Goal: Task Accomplishment & Management: Manage account settings

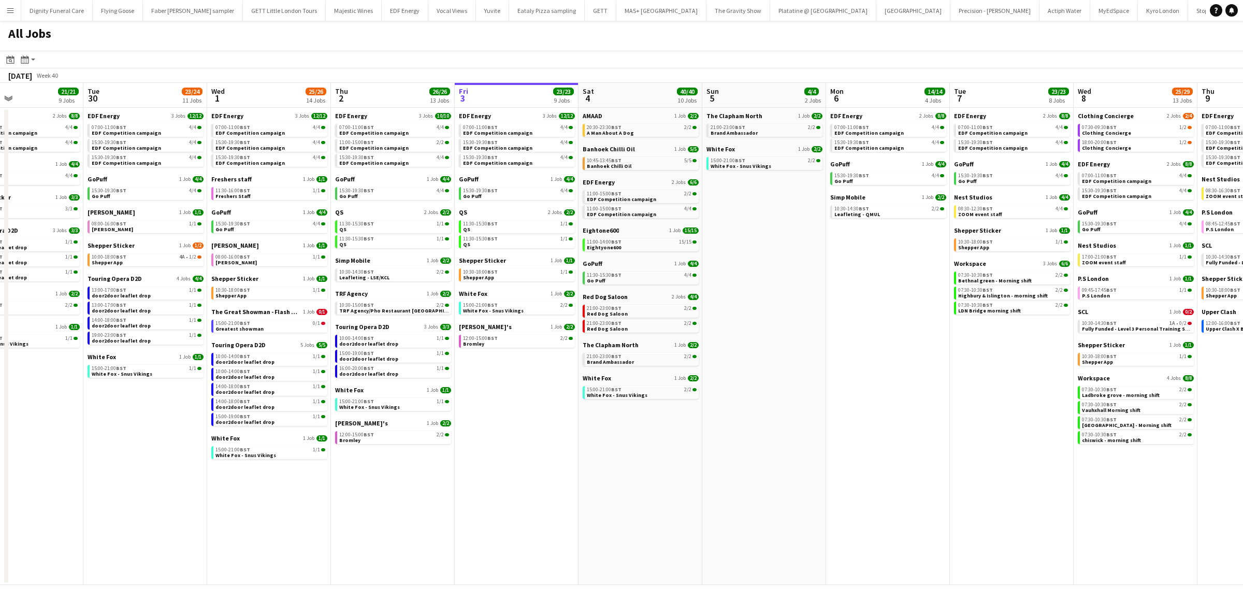
scroll to position [0, 265]
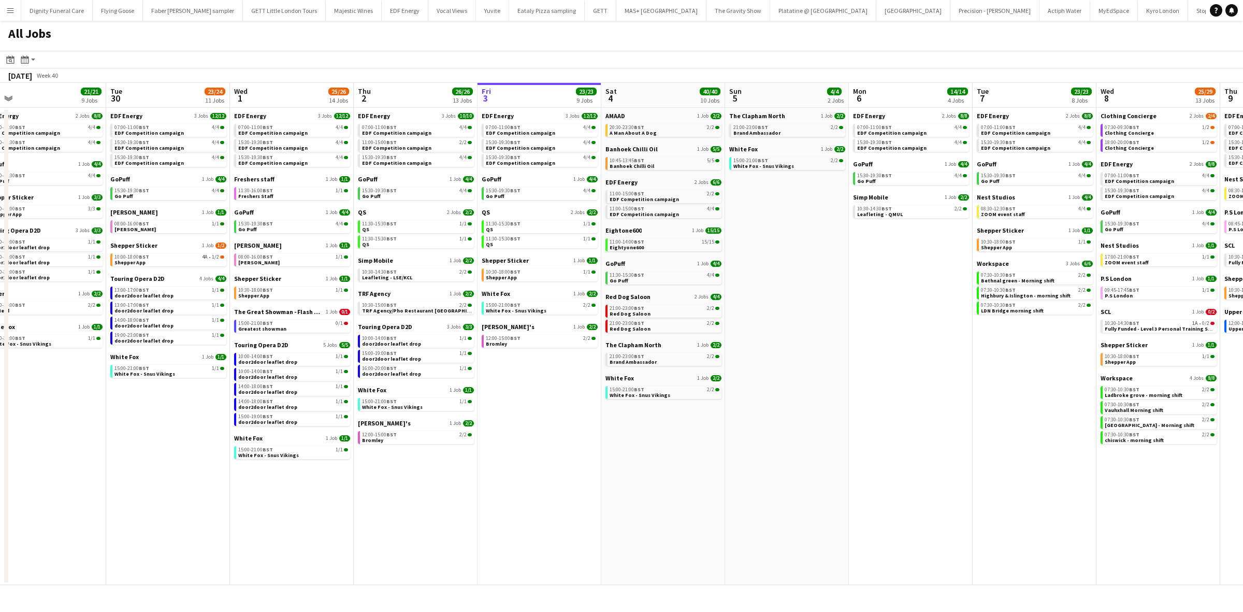
drag, startPoint x: 508, startPoint y: 417, endPoint x: 705, endPoint y: 408, distance: 198.1
click at [705, 408] on app-calendar-viewport "Sat 27 25/29 9 Jobs Sun 28 11/12 4 Jobs Mon 29 21/21 9 Jobs Tue 30 23/24 11 Job…" at bounding box center [621, 334] width 1243 height 502
click at [500, 113] on span "EDF Energy" at bounding box center [498, 116] width 32 height 8
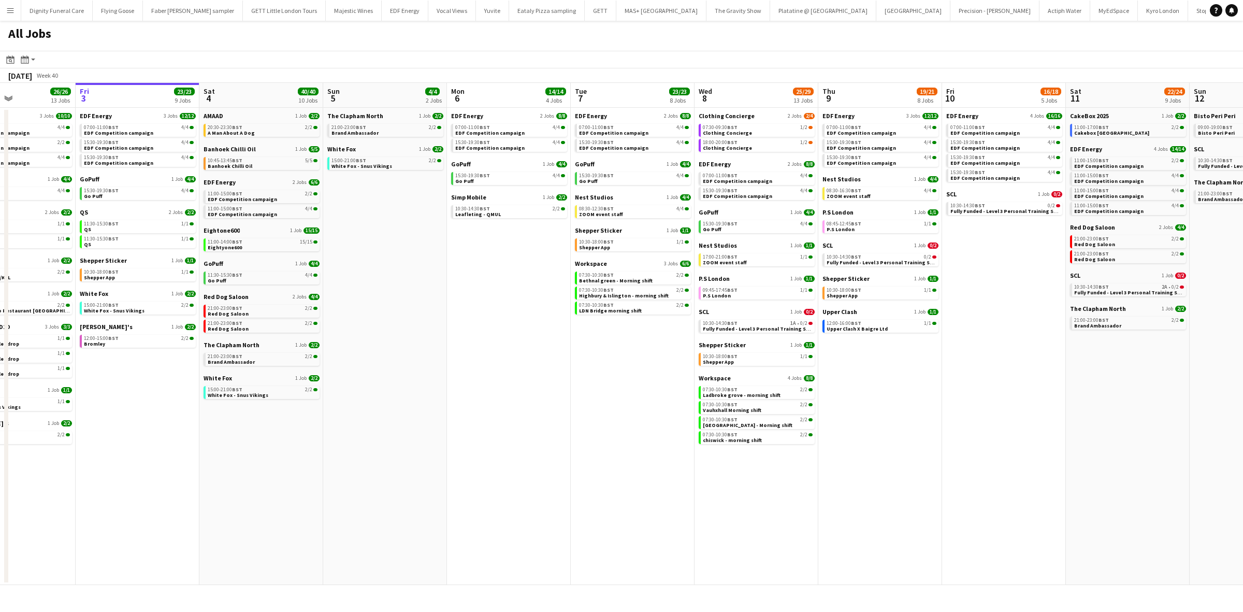
drag, startPoint x: 710, startPoint y: 283, endPoint x: 158, endPoint y: 293, distance: 552.3
click at [154, 293] on app-calendar-viewport "Mon 29 21/21 9 Jobs Tue 30 23/24 11 Jobs Wed 1 25/26 14 Jobs Thu 2 26/26 13 Job…" at bounding box center [621, 334] width 1243 height 502
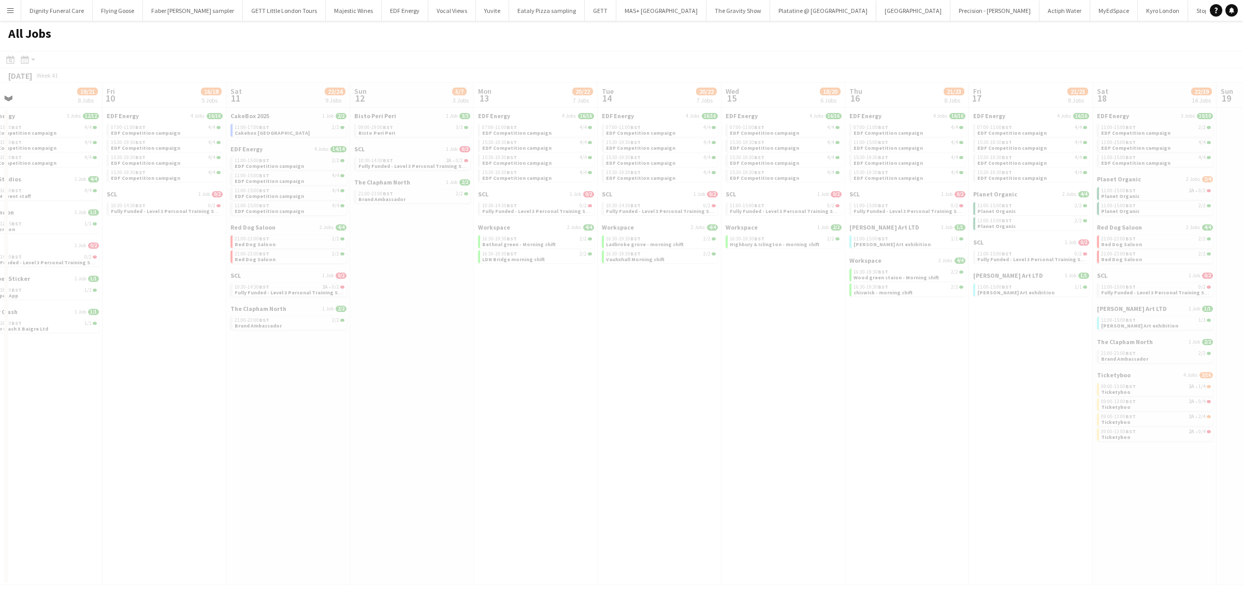
scroll to position [0, 319]
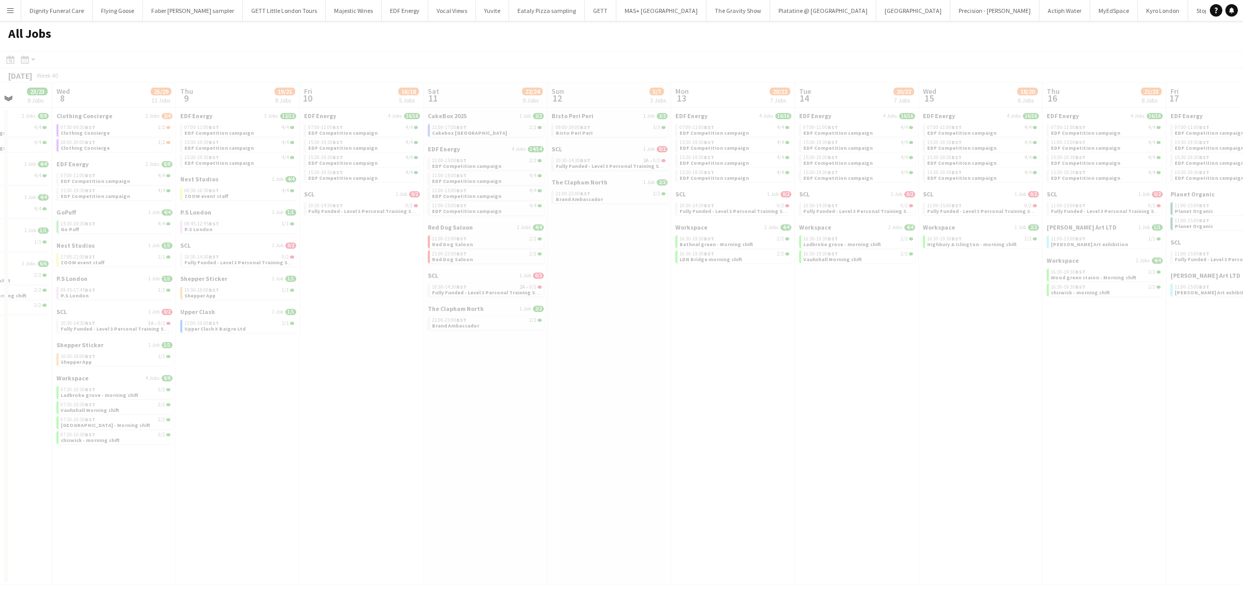
drag, startPoint x: 786, startPoint y: 354, endPoint x: 268, endPoint y: 351, distance: 518.5
click at [254, 354] on app-all-jobs "All Jobs Date picker OCT 2025 OCT 2025 Monday M Tuesday T Wednesday W Thursday …" at bounding box center [621, 303] width 1243 height 564
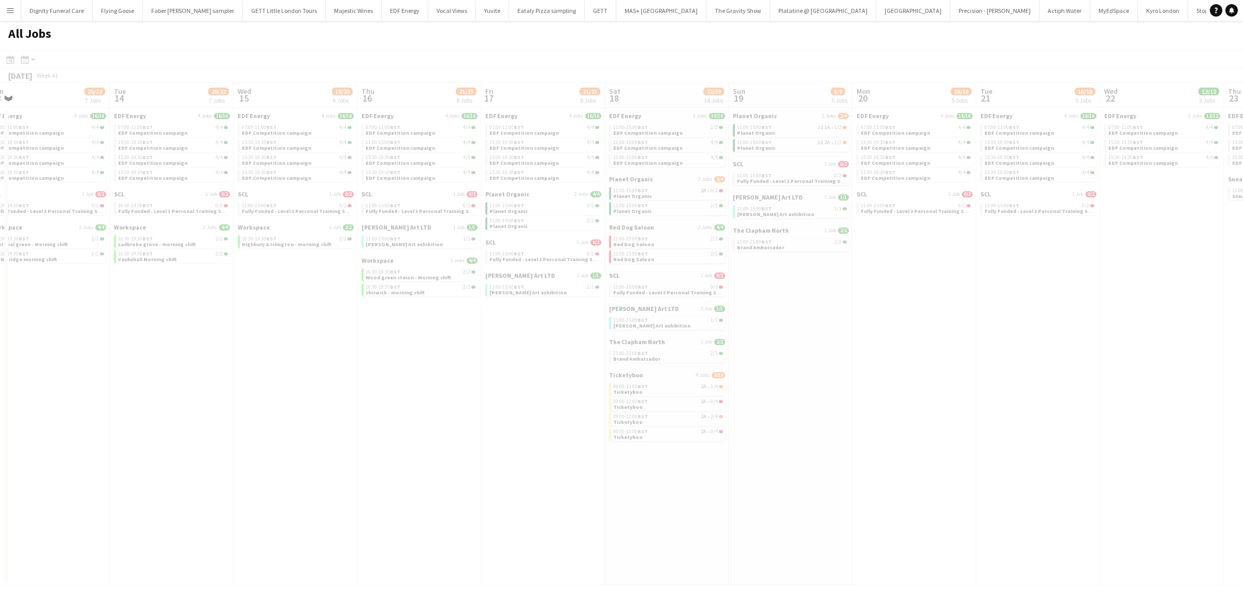
scroll to position [0, 291]
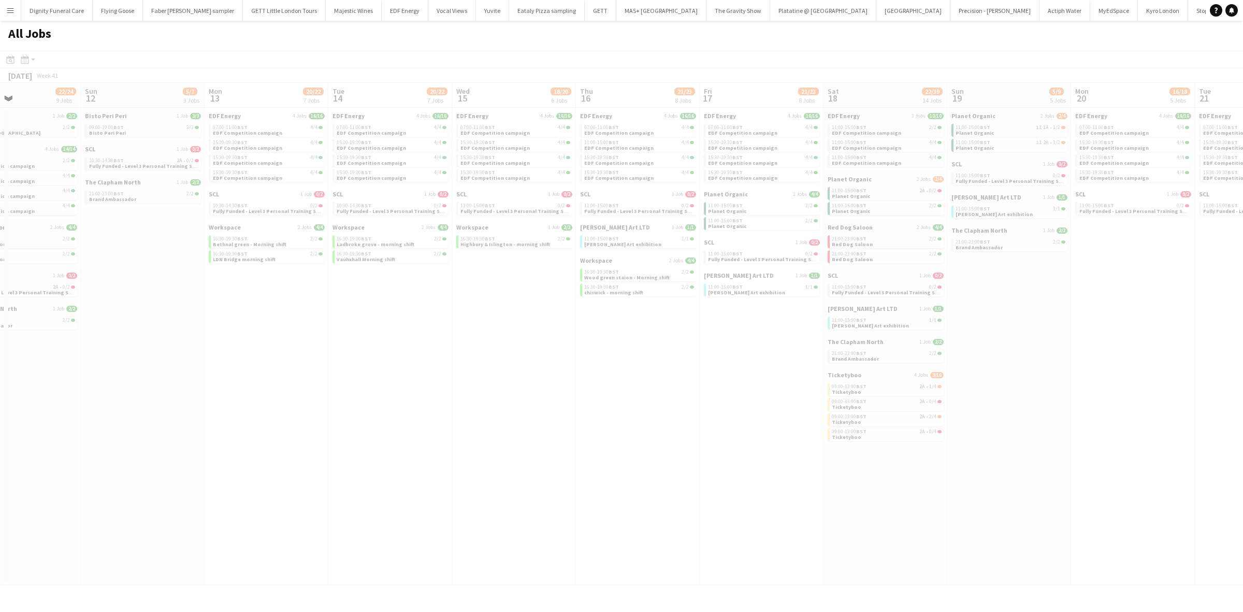
drag, startPoint x: 877, startPoint y: 360, endPoint x: 223, endPoint y: 351, distance: 654.3
click at [224, 353] on app-all-jobs "All Jobs Date picker OCT 2025 OCT 2025 Monday M Tuesday T Wednesday W Thursday …" at bounding box center [621, 303] width 1243 height 564
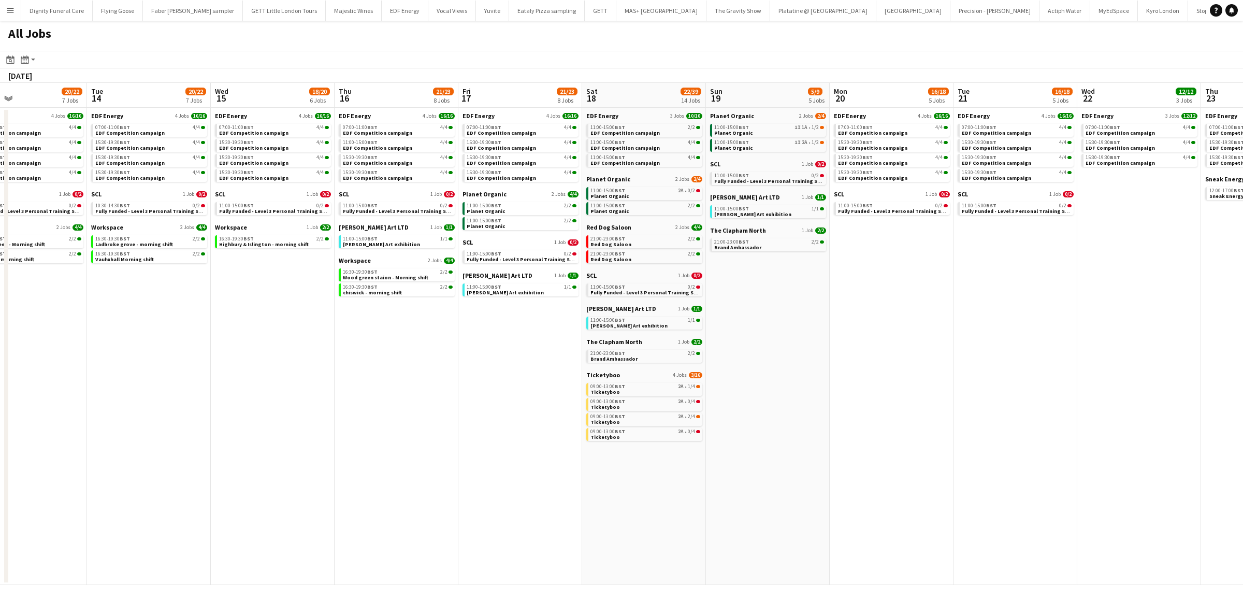
drag, startPoint x: 1057, startPoint y: 418, endPoint x: 811, endPoint y: 434, distance: 246.5
click at [811, 434] on app-calendar-viewport "Thu 9 19/21 8 Jobs Fri 10 16/18 5 Jobs Sat 11 22/24 9 Jobs Sun 12 5/7 3 Jobs Mo…" at bounding box center [621, 334] width 1243 height 502
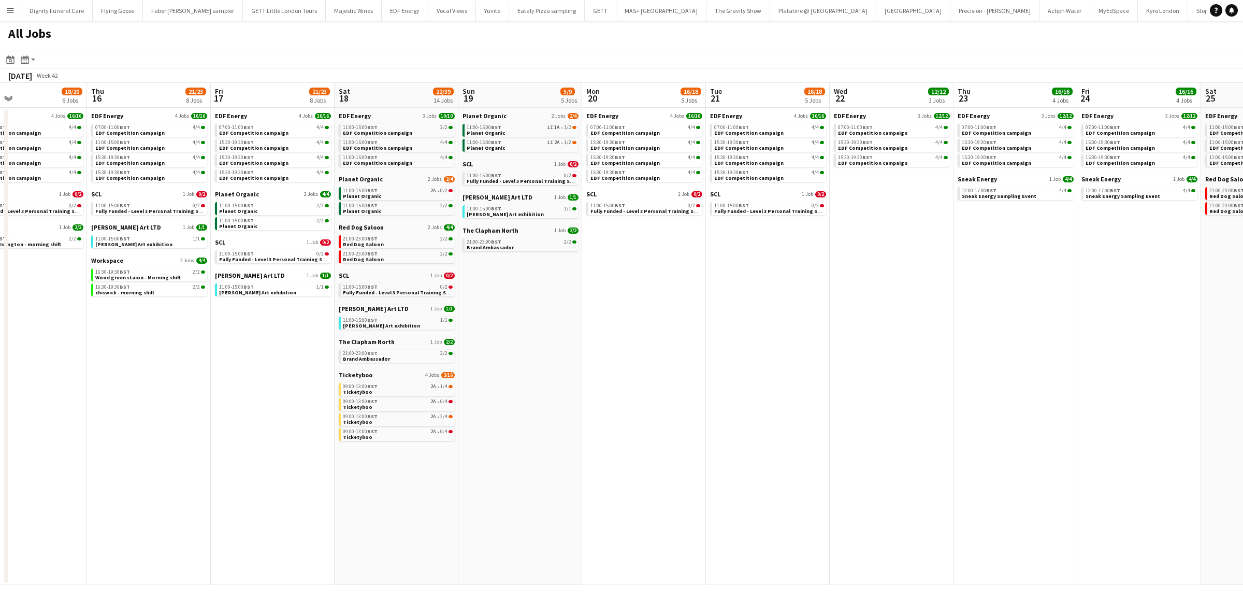
scroll to position [0, 289]
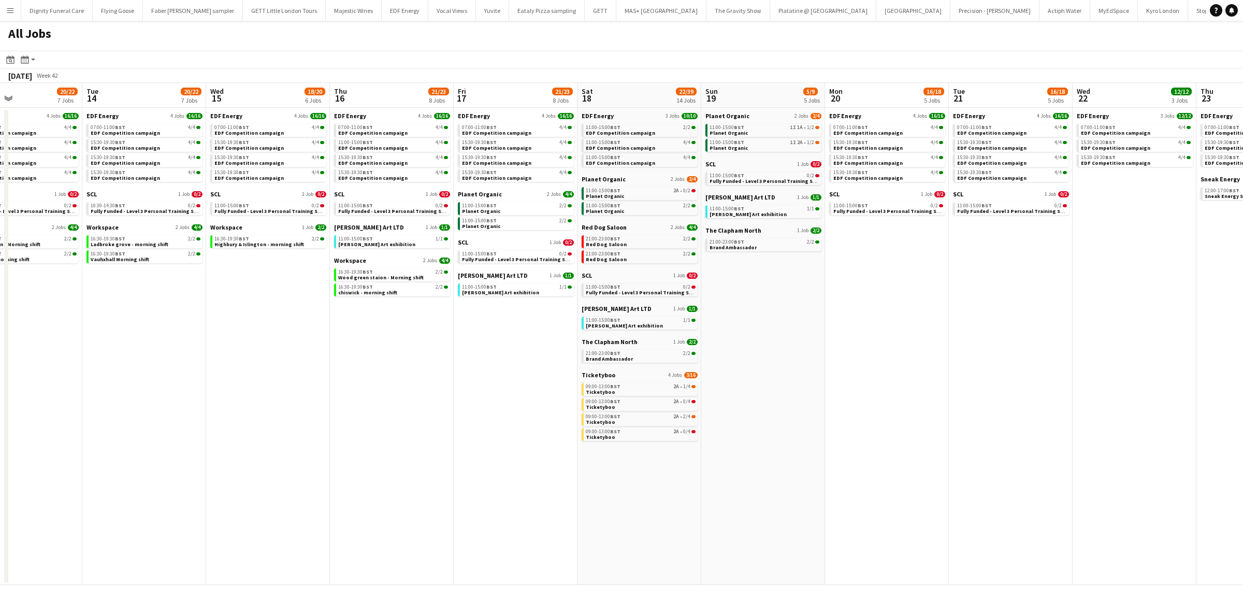
click at [602, 369] on div "The Clapham North 1 Job 2/2 21:00-23:00 BST 2/2 Brand Ambassador" at bounding box center [640, 354] width 116 height 33
click at [602, 377] on span "Ticketyboo" at bounding box center [599, 375] width 34 height 8
click at [607, 181] on span "Planet Organic" at bounding box center [604, 179] width 44 height 8
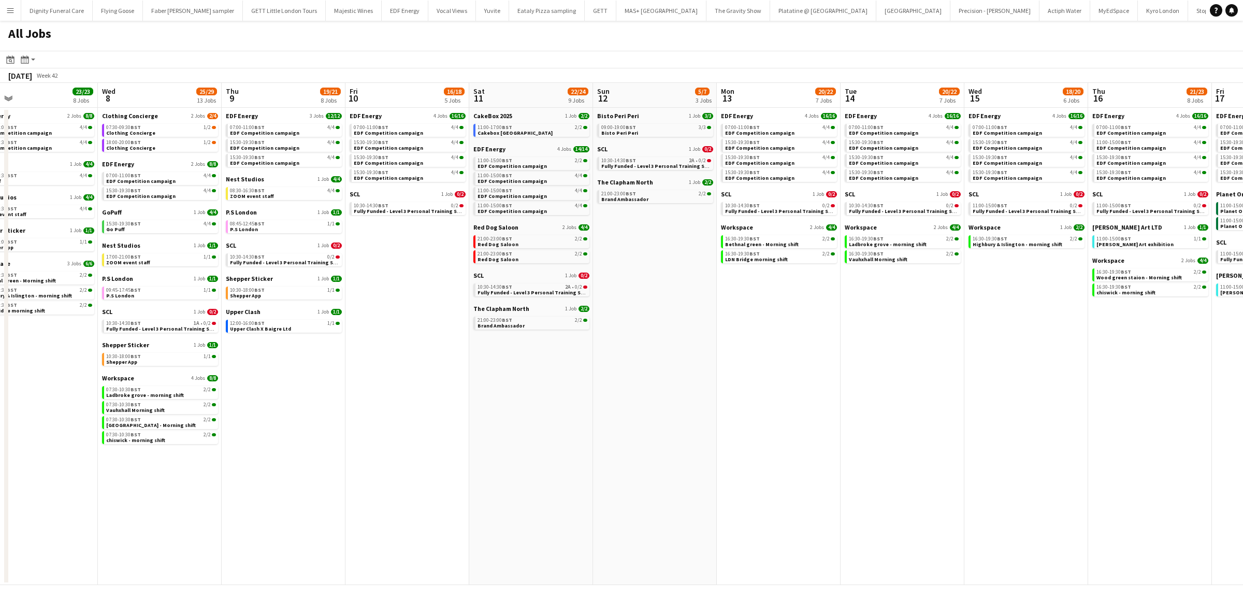
scroll to position [0, 304]
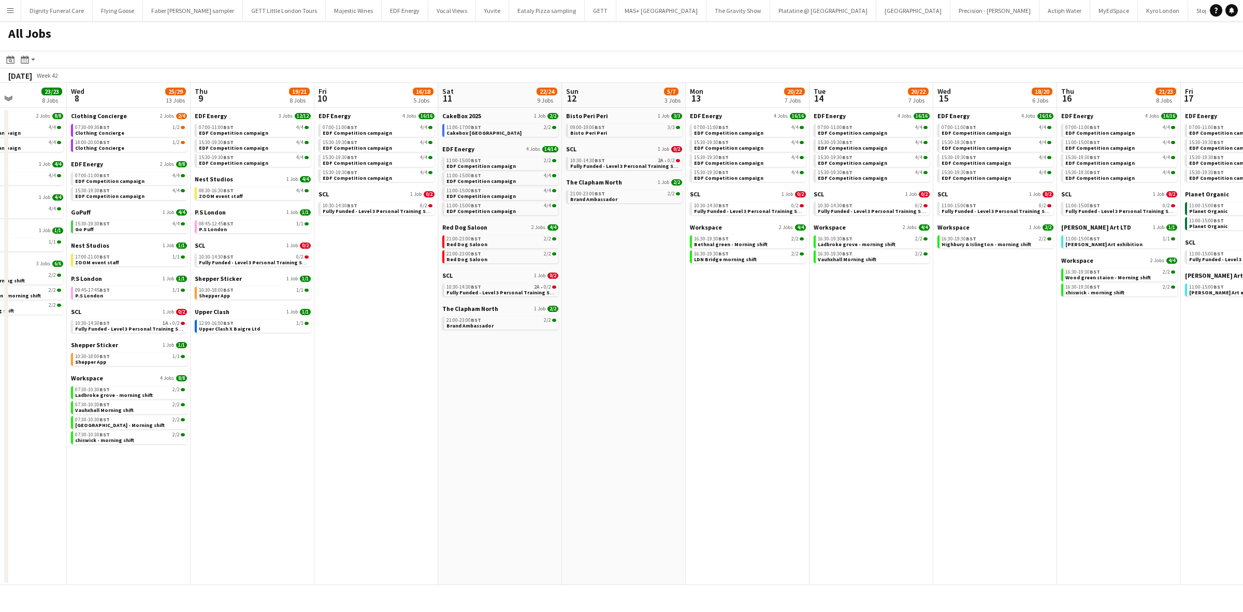
drag, startPoint x: 500, startPoint y: 410, endPoint x: 1086, endPoint y: 373, distance: 587.0
click at [1167, 361] on app-calendar-viewport "Sun 5 4/4 2 Jobs Mon 6 14/14 4 Jobs Tue 7 23/23 8 Jobs Wed 8 25/29 13 Jobs Thu …" at bounding box center [621, 334] width 1243 height 502
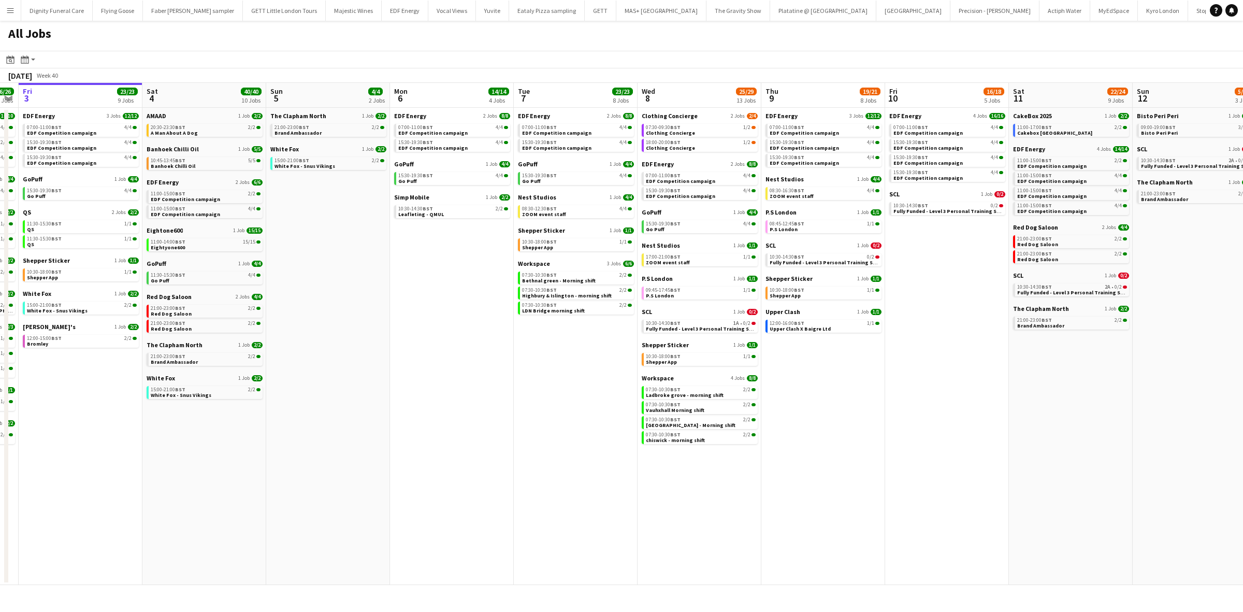
scroll to position [0, 220]
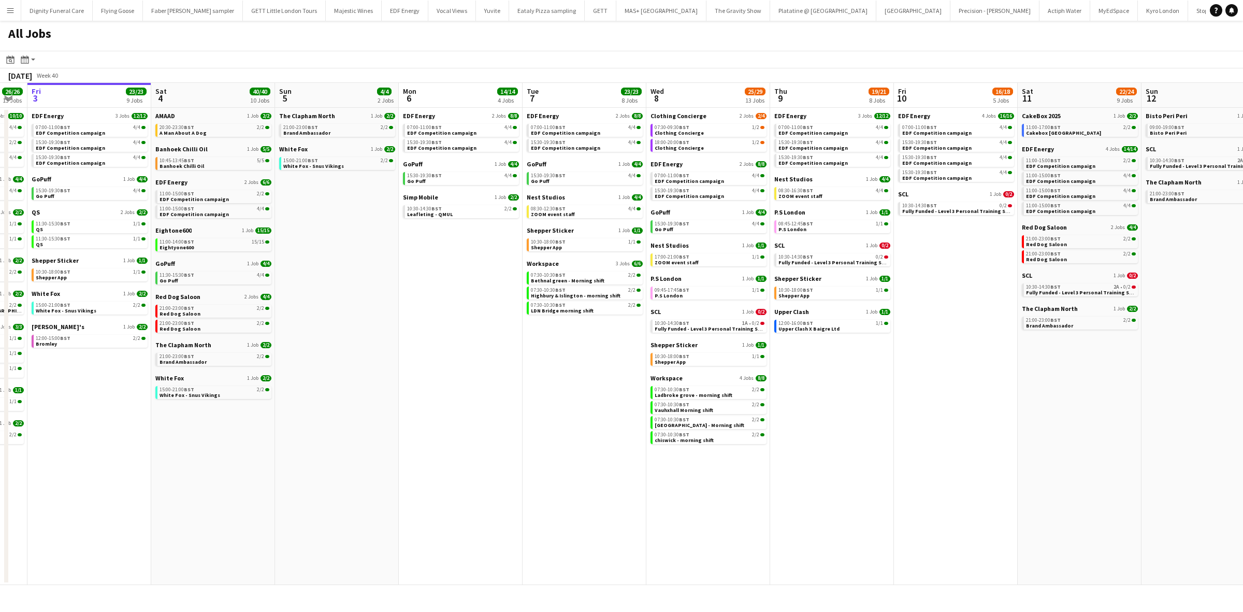
drag, startPoint x: 415, startPoint y: 383, endPoint x: 824, endPoint y: 373, distance: 408.3
click at [824, 373] on app-calendar-viewport "Wed 1 25/26 14 Jobs Thu 2 26/26 13 Jobs Fri 3 23/23 9 Jobs Sat 4 40/40 10 Jobs …" at bounding box center [621, 334] width 1243 height 502
click at [655, 309] on span "SCL" at bounding box center [656, 312] width 10 height 8
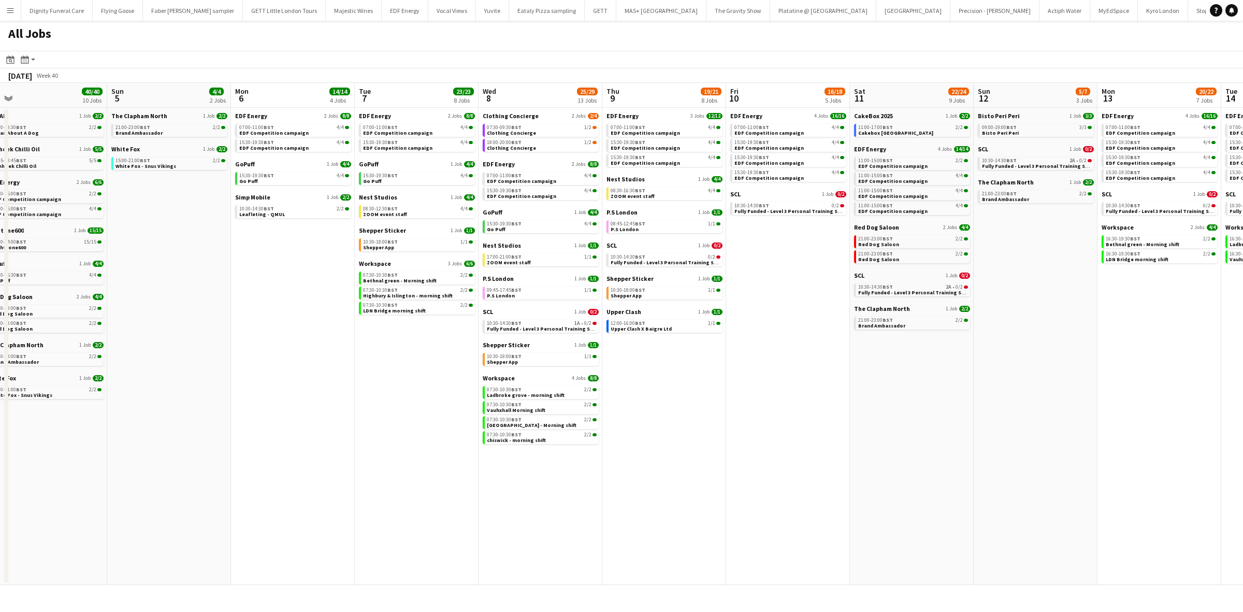
drag, startPoint x: 462, startPoint y: 340, endPoint x: 293, endPoint y: 357, distance: 169.2
click at [293, 357] on app-calendar-viewport "Wed 1 25/26 14 Jobs Thu 2 26/26 13 Jobs Fri 3 23/23 9 Jobs Sat 4 40/40 10 Jobs …" at bounding box center [621, 334] width 1243 height 502
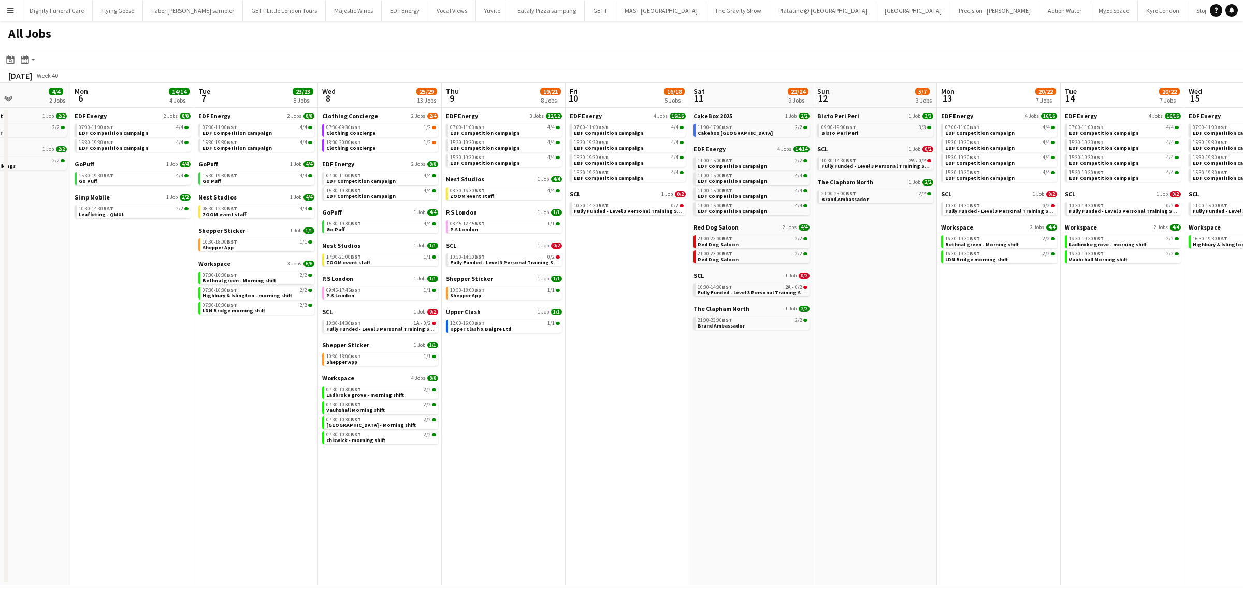
drag, startPoint x: 658, startPoint y: 399, endPoint x: 519, endPoint y: 397, distance: 138.8
click at [513, 399] on app-calendar-viewport "Fri 3 23/23 9 Jobs Sat 4 40/40 10 Jobs Sun 5 4/4 2 Jobs Mon 6 14/14 4 Jobs Tue …" at bounding box center [621, 334] width 1243 height 502
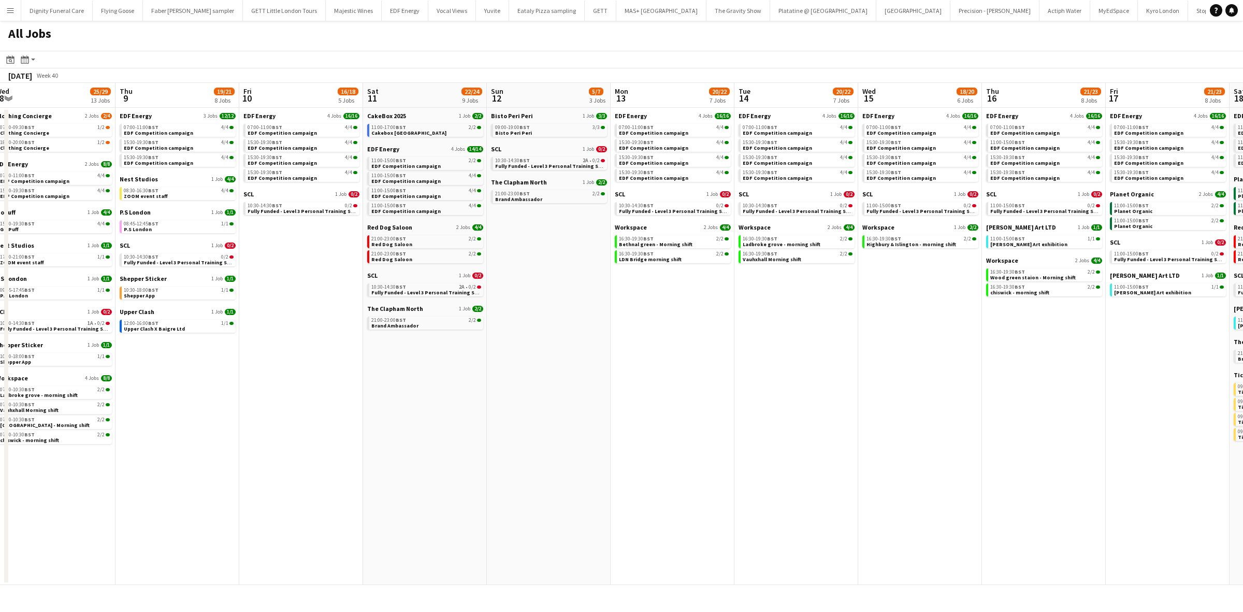
drag, startPoint x: 838, startPoint y: 402, endPoint x: 521, endPoint y: 387, distance: 317.9
click at [521, 387] on app-calendar-viewport "Sun 5 4/4 2 Jobs Mon 6 14/14 4 Jobs Tue 7 23/23 8 Jobs Wed 8 25/29 13 Jobs Thu …" at bounding box center [621, 334] width 1243 height 502
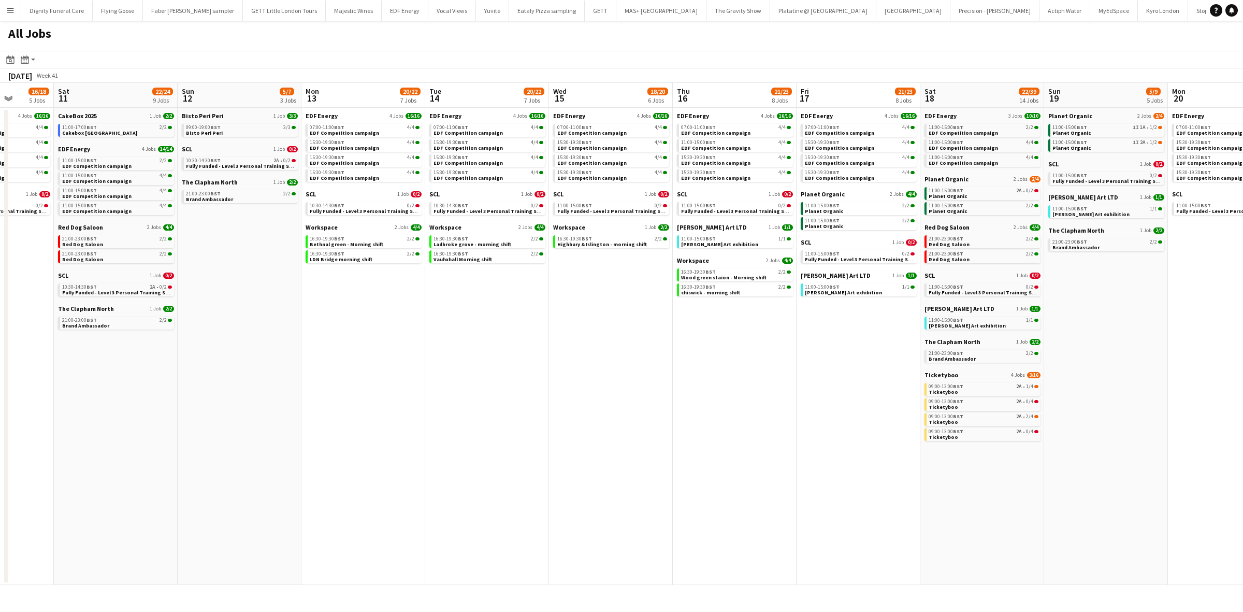
drag, startPoint x: 800, startPoint y: 400, endPoint x: 485, endPoint y: 395, distance: 315.0
click at [491, 396] on app-calendar-viewport "Tue 7 23/23 8 Jobs Wed 8 25/29 13 Jobs Thu 9 19/21 8 Jobs Fri 10 16/18 5 Jobs S…" at bounding box center [621, 334] width 1243 height 502
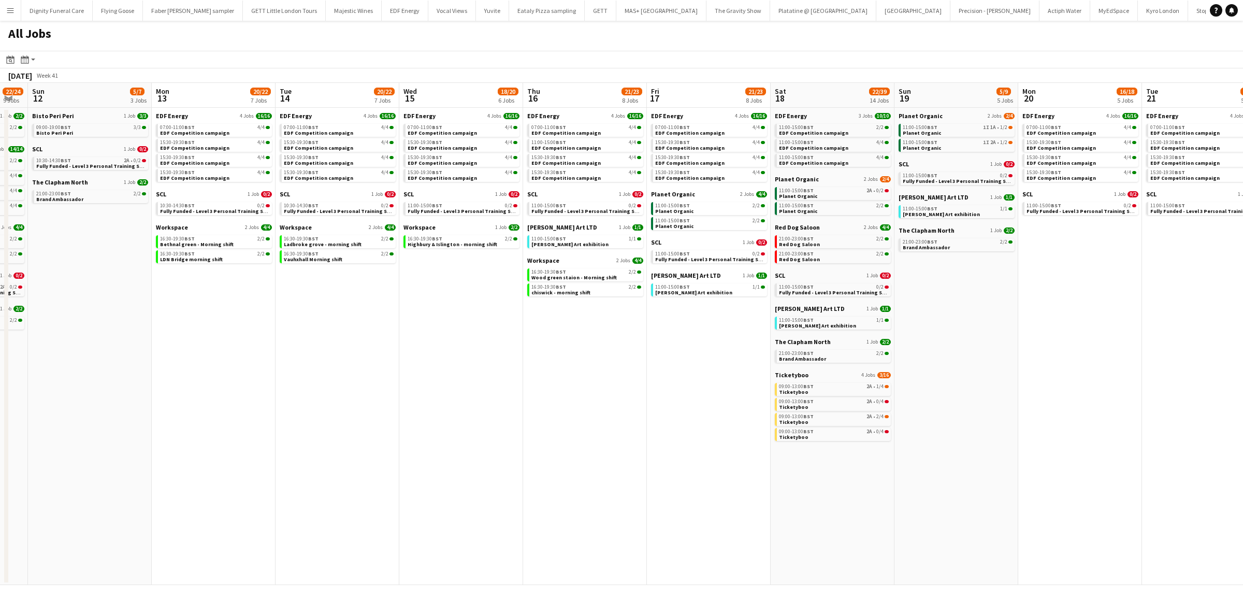
drag, startPoint x: 630, startPoint y: 388, endPoint x: 592, endPoint y: 388, distance: 38.3
click at [592, 388] on app-calendar-viewport "Thu 9 19/21 8 Jobs Fri 10 16/18 5 Jobs Sat 11 22/24 9 Jobs Sun 12 5/7 3 Jobs Mo…" at bounding box center [621, 334] width 1243 height 502
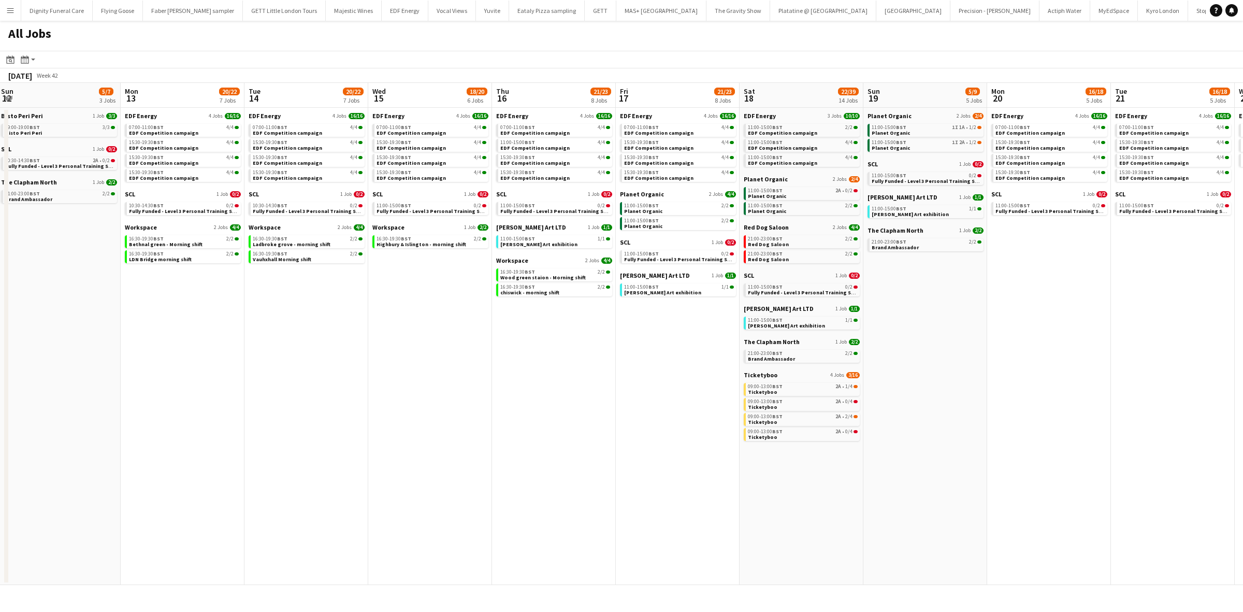
drag, startPoint x: 641, startPoint y: 356, endPoint x: 369, endPoint y: 345, distance: 272.2
click at [369, 345] on app-calendar-viewport "Thu 9 19/21 8 Jobs Fri 10 16/18 5 Jobs Sat 11 22/24 9 Jobs Sun 12 5/7 3 Jobs Mo…" at bounding box center [621, 334] width 1243 height 502
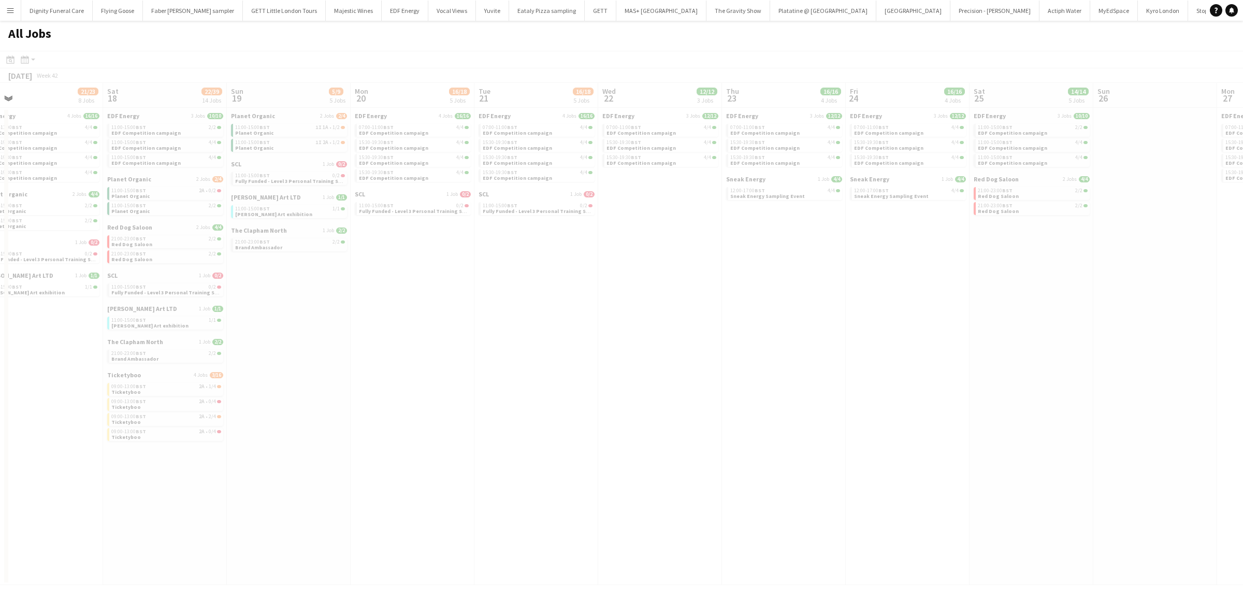
scroll to position [0, 292]
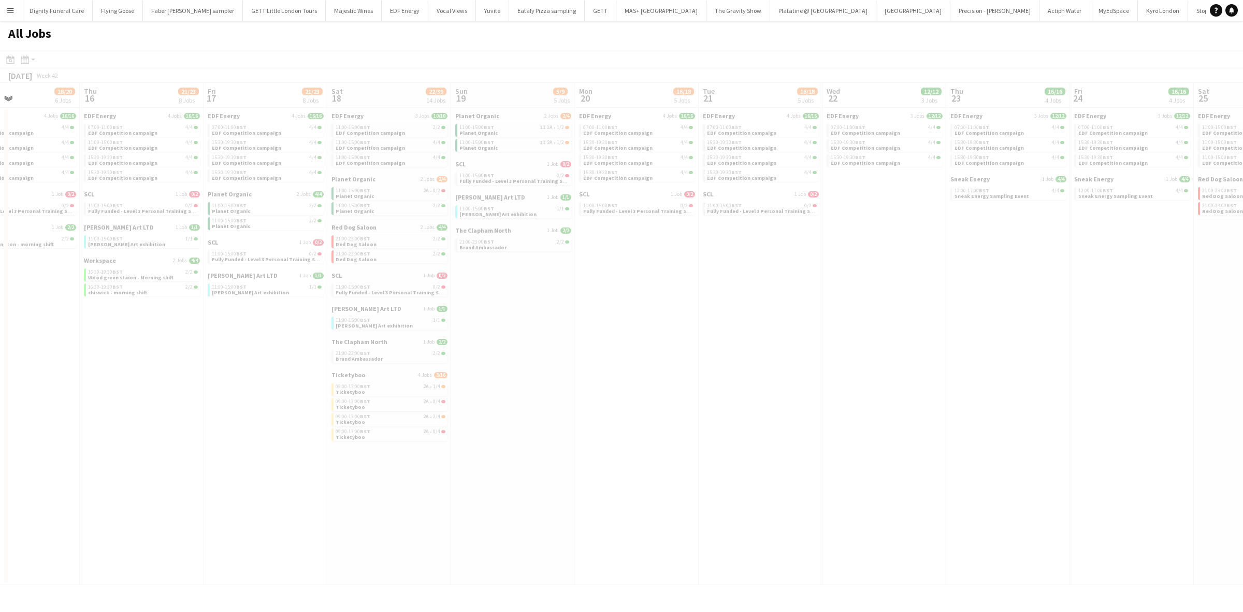
drag, startPoint x: 731, startPoint y: 394, endPoint x: 604, endPoint y: 387, distance: 126.5
click at [604, 387] on app-all-jobs "All Jobs Date picker OCT 2025 OCT 2025 Monday M Tuesday T Wednesday W Thursday …" at bounding box center [621, 303] width 1243 height 564
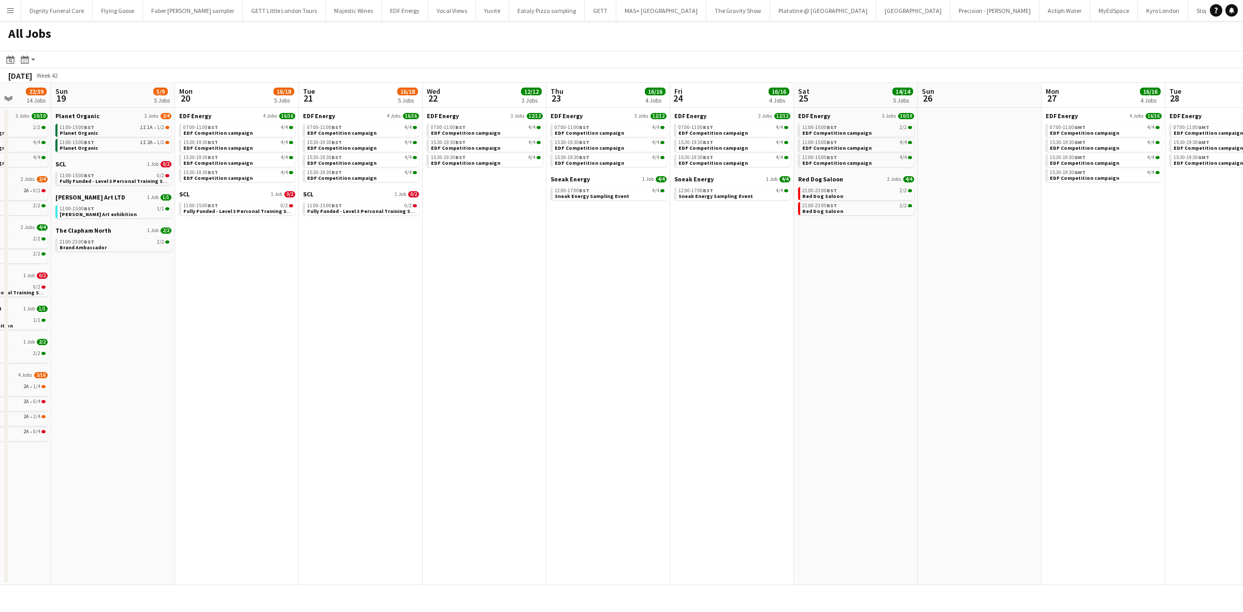
drag, startPoint x: 878, startPoint y: 393, endPoint x: 478, endPoint y: 373, distance: 400.9
click at [478, 373] on app-calendar-viewport "Wed 15 18/20 6 Jobs Thu 16 21/23 8 Jobs Fri 17 21/23 8 Jobs Sat 18 22/39 14 Job…" at bounding box center [621, 334] width 1243 height 502
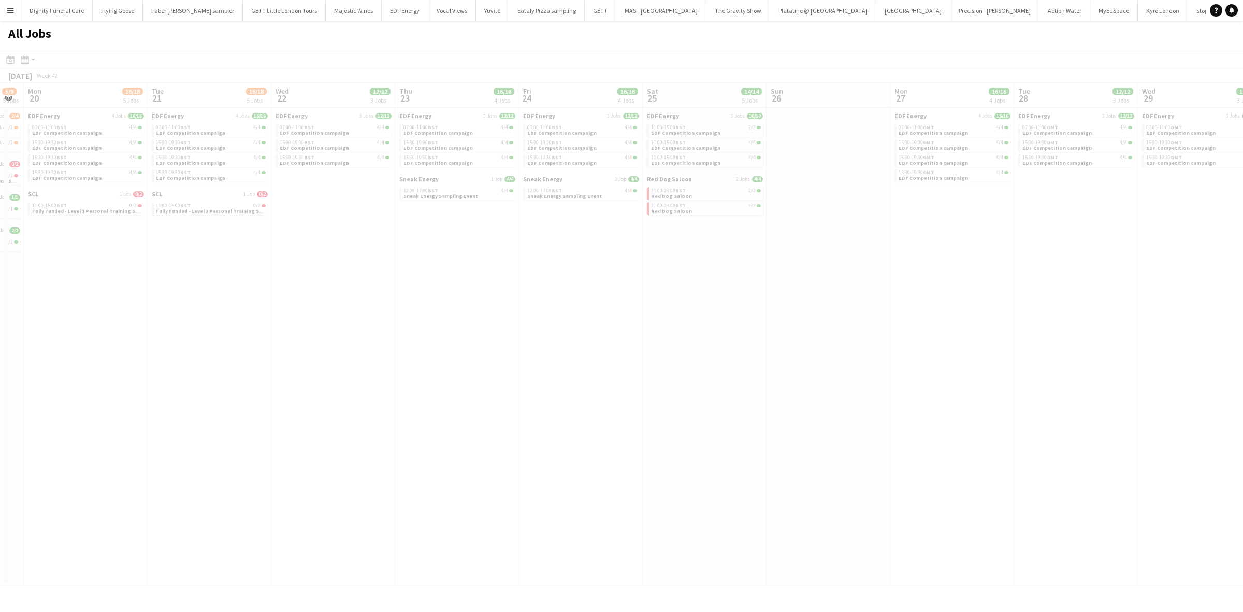
drag, startPoint x: 700, startPoint y: 321, endPoint x: 451, endPoint y: 311, distance: 249.3
click at [451, 311] on app-all-jobs "All Jobs Date picker OCT 2025 OCT 2025 Monday M Tuesday T Wednesday W Thursday …" at bounding box center [621, 303] width 1243 height 564
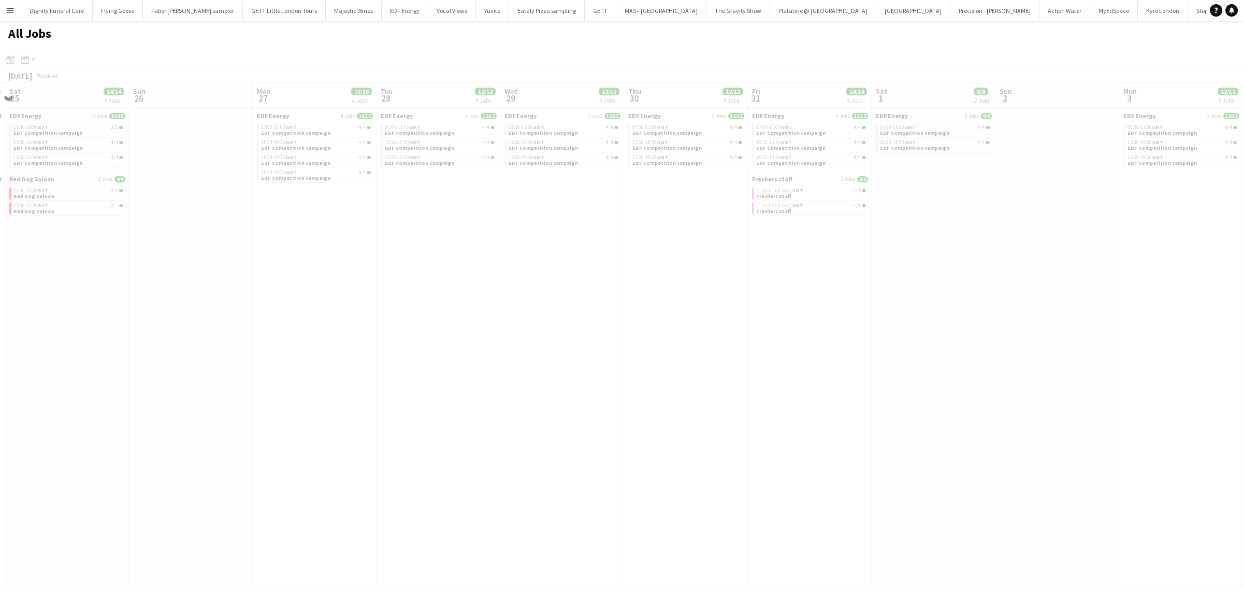
scroll to position [0, 303]
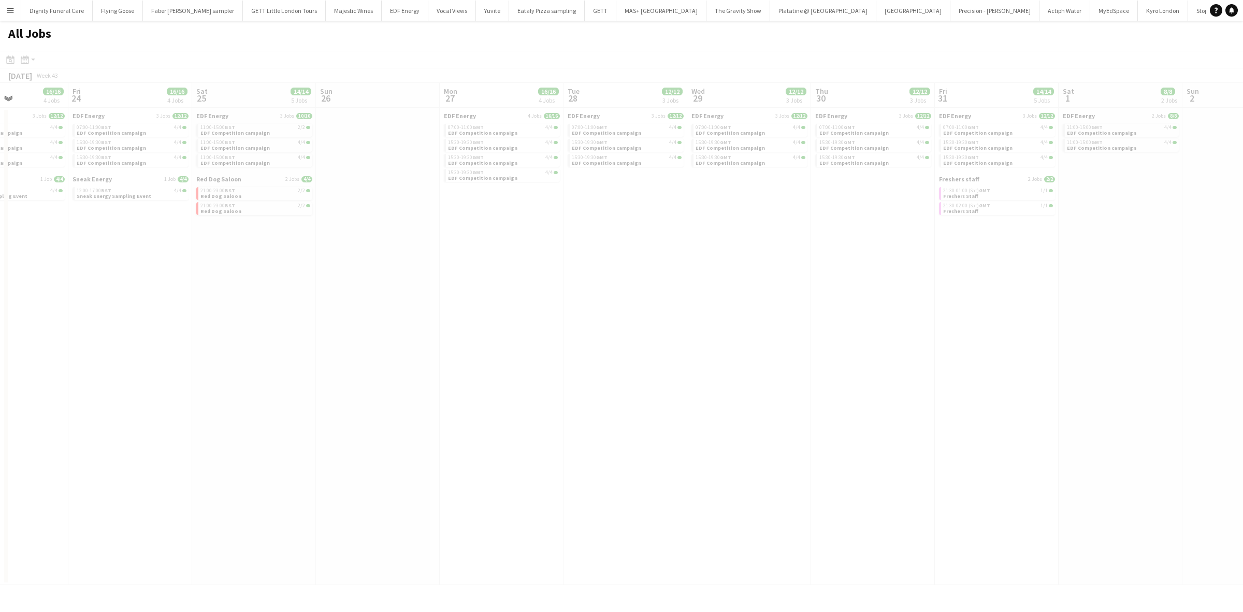
drag, startPoint x: 829, startPoint y: 332, endPoint x: 361, endPoint y: 305, distance: 469.1
click at [337, 312] on app-all-jobs "All Jobs Date picker OCT 2025 OCT 2025 Monday M Tuesday T Wednesday W Thursday …" at bounding box center [621, 303] width 1243 height 564
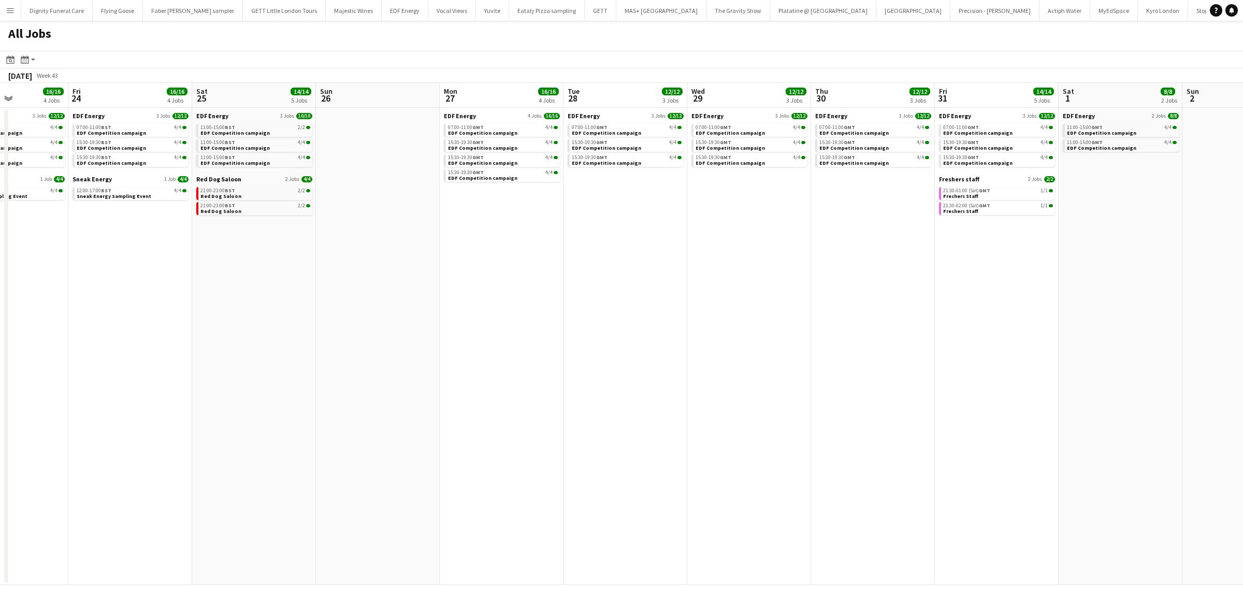
drag, startPoint x: 690, startPoint y: 320, endPoint x: 632, endPoint y: 320, distance: 58.0
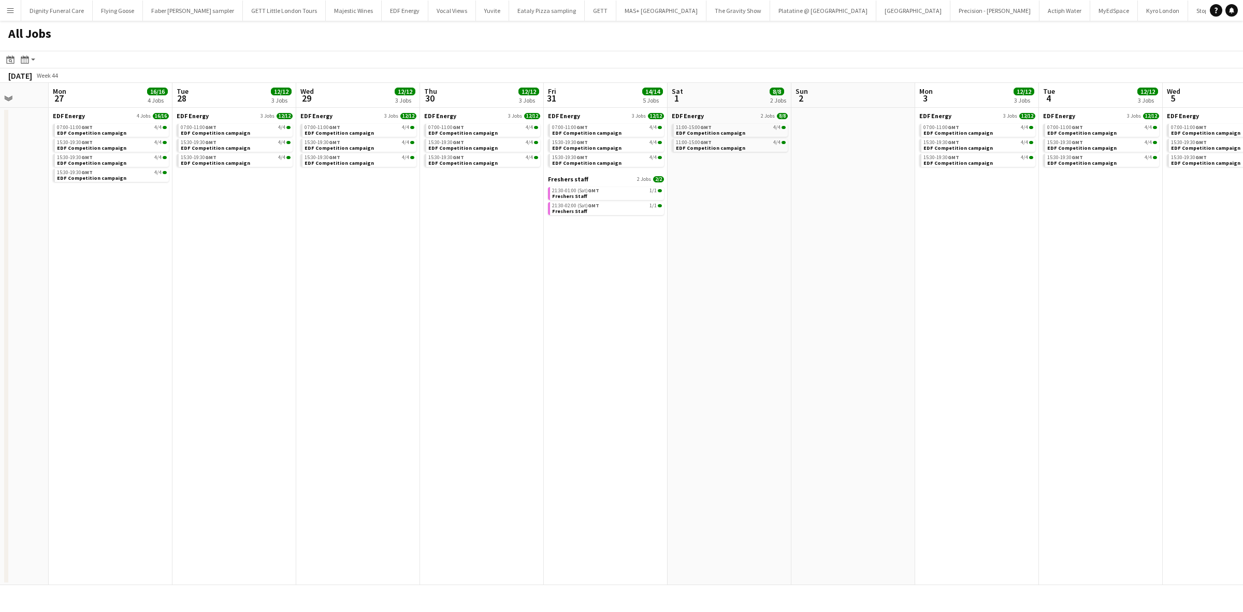
scroll to position [0, 287]
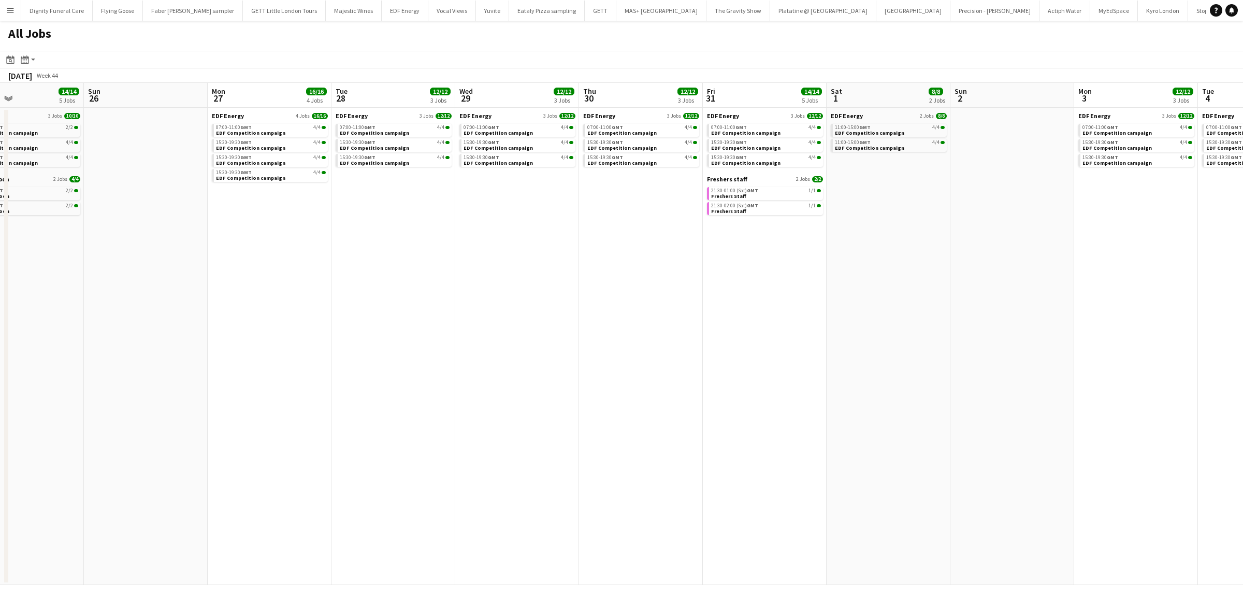
click at [396, 323] on app-all-jobs "All Jobs Date picker OCT 2025 OCT 2025 Monday M Tuesday T Wednesday W Thursday …" at bounding box center [621, 303] width 1243 height 564
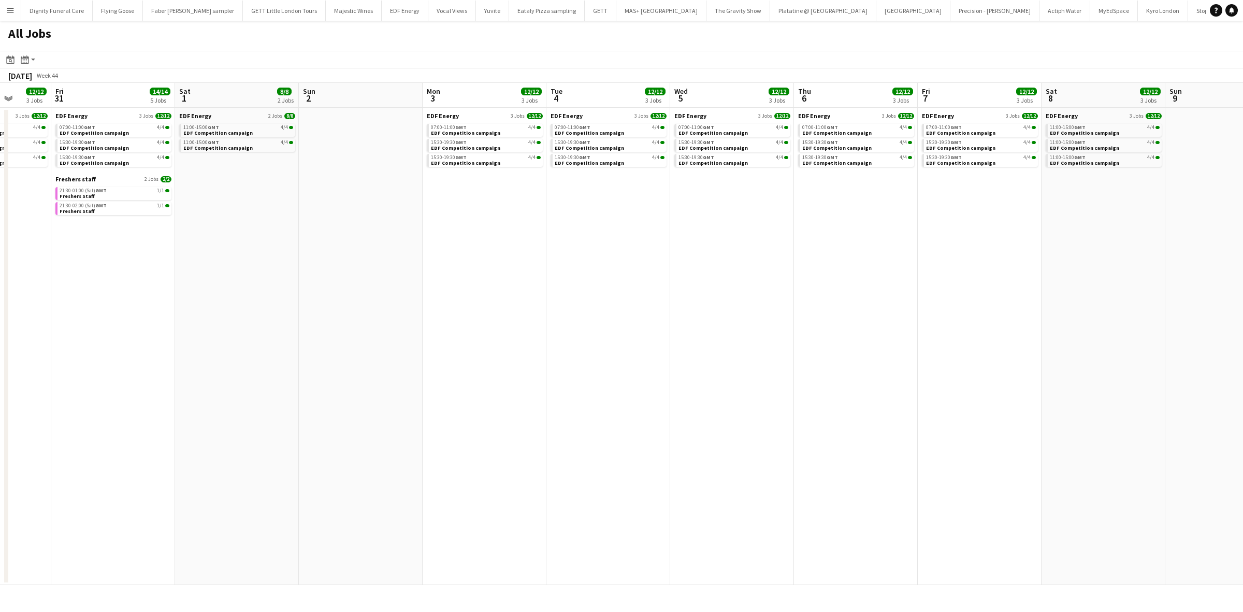
drag, startPoint x: 750, startPoint y: 327, endPoint x: 430, endPoint y: 322, distance: 319.6
click at [430, 322] on app-calendar-viewport "Mon 27 16/16 4 Jobs Tue 28 12/12 3 Jobs Wed 29 12/12 3 Jobs Thu 30 12/12 3 Jobs…" at bounding box center [621, 334] width 1243 height 502
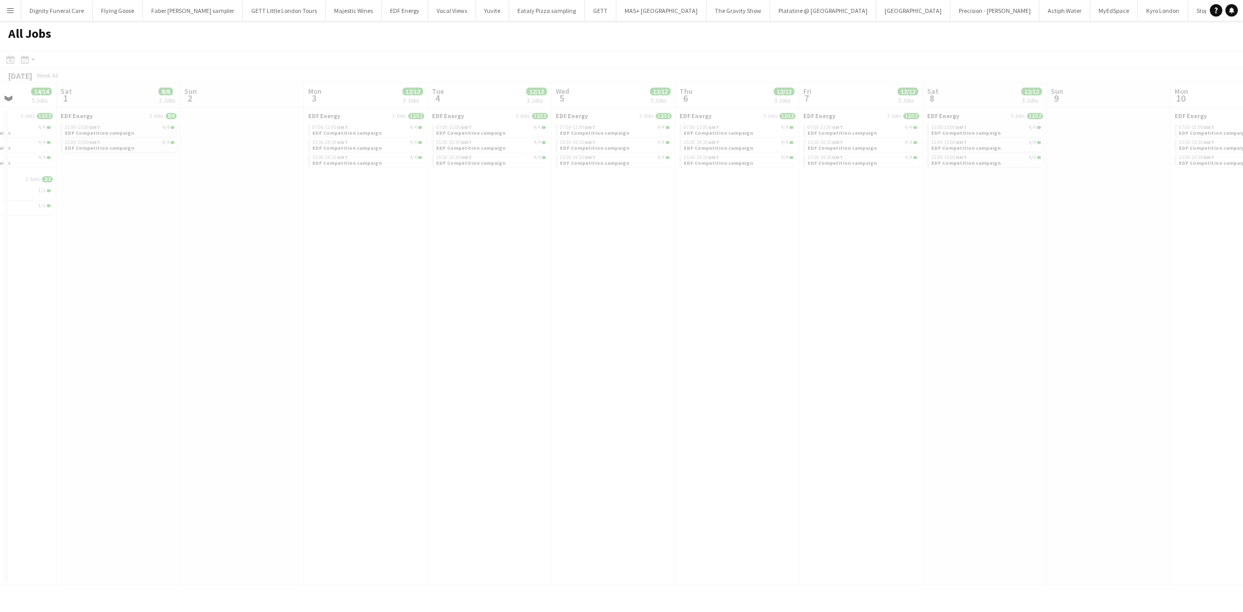
drag, startPoint x: 902, startPoint y: 337, endPoint x: 583, endPoint y: 337, distance: 319.1
click at [583, 337] on app-all-jobs "All Jobs Date picker OCT 2025 OCT 2025 Monday M Tuesday T Wednesday W Thursday …" at bounding box center [621, 303] width 1243 height 564
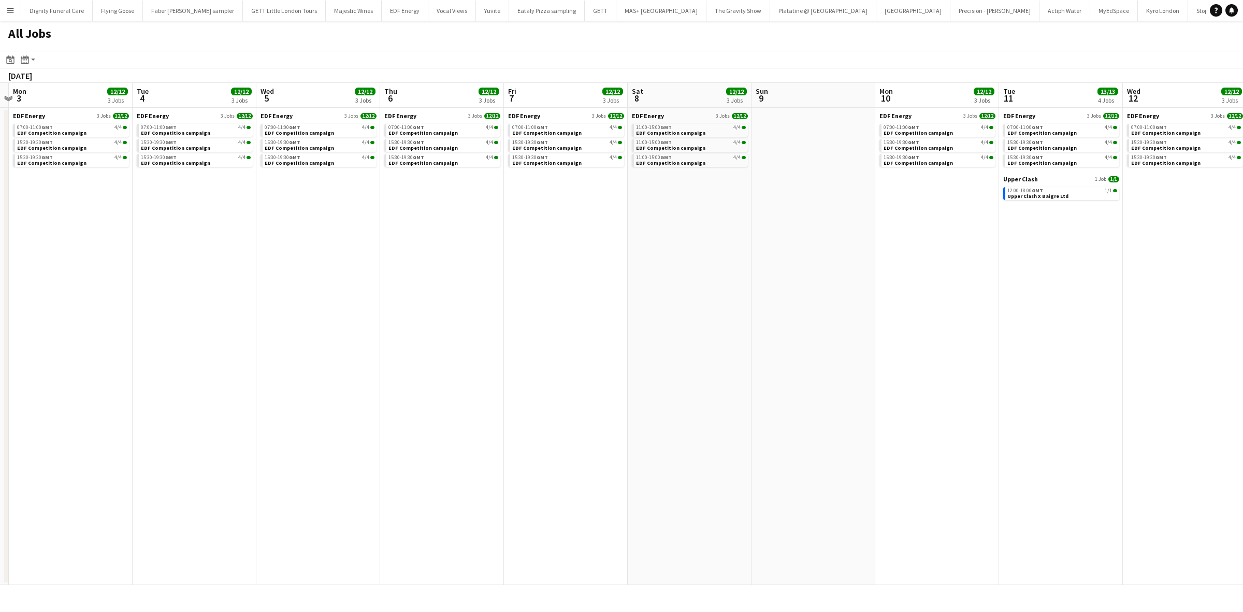
drag, startPoint x: 977, startPoint y: 339, endPoint x: 615, endPoint y: 329, distance: 362.7
click at [617, 329] on app-calendar-viewport "Fri 31 14/14 5 Jobs Sat 1 8/8 2 Jobs Sun 2 Mon 3 12/12 3 Jobs Tue 4 12/12 3 Job…" at bounding box center [621, 334] width 1243 height 502
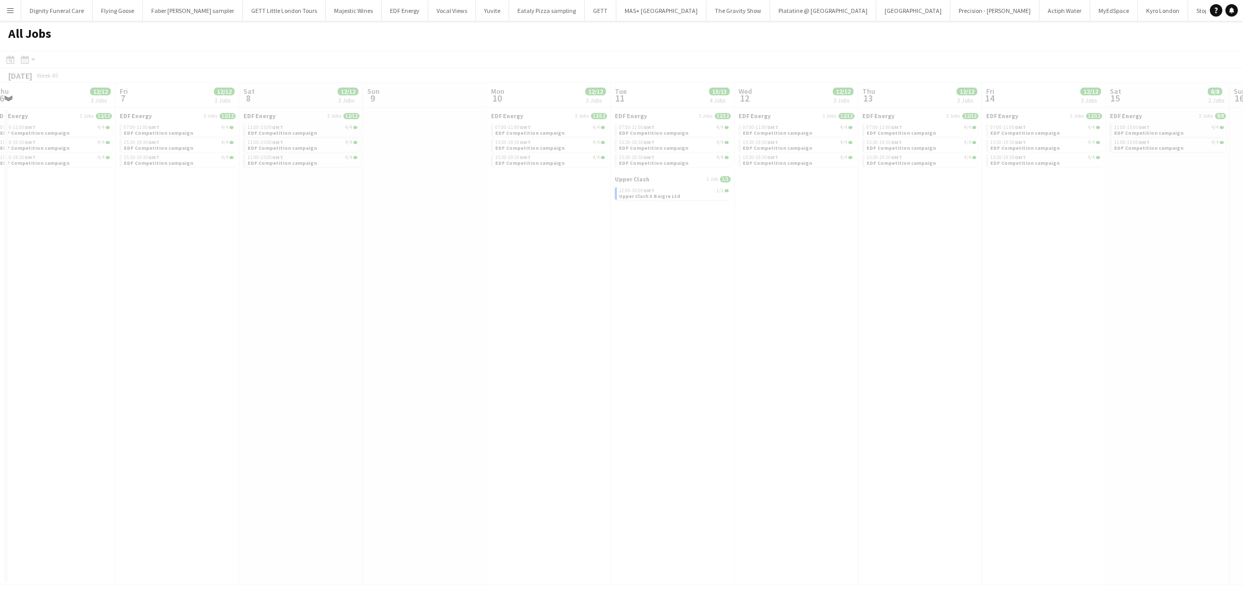
scroll to position [0, 304]
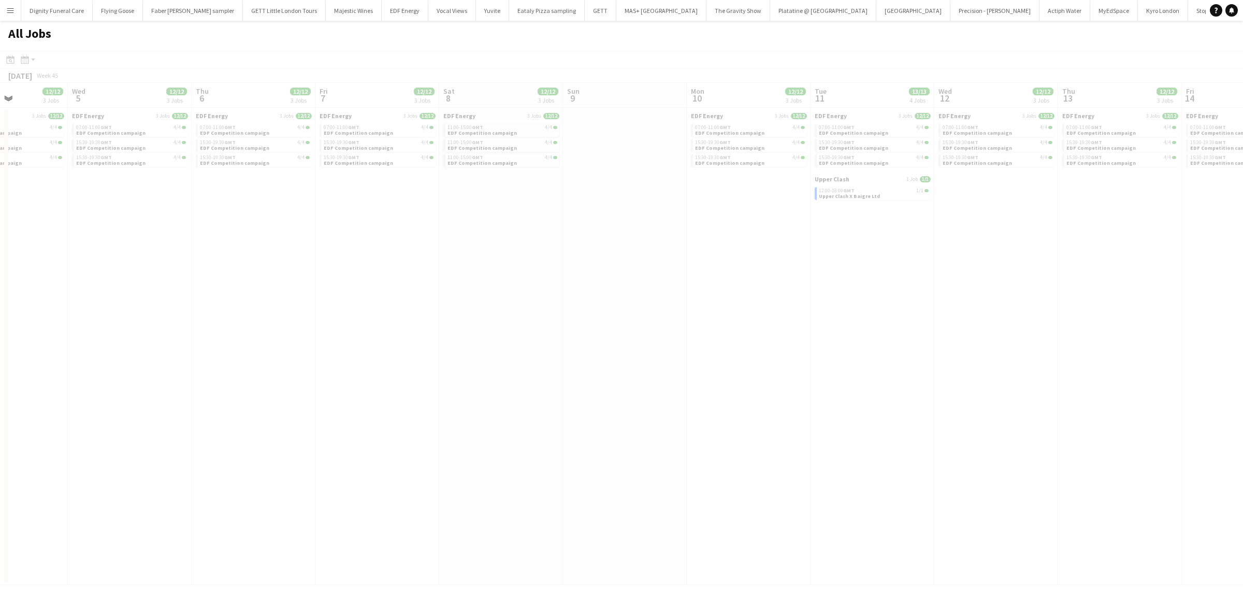
drag, startPoint x: 997, startPoint y: 320, endPoint x: 773, endPoint y: 312, distance: 223.9
click at [773, 312] on app-all-jobs "All Jobs Date picker OCT 2025 OCT 2025 Monday M Tuesday T Wednesday W Thursday …" at bounding box center [621, 303] width 1243 height 564
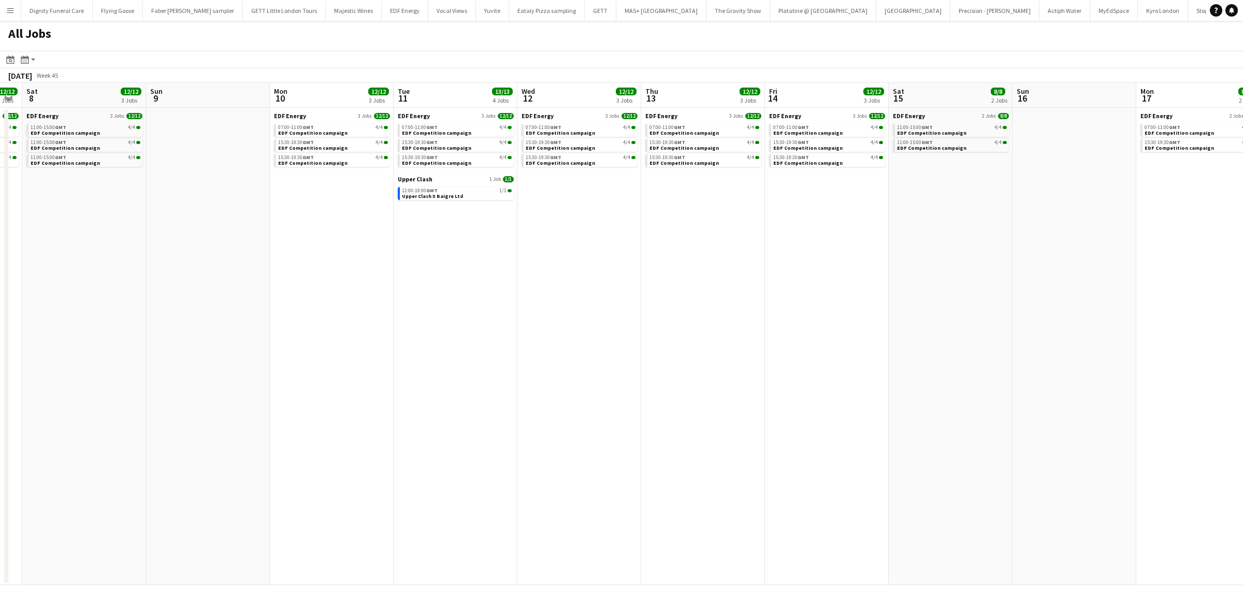
scroll to position [0, 311]
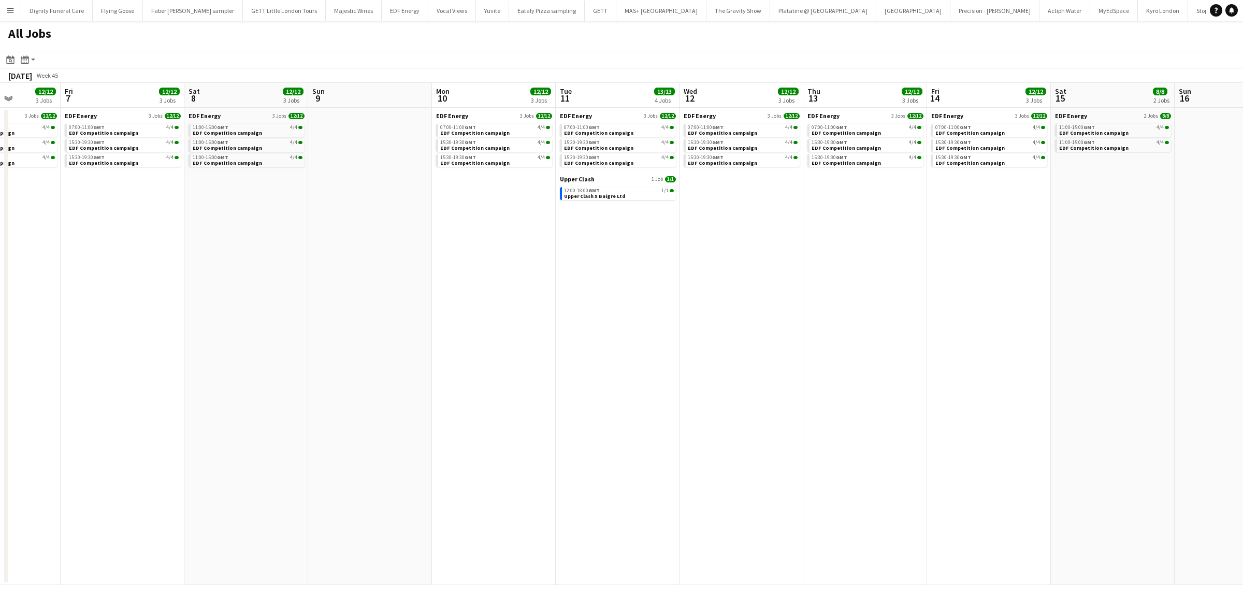
click at [601, 323] on app-all-jobs "All Jobs Date picker OCT 2025 OCT 2025 Monday M Tuesday T Wednesday W Thursday …" at bounding box center [621, 303] width 1243 height 564
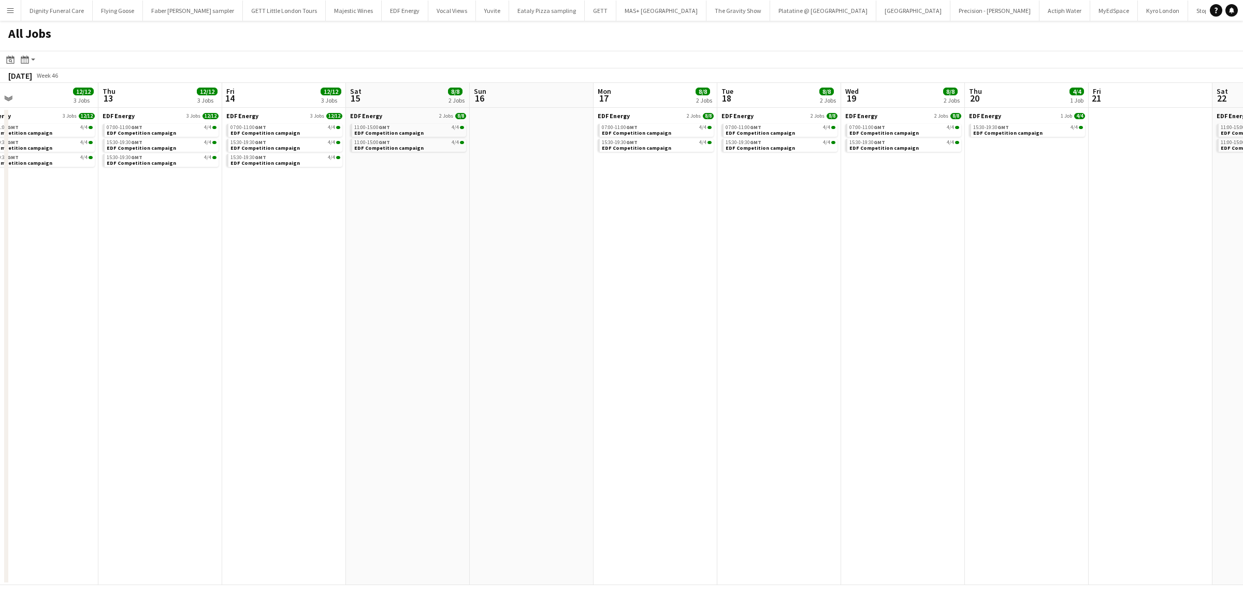
scroll to position [0, 284]
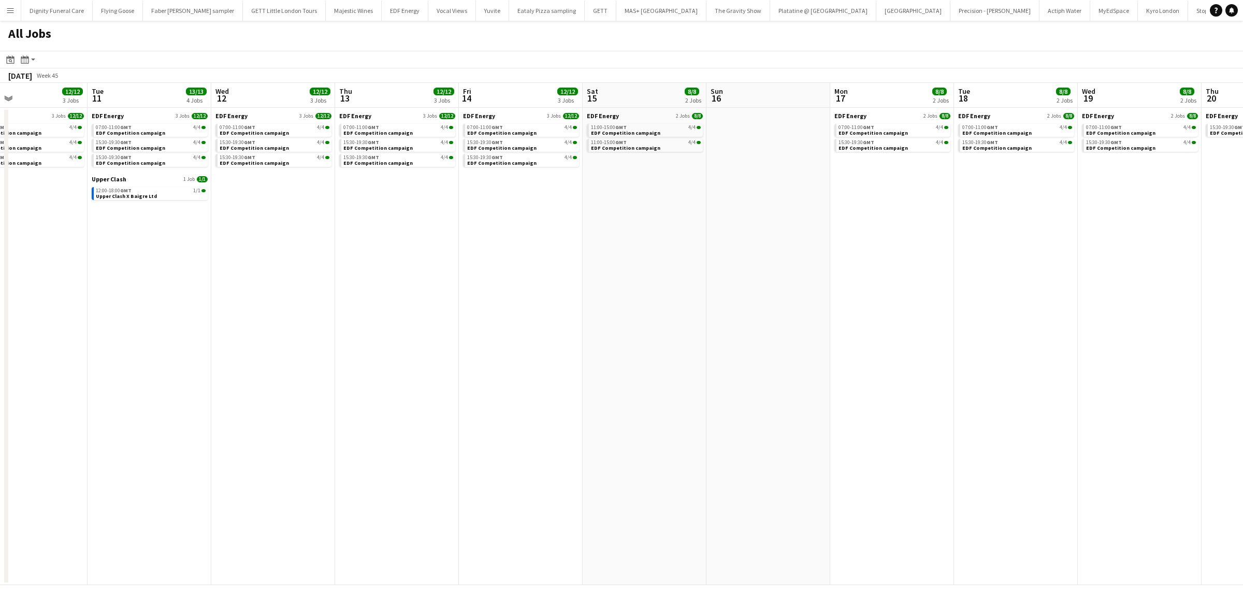
drag, startPoint x: 1000, startPoint y: 330, endPoint x: 531, endPoint y: 306, distance: 468.9
click at [386, 296] on app-calendar-viewport "Sat 8 12/12 3 Jobs Sun 9 Mon 10 12/12 3 Jobs Tue 11 13/13 4 Jobs Wed 12 12/12 3…" at bounding box center [621, 334] width 1243 height 502
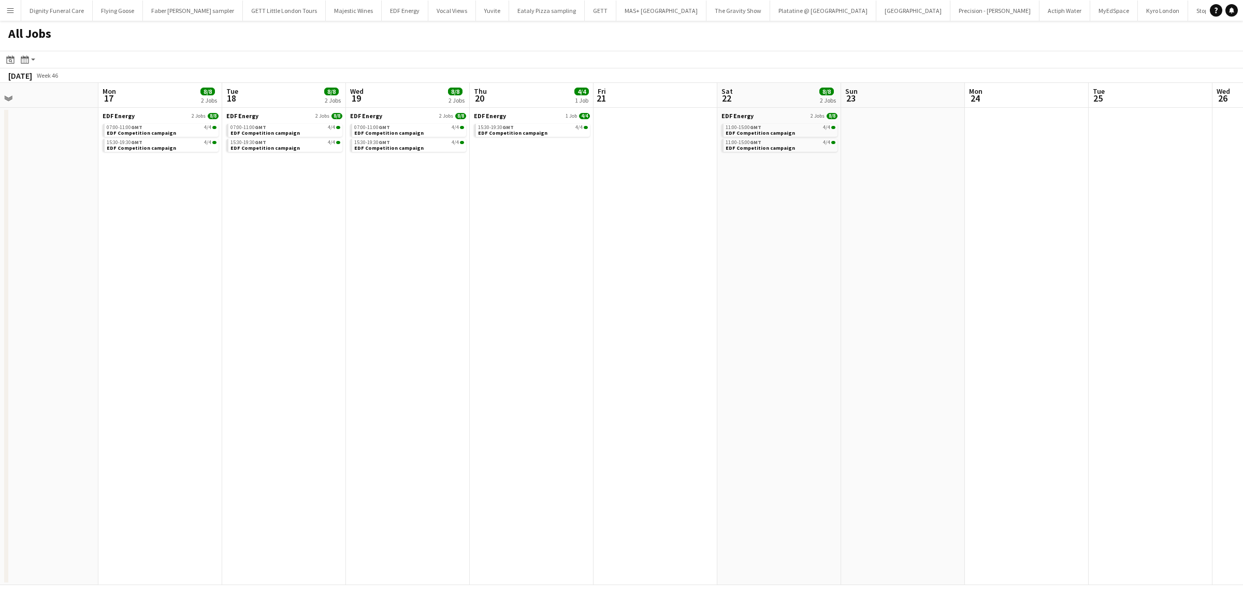
drag, startPoint x: 1009, startPoint y: 320, endPoint x: 539, endPoint y: 291, distance: 470.7
click at [539, 291] on app-calendar-viewport "Wed 12 12/12 3 Jobs Thu 13 12/12 3 Jobs Fri 14 12/12 3 Jobs Sat 15 8/8 2 Jobs S…" at bounding box center [621, 334] width 1243 height 502
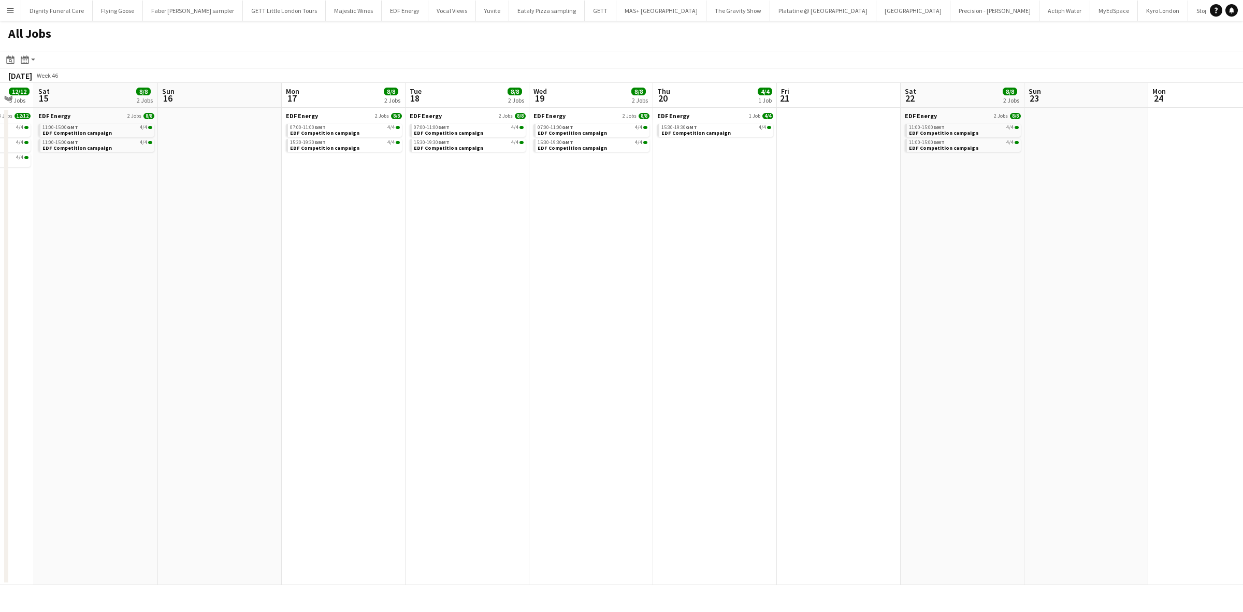
drag, startPoint x: 970, startPoint y: 343, endPoint x: 794, endPoint y: 348, distance: 176.2
click at [1155, 341] on app-calendar-viewport "Thu 13 12/12 3 Jobs Fri 14 12/12 3 Jobs Sat 15 8/8 2 Jobs Sun 16 Mon 17 8/8 2 J…" at bounding box center [621, 334] width 1243 height 502
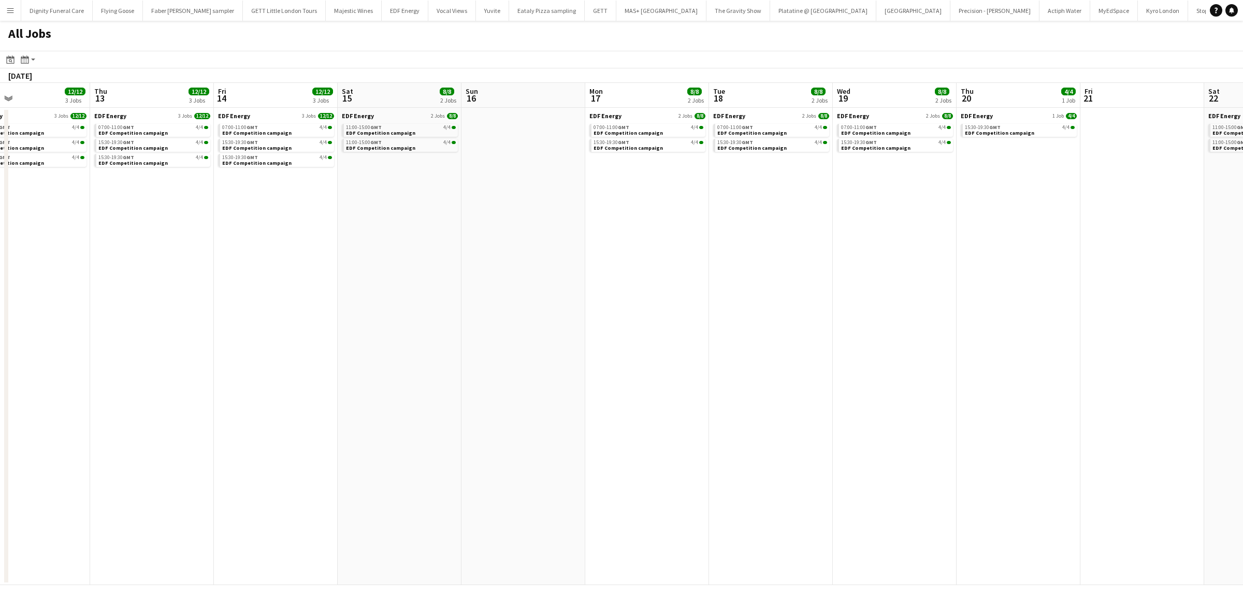
drag, startPoint x: 875, startPoint y: 308, endPoint x: 1165, endPoint y: 314, distance: 290.1
click at [1242, 307] on app-calendar-viewport "Mon 10 12/12 3 Jobs Tue 11 13/13 4 Jobs Wed 12 12/12 3 Jobs Thu 13 12/12 3 Jobs…" at bounding box center [621, 334] width 1243 height 502
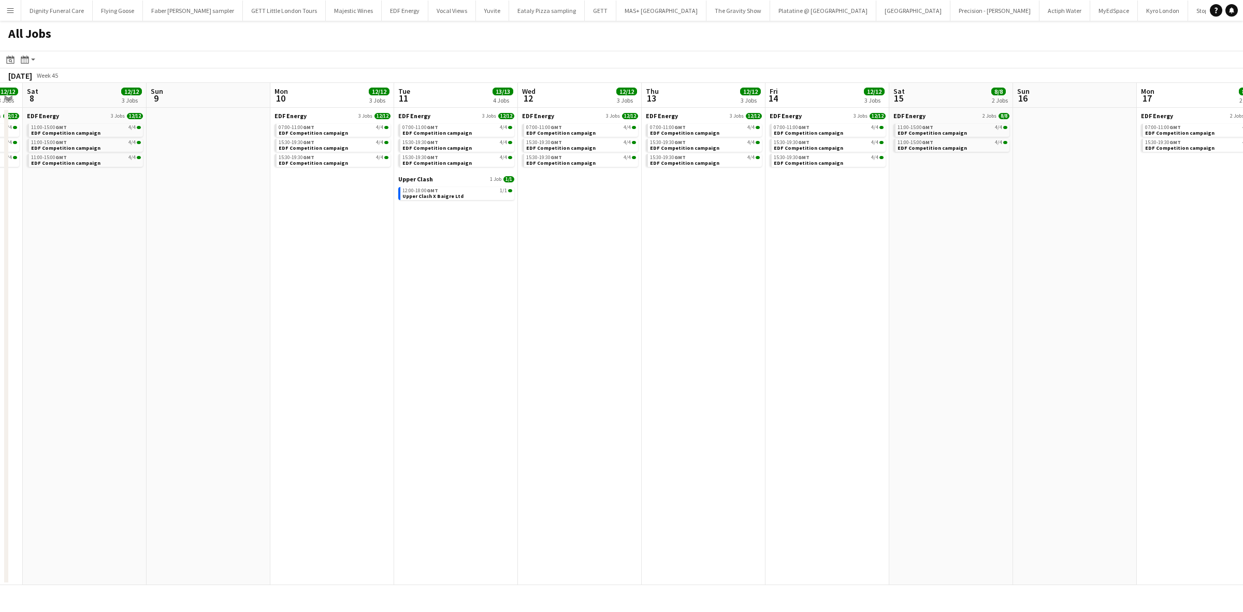
drag, startPoint x: 845, startPoint y: 280, endPoint x: 1226, endPoint y: 280, distance: 380.2
click at [1231, 279] on app-calendar-viewport "Wed 5 12/12 3 Jobs Thu 6 12/12 3 Jobs Fri 7 12/12 3 Jobs Sat 8 12/12 3 Jobs Sun…" at bounding box center [621, 334] width 1243 height 502
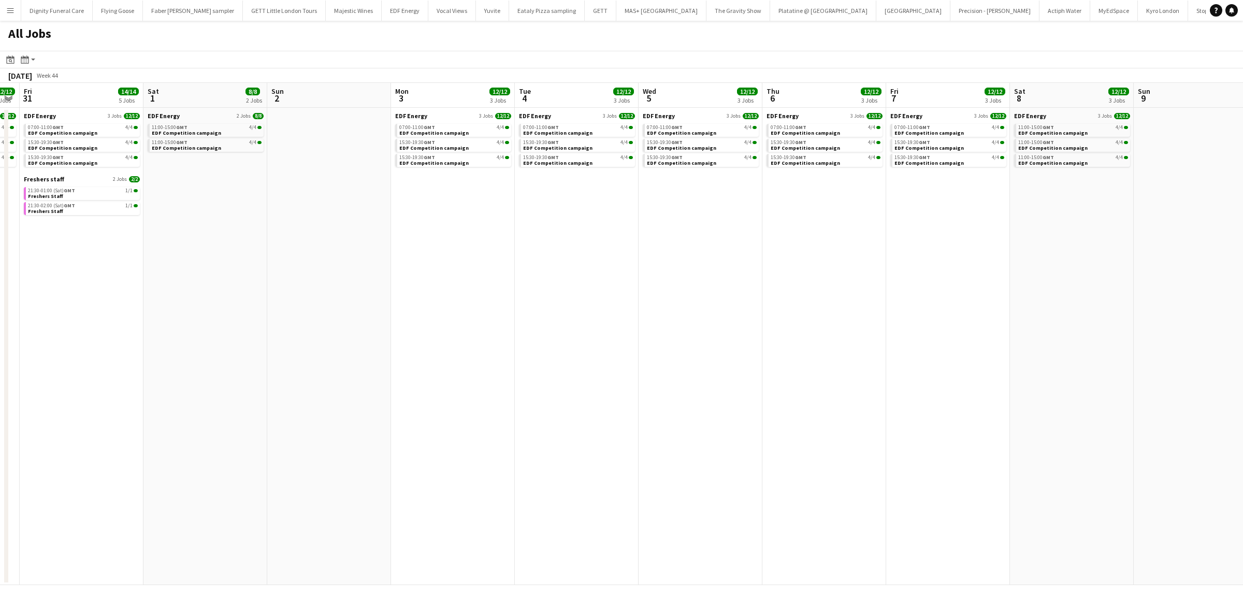
drag, startPoint x: 1009, startPoint y: 282, endPoint x: 1099, endPoint y: 298, distance: 92.1
click at [1198, 281] on app-calendar-viewport "Wed 29 12/12 3 Jobs Thu 30 12/12 3 Jobs Fri 31 14/14 5 Jobs Sat 1 8/8 2 Jobs Su…" at bounding box center [621, 334] width 1243 height 502
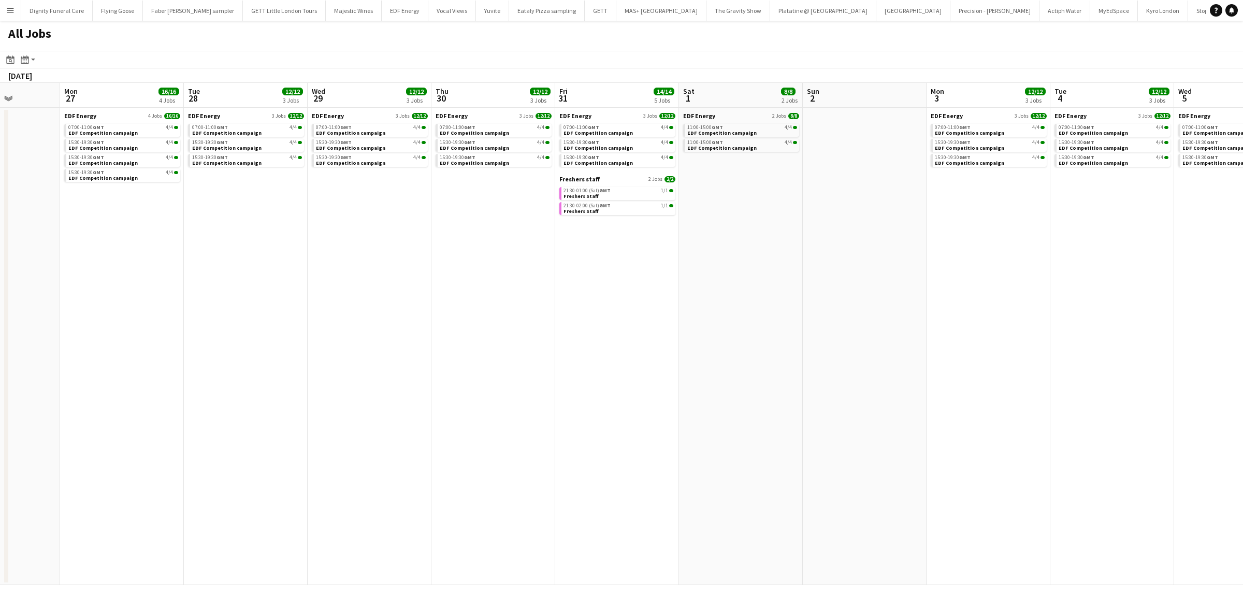
drag, startPoint x: 777, startPoint y: 303, endPoint x: 1026, endPoint y: 325, distance: 249.6
click at [1217, 306] on app-calendar-viewport "Sat 25 14/14 5 Jobs Sun 26 Mon 27 16/16 4 Jobs Tue 28 12/12 3 Jobs Wed 29 12/12…" at bounding box center [621, 334] width 1243 height 502
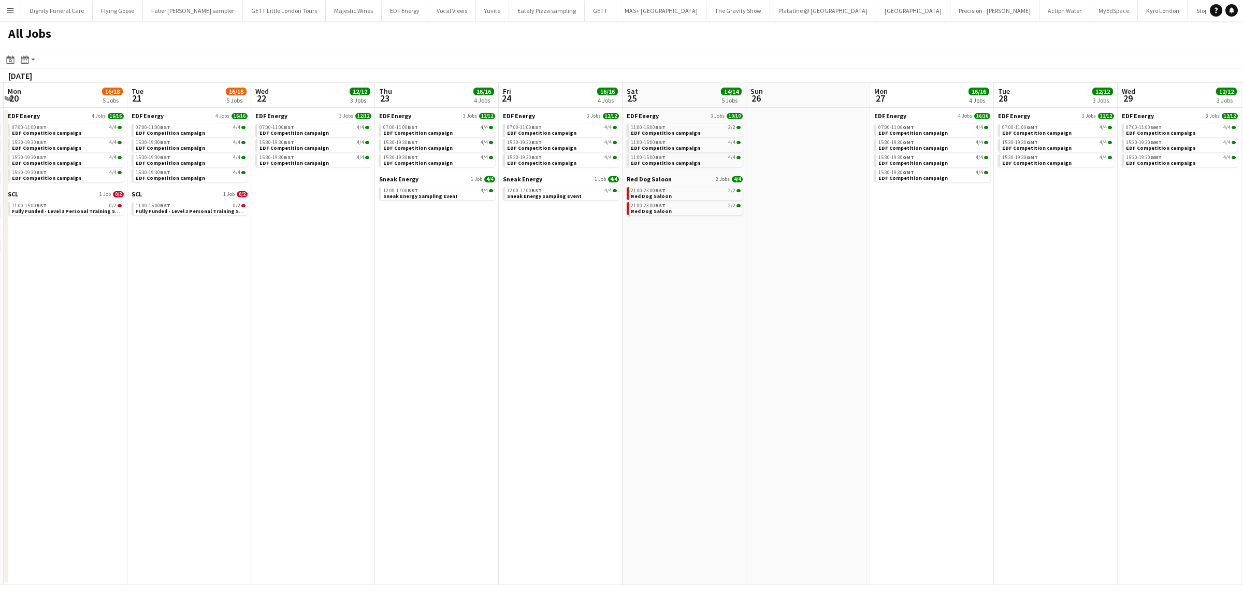
drag, startPoint x: 942, startPoint y: 289, endPoint x: 1132, endPoint y: 309, distance: 191.2
click at [1202, 292] on app-calendar-viewport "Sat 18 22/39 14 Jobs Sun 19 5/9 5 Jobs Mon 20 16/18 5 Jobs Tue 21 16/18 5 Jobs …" at bounding box center [621, 334] width 1243 height 502
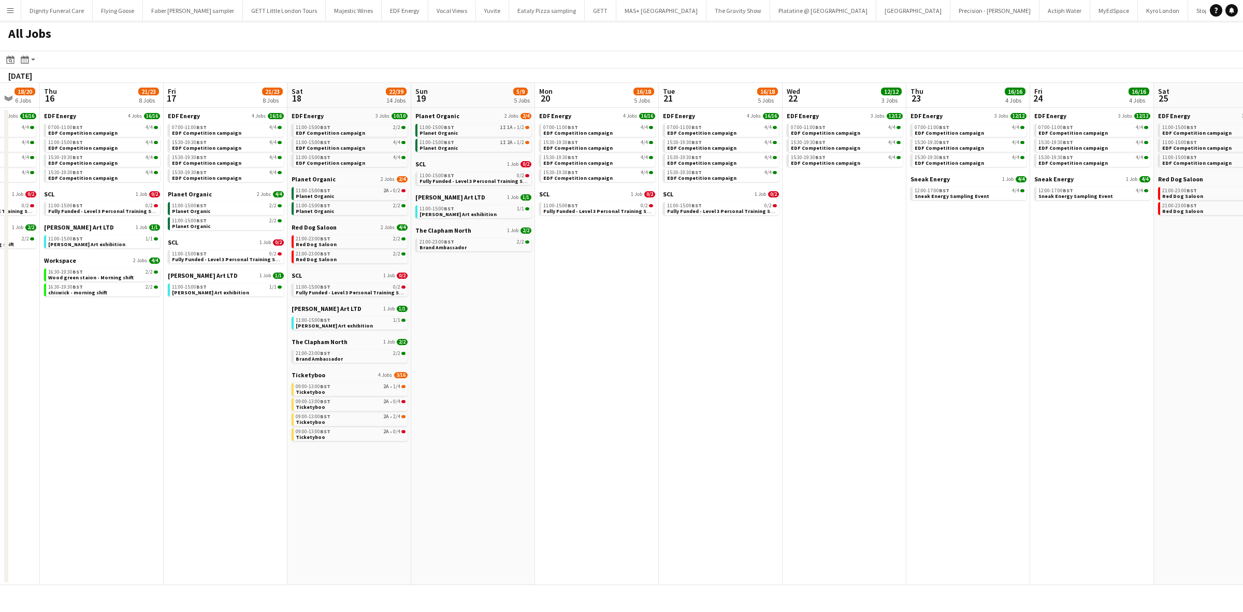
drag, startPoint x: 806, startPoint y: 316, endPoint x: 1103, endPoint y: 320, distance: 297.3
click at [1107, 320] on app-calendar-viewport "Tue 14 20/22 7 Jobs Wed 15 18/20 6 Jobs Thu 16 21/23 8 Jobs Fri 17 21/23 8 Jobs…" at bounding box center [621, 334] width 1243 height 502
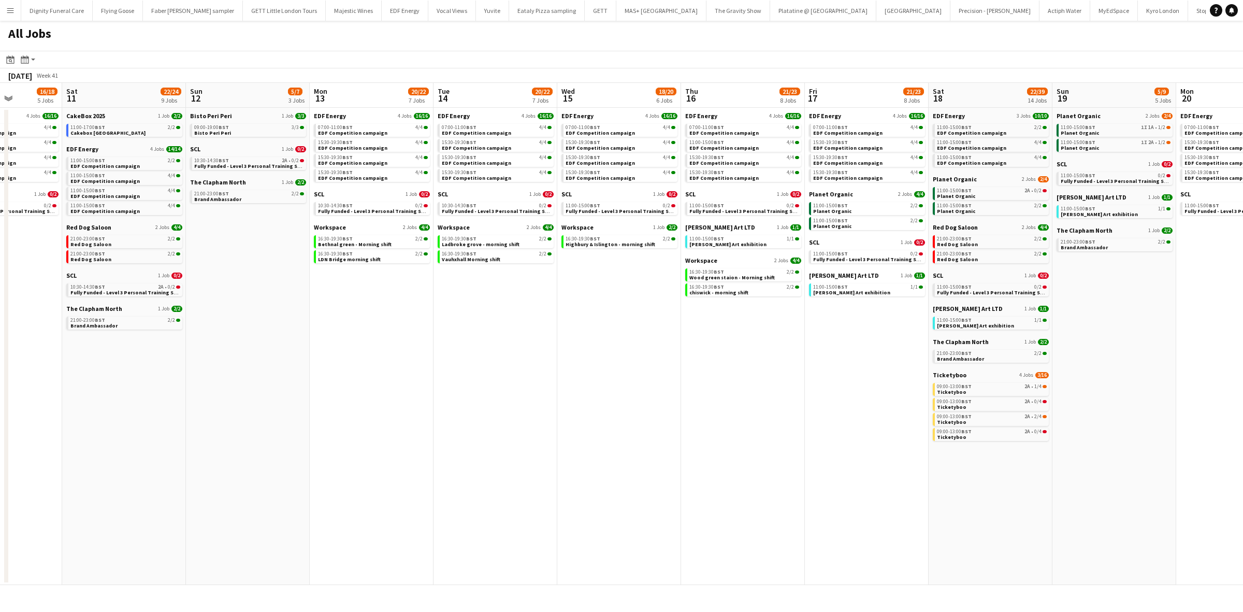
drag, startPoint x: 822, startPoint y: 326, endPoint x: 1010, endPoint y: 335, distance: 188.7
click at [1044, 328] on app-calendar-viewport "Thu 9 19/21 8 Jobs Fri 10 16/18 5 Jobs Sat 11 22/24 9 Jobs Sun 12 5/7 3 Jobs Mo…" at bounding box center [621, 334] width 1243 height 502
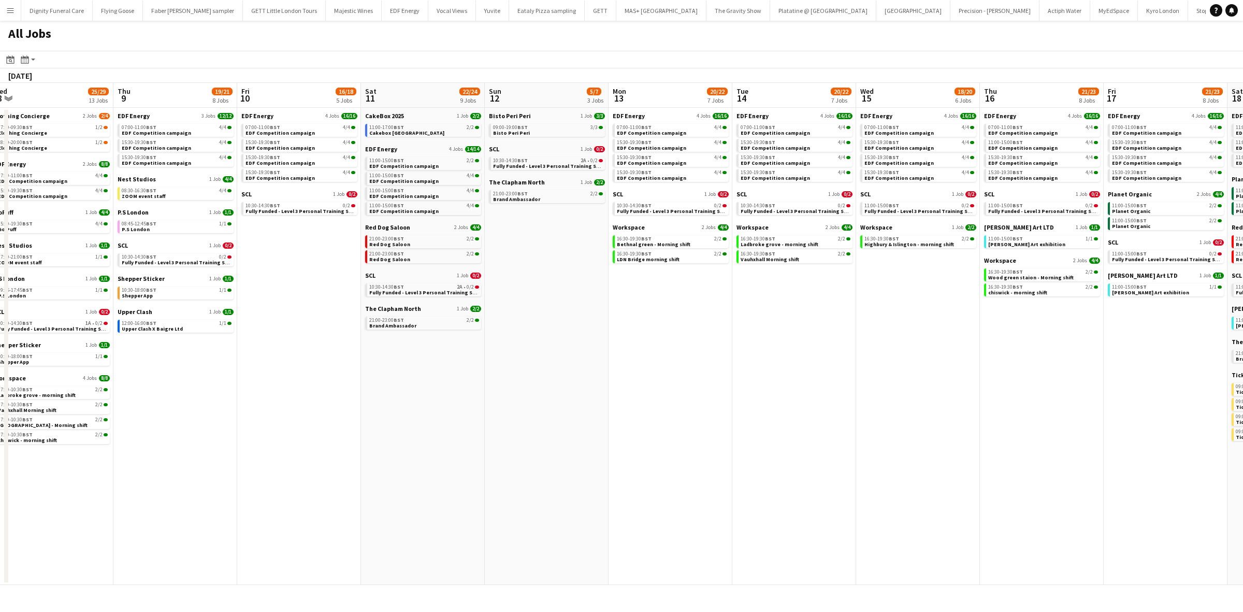
drag, startPoint x: 566, startPoint y: 353, endPoint x: 1040, endPoint y: 359, distance: 473.5
click at [1049, 358] on app-calendar-viewport "Mon 6 14/14 4 Jobs Tue 7 23/23 8 Jobs Wed 8 25/29 13 Jobs Thu 9 19/21 8 Jobs Fr…" at bounding box center [621, 334] width 1243 height 502
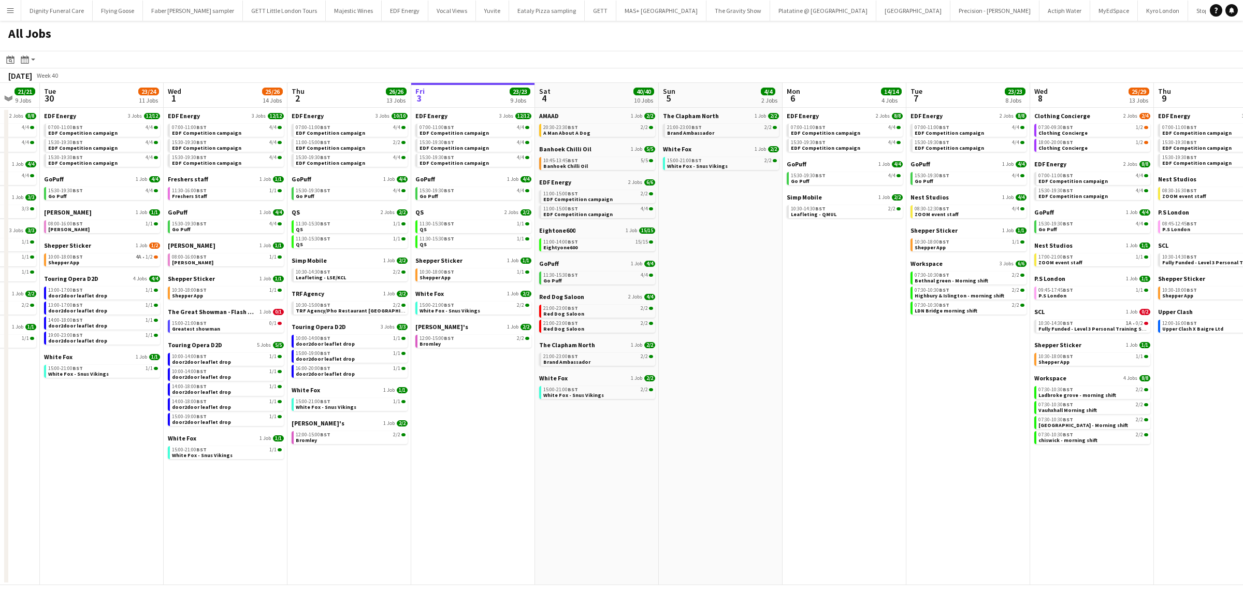
drag, startPoint x: 503, startPoint y: 374, endPoint x: 730, endPoint y: 392, distance: 228.1
click at [1034, 369] on app-calendar-viewport "Sat 27 25/29 9 Jobs Sun 28 11/12 4 Jobs Mon 29 21/21 9 Jobs Tue 30 23/24 11 Job…" at bounding box center [621, 334] width 1243 height 502
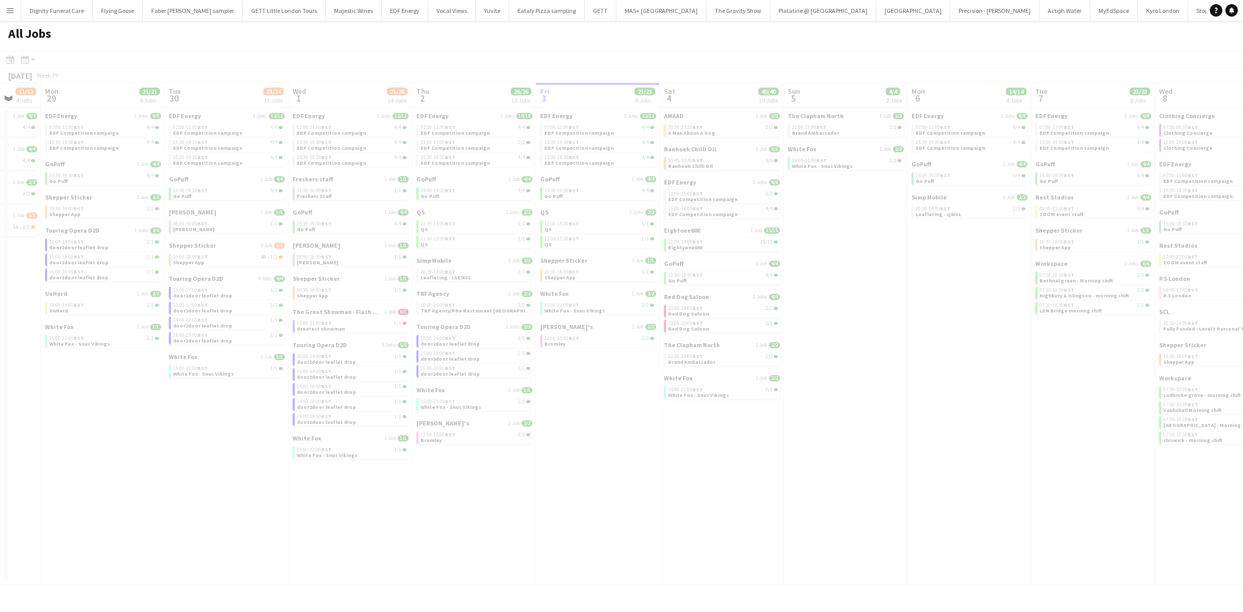
scroll to position [0, 305]
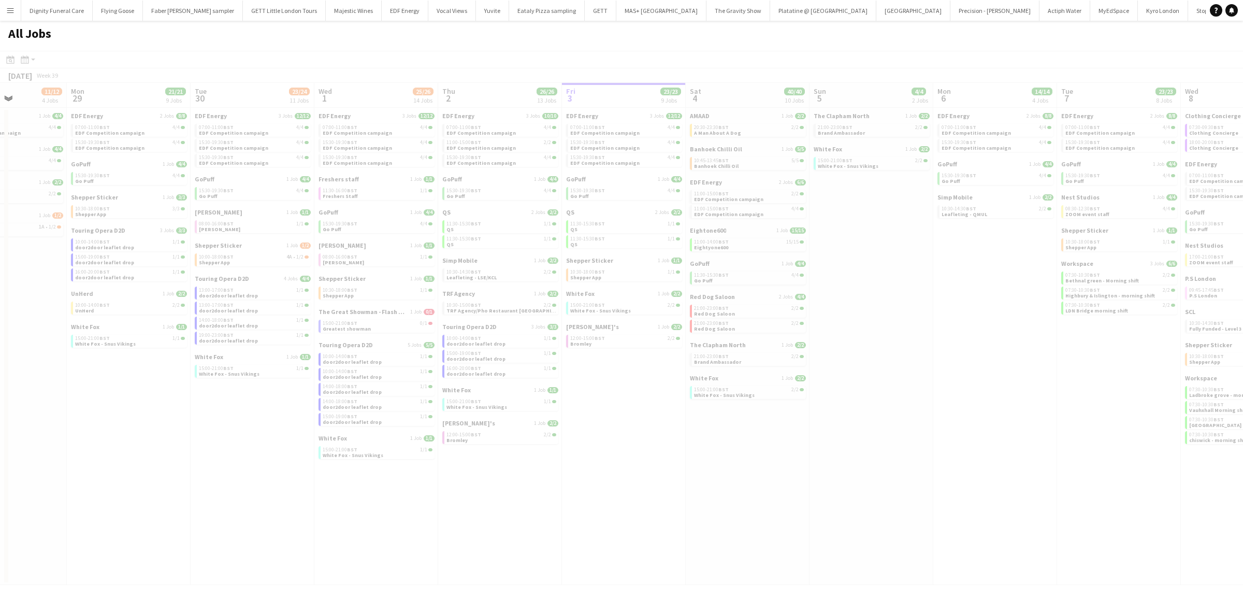
drag, startPoint x: 655, startPoint y: 374, endPoint x: 999, endPoint y: 374, distance: 343.4
click at [999, 374] on app-all-jobs "All Jobs Date picker OCT 2025 OCT 2025 Monday M Tuesday T Wednesday W Thursday …" at bounding box center [621, 303] width 1243 height 564
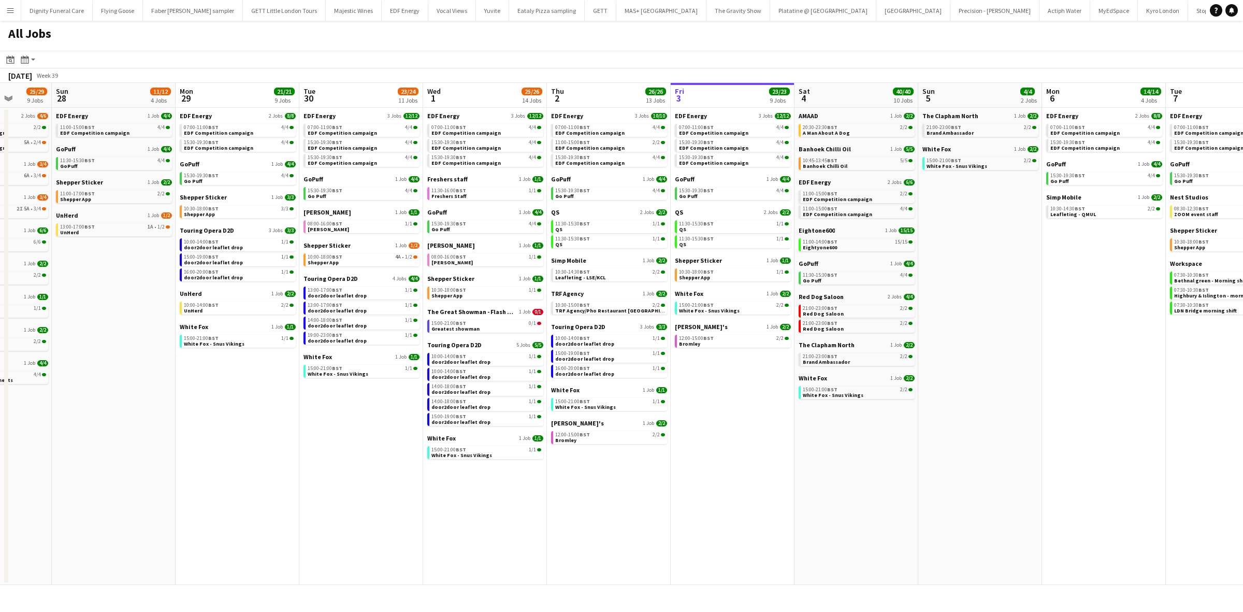
drag, startPoint x: 343, startPoint y: 411, endPoint x: 355, endPoint y: 400, distance: 16.1
click at [355, 400] on app-calendar-viewport "Wed 24 20/20 7 Jobs Thu 25 37/37 12 Jobs Fri 26 24/24 8 Jobs Sat 27 25/29 9 Job…" at bounding box center [621, 334] width 1243 height 502
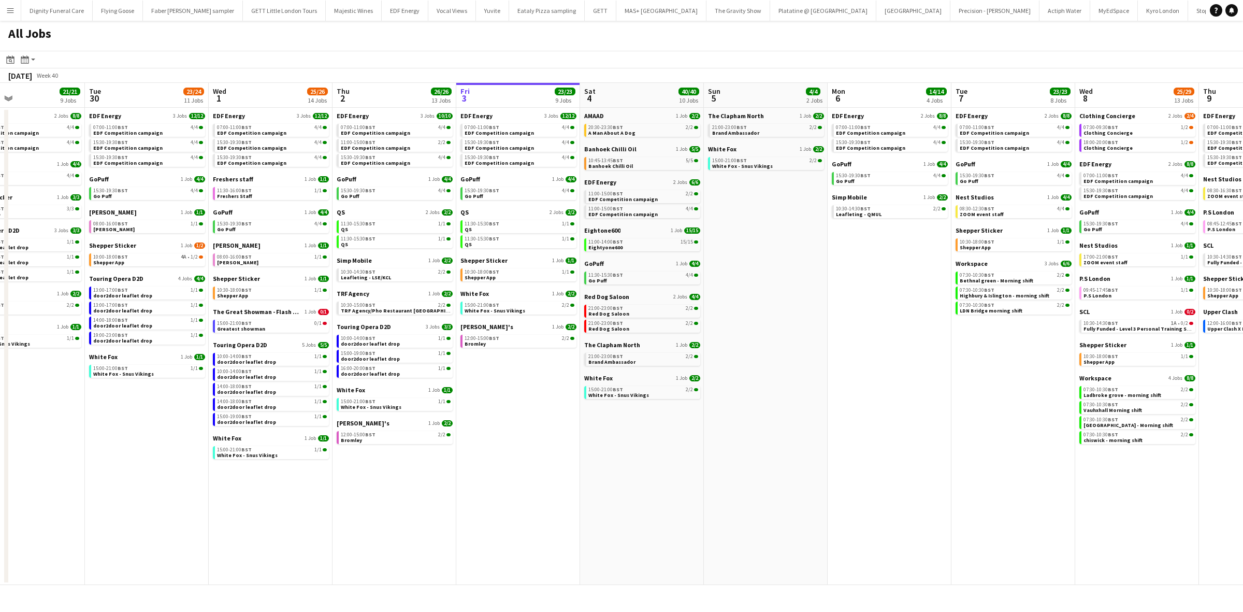
drag, startPoint x: 669, startPoint y: 405, endPoint x: 598, endPoint y: 409, distance: 71.1
click at [599, 404] on app-calendar-viewport "Fri 26 24/24 8 Jobs Sat 27 25/29 9 Jobs Sun 28 11/12 4 Jobs Mon 29 21/21 9 Jobs…" at bounding box center [621, 334] width 1243 height 502
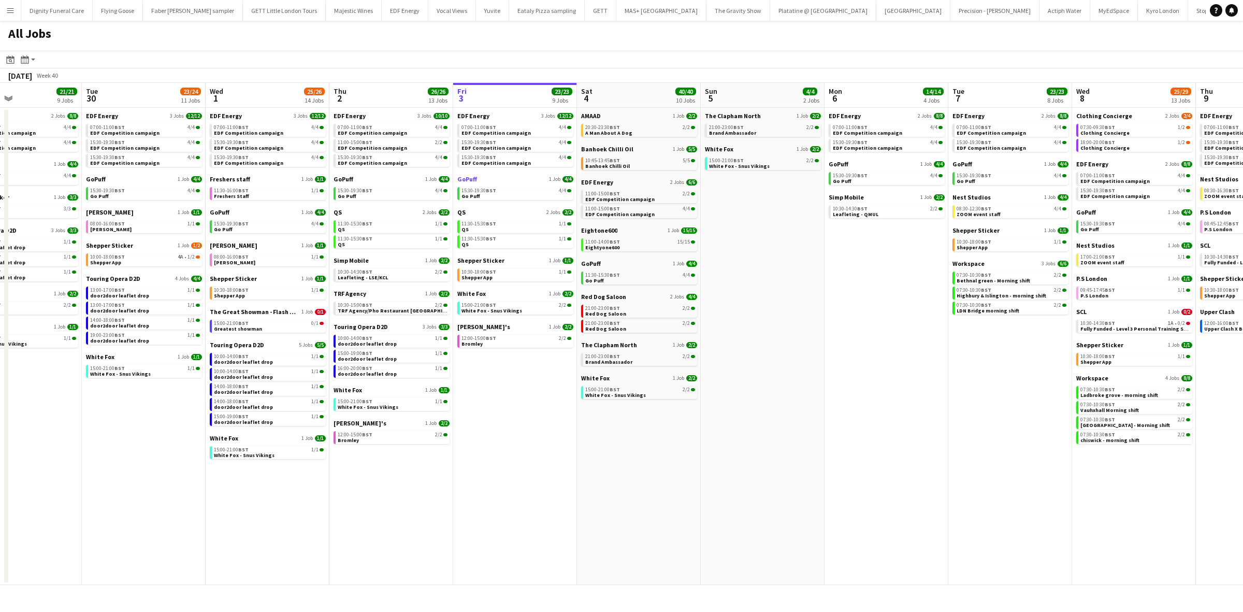
click at [465, 177] on span "GoPuff" at bounding box center [467, 179] width 20 height 8
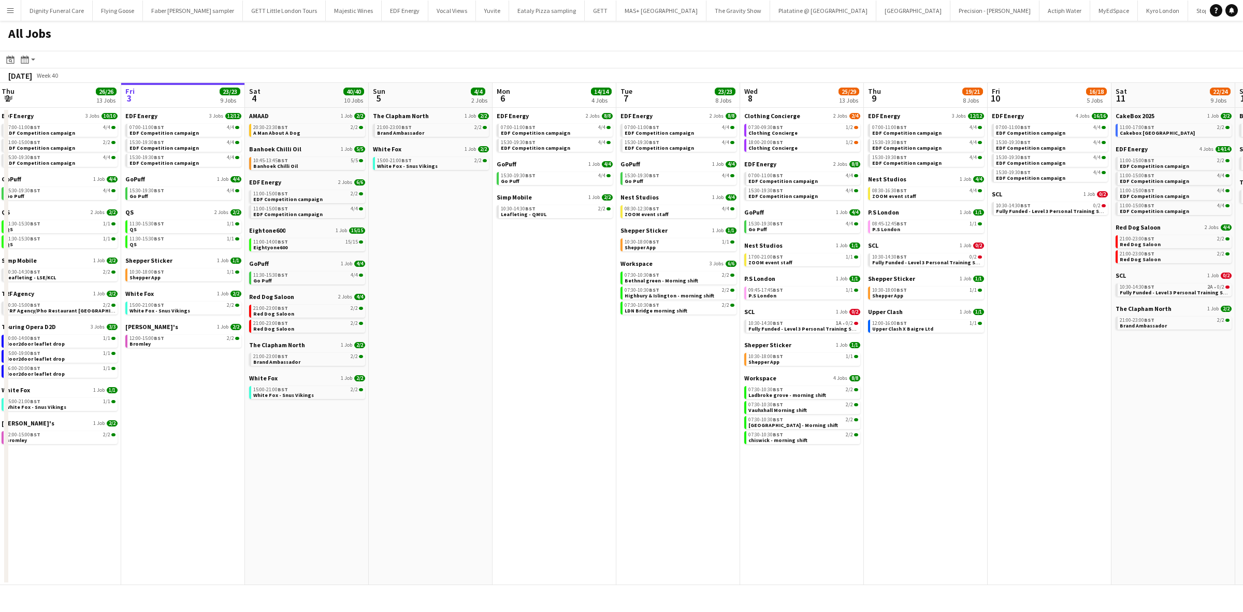
scroll to position [0, 503]
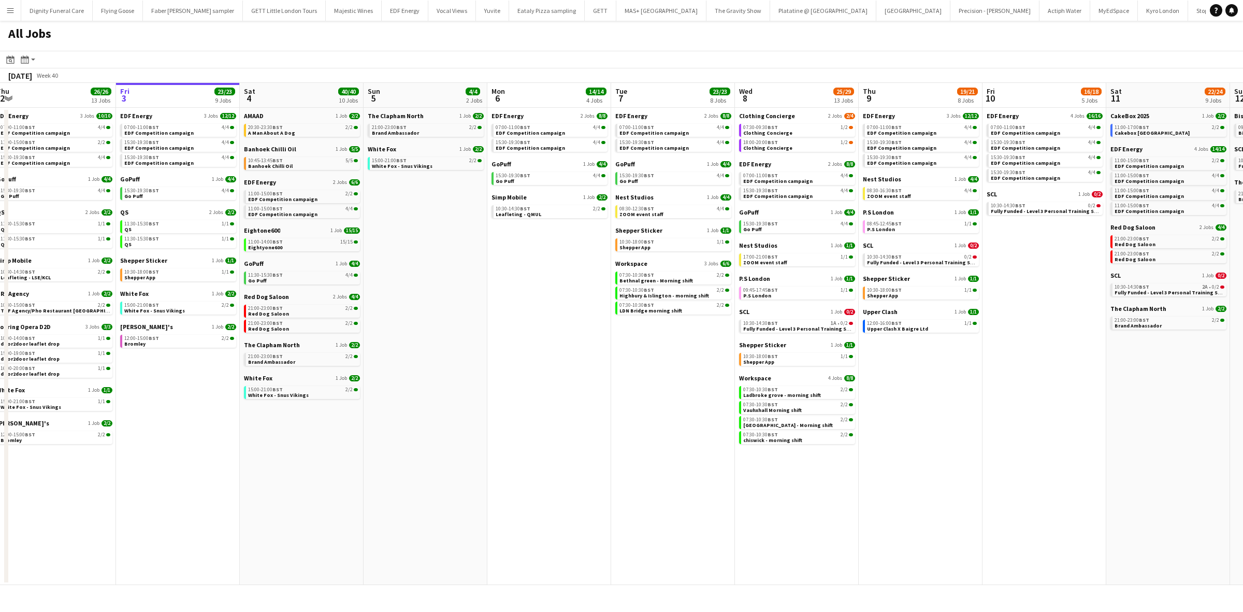
drag, startPoint x: 877, startPoint y: 377, endPoint x: 547, endPoint y: 390, distance: 330.2
click at [540, 390] on app-calendar-viewport "Sun 28 11/12 4 Jobs Mon 29 21/21 9 Jobs Tue 30 23/24 11 Jobs Wed 1 25/26 14 Job…" at bounding box center [621, 334] width 1243 height 502
click at [765, 114] on span "Clothing Concierge" at bounding box center [767, 116] width 56 height 8
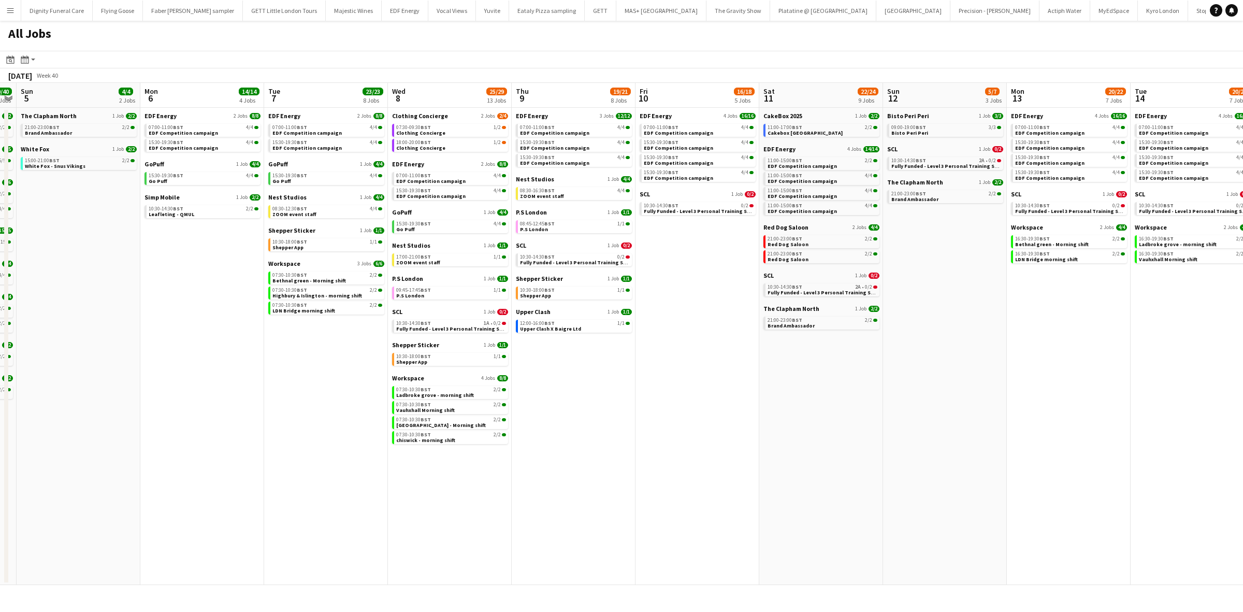
drag, startPoint x: 586, startPoint y: 329, endPoint x: 253, endPoint y: 293, distance: 335.0
click at [246, 295] on app-calendar-viewport "Thu 2 26/26 13 Jobs Fri 3 23/23 9 Jobs Sat 4 40/40 10 Jobs Sun 5 4/4 2 Jobs Mon…" at bounding box center [621, 334] width 1243 height 502
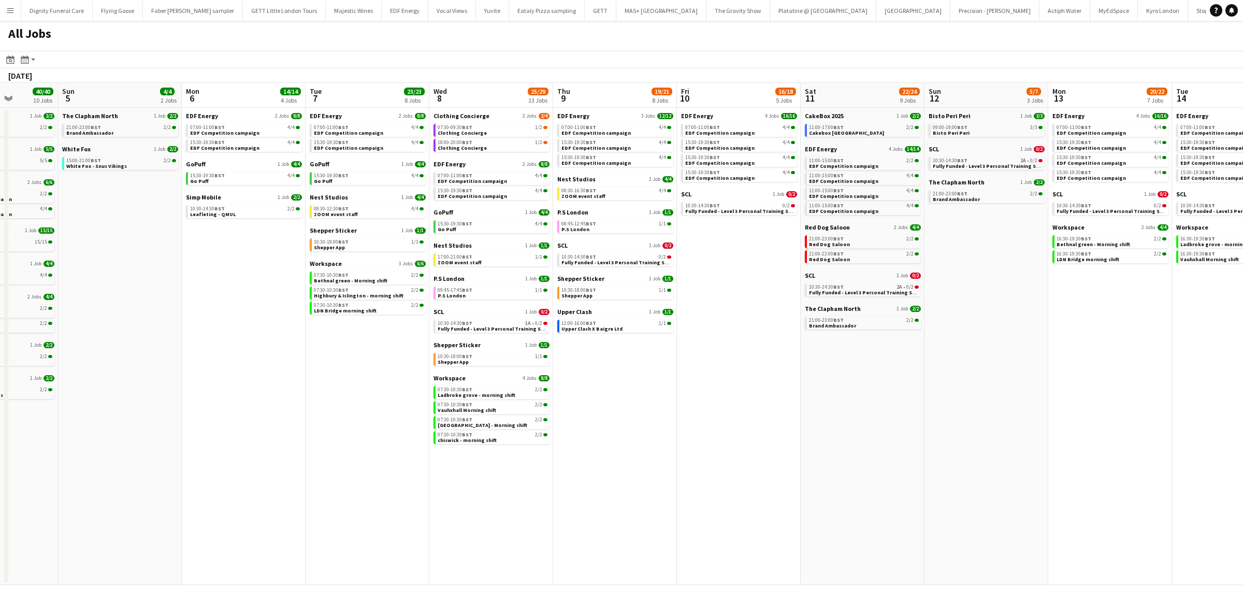
drag, startPoint x: 678, startPoint y: 371, endPoint x: 480, endPoint y: 359, distance: 198.3
click at [480, 360] on app-calendar-viewport "Thu 2 26/26 13 Jobs Fri 3 23/23 9 Jobs Sat 4 40/40 10 Jobs Sun 5 4/4 2 Jobs Mon…" at bounding box center [621, 334] width 1243 height 502
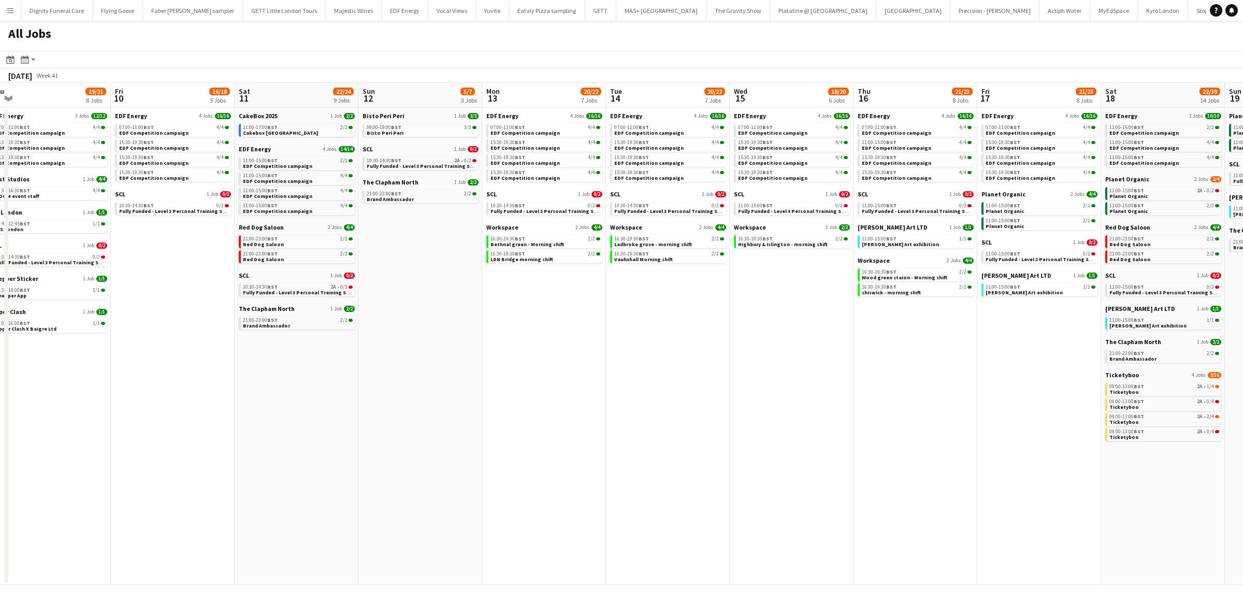
drag, startPoint x: 777, startPoint y: 410, endPoint x: 456, endPoint y: 364, distance: 324.4
click at [457, 364] on app-calendar-viewport "Mon 6 14/14 4 Jobs Tue 7 23/23 8 Jobs Wed 8 25/29 13 Jobs Thu 9 19/21 8 Jobs Fr…" at bounding box center [621, 334] width 1243 height 502
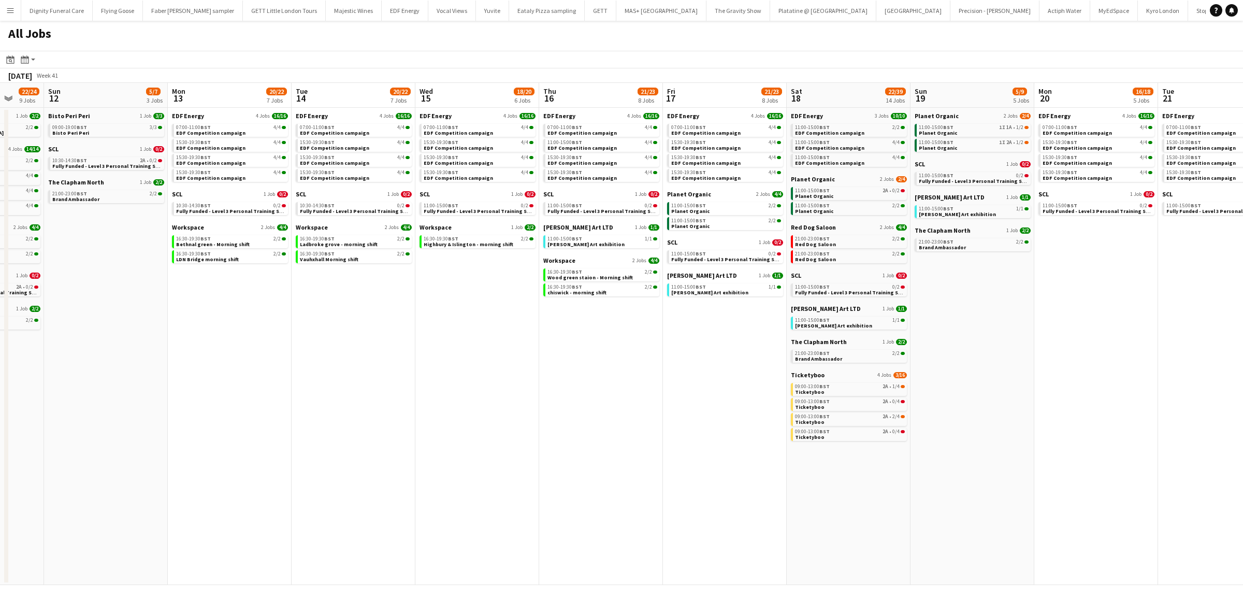
scroll to position [0, 469]
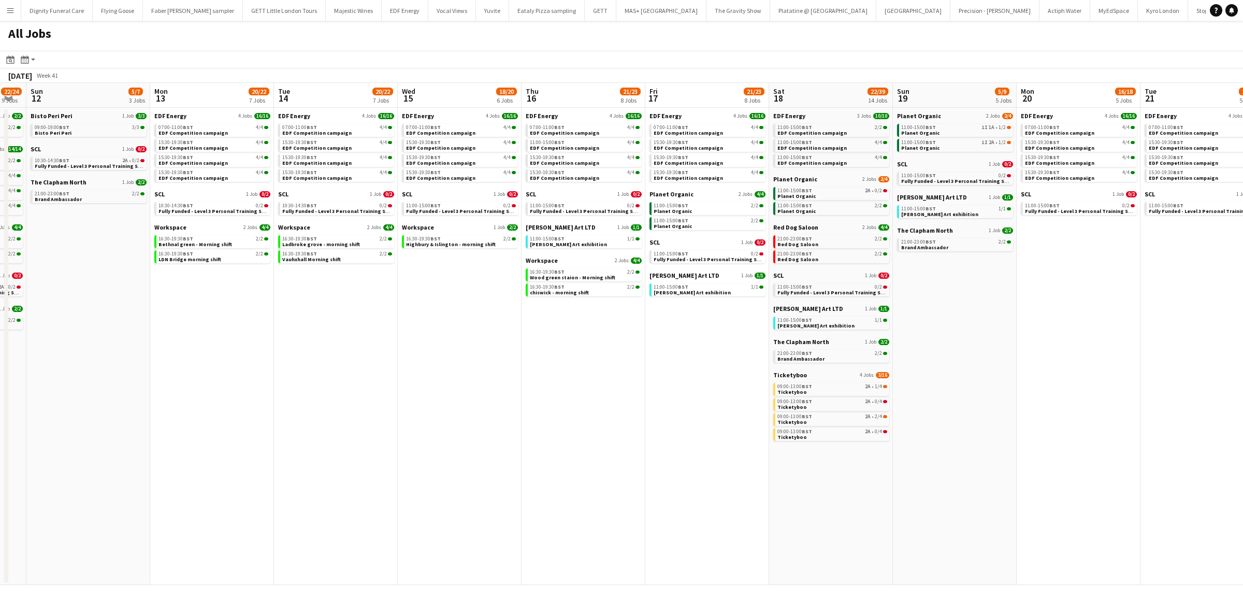
drag, startPoint x: 760, startPoint y: 385, endPoint x: 446, endPoint y: 358, distance: 315.6
click at [446, 358] on app-calendar-viewport "Wed 8 25/29 13 Jobs Thu 9 19/21 8 Jobs Fri 10 16/18 5 Jobs Sat 11 22/24 9 Jobs …" at bounding box center [621, 334] width 1243 height 502
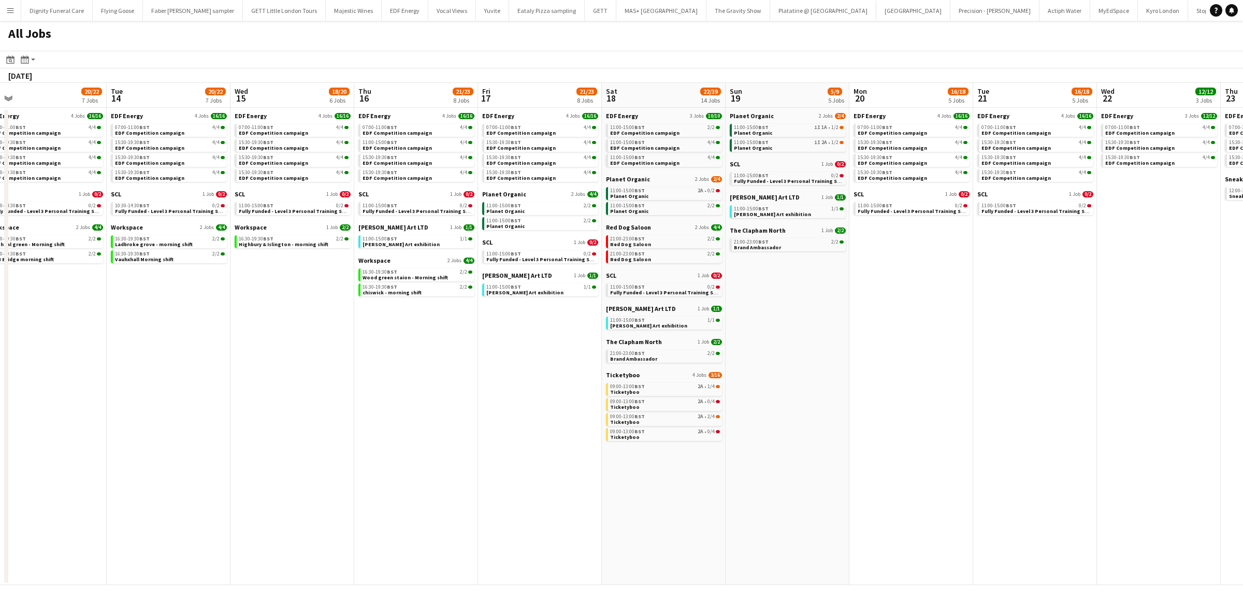
scroll to position [0, 434]
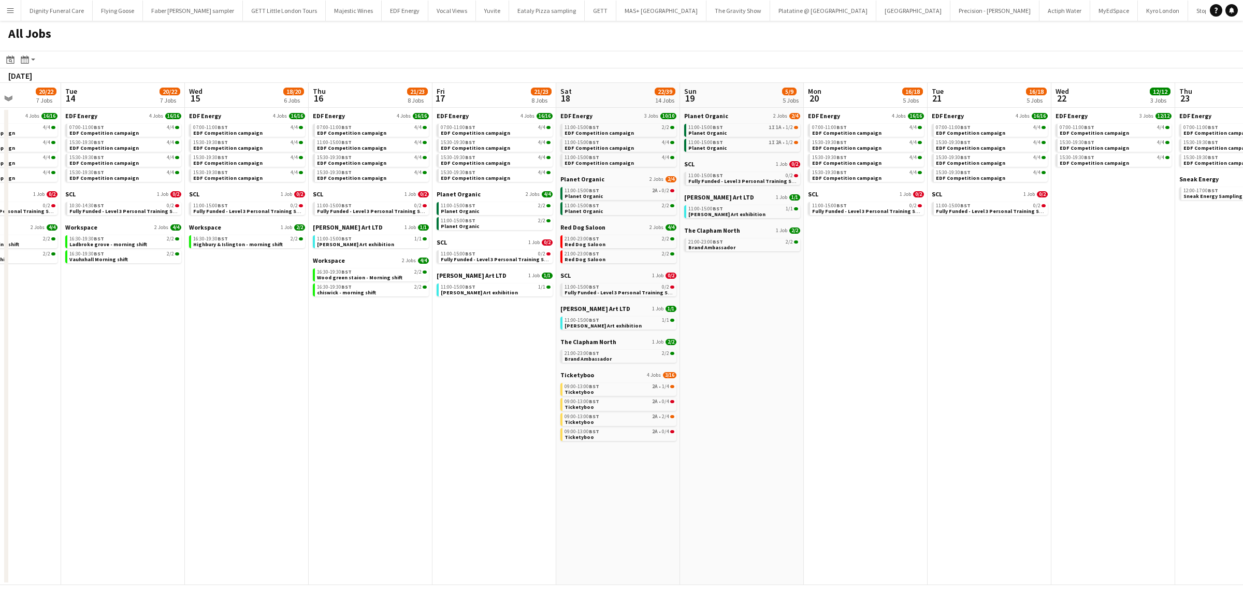
drag, startPoint x: 663, startPoint y: 338, endPoint x: 452, endPoint y: 339, distance: 211.3
click at [451, 340] on app-calendar-viewport "Fri 10 16/18 5 Jobs Sat 11 22/24 9 Jobs Sun 12 5/7 3 Jobs Mon 13 20/22 7 Jobs T…" at bounding box center [621, 334] width 1243 height 502
click at [575, 371] on span "Ticketyboo" at bounding box center [577, 375] width 34 height 8
click at [585, 176] on span "Planet Organic" at bounding box center [582, 179] width 44 height 8
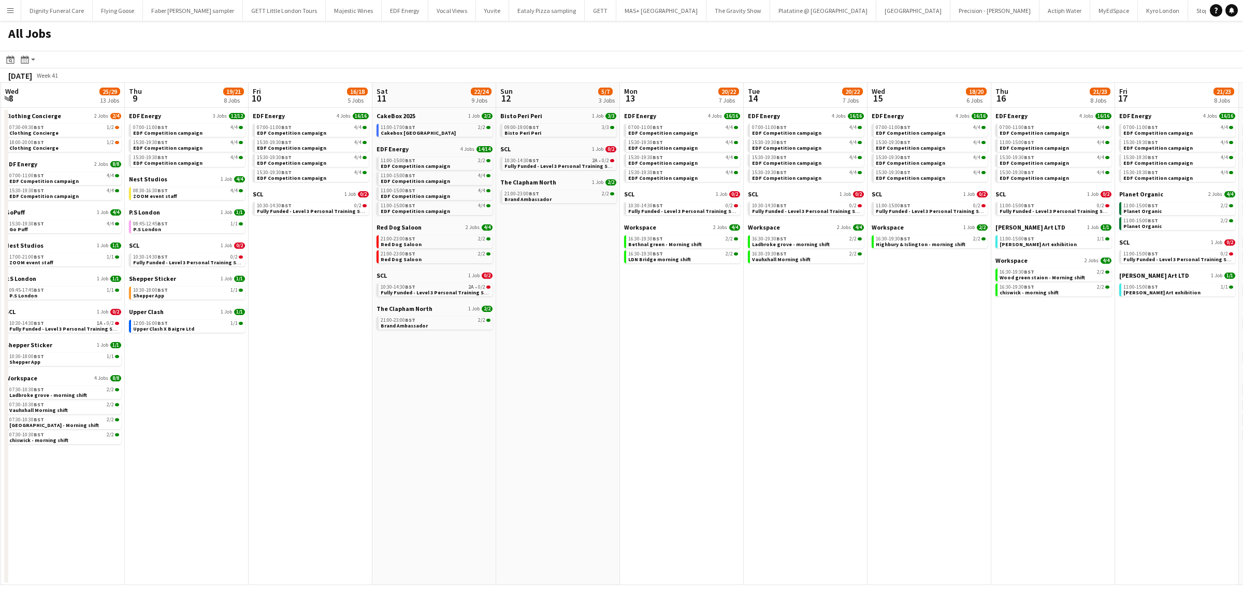
drag, startPoint x: 267, startPoint y: 286, endPoint x: 943, endPoint y: 262, distance: 676.4
click at [954, 260] on app-calendar-viewport "Mon 6 14/14 4 Jobs Tue 7 23/23 8 Jobs Wed 8 25/29 13 Jobs Thu 9 19/21 8 Jobs Fr…" at bounding box center [621, 334] width 1243 height 502
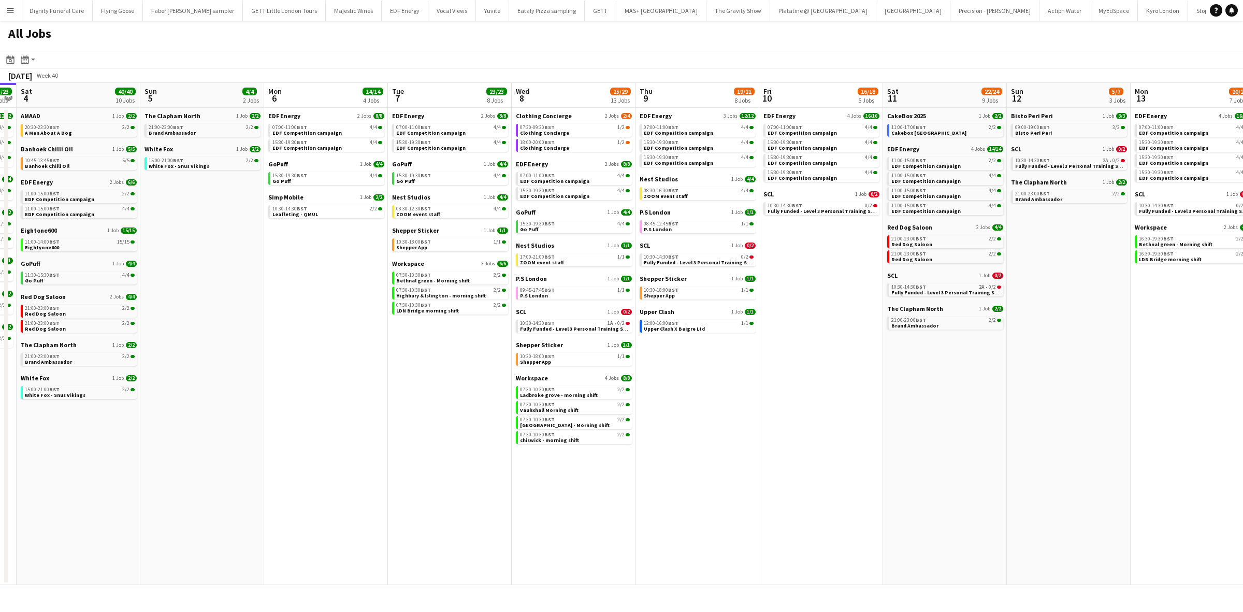
drag, startPoint x: 387, startPoint y: 310, endPoint x: 812, endPoint y: 308, distance: 425.3
click at [812, 308] on app-calendar-viewport "Thu 2 26/26 13 Jobs Fri 3 23/23 9 Jobs Sat 4 40/40 10 Jobs Sun 5 4/4 2 Jobs Mon…" at bounding box center [621, 334] width 1243 height 502
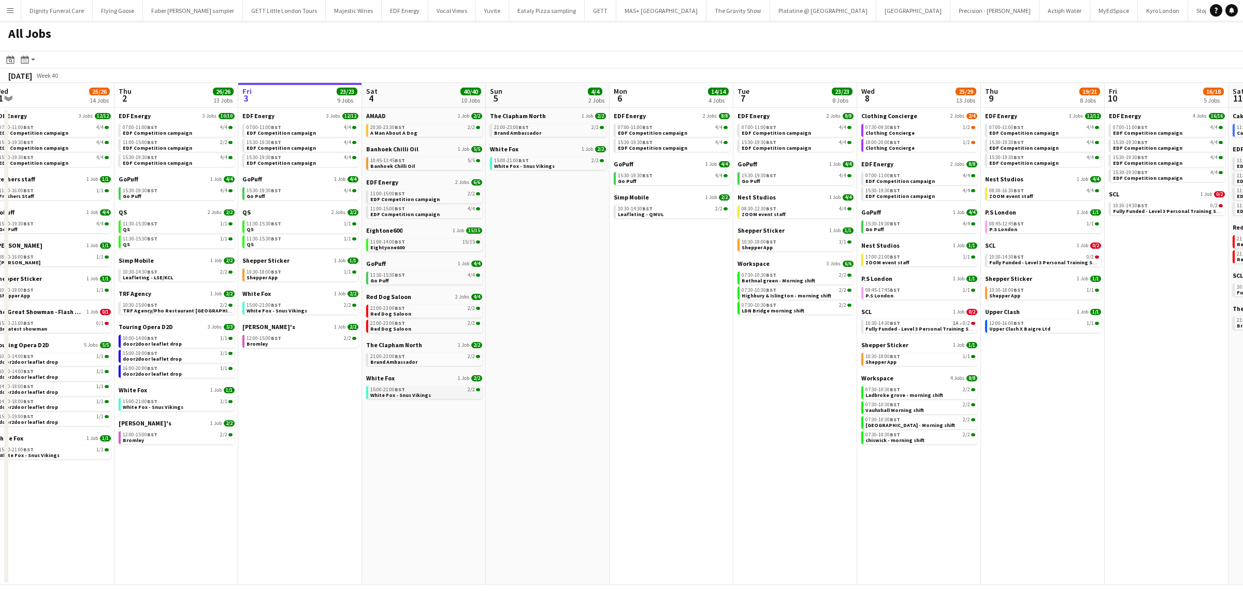
drag, startPoint x: 374, startPoint y: 384, endPoint x: 438, endPoint y: 389, distance: 63.4
click at [708, 371] on app-calendar-viewport "Mon 29 21/21 9 Jobs Tue 30 23/24 11 Jobs Wed 1 25/26 14 Jobs Thu 2 26/26 13 Job…" at bounding box center [621, 334] width 1243 height 502
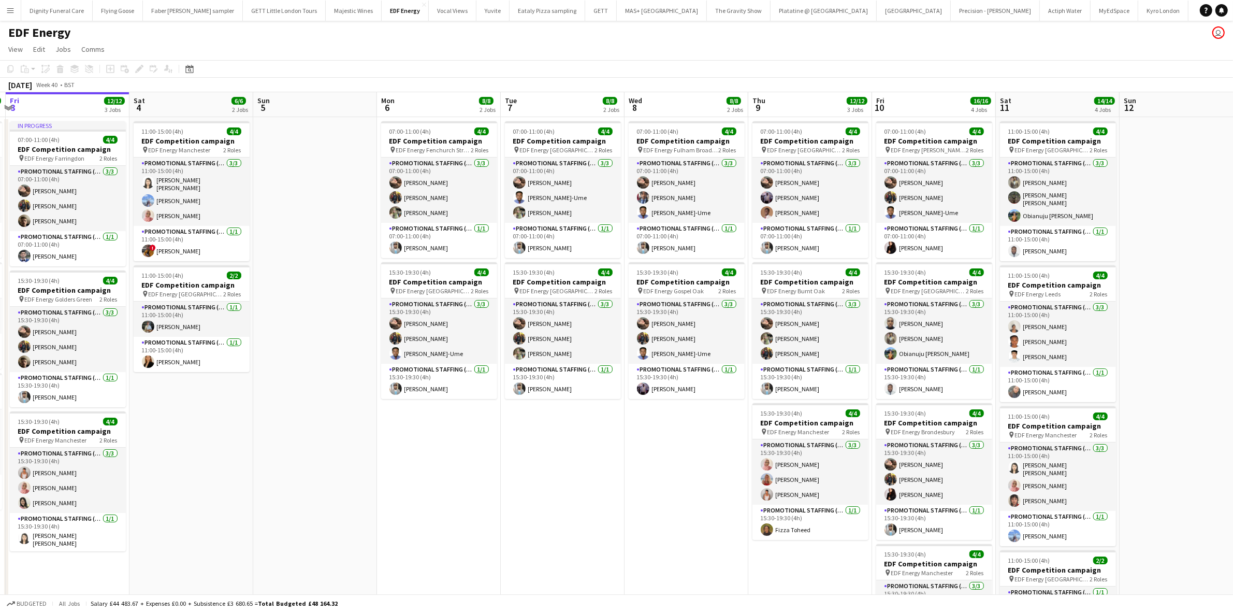
drag, startPoint x: 511, startPoint y: 452, endPoint x: 391, endPoint y: 452, distance: 119.7
click at [391, 452] on app-calendar-viewport "Tue 30 12/12 3 Jobs Wed 1 12/12 3 Jobs Thu 2 10/10 3 Jobs Fri 3 12/12 3 Jobs Sa…" at bounding box center [616, 417] width 1233 height 650
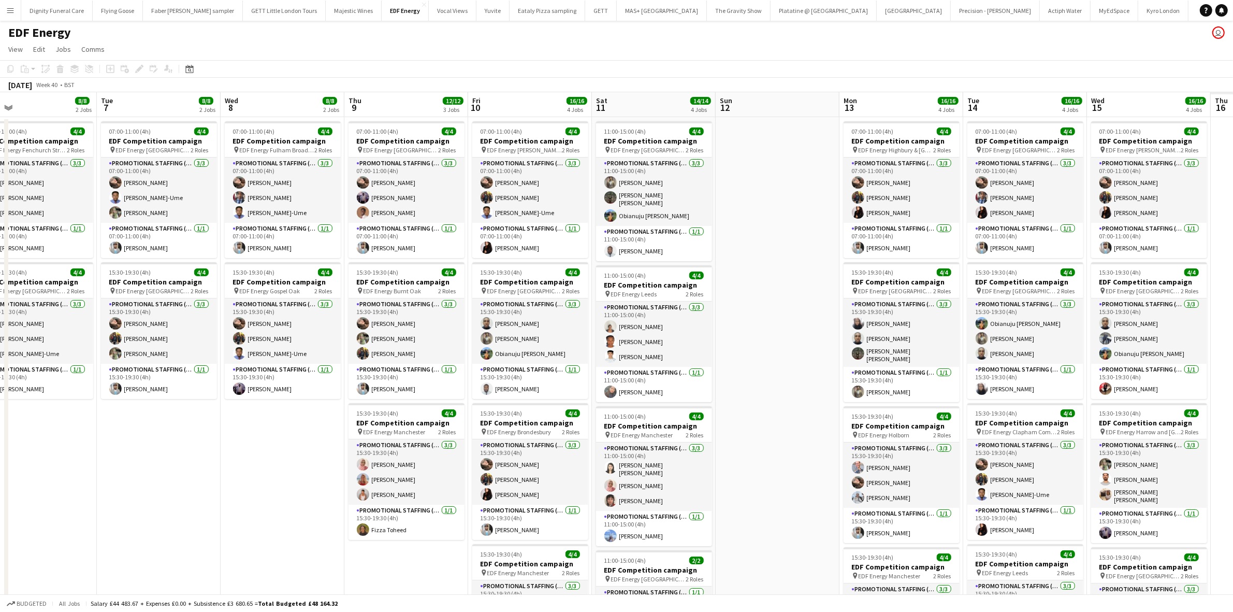
scroll to position [0, 294]
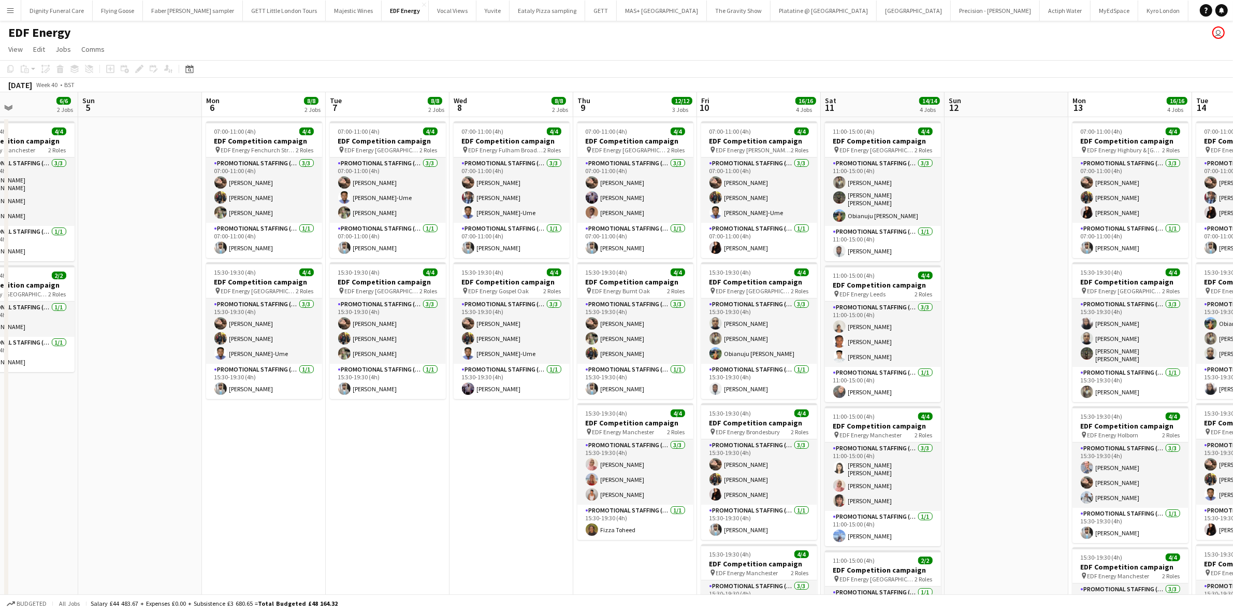
drag, startPoint x: 540, startPoint y: 467, endPoint x: 371, endPoint y: 462, distance: 168.9
click at [372, 463] on app-calendar-viewport "Thu 2 10/10 3 Jobs Fri 3 12/12 3 Jobs Sat 4 6/6 2 Jobs Sun 5 Mon 6 8/8 2 Jobs T…" at bounding box center [616, 417] width 1233 height 650
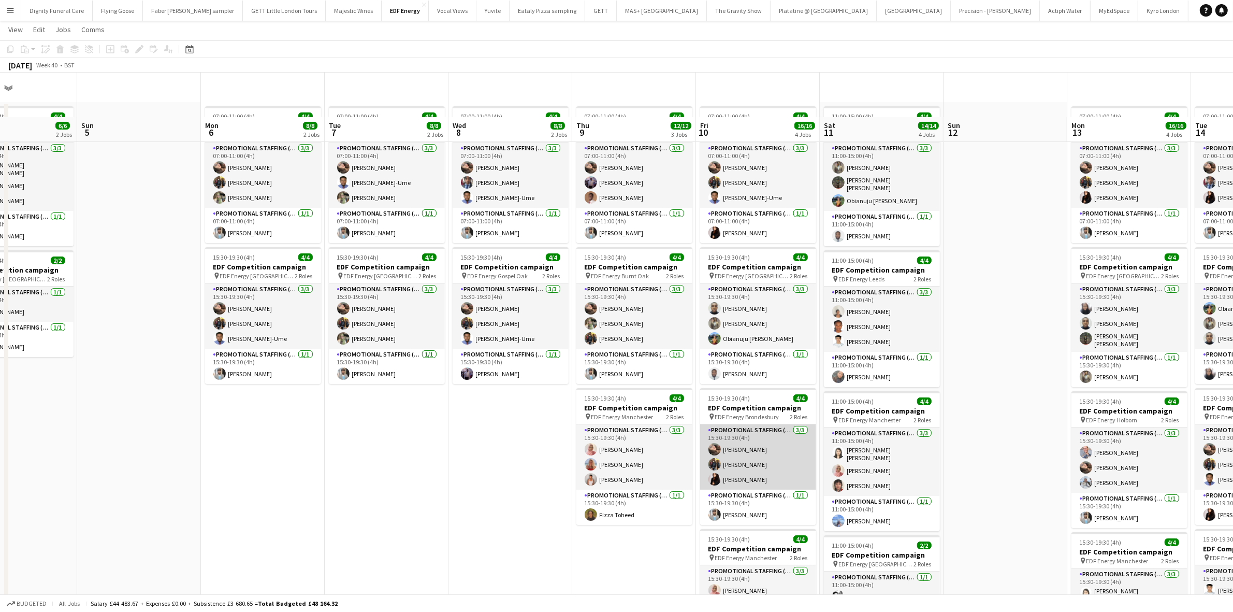
scroll to position [0, 0]
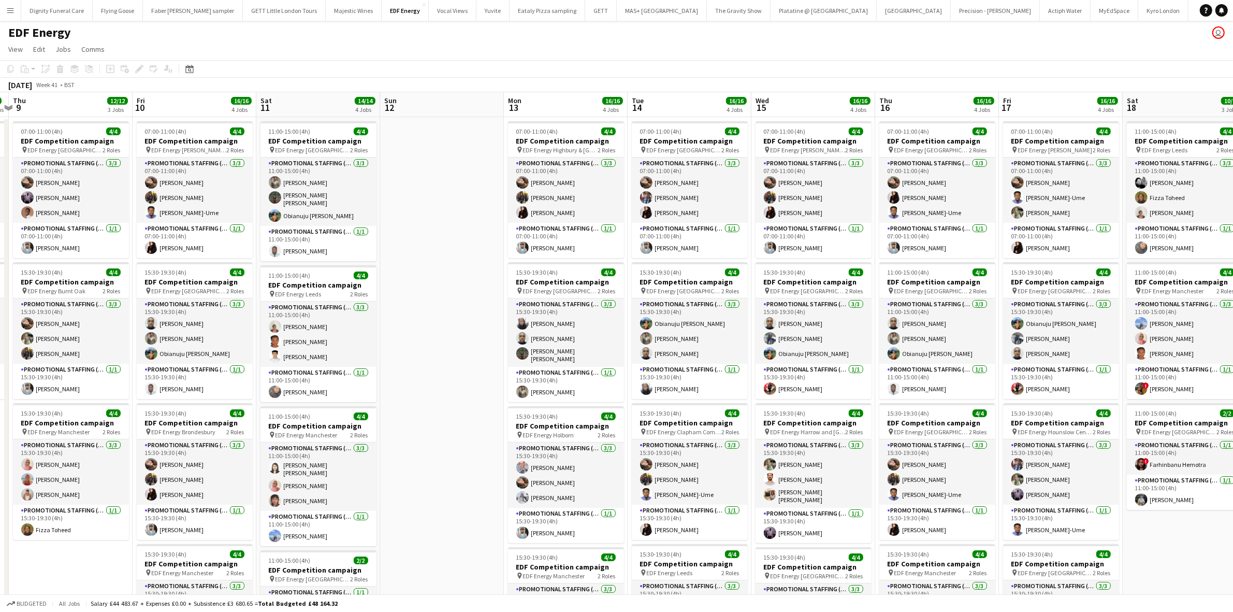
drag, startPoint x: 1013, startPoint y: 381, endPoint x: 474, endPoint y: 366, distance: 538.9
click at [450, 369] on app-calendar-viewport "Mon 6 8/8 2 Jobs Tue 7 8/8 2 Jobs Wed 8 8/8 2 Jobs Thu 9 12/12 3 Jobs Fri 10 16…" at bounding box center [616, 417] width 1233 height 650
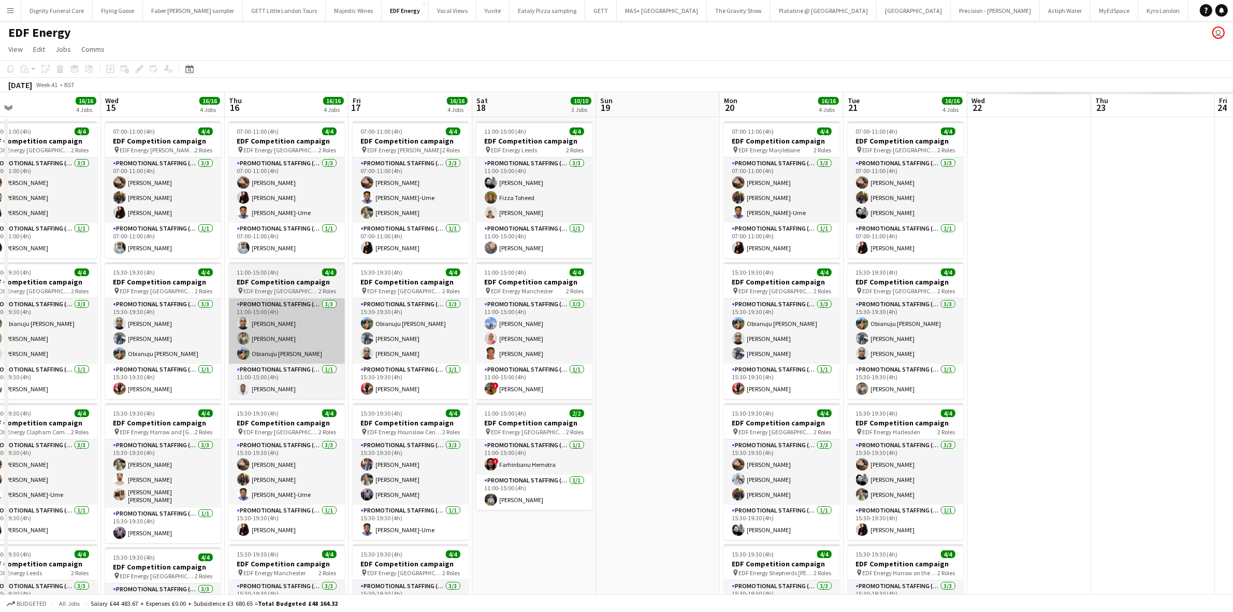
drag, startPoint x: 930, startPoint y: 373, endPoint x: 514, endPoint y: 353, distance: 416.5
click at [514, 353] on app-calendar-viewport "Fri 10 16/16 4 Jobs Sat 11 14/14 4 Jobs Sun 12 Mon 13 16/16 4 Jobs Tue 14 16/16…" at bounding box center [616, 417] width 1233 height 650
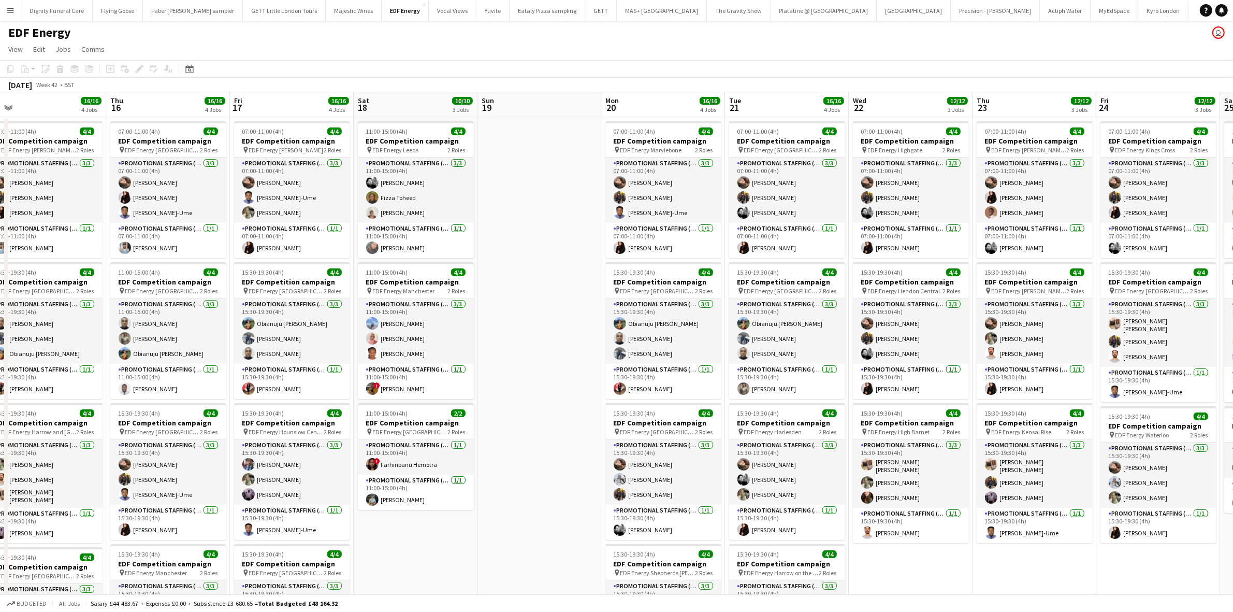
drag, startPoint x: 853, startPoint y: 434, endPoint x: 511, endPoint y: 411, distance: 342.1
click at [508, 413] on app-calendar-viewport "Sun 12 Mon 13 16/16 4 Jobs Tue 14 16/16 4 Jobs Wed 15 16/16 4 Jobs Thu 16 16/16…" at bounding box center [616, 417] width 1233 height 650
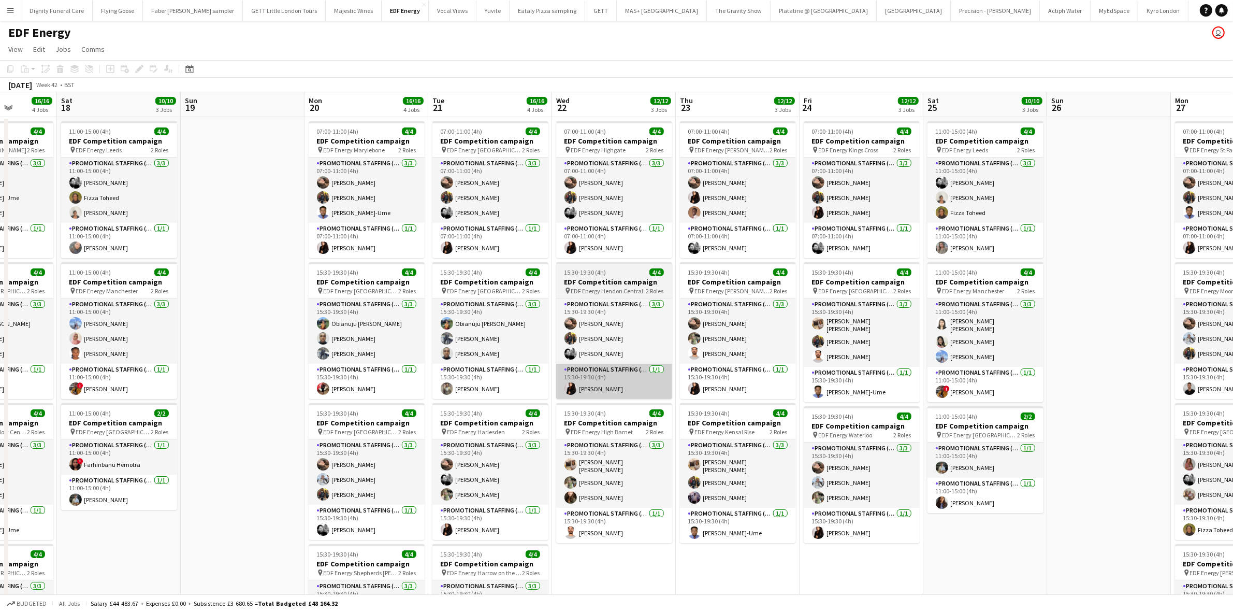
scroll to position [0, 494]
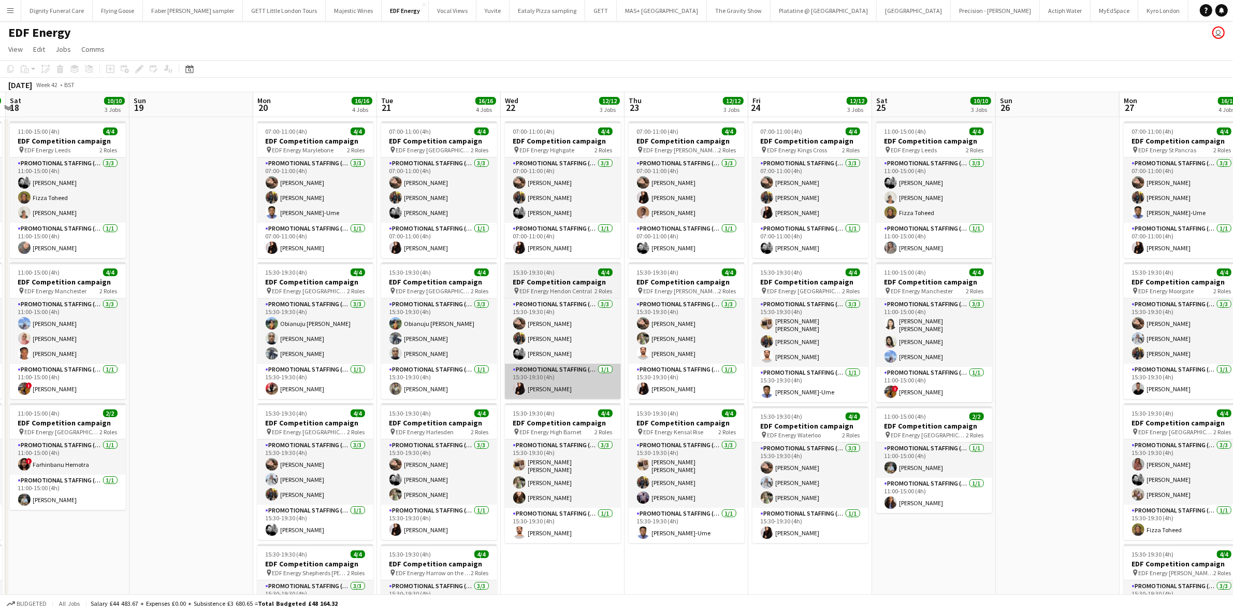
drag, startPoint x: 789, startPoint y: 410, endPoint x: 527, endPoint y: 379, distance: 263.9
click at [516, 381] on app-calendar-viewport "Tue 14 16/16 4 Jobs Wed 15 16/16 4 Jobs Thu 16 16/16 4 Jobs Fri 17 16/16 4 Jobs…" at bounding box center [616, 417] width 1233 height 650
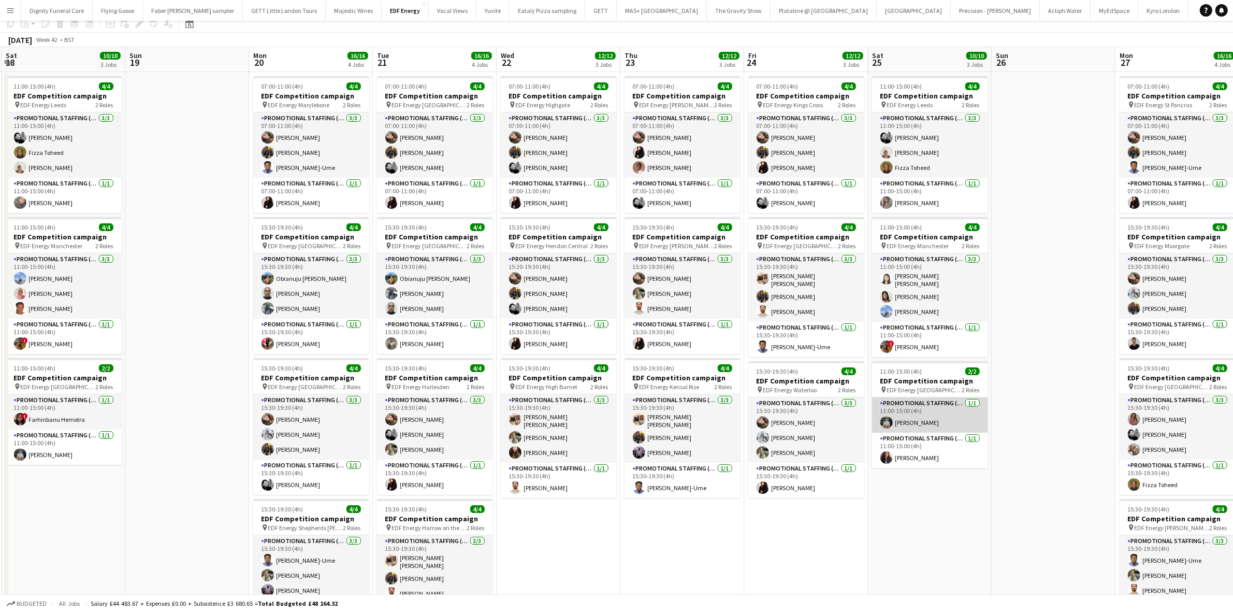
scroll to position [0, 0]
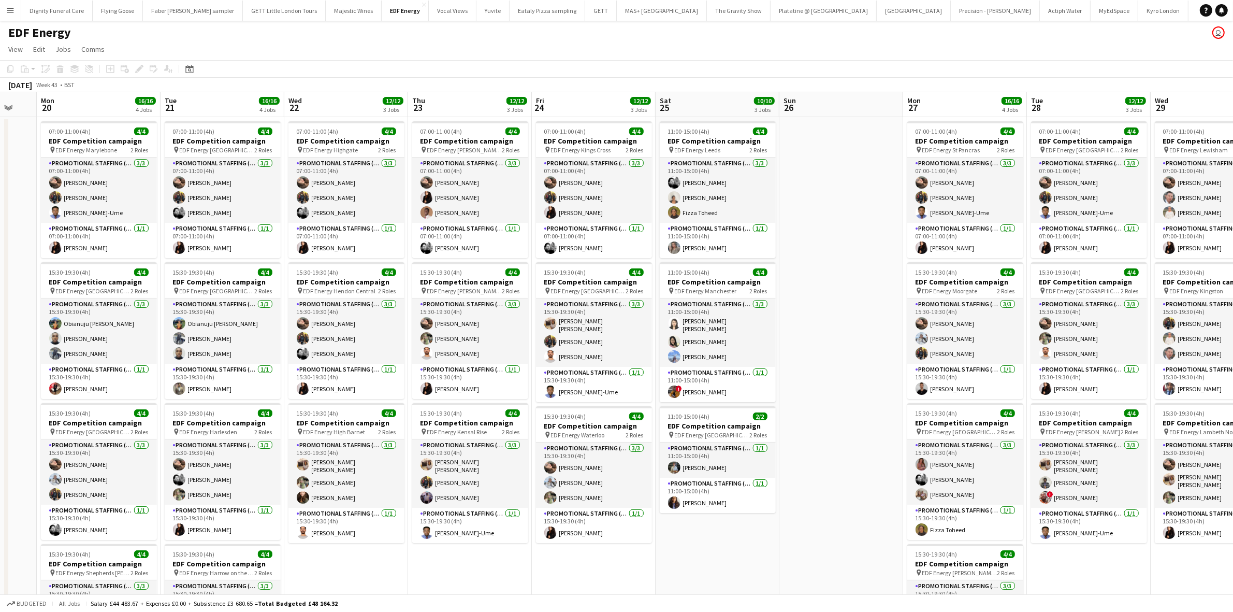
drag, startPoint x: 1033, startPoint y: 401, endPoint x: 566, endPoint y: 368, distance: 468.4
click at [567, 368] on app-calendar-viewport "Thu 16 16/16 4 Jobs Fri 17 16/16 4 Jobs Sat 18 10/10 3 Jobs Sun 19 Mon 20 16/16…" at bounding box center [616, 417] width 1233 height 650
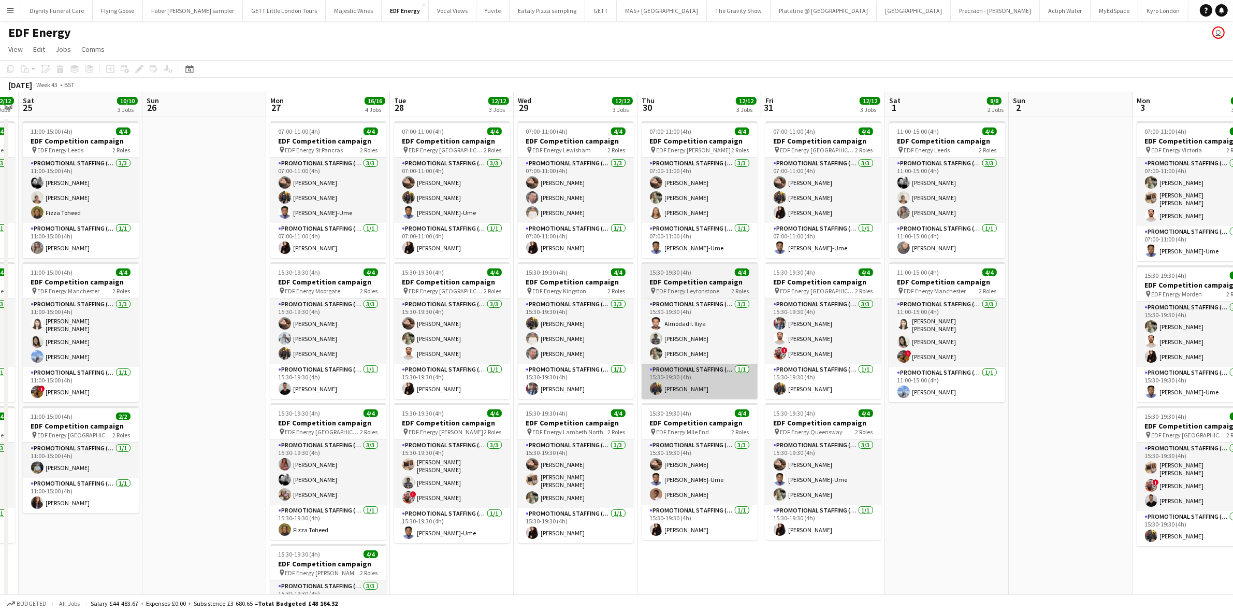
drag, startPoint x: 987, startPoint y: 395, endPoint x: 692, endPoint y: 382, distance: 295.5
click at [618, 371] on app-calendar-viewport "Wed 22 12/12 3 Jobs Thu 23 12/12 3 Jobs Fri 24 12/12 3 Jobs Sat 25 10/10 3 Jobs…" at bounding box center [616, 417] width 1233 height 650
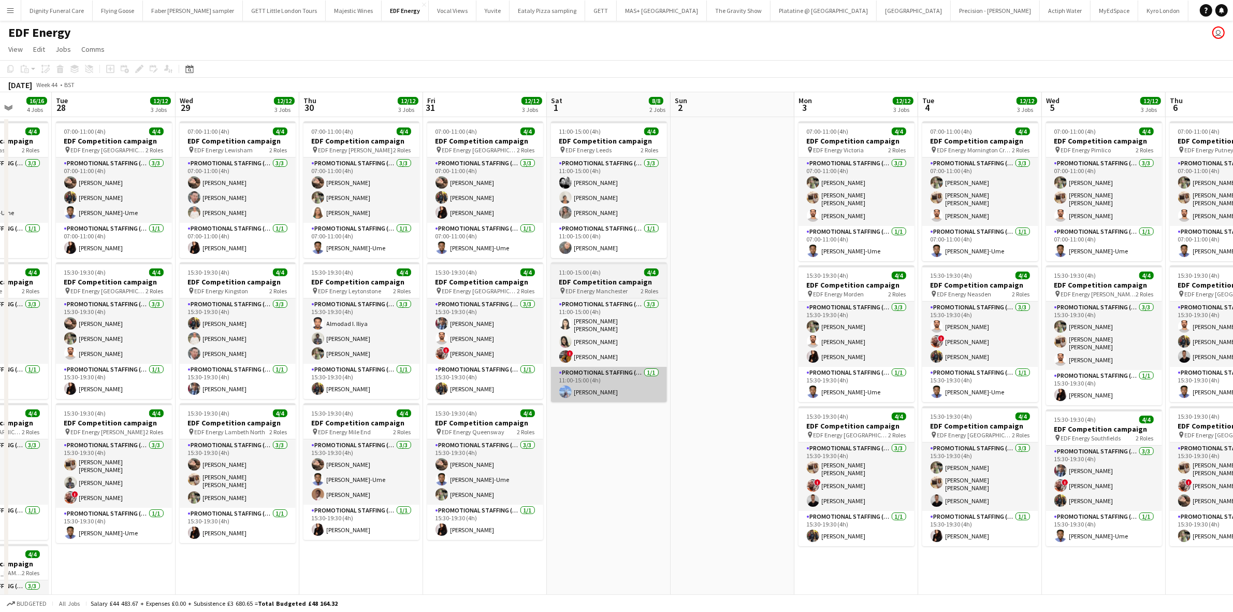
drag, startPoint x: 941, startPoint y: 405, endPoint x: 560, endPoint y: 374, distance: 381.9
click at [544, 371] on app-calendar-viewport "Fri 24 12/12 3 Jobs Sat 25 10/10 3 Jobs Sun 26 Mon 27 16/16 4 Jobs Tue 28 12/12…" at bounding box center [616, 417] width 1233 height 650
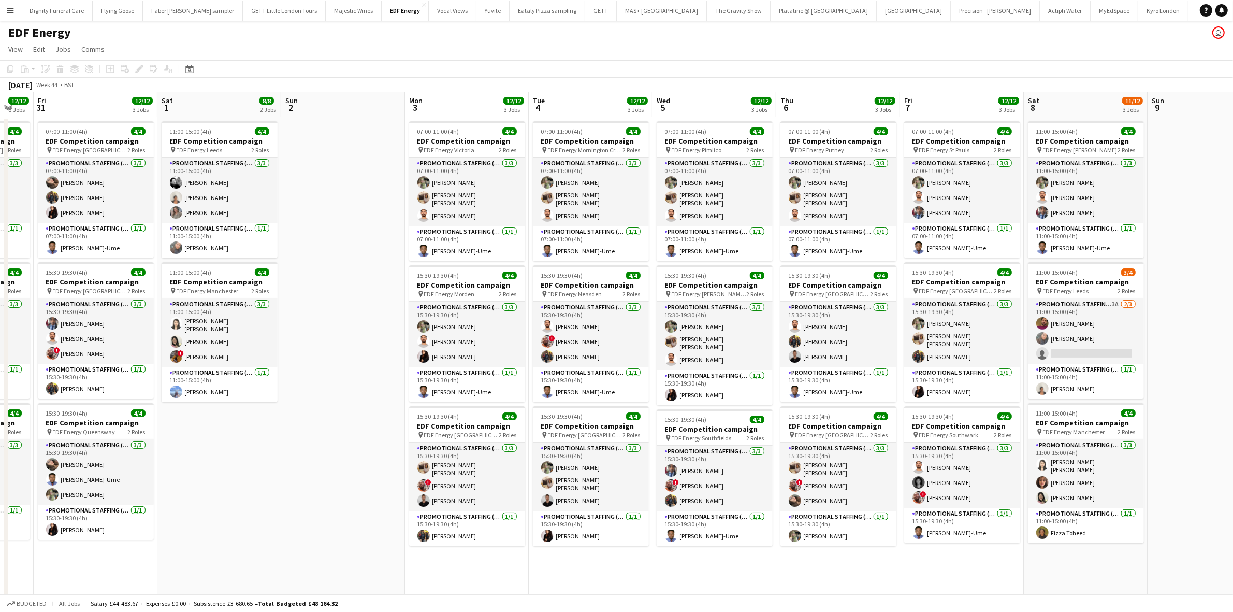
drag, startPoint x: 941, startPoint y: 408, endPoint x: 615, endPoint y: 374, distance: 327.0
click at [615, 374] on app-calendar-viewport "Tue 28 12/12 3 Jobs Wed 29 12/12 3 Jobs Thu 30 12/12 3 Jobs Fri 31 12/12 3 Jobs…" at bounding box center [616, 417] width 1233 height 650
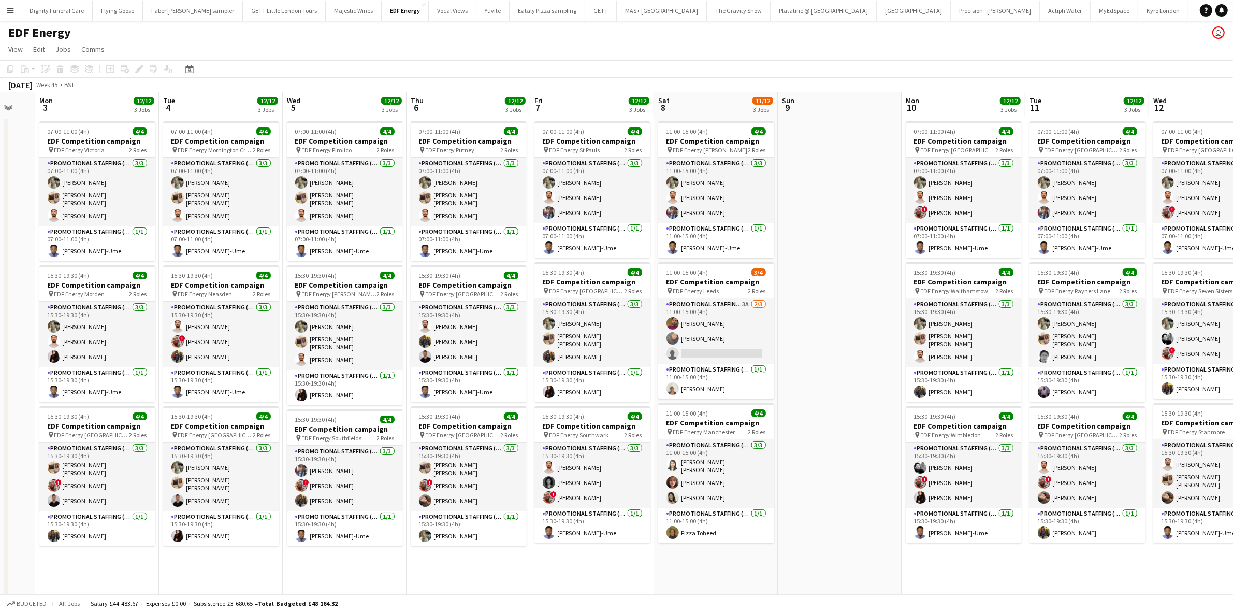
scroll to position [0, 503]
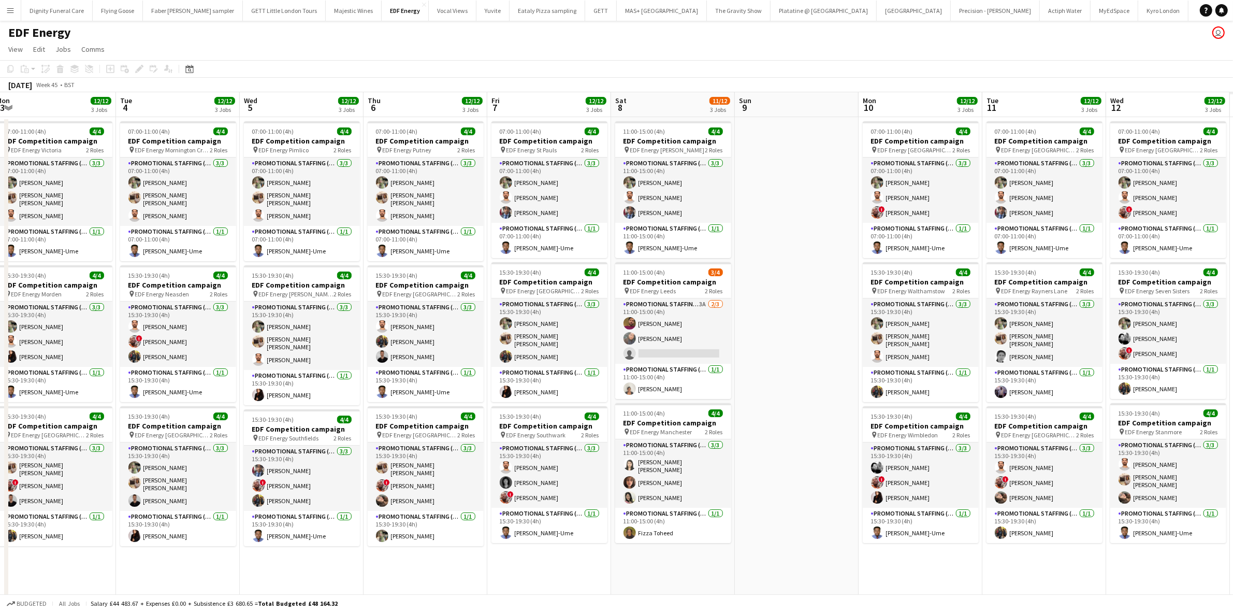
drag, startPoint x: 1101, startPoint y: 433, endPoint x: 746, endPoint y: 401, distance: 356.2
click at [746, 400] on app-calendar-viewport "Thu 30 12/12 3 Jobs Fri 31 12/12 3 Jobs Sat 1 8/8 2 Jobs Sun 2 Mon 3 12/12 3 Jo…" at bounding box center [616, 417] width 1233 height 650
click at [685, 352] on app-card-role "Promotional Staffing (Flyering Staff) 3A 2/3 11:00-15:00 (4h) Parag Katariya Li…" at bounding box center [673, 330] width 116 height 65
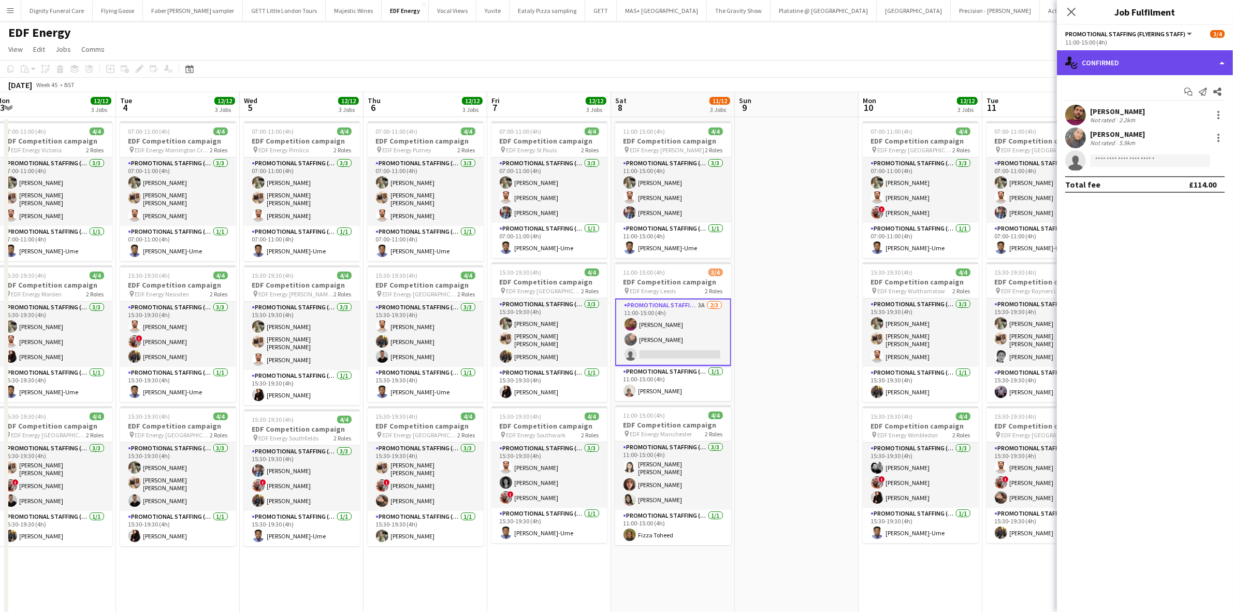
click at [1149, 70] on div "single-neutral-actions-check-2 Confirmed" at bounding box center [1145, 62] width 176 height 25
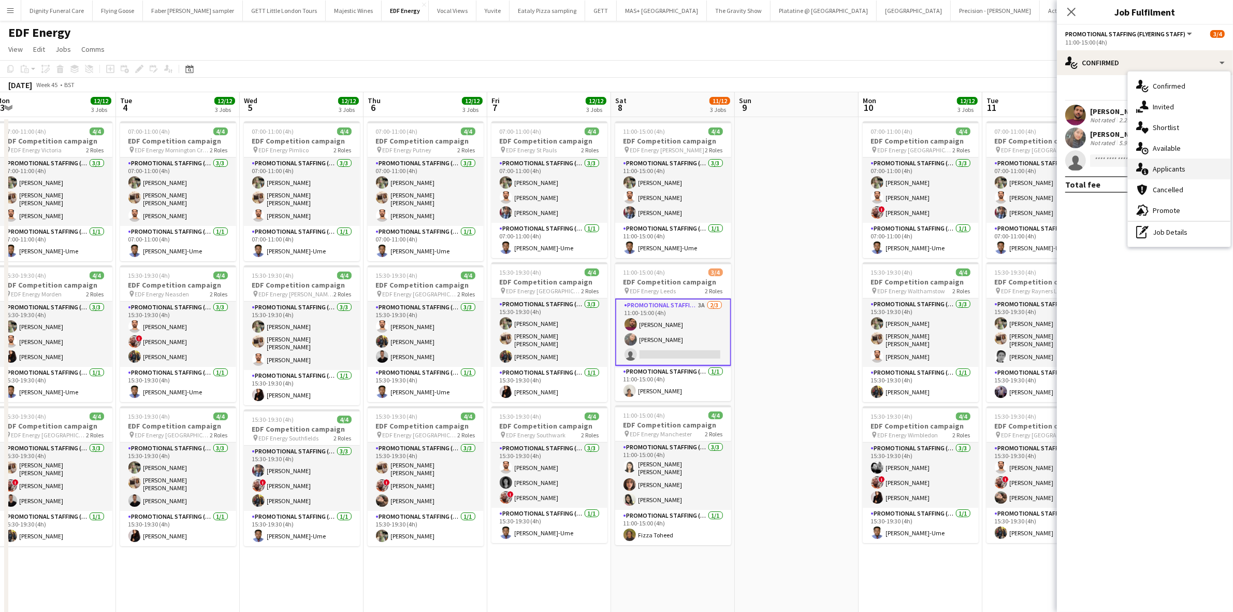
click at [1171, 171] on span "Applicants" at bounding box center [1169, 168] width 33 height 9
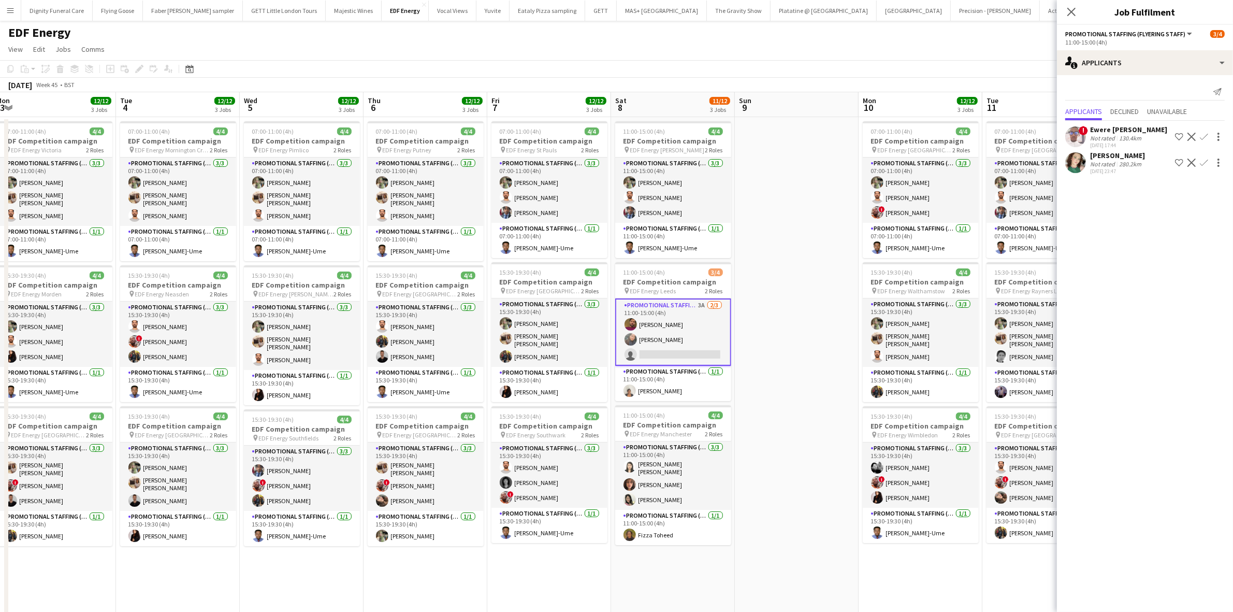
click at [1120, 154] on div "Giz Griffiths" at bounding box center [1117, 155] width 55 height 9
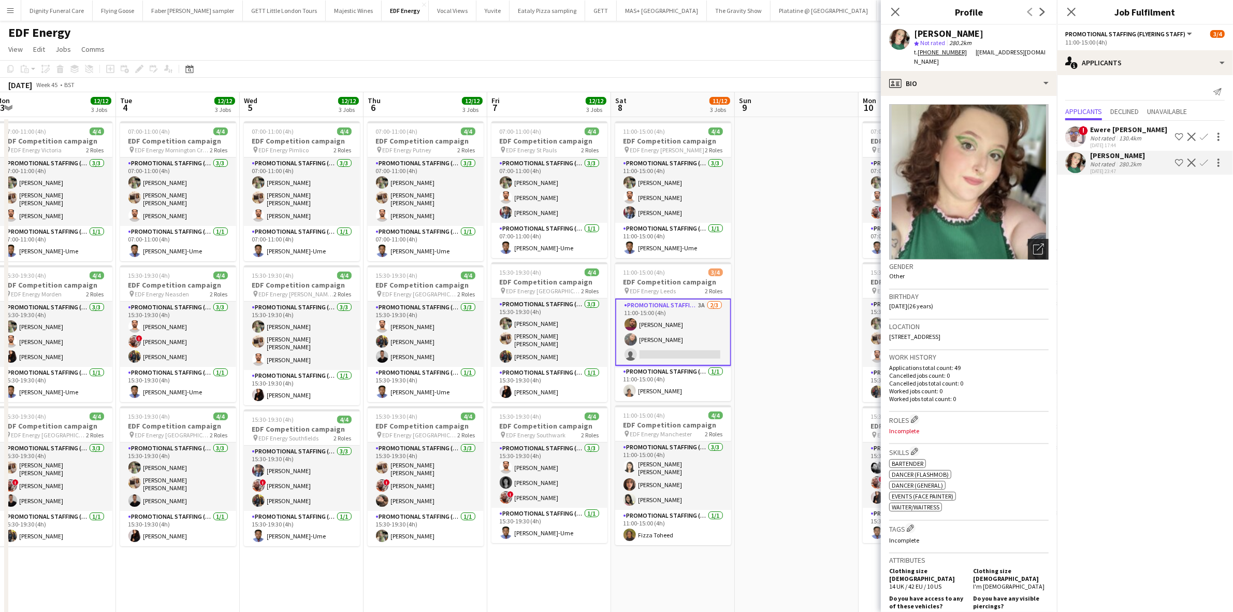
click at [1033, 243] on icon "Open photos pop-in" at bounding box center [1038, 248] width 11 height 11
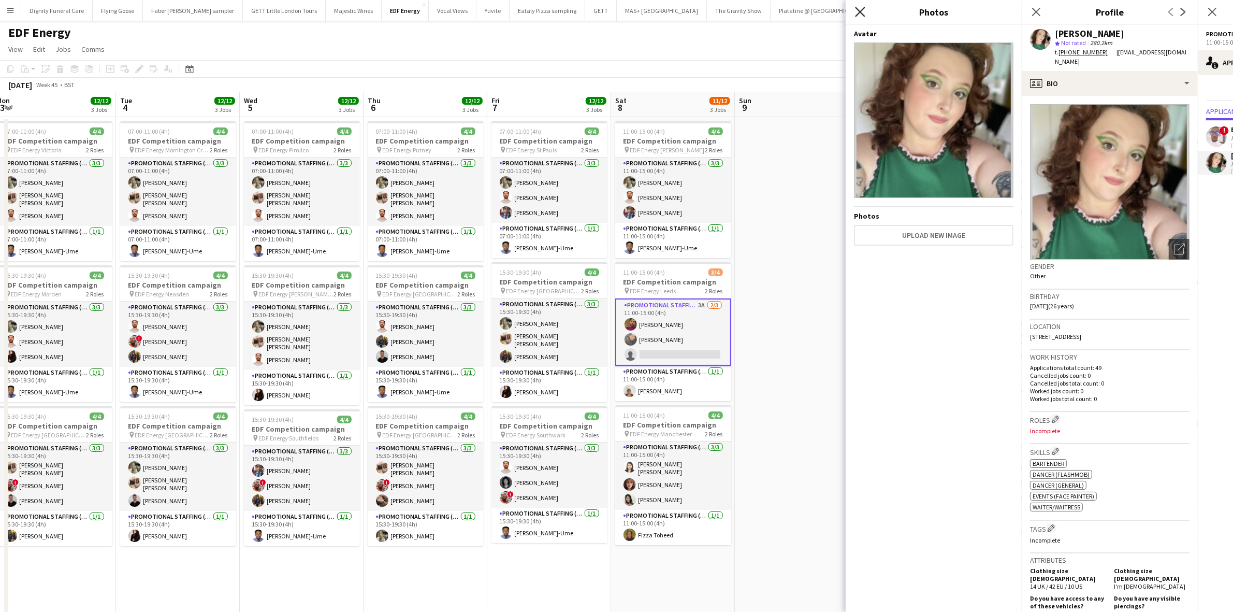
click at [861, 12] on icon at bounding box center [860, 12] width 10 height 10
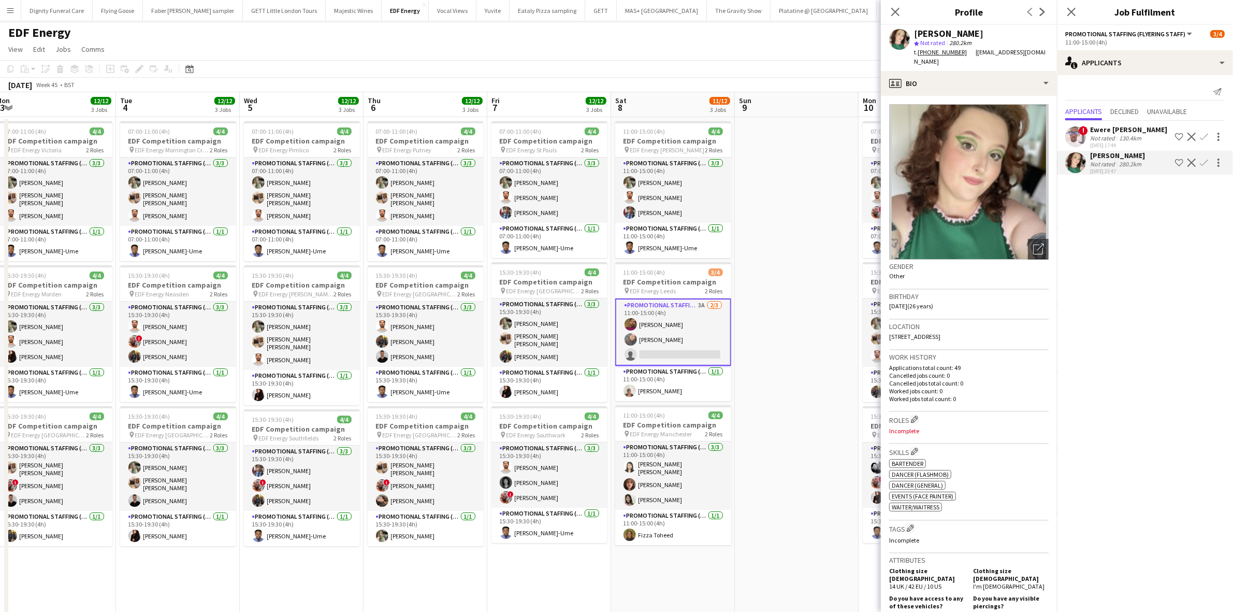
click at [1116, 129] on div "Ewere Austin Osakwe" at bounding box center [1128, 129] width 77 height 9
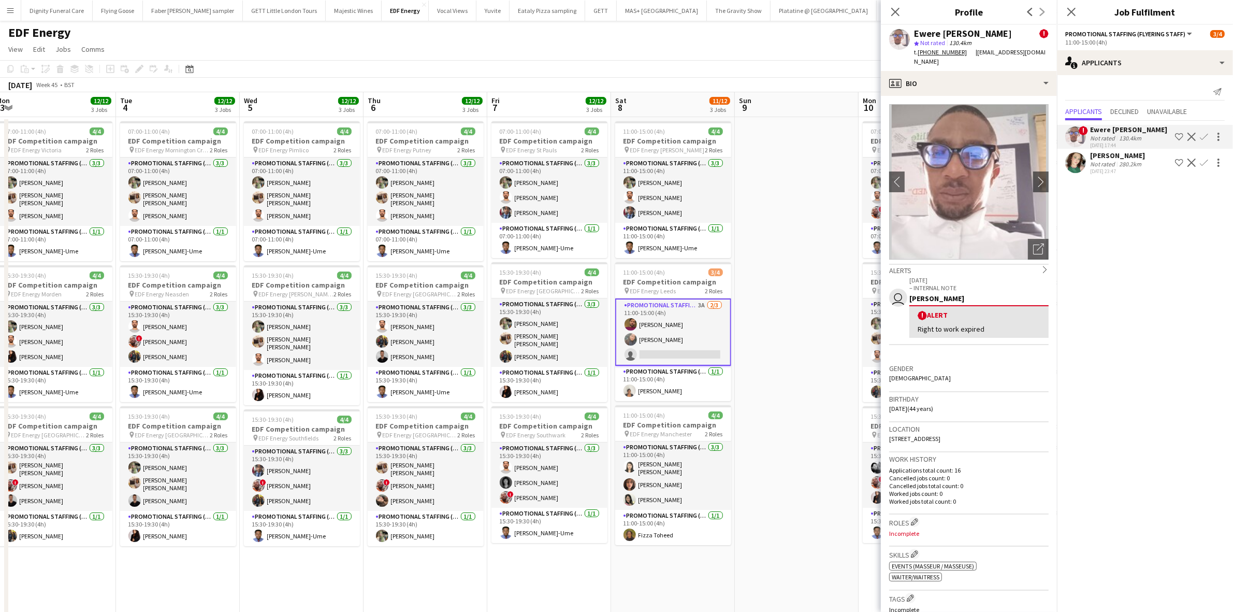
click at [1115, 152] on div "Giz Griffiths" at bounding box center [1117, 155] width 55 height 9
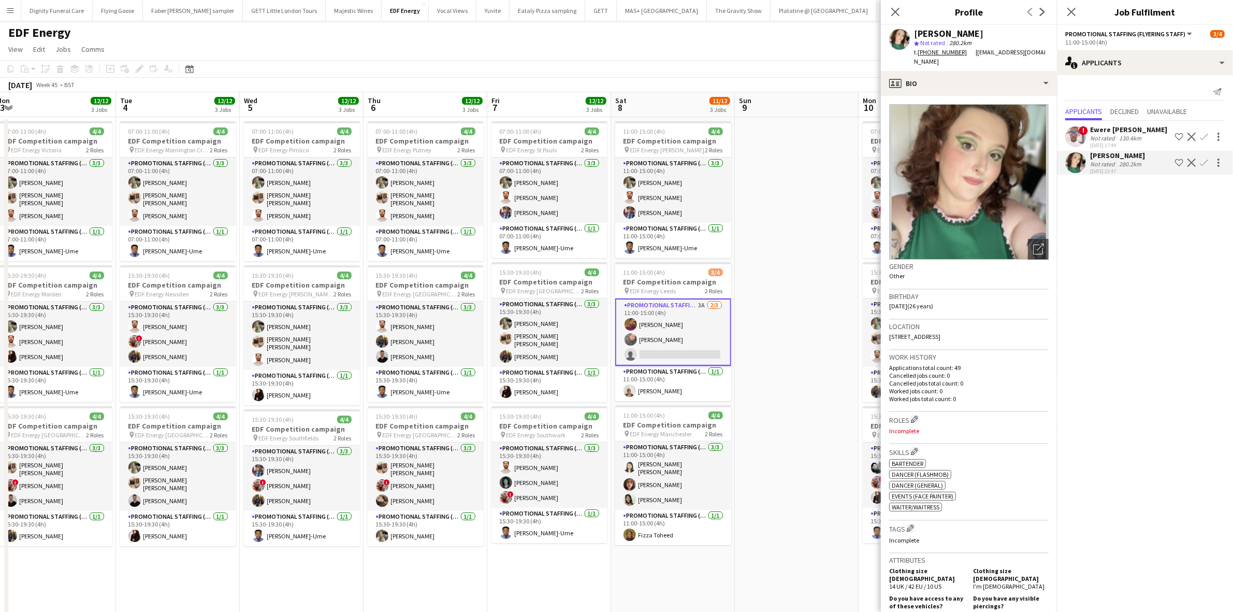
click at [1205, 162] on app-icon "Confirm" at bounding box center [1204, 163] width 8 height 8
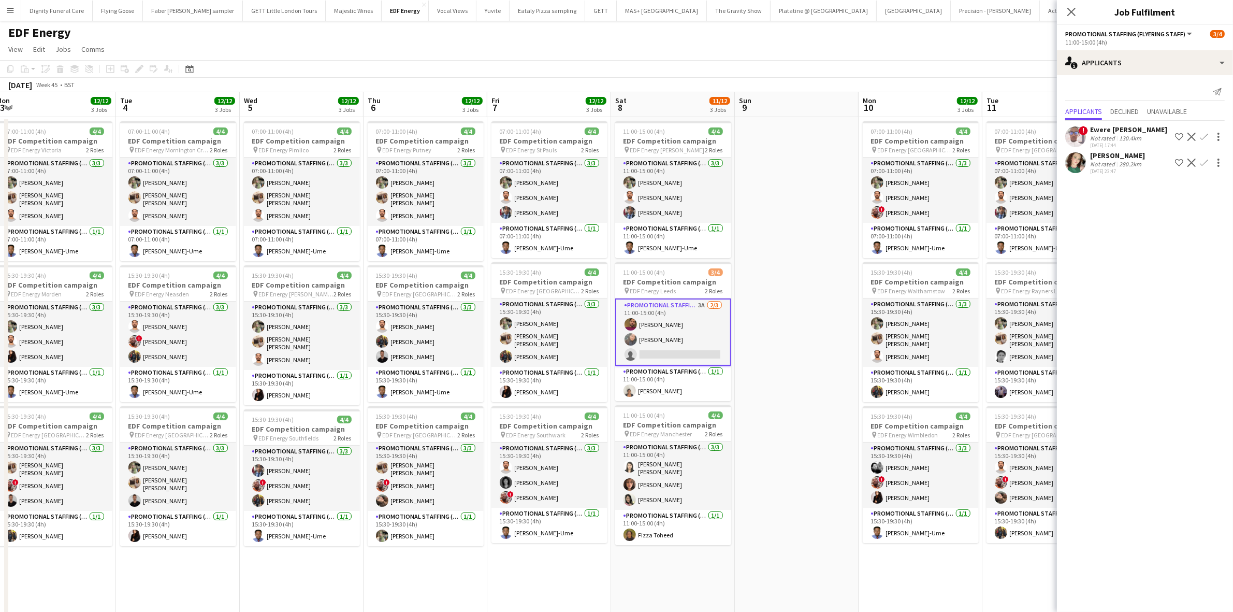
click at [1207, 162] on app-icon "Confirm" at bounding box center [1204, 163] width 8 height 8
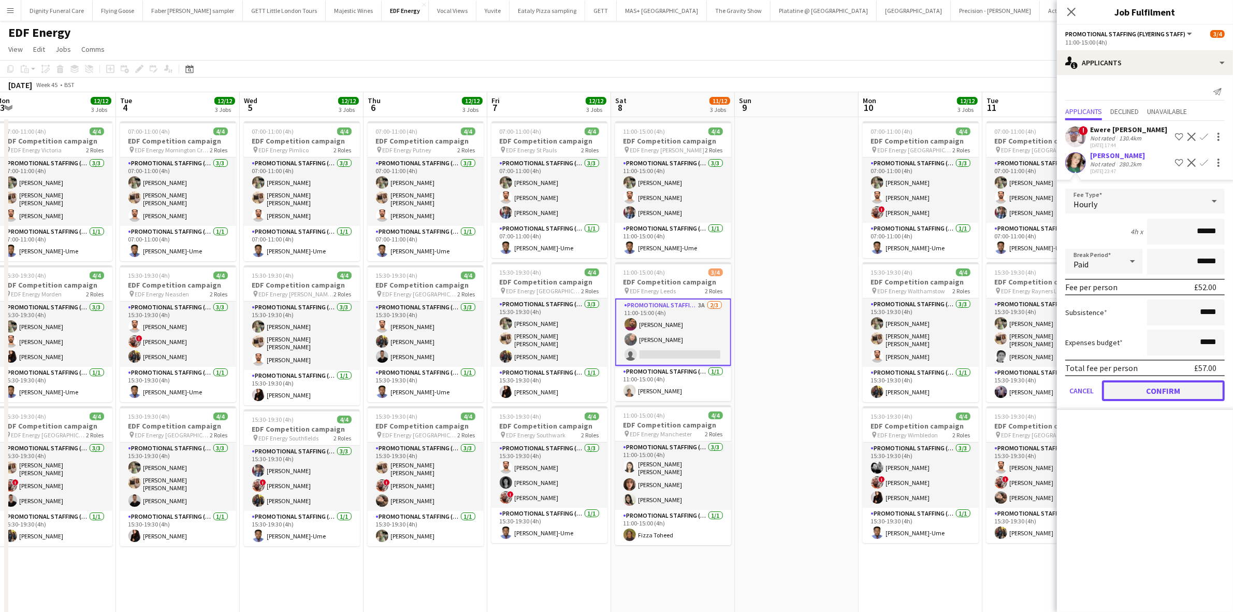
click at [1193, 386] on button "Confirm" at bounding box center [1163, 390] width 123 height 21
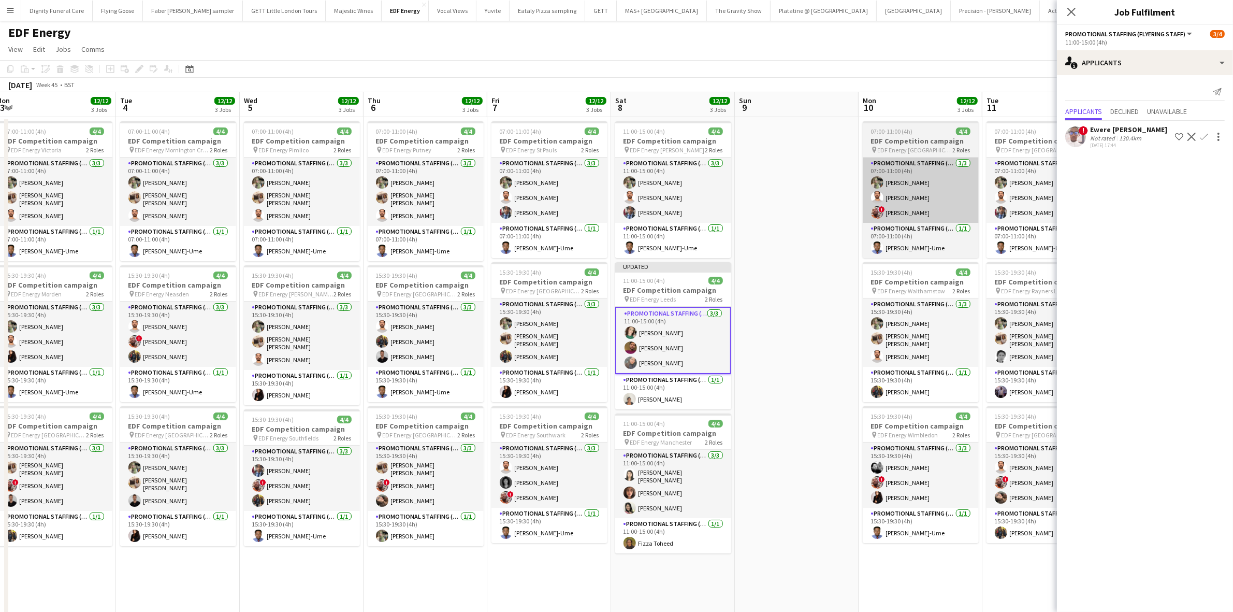
drag, startPoint x: 821, startPoint y: 298, endPoint x: 970, endPoint y: 167, distance: 197.8
click at [822, 297] on app-date-cell at bounding box center [797, 429] width 124 height 625
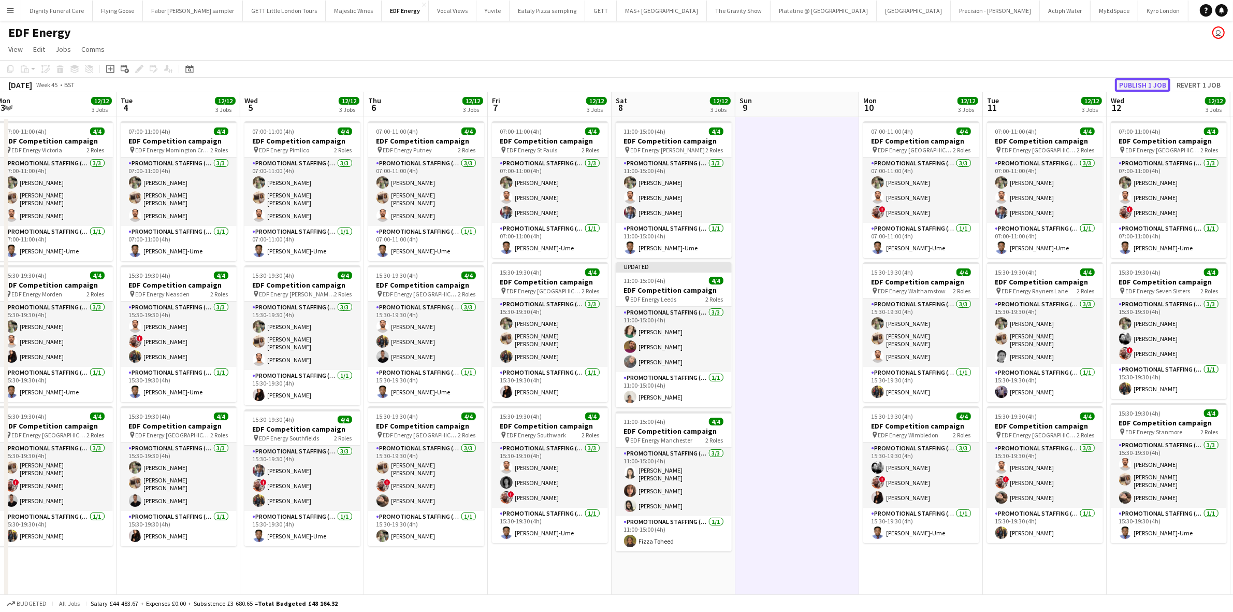
click at [1156, 85] on button "Publish 1 job" at bounding box center [1142, 84] width 55 height 13
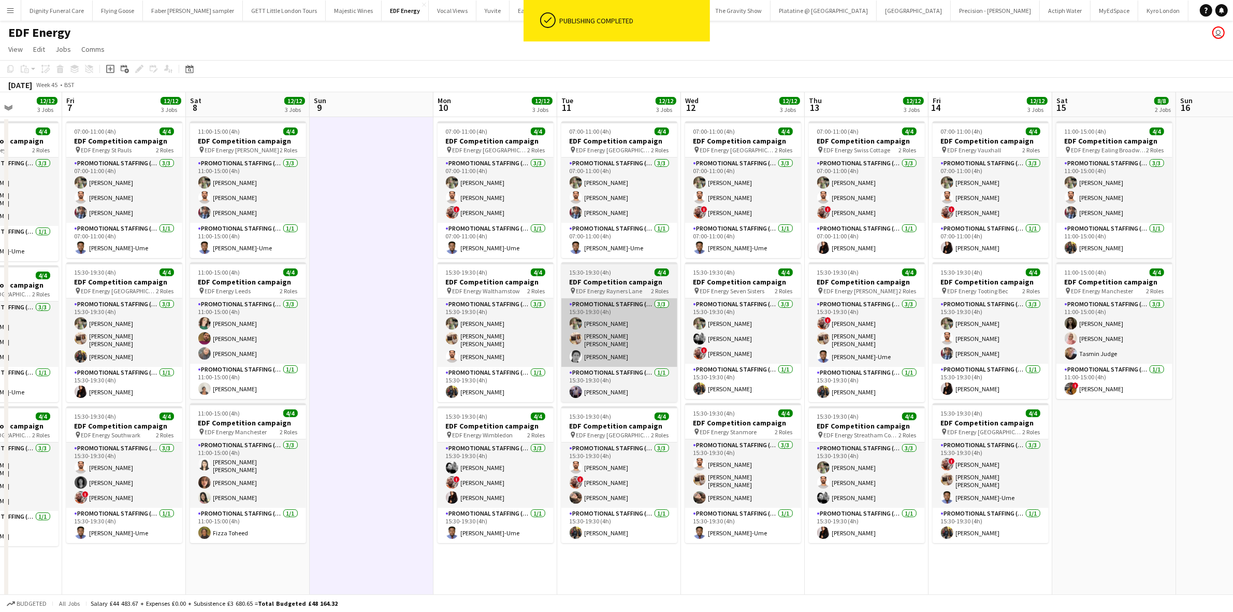
drag, startPoint x: 1083, startPoint y: 342, endPoint x: 661, endPoint y: 333, distance: 421.7
click at [655, 333] on app-calendar-viewport "Mon 3 12/12 3 Jobs Tue 4 12/12 3 Jobs Wed 5 12/12 3 Jobs Thu 6 12/12 3 Jobs Fri…" at bounding box center [616, 417] width 1233 height 650
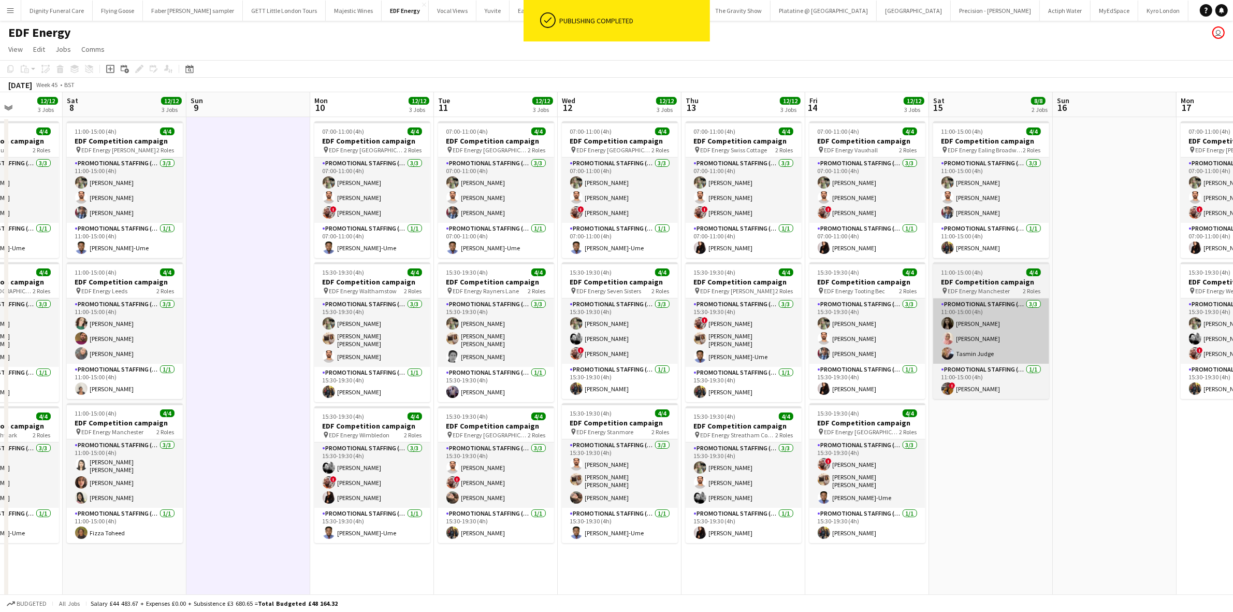
drag, startPoint x: 1045, startPoint y: 336, endPoint x: 703, endPoint y: 333, distance: 342.4
click at [679, 332] on app-calendar-viewport "Wed 5 12/12 3 Jobs Thu 6 12/12 3 Jobs Fri 7 12/12 3 Jobs Sat 8 12/12 3 Jobs Sun…" at bounding box center [616, 417] width 1233 height 650
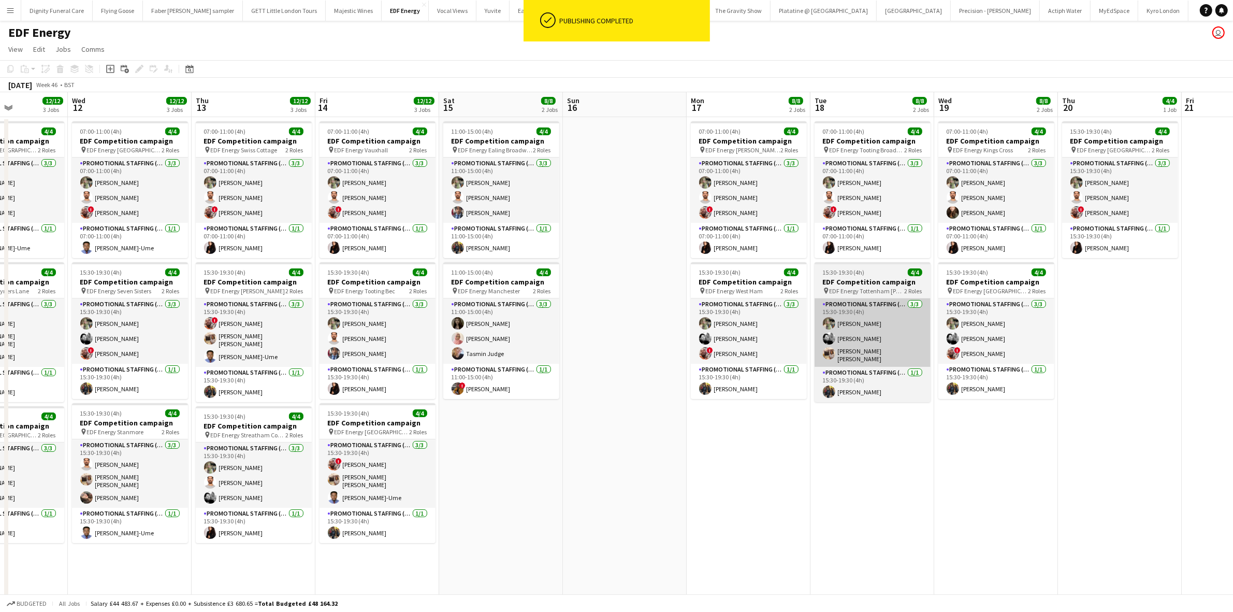
drag, startPoint x: 1143, startPoint y: 366, endPoint x: 668, endPoint y: 338, distance: 475.3
click at [668, 338] on app-calendar-viewport "Sun 9 Mon 10 12/12 3 Jobs Tue 11 12/12 3 Jobs Wed 12 12/12 3 Jobs Thu 13 12/12 …" at bounding box center [616, 417] width 1233 height 650
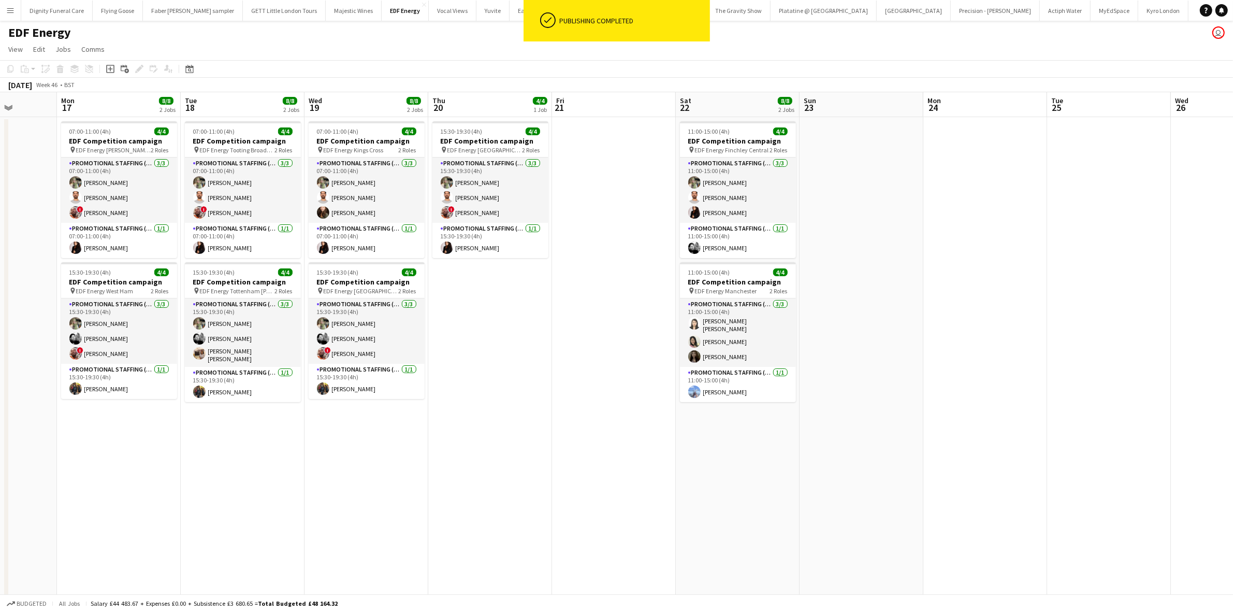
drag, startPoint x: 1014, startPoint y: 391, endPoint x: 611, endPoint y: 333, distance: 406.7
click at [611, 333] on app-calendar-viewport "Thu 13 12/12 3 Jobs Fri 14 12/12 3 Jobs Sat 15 8/8 2 Jobs Sun 16 Mon 17 8/8 2 J…" at bounding box center [616, 417] width 1233 height 650
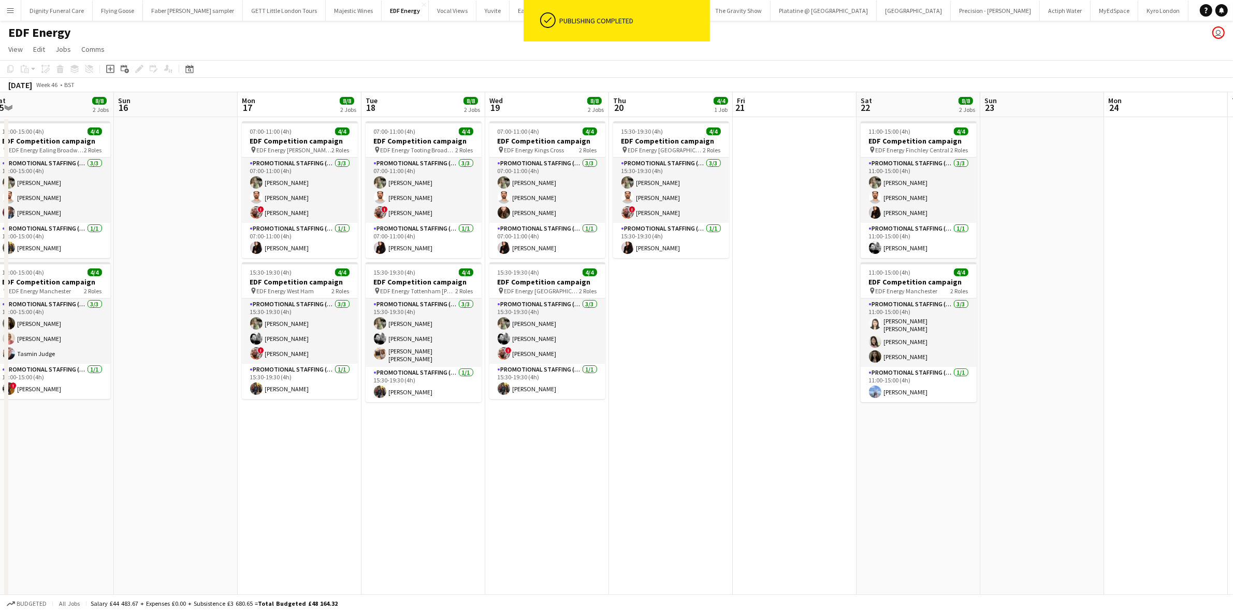
scroll to position [0, 210]
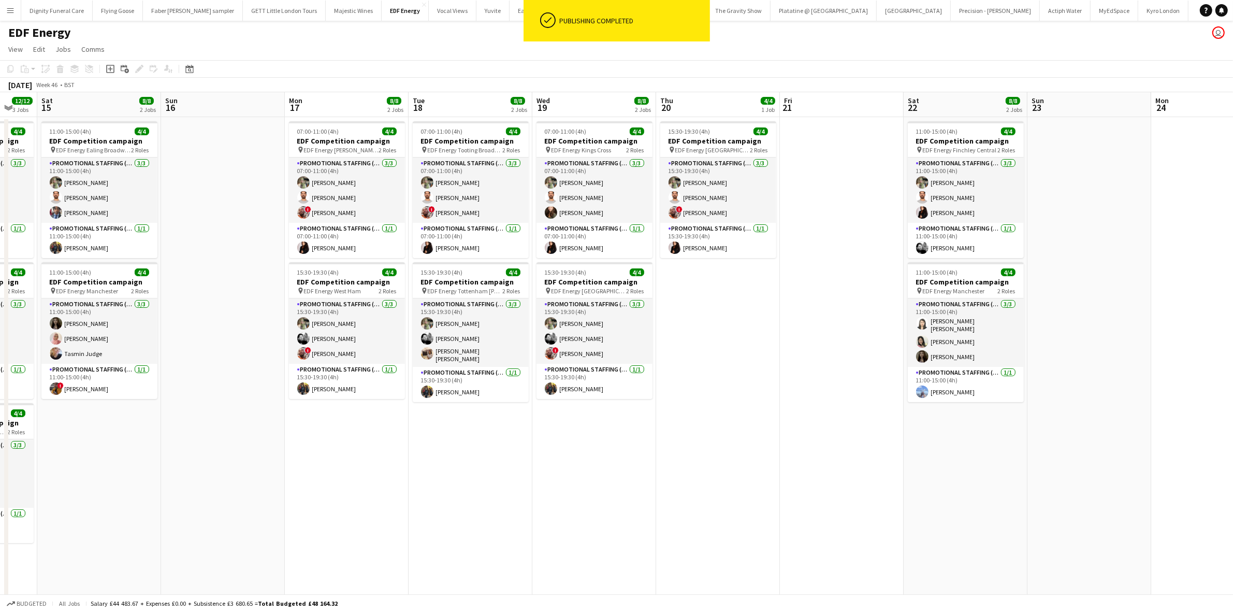
drag, startPoint x: 693, startPoint y: 361, endPoint x: 946, endPoint y: 369, distance: 253.9
click at [946, 369] on app-calendar-viewport "Thu 13 12/12 3 Jobs Fri 14 12/12 3 Jobs Sat 15 8/8 2 Jobs Sun 16 Mon 17 8/8 2 J…" at bounding box center [616, 417] width 1233 height 650
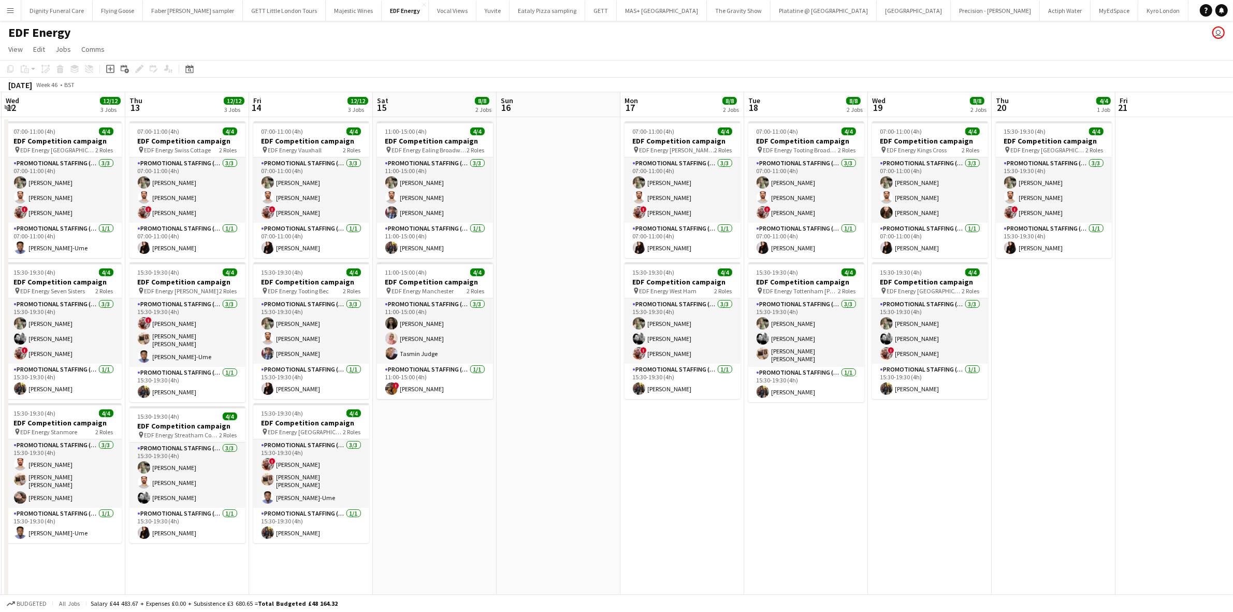
drag, startPoint x: 637, startPoint y: 433, endPoint x: 977, endPoint y: 438, distance: 340.4
click at [977, 438] on app-calendar-viewport "Mon 10 12/12 3 Jobs Tue 11 12/12 3 Jobs Wed 12 12/12 3 Jobs Thu 13 12/12 3 Jobs…" at bounding box center [616, 417] width 1233 height 650
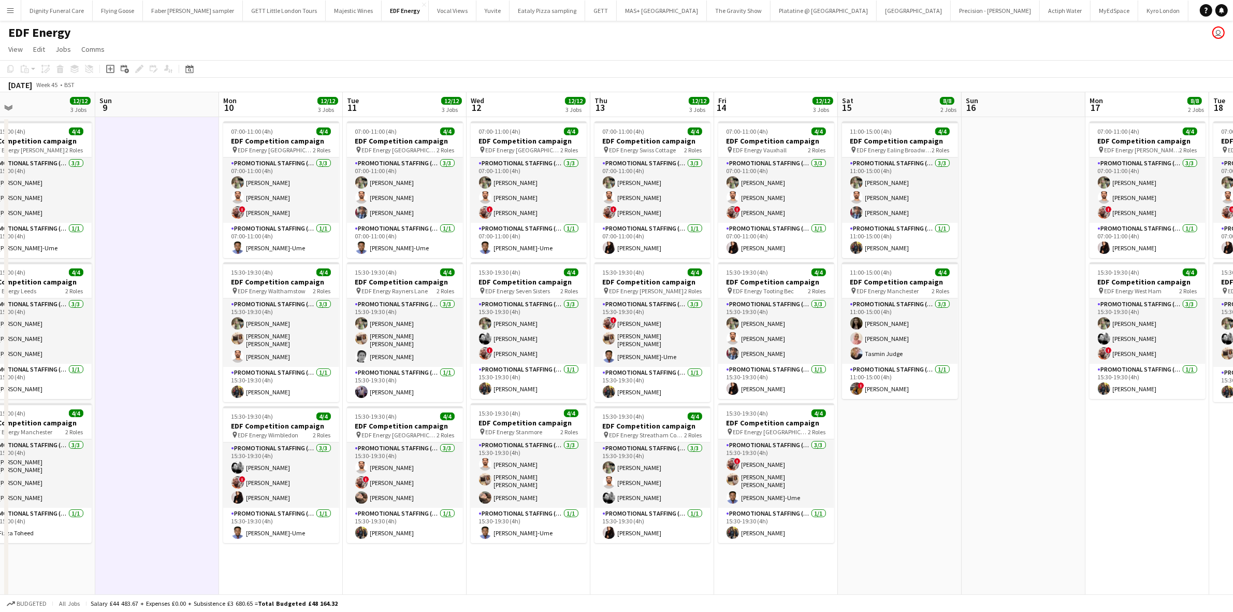
drag, startPoint x: 791, startPoint y: 439, endPoint x: 982, endPoint y: 433, distance: 190.7
click at [1233, 428] on html "Menu Boards Boards Boards All jobs Status Workforce Workforce My Workforce Recr…" at bounding box center [616, 379] width 1233 height 759
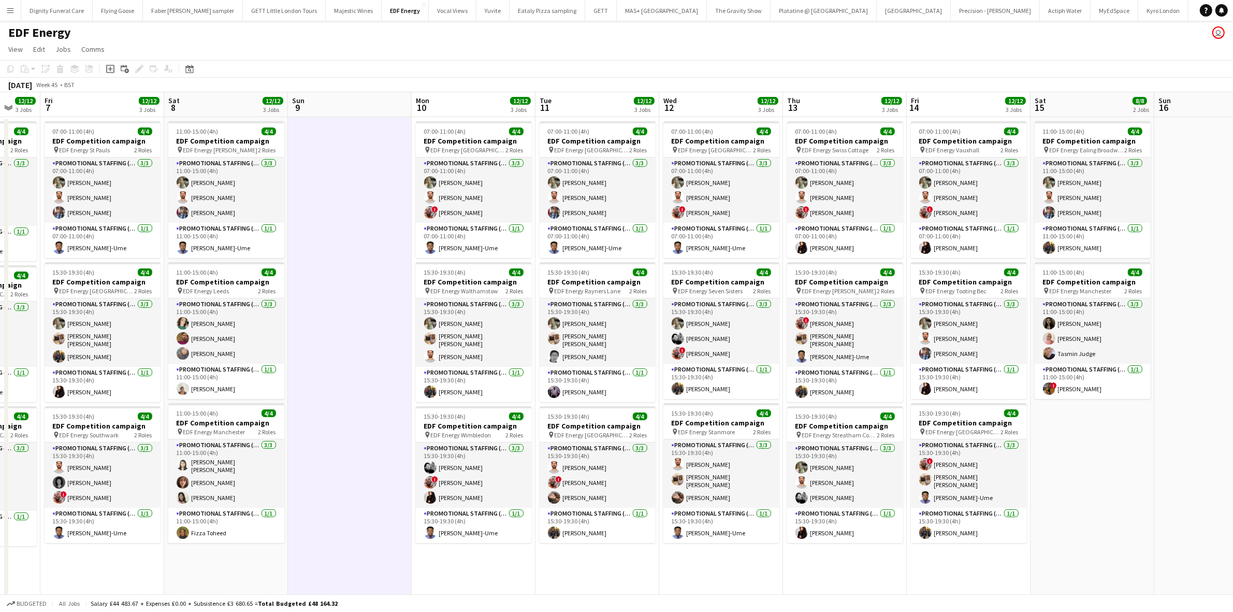
drag, startPoint x: 690, startPoint y: 421, endPoint x: 1057, endPoint y: 400, distance: 366.8
click at [1057, 400] on app-calendar-viewport "Wed 5 12/12 3 Jobs Thu 6 12/12 3 Jobs Fri 7 12/12 3 Jobs Sat 8 12/12 3 Jobs Sun…" at bounding box center [616, 417] width 1233 height 650
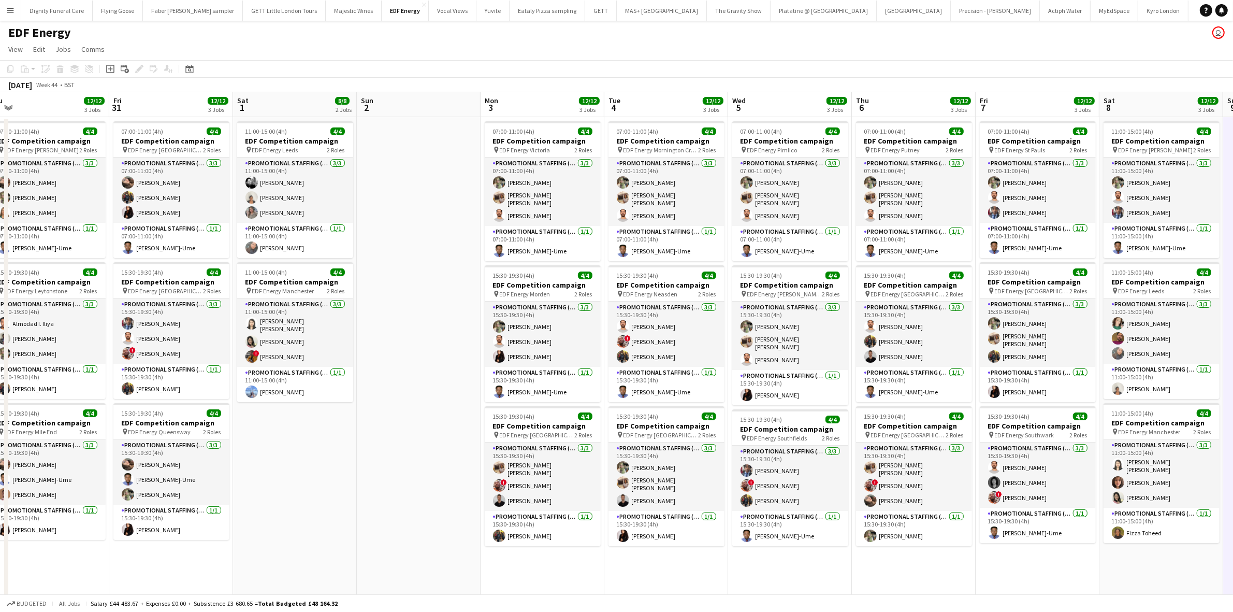
drag, startPoint x: 487, startPoint y: 390, endPoint x: 851, endPoint y: 379, distance: 363.8
click at [1053, 380] on app-calendar-viewport "Tue 28 12/12 3 Jobs Wed 29 12/12 3 Jobs Thu 30 12/12 3 Jobs Fri 31 12/12 3 Jobs…" at bounding box center [616, 417] width 1233 height 650
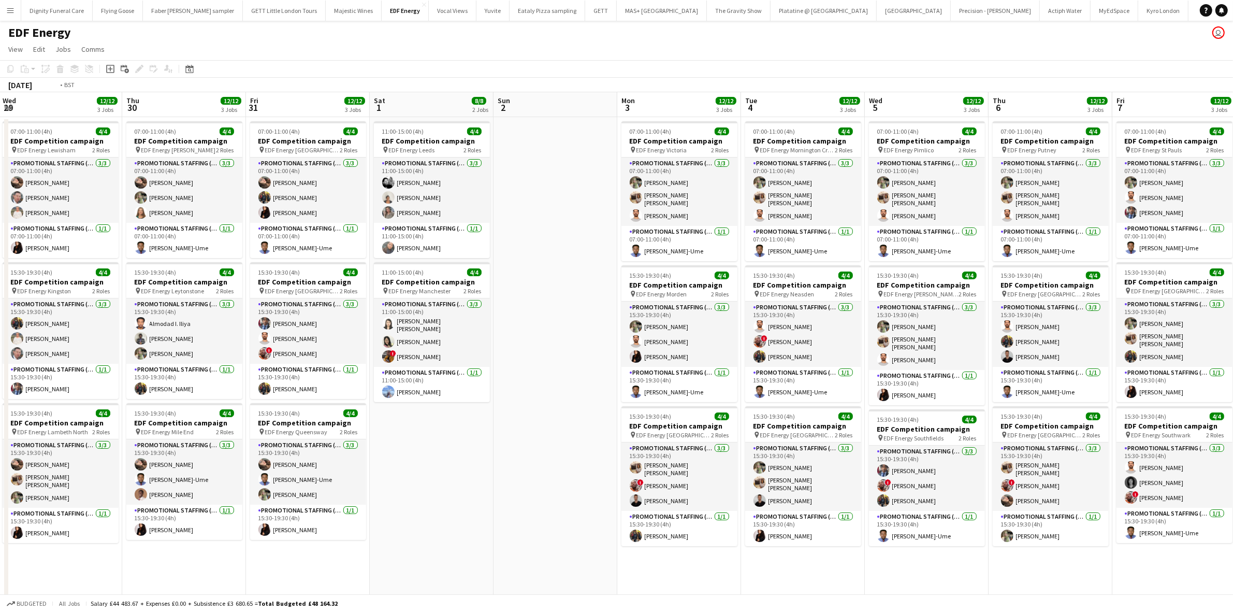
drag, startPoint x: 758, startPoint y: 373, endPoint x: 1034, endPoint y: 370, distance: 276.6
click at [1034, 370] on app-calendar-viewport "Mon 27 16/16 4 Jobs Tue 28 12/12 3 Jobs Wed 29 12/12 3 Jobs Thu 30 12/12 3 Jobs…" at bounding box center [616, 417] width 1233 height 650
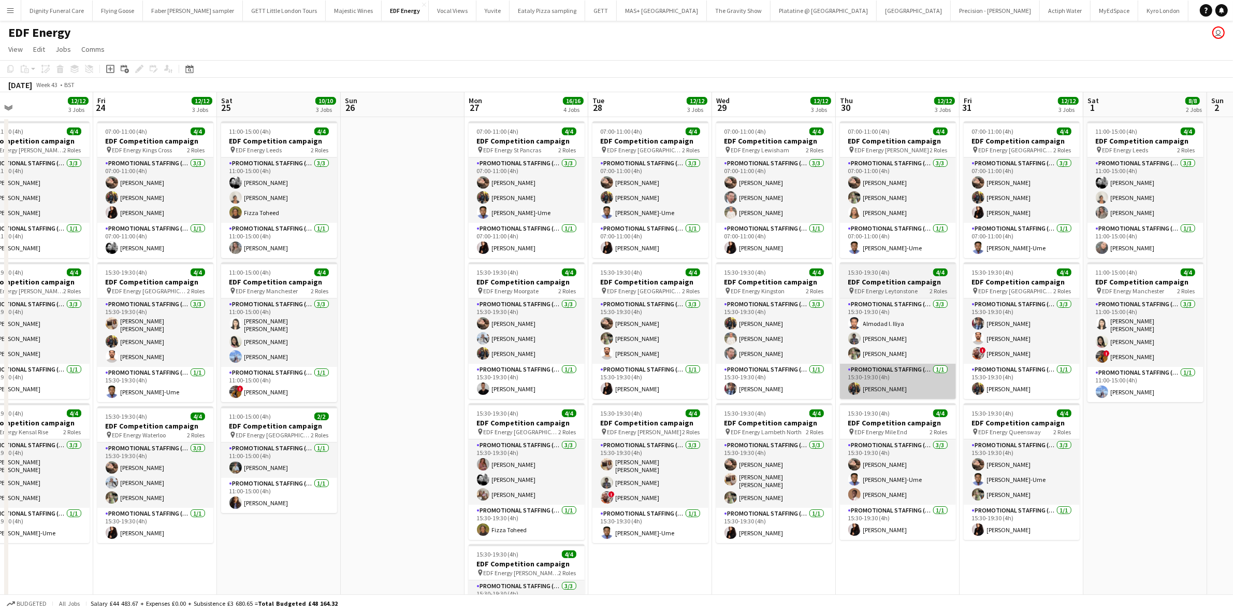
drag, startPoint x: 565, startPoint y: 373, endPoint x: 1014, endPoint y: 364, distance: 449.2
click at [1030, 364] on app-calendar-viewport "Tue 21 16/16 4 Jobs Wed 22 12/12 3 Jobs Thu 23 12/12 3 Jobs Fri 24 12/12 3 Jobs…" at bounding box center [616, 417] width 1233 height 650
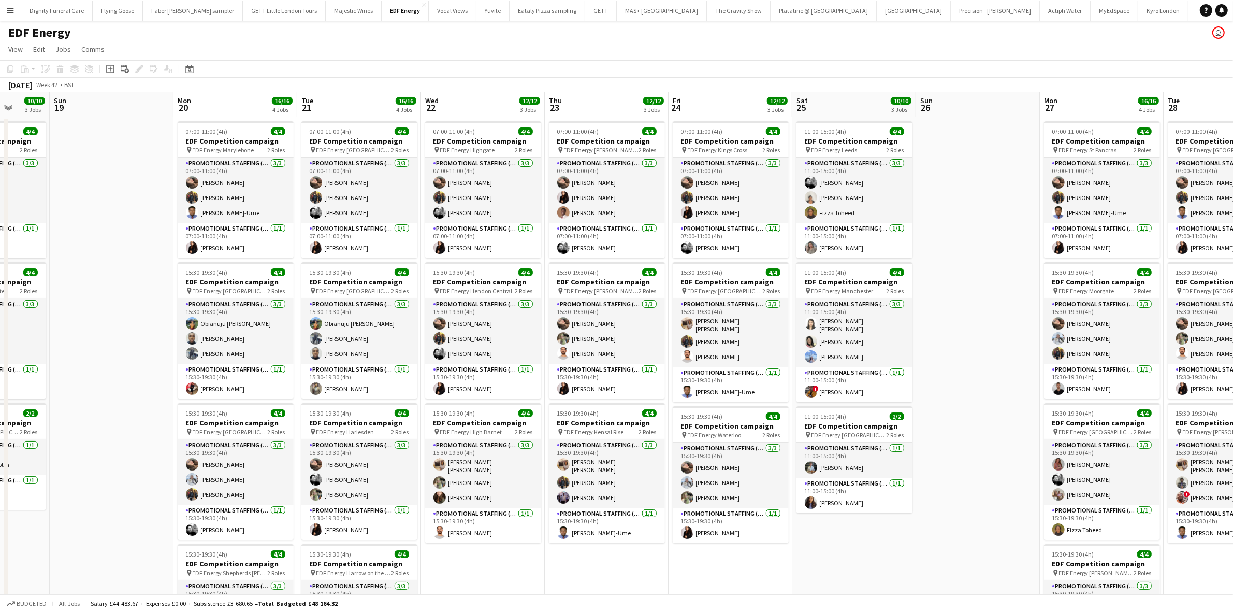
drag, startPoint x: 584, startPoint y: 359, endPoint x: 1170, endPoint y: 359, distance: 585.3
click at [1171, 359] on app-calendar-viewport "Thu 16 16/16 4 Jobs Fri 17 16/16 4 Jobs Sat 18 10/10 3 Jobs Sun 19 Mon 20 16/16…" at bounding box center [616, 417] width 1233 height 650
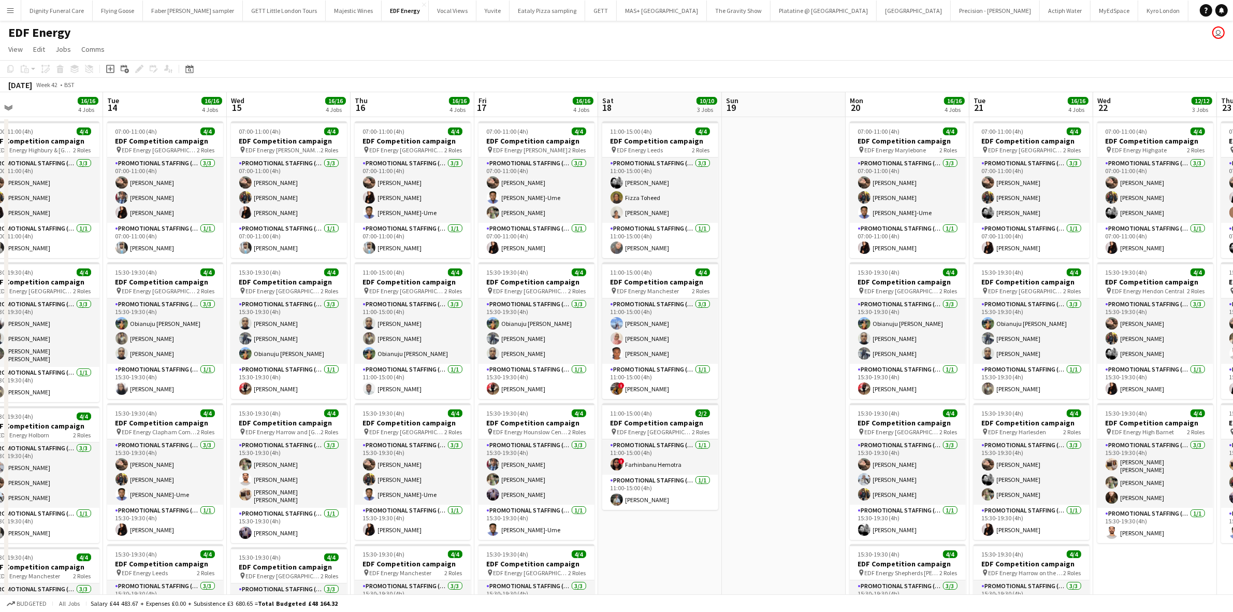
drag, startPoint x: 567, startPoint y: 365, endPoint x: 1099, endPoint y: 358, distance: 532.0
click at [1099, 358] on app-calendar-viewport "Sat 11 14/14 4 Jobs Sun 12 Mon 13 16/16 4 Jobs Tue 14 16/16 4 Jobs Wed 15 16/16…" at bounding box center [616, 417] width 1233 height 650
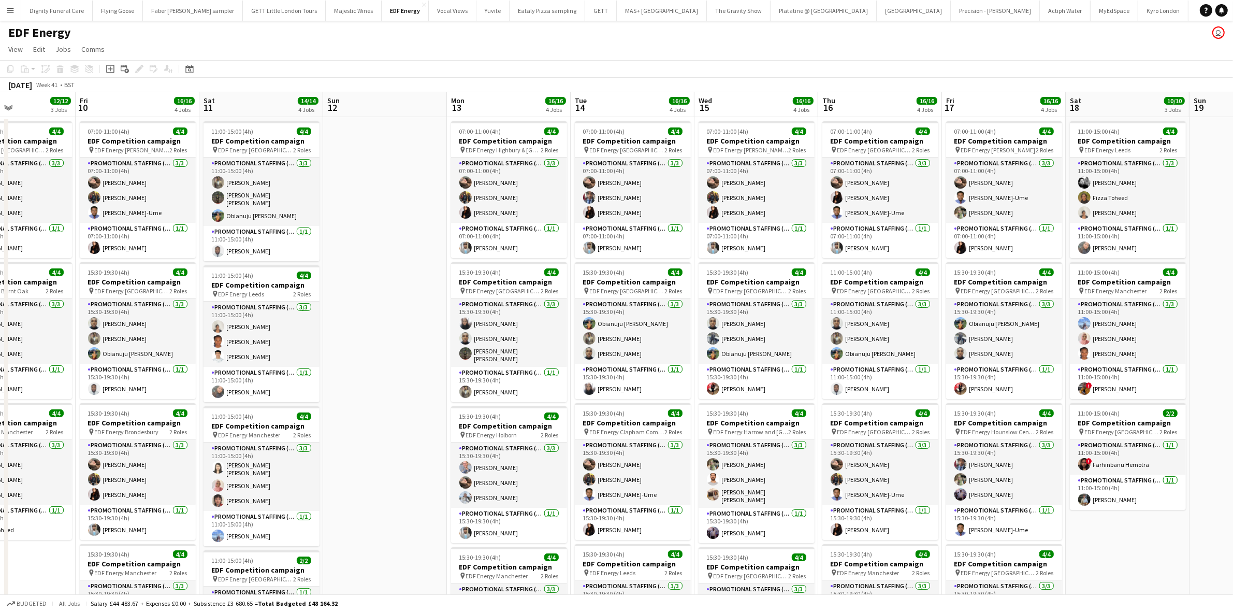
drag, startPoint x: 512, startPoint y: 357, endPoint x: 975, endPoint y: 353, distance: 463.6
click at [975, 353] on app-calendar-viewport "Tue 7 8/8 2 Jobs Wed 8 8/8 2 Jobs Thu 9 12/12 3 Jobs Fri 10 16/16 4 Jobs Sat 11…" at bounding box center [616, 417] width 1233 height 650
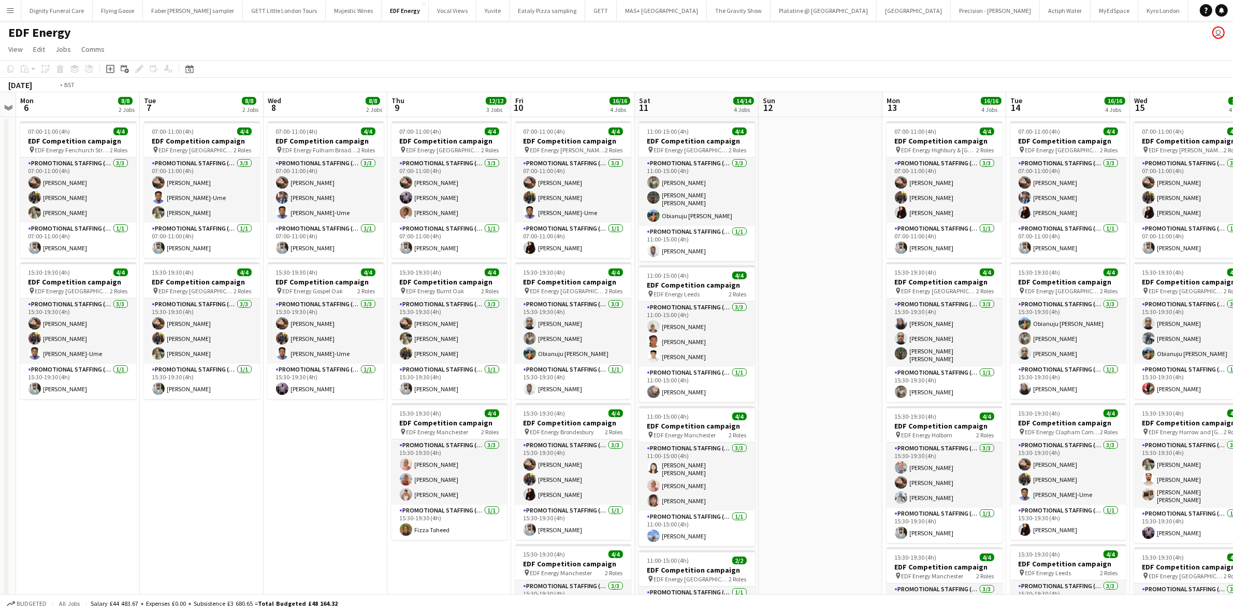
drag, startPoint x: 890, startPoint y: 350, endPoint x: 953, endPoint y: 355, distance: 63.4
click at [1018, 350] on app-calendar-viewport "Sat 4 6/6 2 Jobs Sun 5 Mon 6 8/8 2 Jobs Tue 7 8/8 2 Jobs Wed 8 8/8 2 Jobs Thu 9…" at bounding box center [616, 417] width 1233 height 650
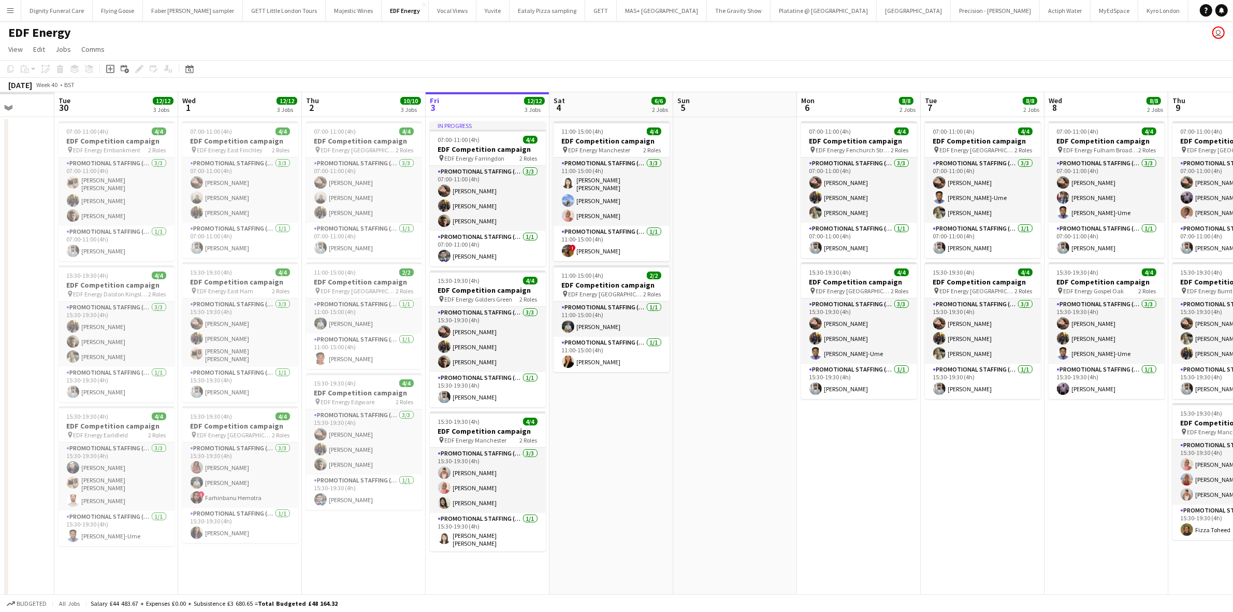
drag, startPoint x: 481, startPoint y: 370, endPoint x: 1088, endPoint y: 390, distance: 607.9
click at [1088, 390] on app-calendar-viewport "Sun 28 Mon 29 Tue 30 12/12 3 Jobs Wed 1 12/12 3 Jobs Thu 2 10/10 3 Jobs Fri 3 1…" at bounding box center [616, 417] width 1233 height 650
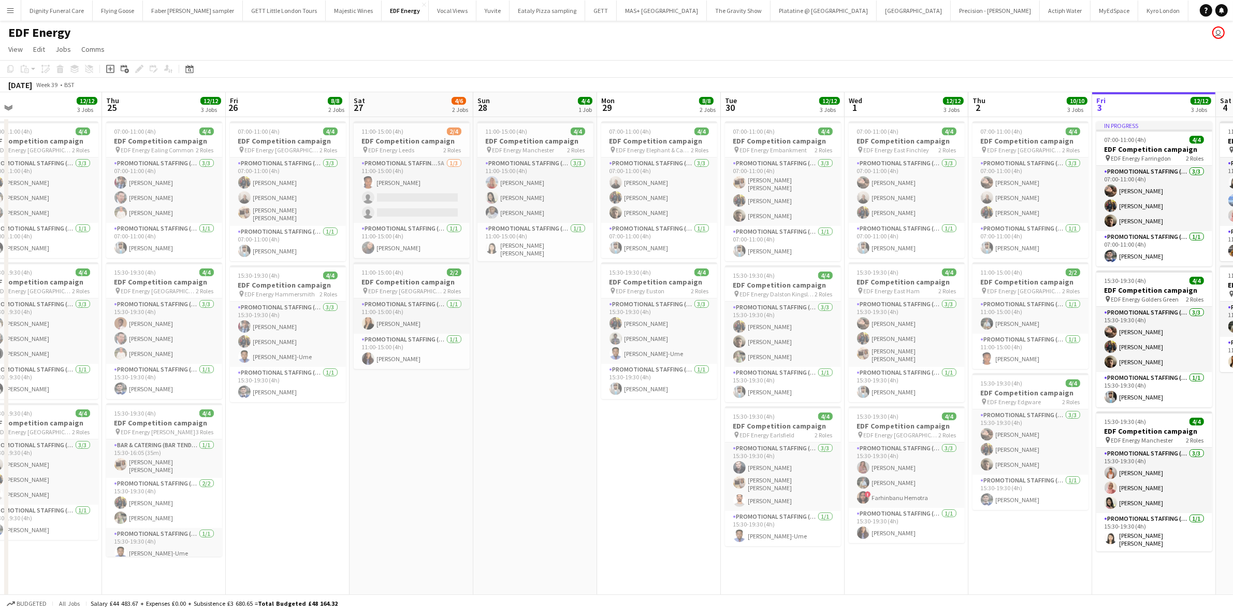
drag, startPoint x: 508, startPoint y: 391, endPoint x: 1047, endPoint y: 415, distance: 539.8
click at [1233, 402] on html "Menu Boards Boards Boards All jobs Status Workforce Workforce My Workforce Recr…" at bounding box center [616, 379] width 1233 height 759
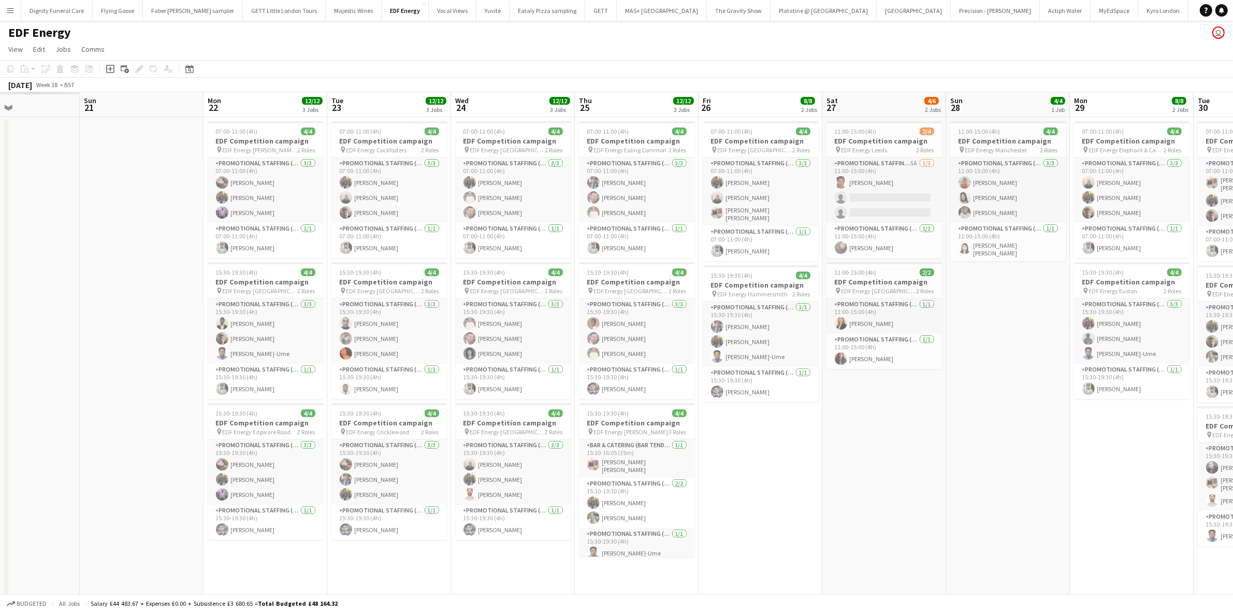
drag, startPoint x: 487, startPoint y: 462, endPoint x: 1042, endPoint y: 454, distance: 554.3
click at [1049, 454] on app-calendar-viewport "Thu 18 Fri 19 Sat 20 Sun 21 Mon 22 12/12 3 Jobs Tue 23 12/12 3 Jobs Wed 24 12/1…" at bounding box center [616, 417] width 1233 height 650
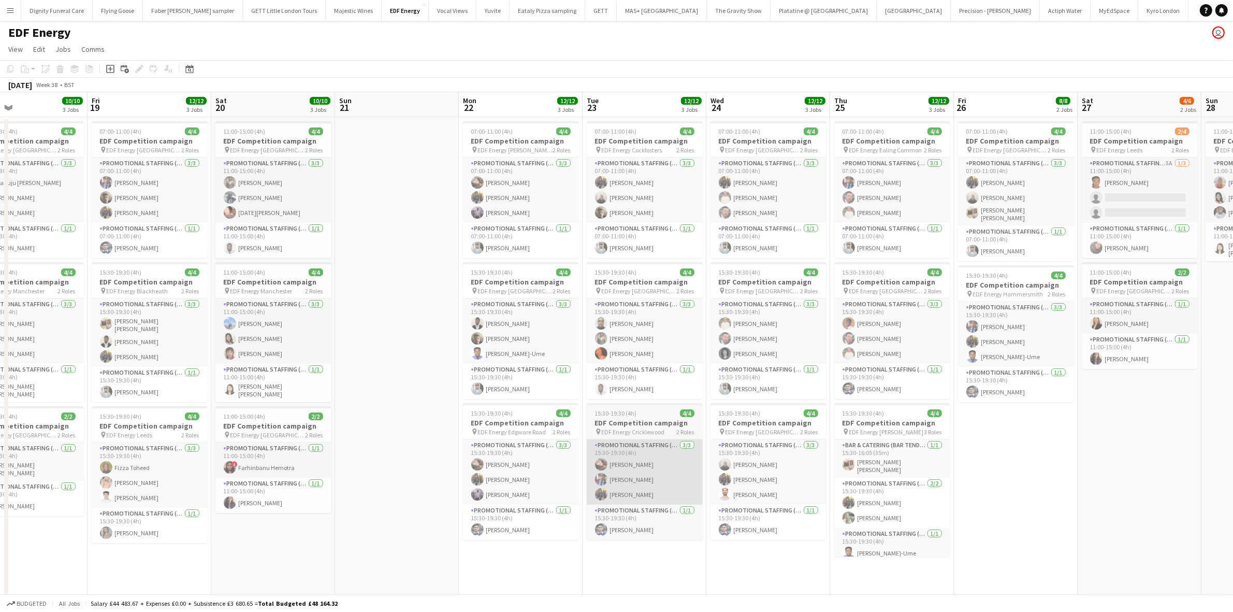
drag, startPoint x: 431, startPoint y: 464, endPoint x: 834, endPoint y: 474, distance: 403.1
click at [845, 474] on app-calendar-viewport "Tue 16 Wed 17 12/12 3 Jobs Thu 18 10/10 3 Jobs Fri 19 12/12 3 Jobs Sat 20 10/10…" at bounding box center [616, 417] width 1233 height 650
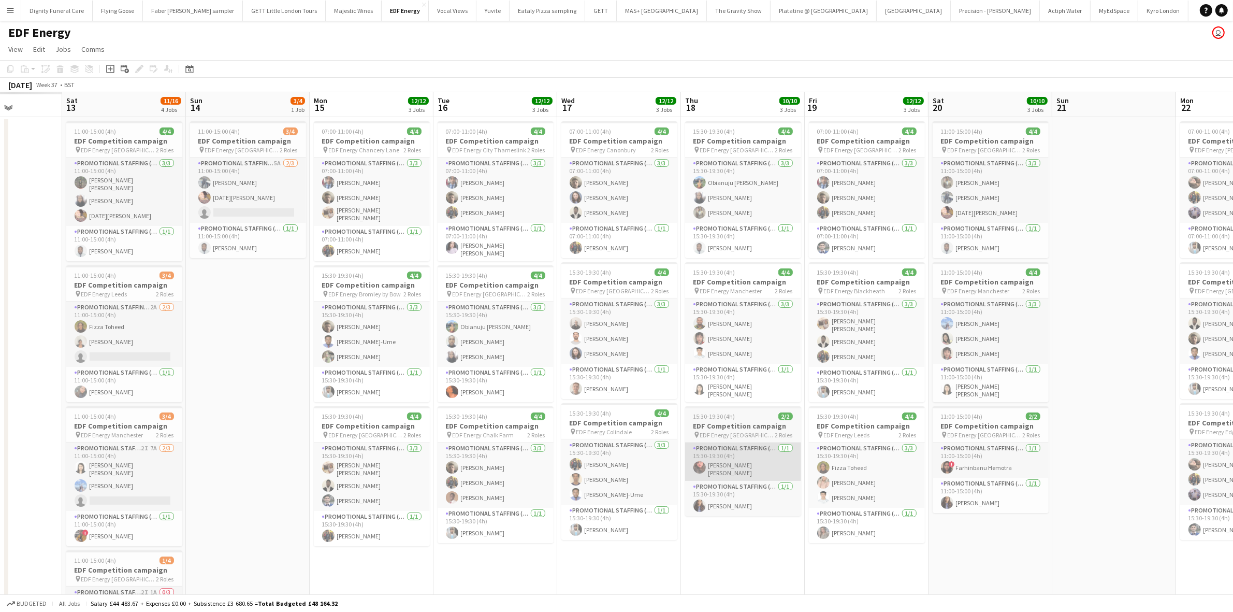
drag, startPoint x: 415, startPoint y: 470, endPoint x: 798, endPoint y: 470, distance: 382.8
click at [875, 473] on app-calendar-viewport "Thu 11 Fri 12 Sat 13 11/16 4 Jobs Sun 14 3/4 1 Job Mon 15 12/12 3 Jobs Tue 16 1…" at bounding box center [616, 417] width 1233 height 650
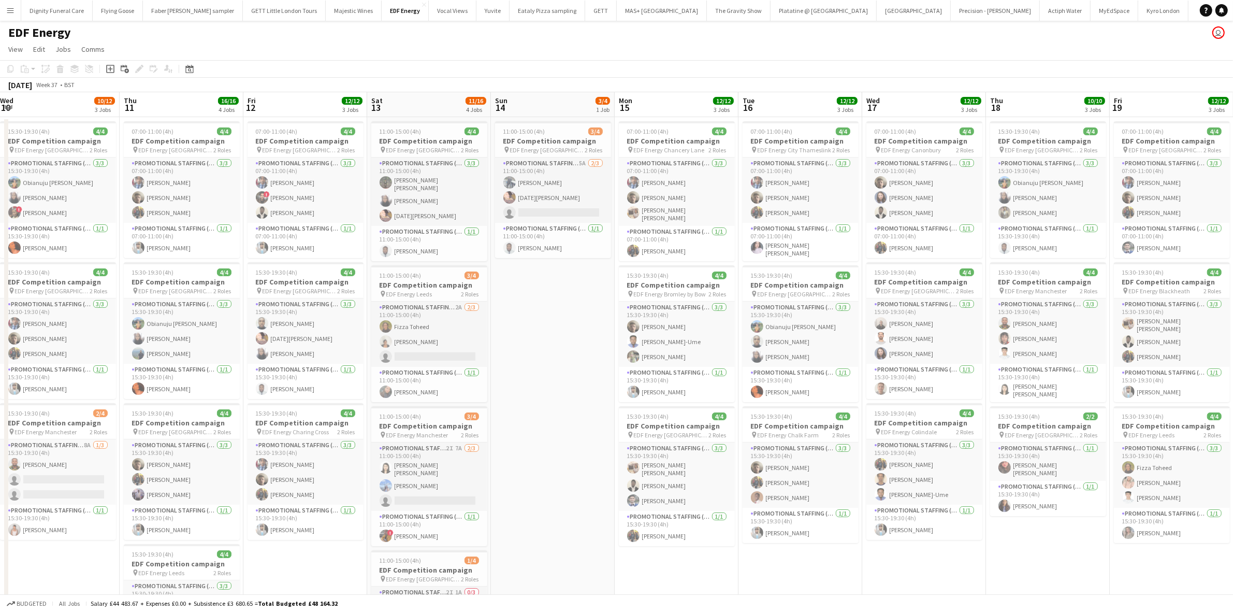
drag, startPoint x: 315, startPoint y: 462, endPoint x: 589, endPoint y: 462, distance: 274.5
click at [589, 463] on app-calendar-viewport "Mon 8 Tue 9 Wed 10 10/12 3 Jobs Thu 11 16/16 4 Jobs Fri 12 12/12 3 Jobs Sat 13 …" at bounding box center [616, 417] width 1233 height 650
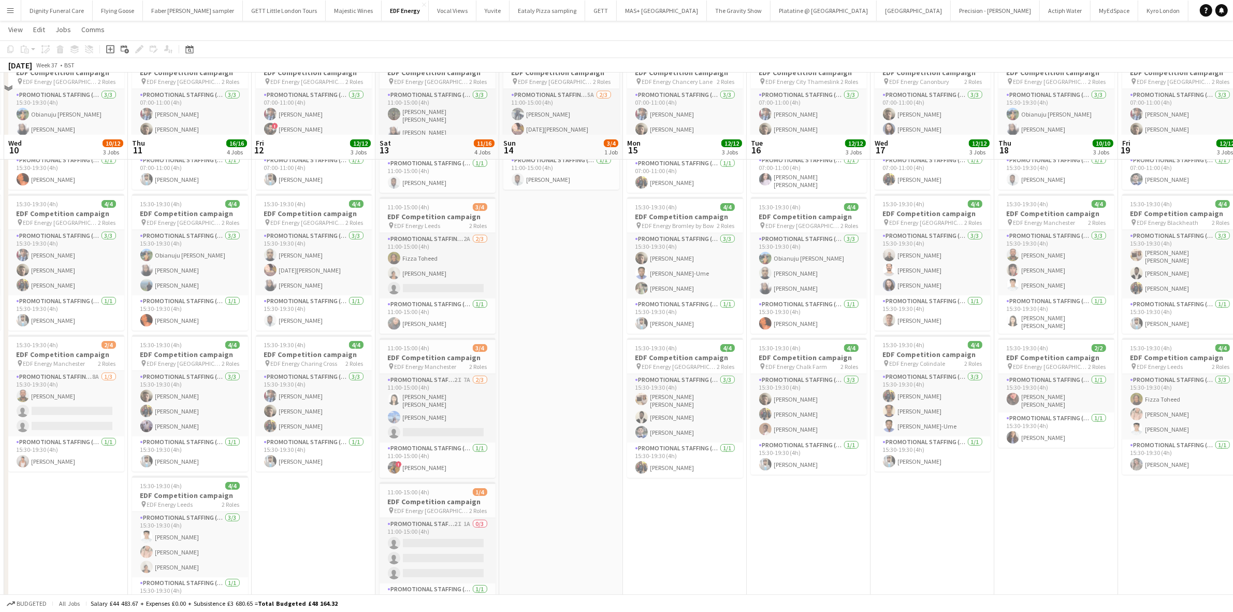
scroll to position [146, 0]
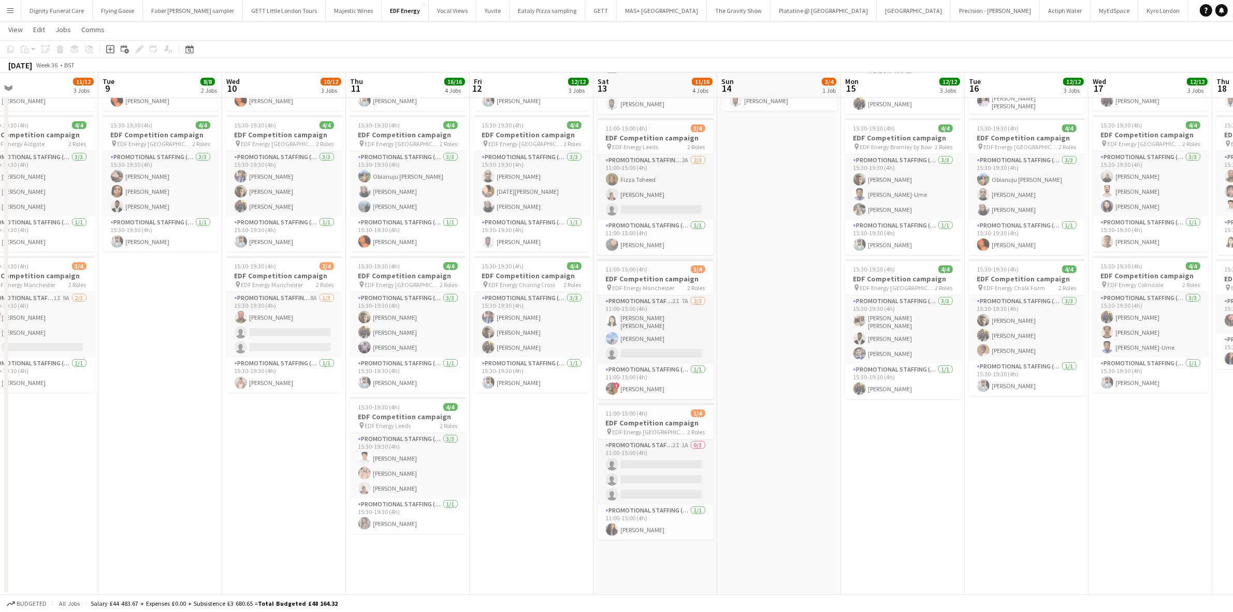
drag, startPoint x: 578, startPoint y: 444, endPoint x: 901, endPoint y: 454, distance: 323.9
click at [901, 454] on app-calendar-viewport "Sat 6 Sun 7 Mon 8 11/12 3 Jobs Tue 9 8/8 2 Jobs Wed 10 10/12 3 Jobs Thu 11 16/1…" at bounding box center [616, 244] width 1233 height 700
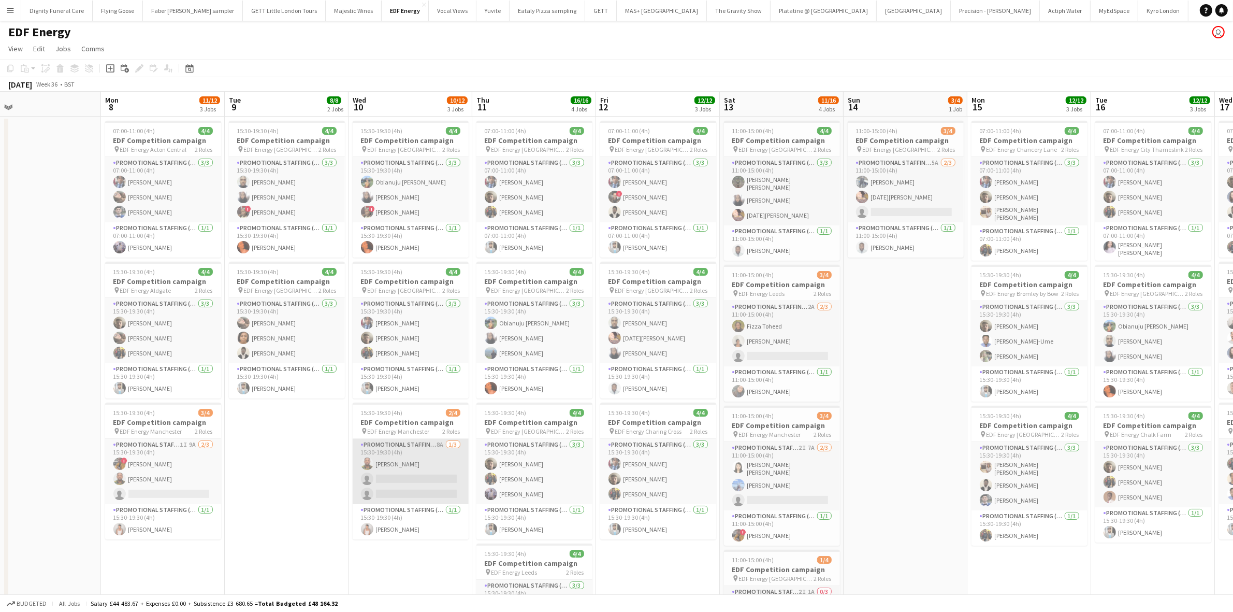
scroll to position [0, 0]
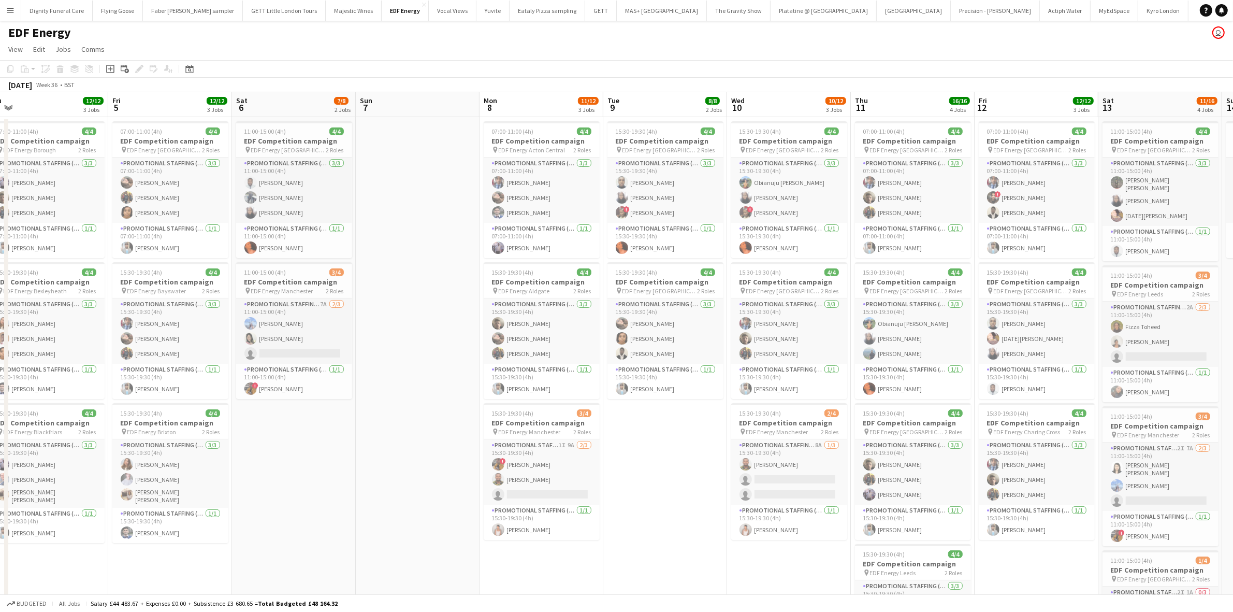
drag, startPoint x: 392, startPoint y: 442, endPoint x: 693, endPoint y: 452, distance: 301.6
click at [689, 452] on app-calendar-viewport "Tue 2 12/12 3 Jobs Wed 3 12/12 3 Jobs Thu 4 12/12 3 Jobs Fri 5 12/12 3 Jobs Sat…" at bounding box center [616, 417] width 1233 height 650
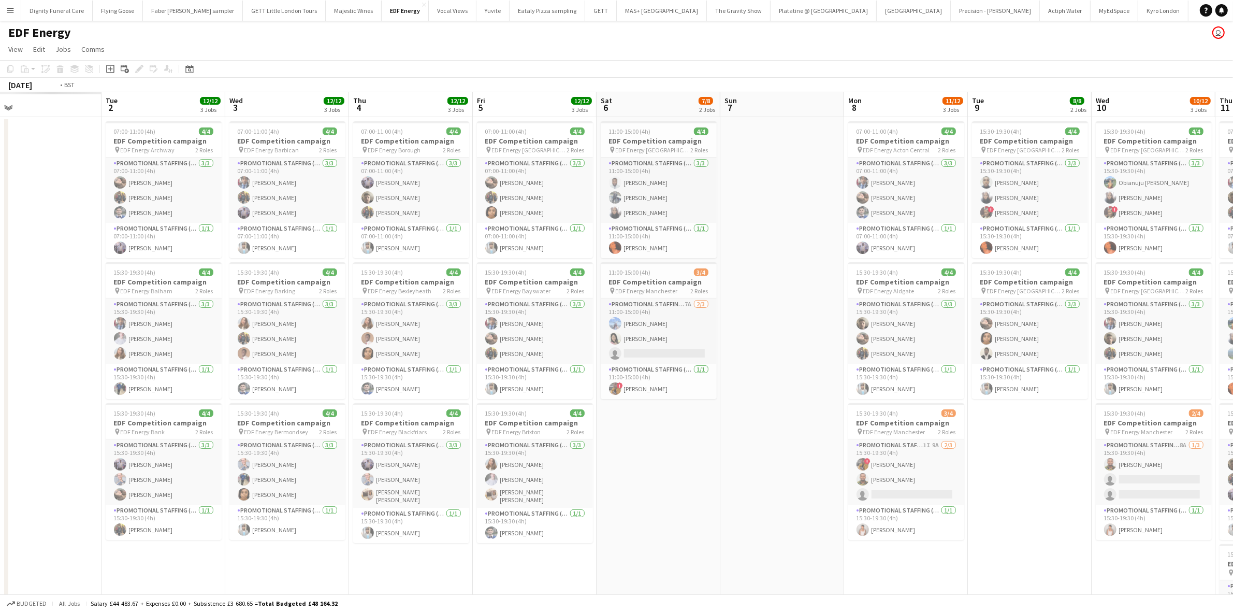
scroll to position [0, 285]
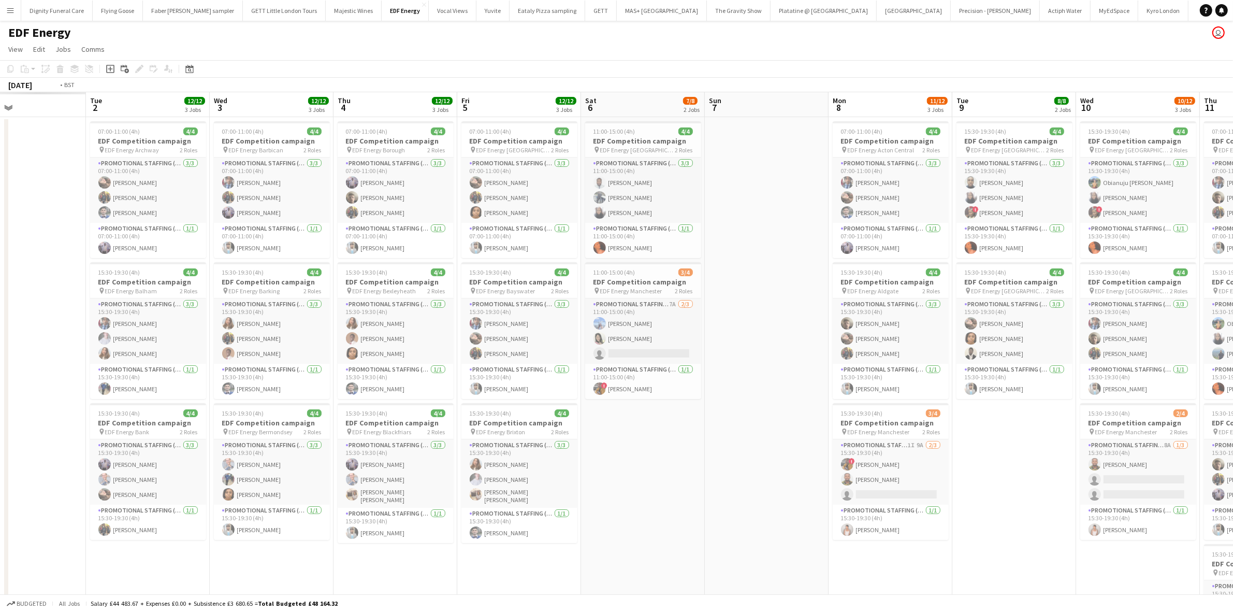
drag, startPoint x: 866, startPoint y: 450, endPoint x: 974, endPoint y: 450, distance: 108.3
click at [974, 450] on app-calendar-viewport "Sat 30 Sun 31 Mon 1 Tue 2 12/12 3 Jobs Wed 3 12/12 3 Jobs Thu 4 12/12 3 Jobs Fr…" at bounding box center [616, 417] width 1233 height 650
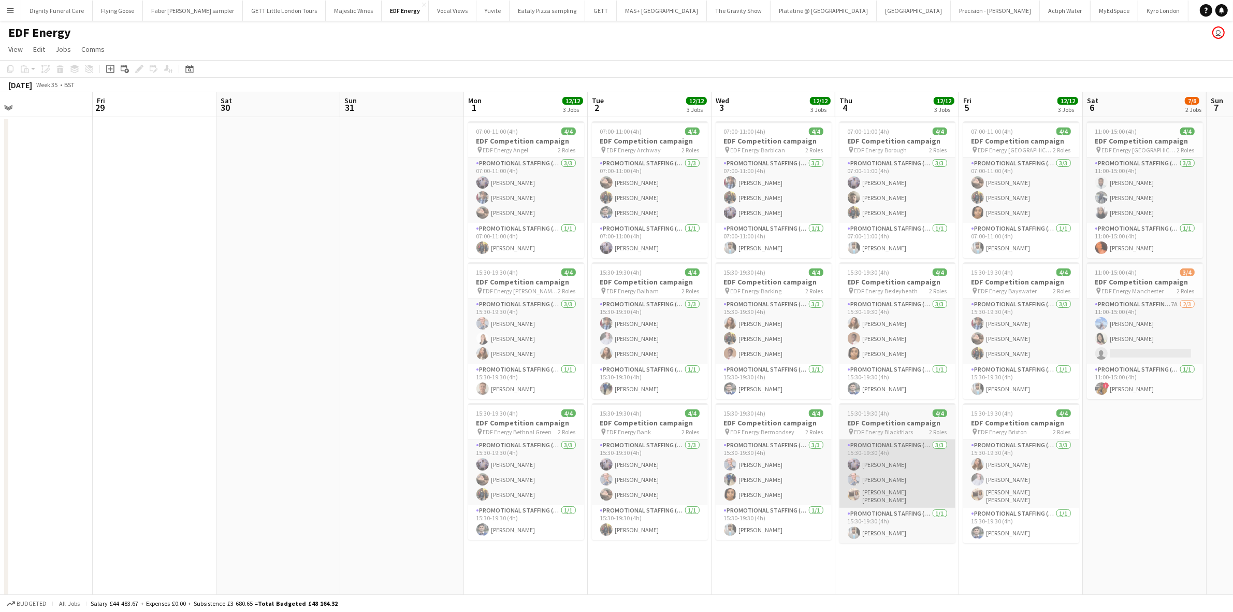
drag, startPoint x: 770, startPoint y: 531, endPoint x: 965, endPoint y: 493, distance: 199.0
click at [1160, 491] on app-calendar-viewport "Tue 26 Wed 27 Thu 28 Fri 29 Sat 30 Sun 31 Mon 1 12/12 3 Jobs Tue 2 12/12 3 Jobs…" at bounding box center [616, 417] width 1233 height 650
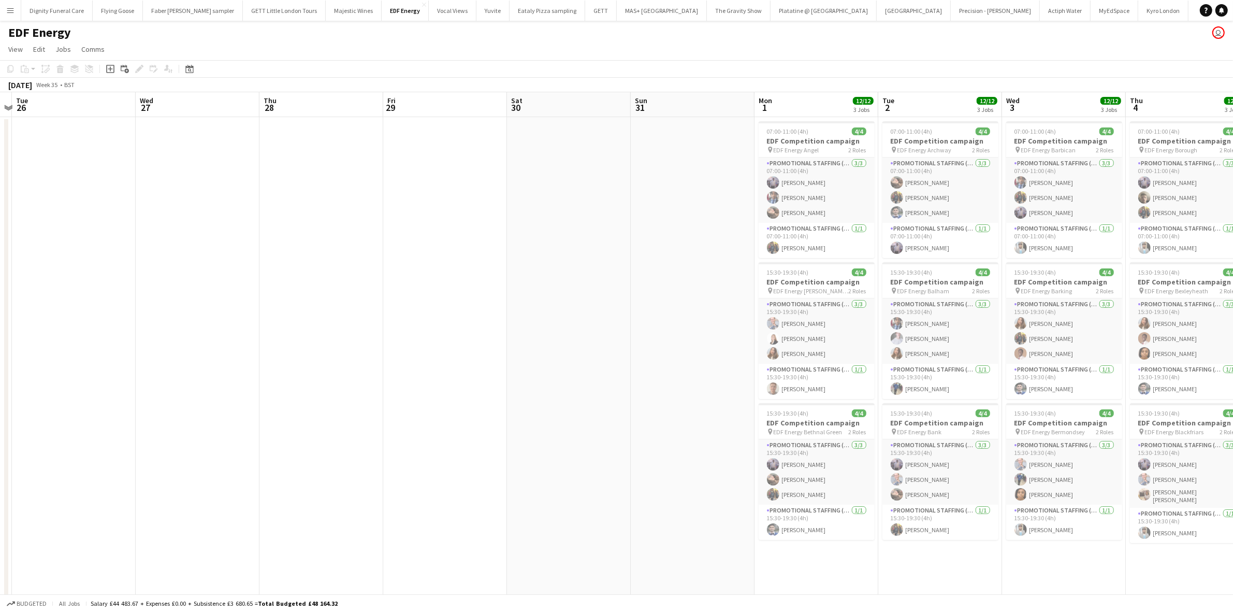
drag, startPoint x: 417, startPoint y: 492, endPoint x: 278, endPoint y: 431, distance: 152.6
click at [278, 431] on app-calendar-viewport "Fri 22 Sat 23 Sun 24 Mon 25 Tue 26 Wed 27 Thu 28 Fri 29 Sat 30 Sun 31 Mon 1 12/…" at bounding box center [616, 417] width 1233 height 650
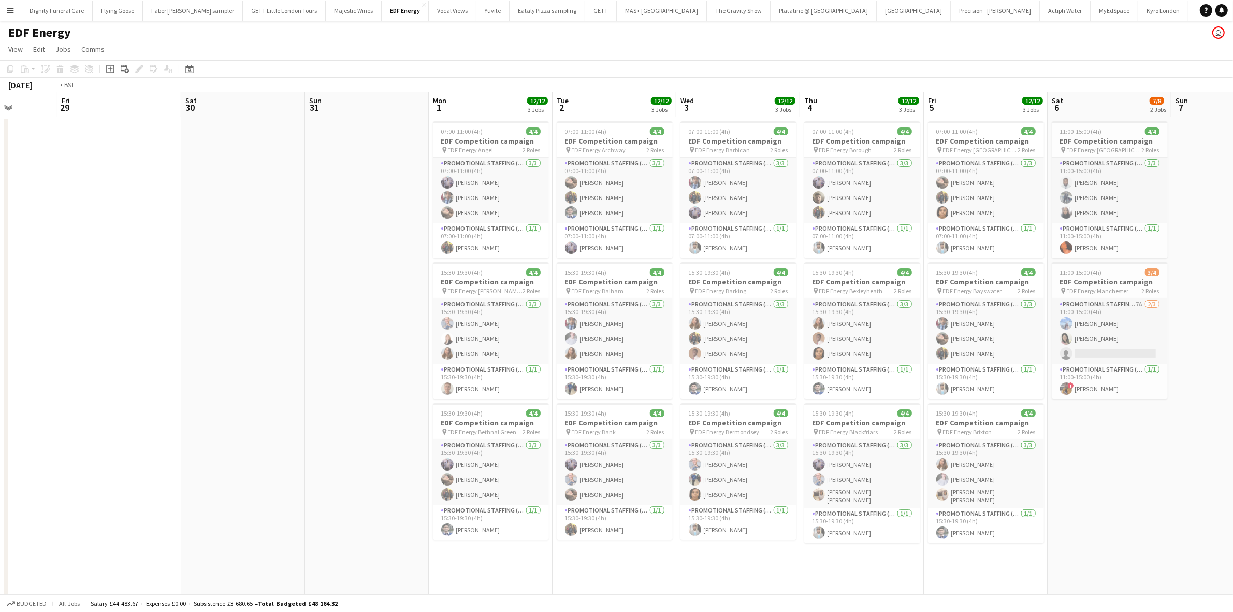
drag, startPoint x: 746, startPoint y: 443, endPoint x: 192, endPoint y: 402, distance: 555.2
click at [191, 402] on app-calendar-viewport "Mon 25 Tue 26 Wed 27 Thu 28 Fri 29 Sat 30 Sun 31 Mon 1 12/12 3 Jobs Tue 2 12/12…" at bounding box center [616, 417] width 1233 height 650
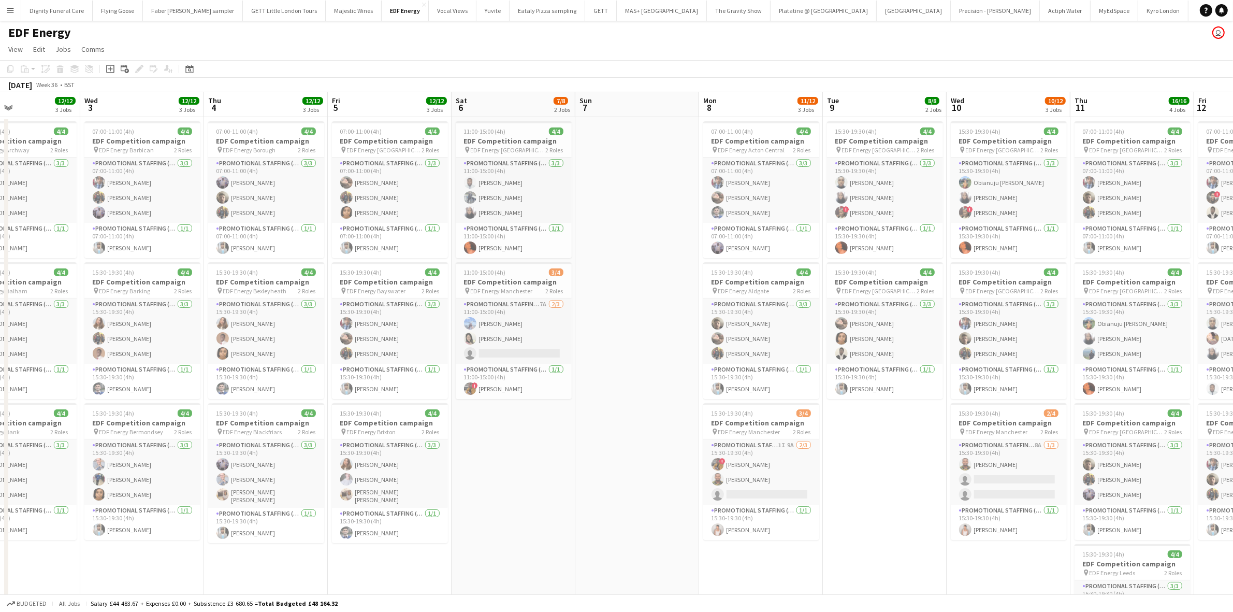
drag, startPoint x: 793, startPoint y: 437, endPoint x: 236, endPoint y: 404, distance: 557.3
click at [236, 405] on app-calendar-viewport "Sat 30 Sun 31 Mon 1 12/12 3 Jobs Tue 2 12/12 3 Jobs Wed 3 12/12 3 Jobs Thu 4 12…" at bounding box center [616, 417] width 1233 height 650
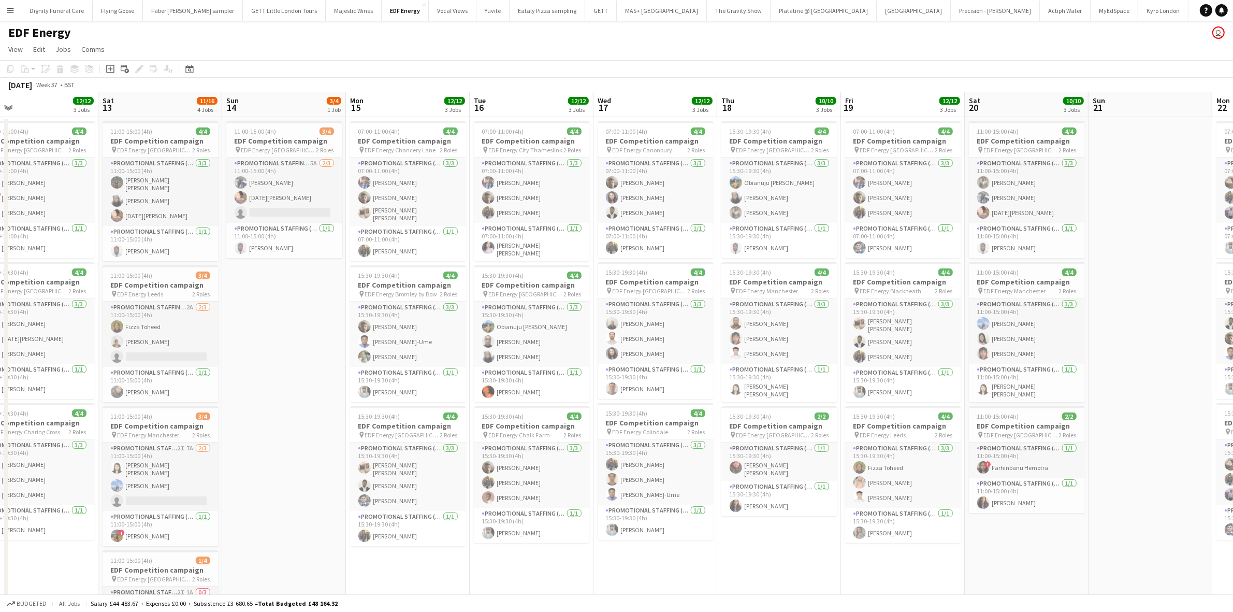
drag, startPoint x: 602, startPoint y: 412, endPoint x: 325, endPoint y: 403, distance: 277.8
click at [320, 405] on app-calendar-viewport "Mon 8 11/12 3 Jobs Tue 9 8/8 2 Jobs Wed 10 10/12 3 Jobs Thu 11 16/16 4 Jobs Fri…" at bounding box center [616, 417] width 1233 height 650
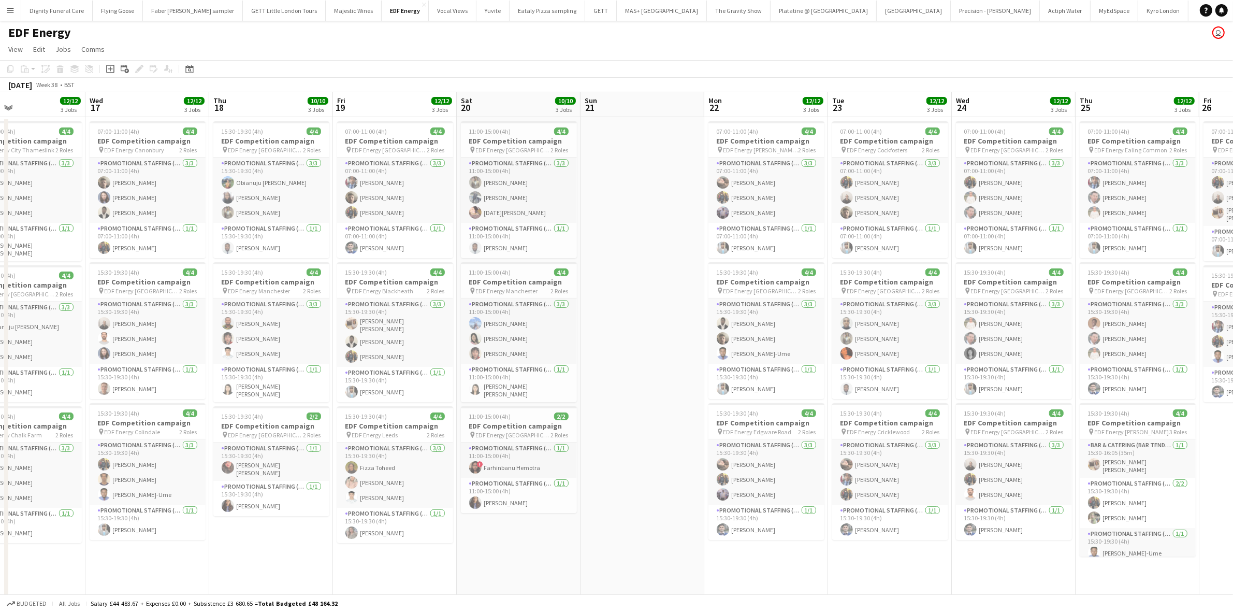
drag, startPoint x: 887, startPoint y: 429, endPoint x: 364, endPoint y: 420, distance: 523.2
click at [364, 420] on app-calendar-viewport "Sat 13 11/16 4 Jobs Sun 14 3/4 1 Job Mon 15 12/12 3 Jobs Tue 16 12/12 3 Jobs We…" at bounding box center [616, 417] width 1233 height 650
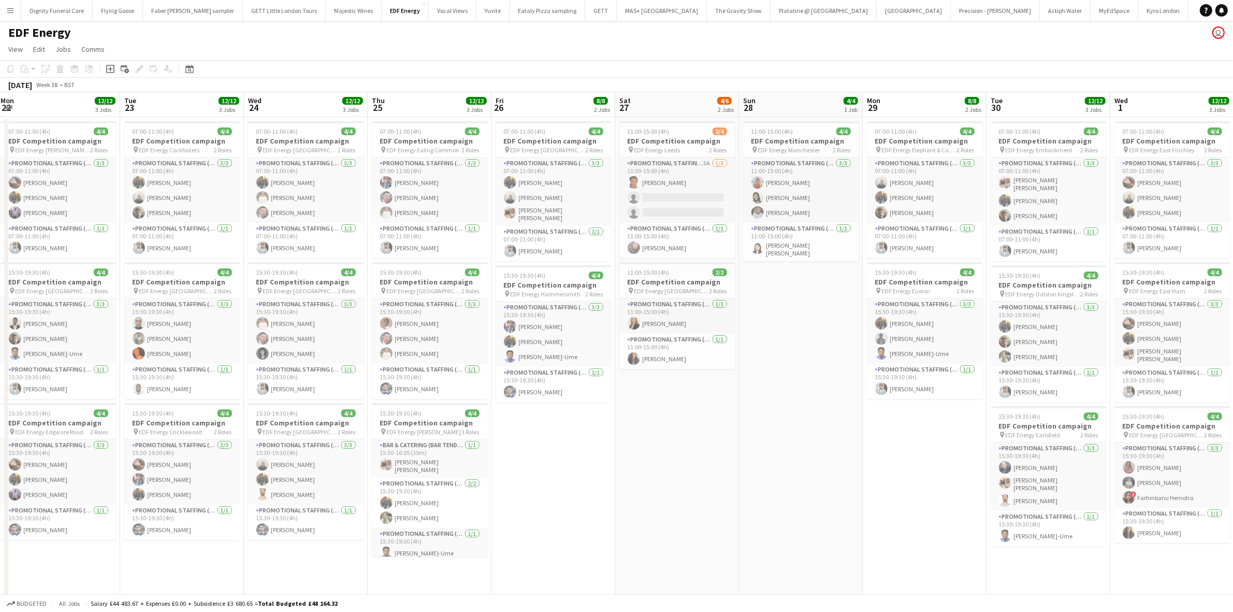
drag, startPoint x: 856, startPoint y: 446, endPoint x: 304, endPoint y: 425, distance: 552.6
click at [304, 425] on app-calendar-viewport "Thu 18 10/10 3 Jobs Fri 19 12/12 3 Jobs Sat 20 10/10 3 Jobs Sun 21 Mon 22 12/12…" at bounding box center [616, 417] width 1233 height 650
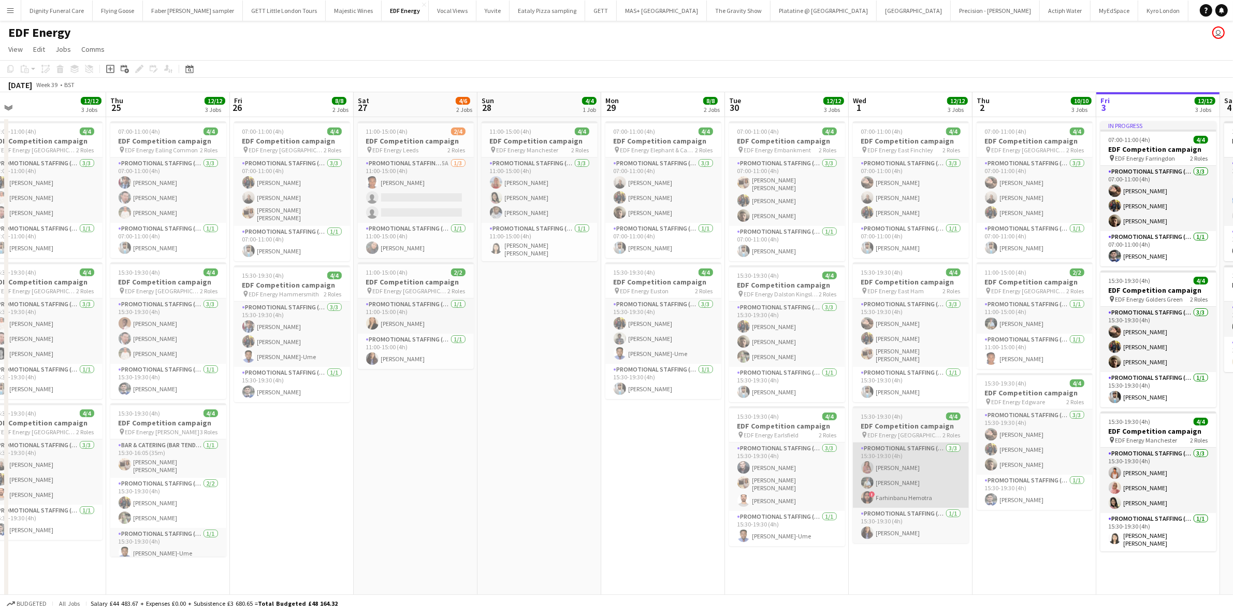
drag, startPoint x: 858, startPoint y: 454, endPoint x: 741, endPoint y: 481, distance: 120.1
click at [277, 421] on app-calendar-viewport "Sat 20 10/10 3 Jobs Sun 21 Mon 22 12/12 3 Jobs Tue 23 12/12 3 Jobs Wed 24 12/12…" at bounding box center [616, 417] width 1233 height 650
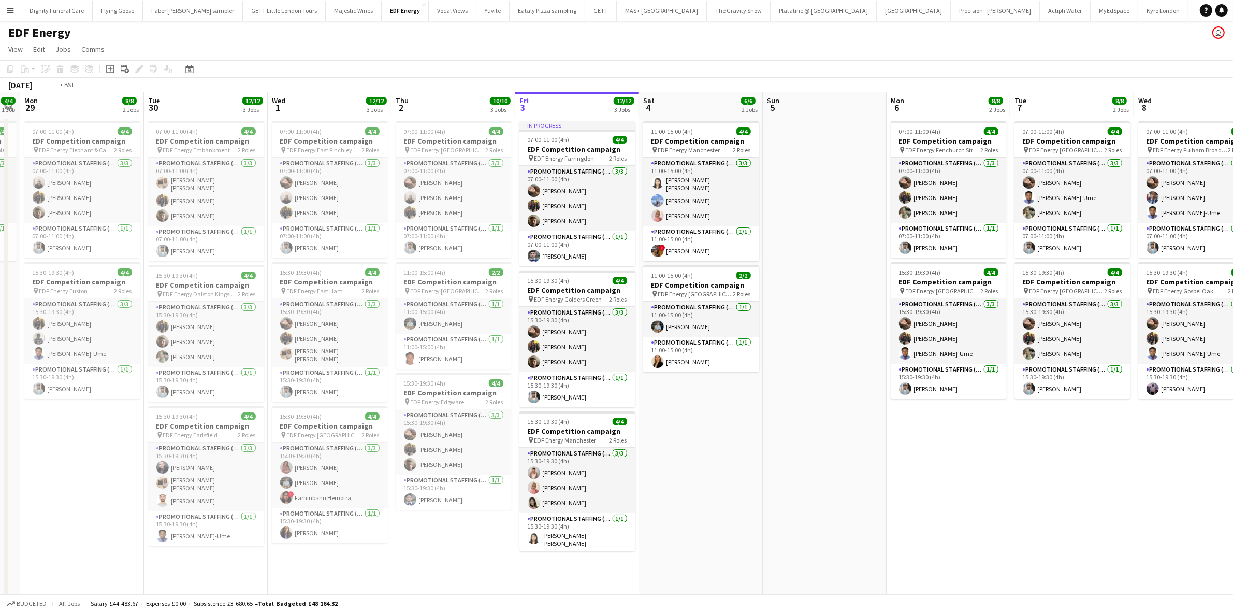
scroll to position [0, 319]
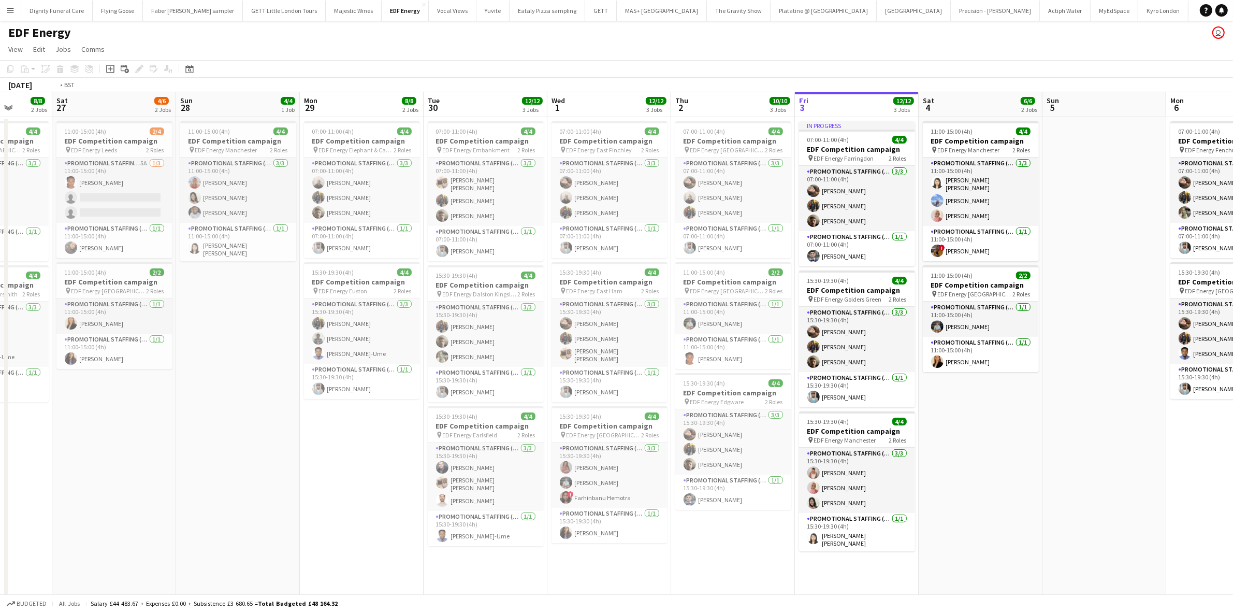
drag, startPoint x: 1025, startPoint y: 480, endPoint x: 588, endPoint y: 448, distance: 437.3
click at [579, 443] on app-calendar-viewport "Wed 24 12/12 3 Jobs Thu 25 12/12 3 Jobs Fri 26 8/8 2 Jobs Sat 27 4/6 2 Jobs Sun…" at bounding box center [616, 417] width 1233 height 650
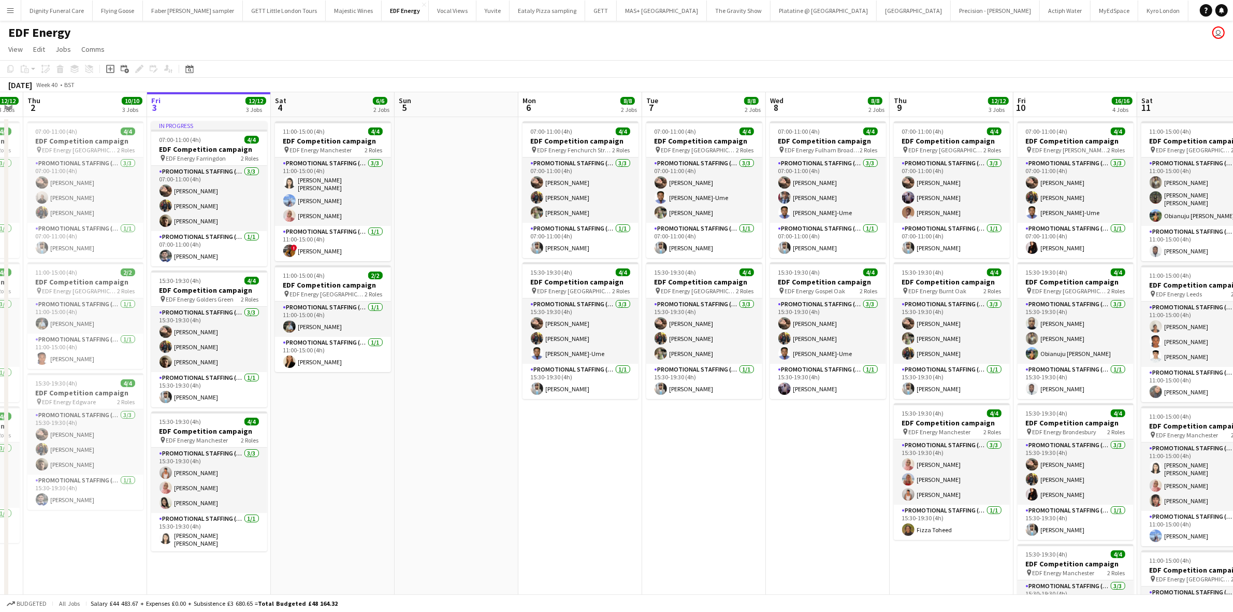
drag, startPoint x: 811, startPoint y: 442, endPoint x: 579, endPoint y: 446, distance: 232.1
click at [563, 442] on app-calendar-viewport "Mon 29 8/8 2 Jobs Tue 30 12/12 3 Jobs Wed 1 12/12 3 Jobs Thu 2 10/10 3 Jobs Fri…" at bounding box center [616, 417] width 1233 height 650
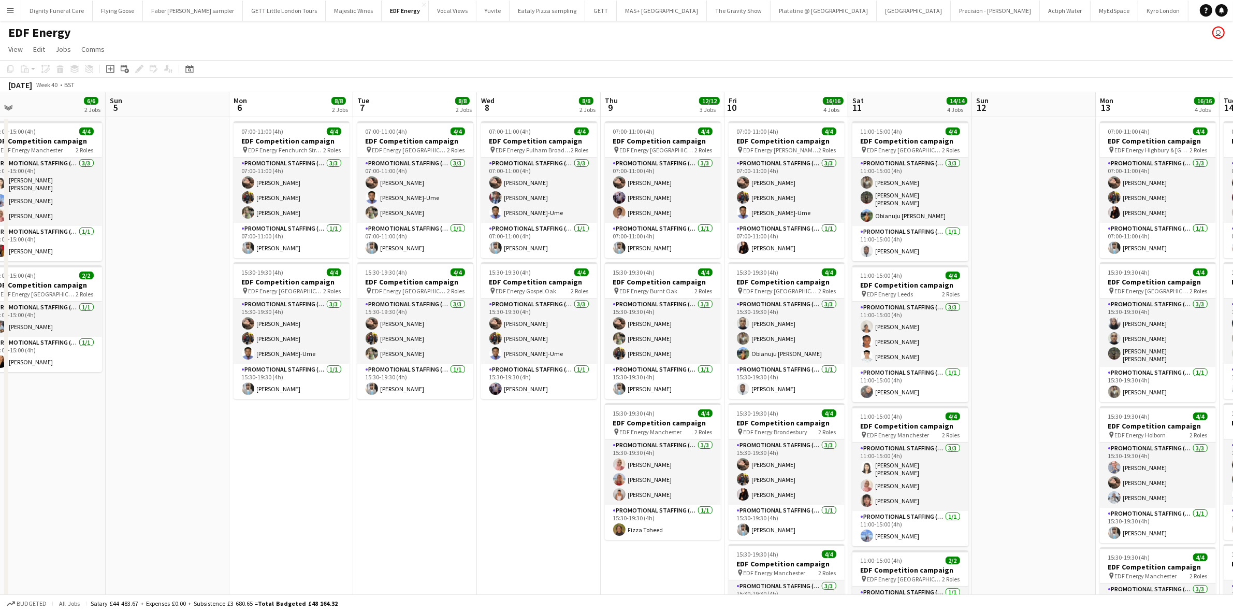
drag, startPoint x: 723, startPoint y: 451, endPoint x: 507, endPoint y: 444, distance: 216.1
click at [437, 448] on app-calendar-viewport "Wed 1 12/12 3 Jobs Thu 2 10/10 3 Jobs Fri 3 12/12 3 Jobs Sat 4 6/6 2 Jobs Sun 5…" at bounding box center [616, 417] width 1233 height 650
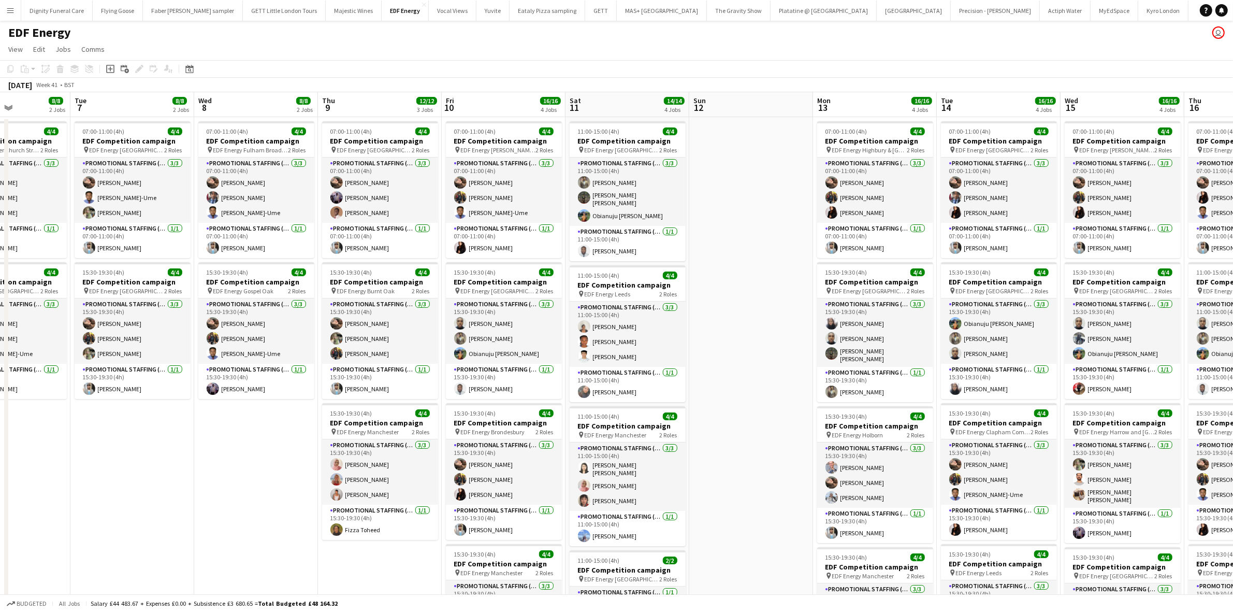
drag, startPoint x: 743, startPoint y: 431, endPoint x: 450, endPoint y: 435, distance: 293.7
click at [450, 435] on app-calendar-viewport "Fri 3 12/12 3 Jobs Sat 4 6/6 2 Jobs Sun 5 Mon 6 8/8 2 Jobs Tue 7 8/8 2 Jobs Wed…" at bounding box center [616, 417] width 1233 height 650
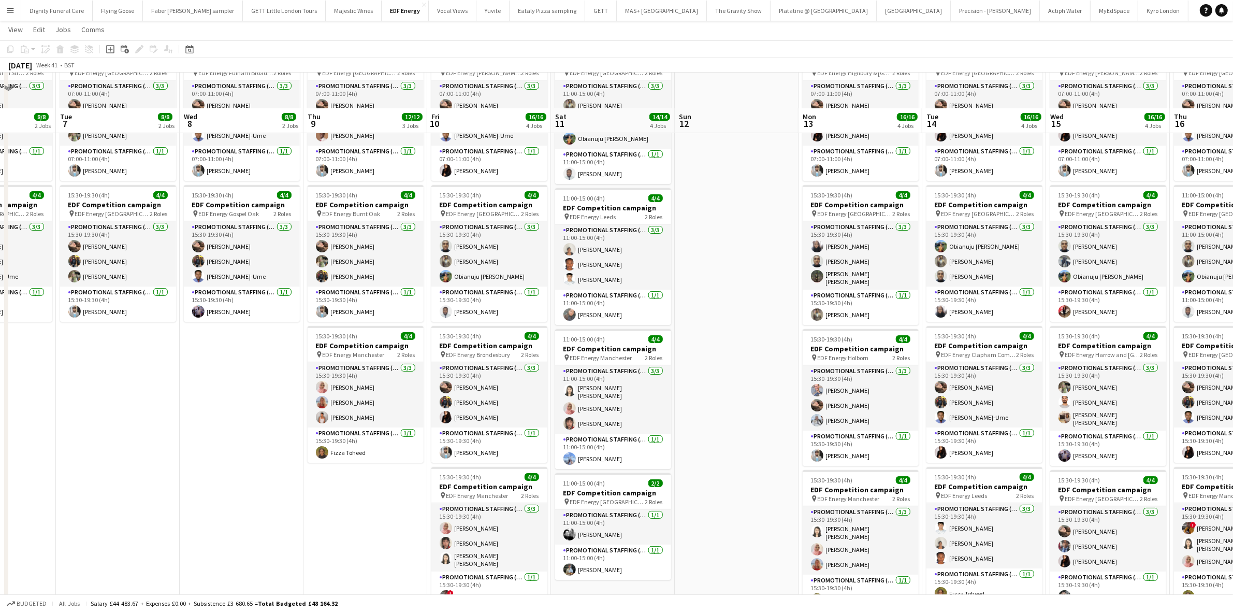
scroll to position [0, 0]
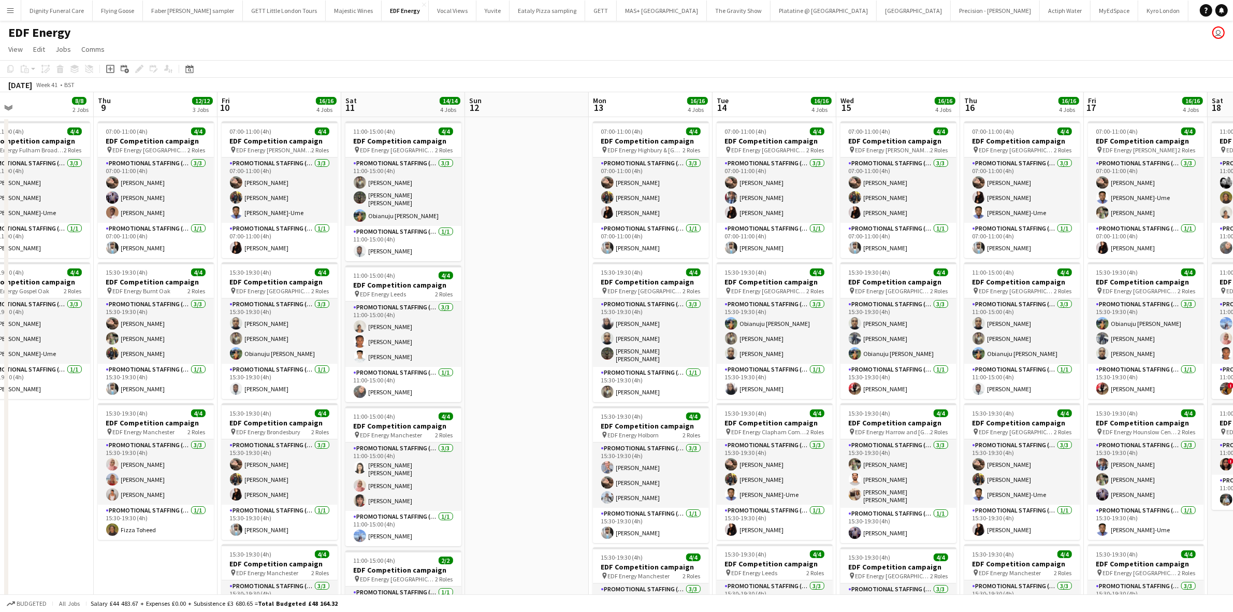
drag, startPoint x: 708, startPoint y: 439, endPoint x: 402, endPoint y: 436, distance: 306.1
click at [377, 442] on app-calendar-viewport "Sun 5 Mon 6 8/8 2 Jobs Tue 7 8/8 2 Jobs Wed 8 8/8 2 Jobs Thu 9 12/12 3 Jobs Fri…" at bounding box center [616, 417] width 1233 height 650
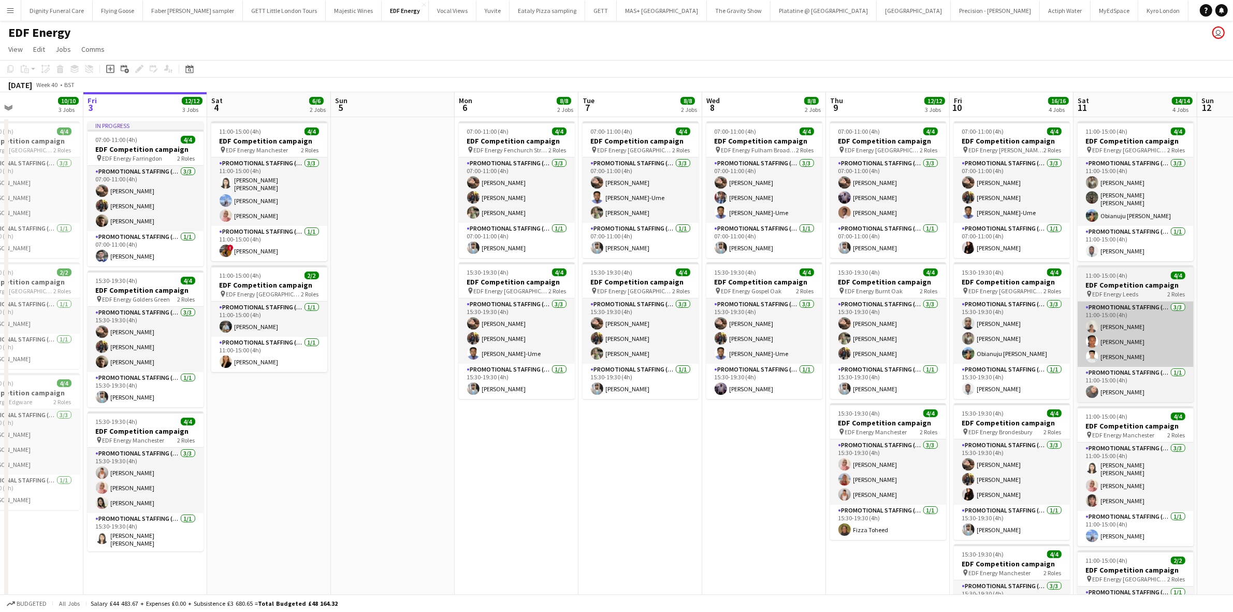
drag, startPoint x: 283, startPoint y: 390, endPoint x: 1111, endPoint y: 320, distance: 830.7
click at [1186, 292] on app-calendar-viewport "Wed 1 12/12 3 Jobs Thu 2 10/10 3 Jobs Fri 3 12/12 3 Jobs Sat 4 6/6 2 Jobs Sun 5…" at bounding box center [616, 417] width 1233 height 650
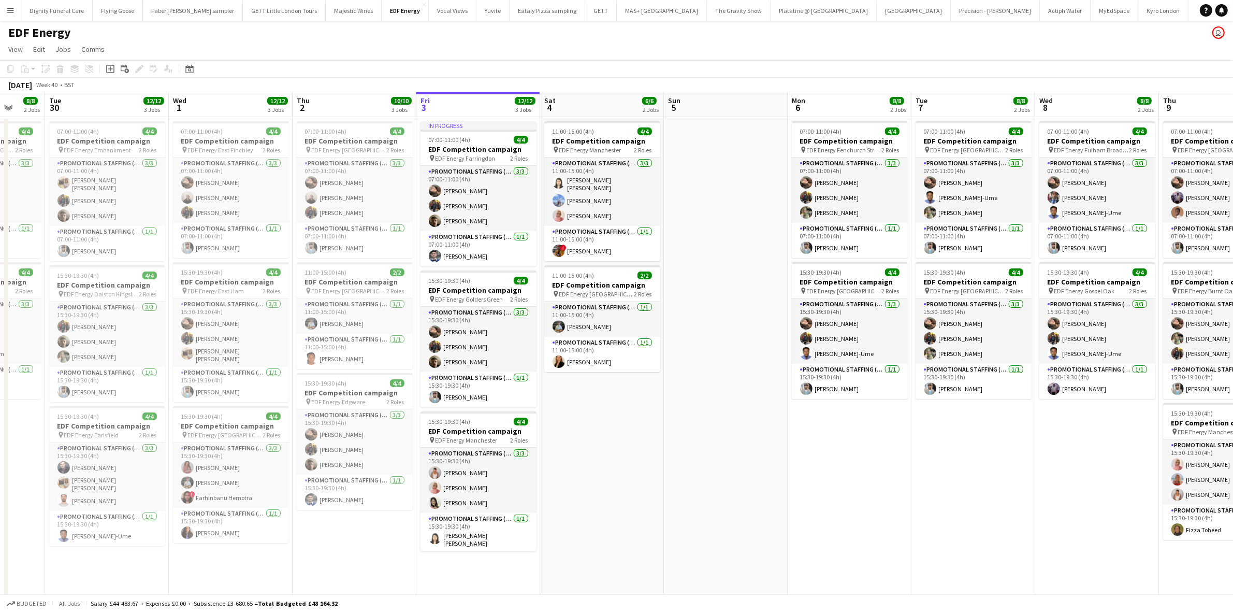
drag, startPoint x: 879, startPoint y: 346, endPoint x: 708, endPoint y: 357, distance: 171.8
click at [708, 357] on app-calendar-viewport "Sat 27 4/6 2 Jobs Sun 28 4/4 1 Job Mon 29 8/8 2 Jobs Tue 30 12/12 3 Jobs Wed 1 …" at bounding box center [616, 417] width 1233 height 650
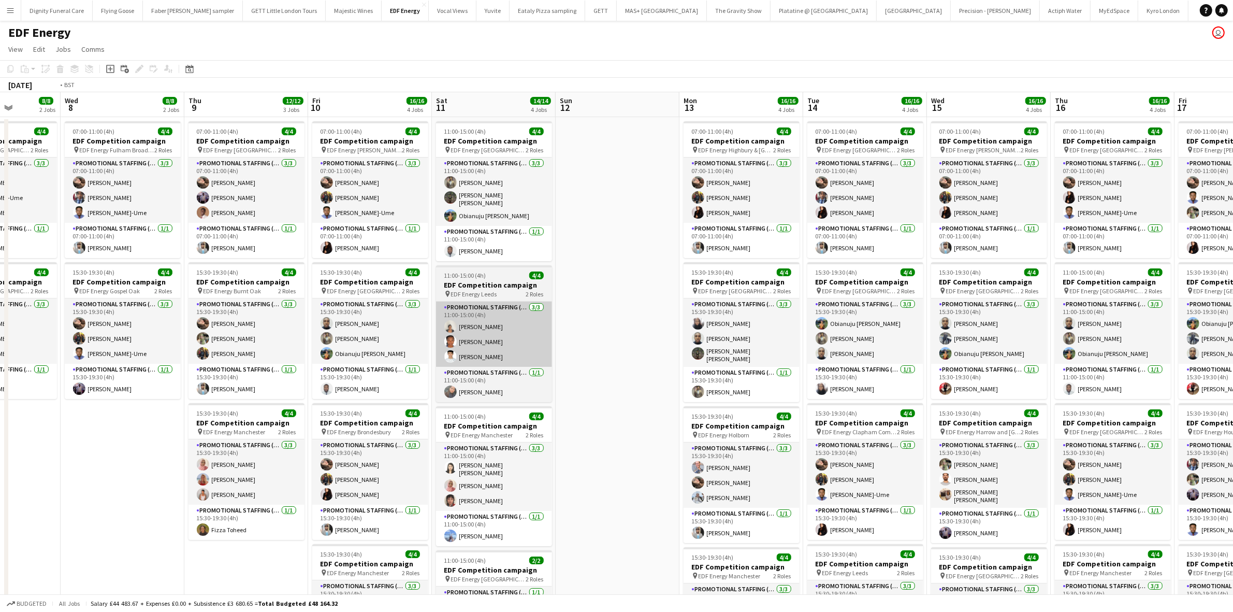
drag, startPoint x: 980, startPoint y: 322, endPoint x: 583, endPoint y: 325, distance: 396.8
click at [381, 345] on app-calendar-viewport "Fri 3 12/12 3 Jobs Sat 4 6/6 2 Jobs Sun 5 Mon 6 8/8 2 Jobs Tue 7 8/8 2 Jobs Wed…" at bounding box center [616, 417] width 1233 height 650
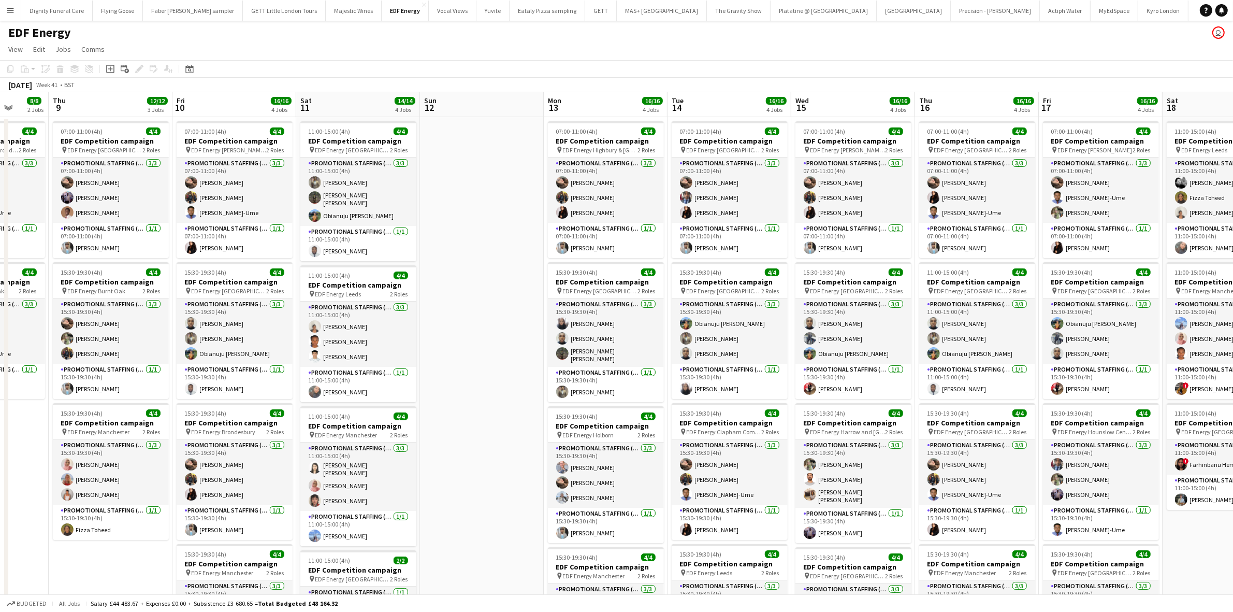
drag, startPoint x: 741, startPoint y: 327, endPoint x: 417, endPoint y: 345, distance: 324.2
click at [417, 345] on app-calendar-viewport "Sun 5 Mon 6 8/8 2 Jobs Tue 7 8/8 2 Jobs Wed 8 8/8 2 Jobs Thu 9 12/12 3 Jobs Fri…" at bounding box center [616, 417] width 1233 height 650
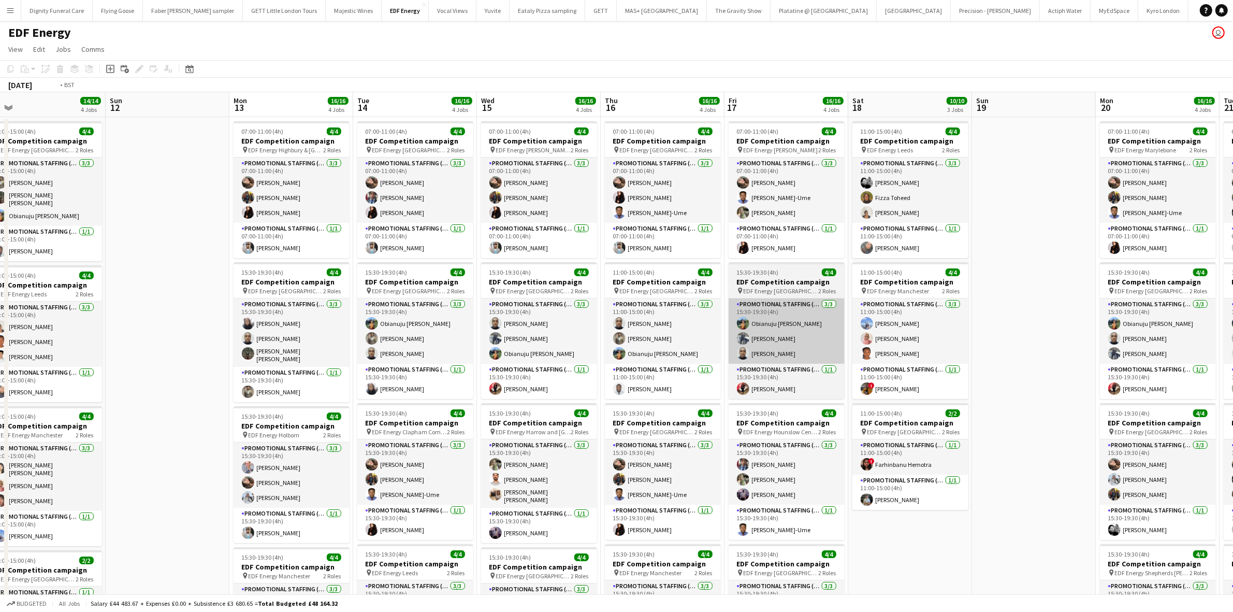
drag, startPoint x: 883, startPoint y: 337, endPoint x: 520, endPoint y: 339, distance: 363.6
click at [514, 342] on app-calendar-viewport "Tue 7 8/8 2 Jobs Wed 8 8/8 2 Jobs Thu 9 12/12 3 Jobs Fri 10 16/16 4 Jobs Sat 11…" at bounding box center [616, 417] width 1233 height 650
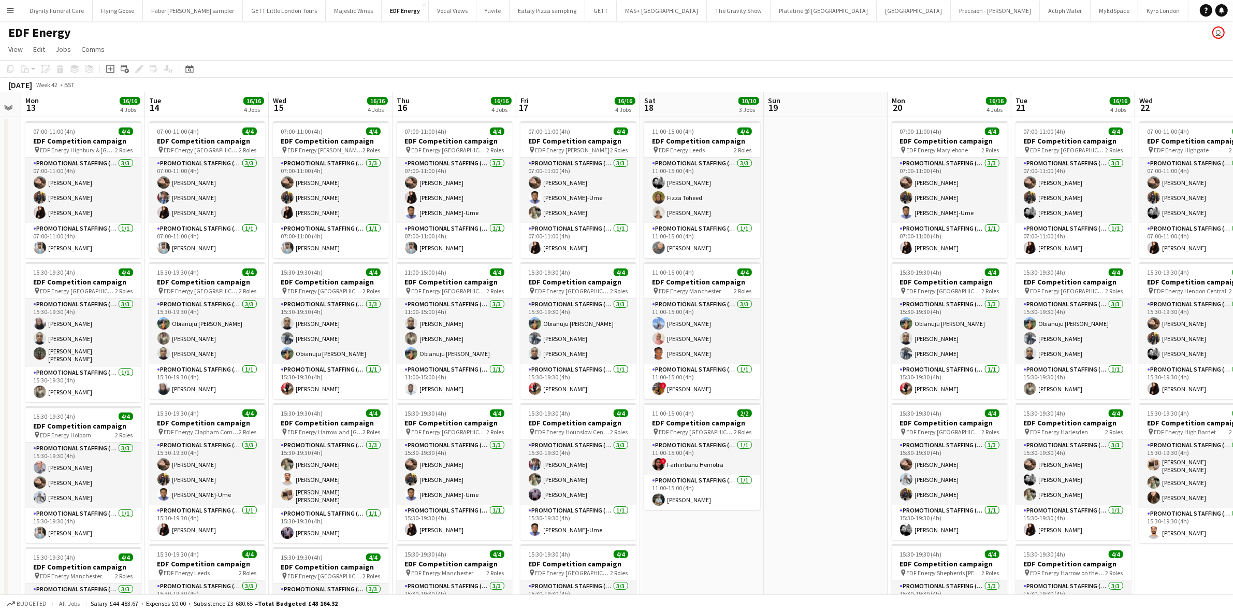
drag, startPoint x: 824, startPoint y: 308, endPoint x: 363, endPoint y: 317, distance: 460.6
click at [363, 317] on app-calendar-viewport "Thu 9 12/12 3 Jobs Fri 10 16/16 4 Jobs Sat 11 14/14 4 Jobs Sun 12 Mon 13 16/16 …" at bounding box center [616, 417] width 1233 height 650
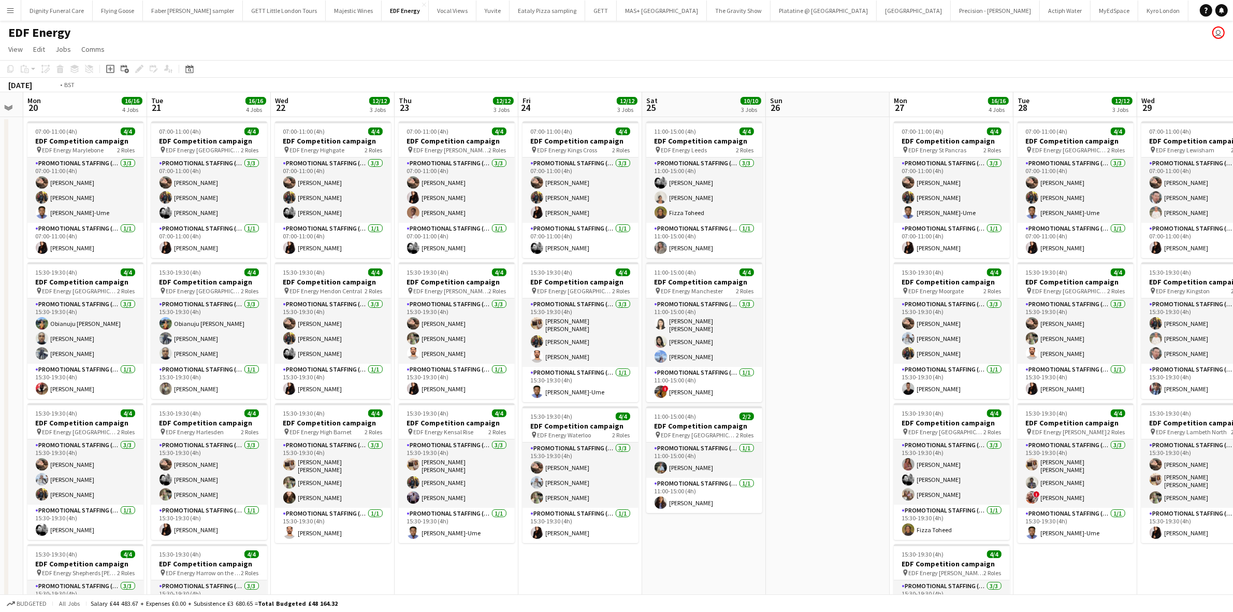
drag, startPoint x: 667, startPoint y: 313, endPoint x: 518, endPoint y: 315, distance: 148.7
click at [518, 315] on app-calendar-viewport "Fri 17 16/16 4 Jobs Sat 18 10/10 3 Jobs Sun 19 Mon 20 16/16 4 Jobs Tue 21 16/16…" at bounding box center [616, 417] width 1233 height 650
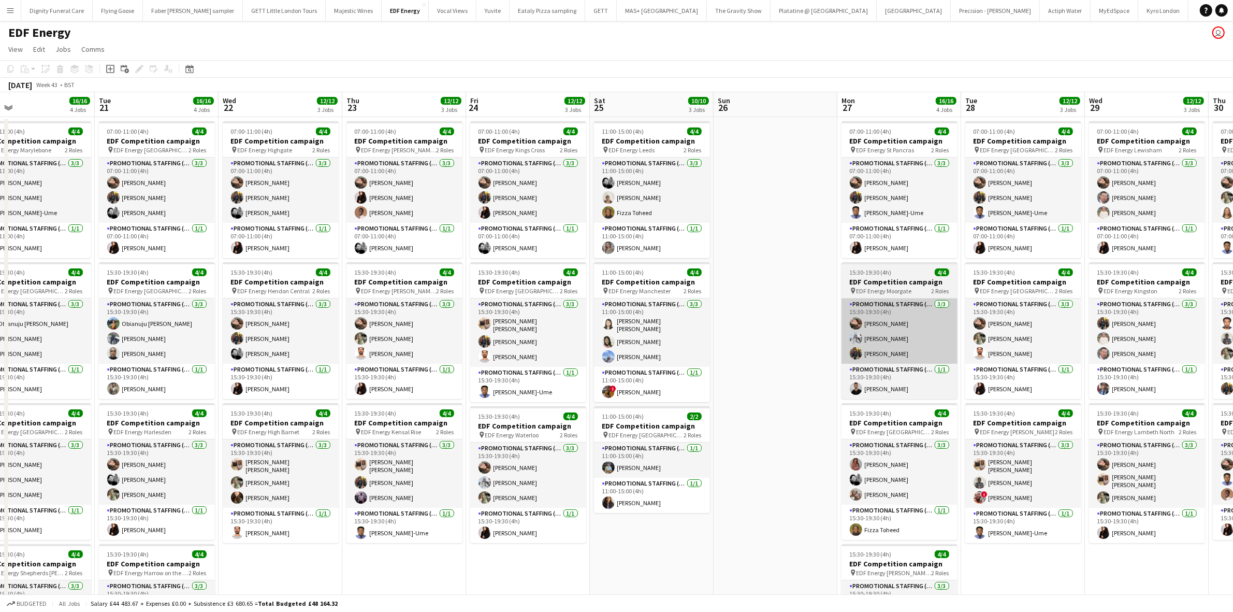
drag, startPoint x: 861, startPoint y: 334, endPoint x: 573, endPoint y: 329, distance: 288.0
click at [547, 335] on app-calendar-viewport "Fri 17 16/16 4 Jobs Sat 18 10/10 3 Jobs Sun 19 Mon 20 16/16 4 Jobs Tue 21 16/16…" at bounding box center [616, 417] width 1233 height 650
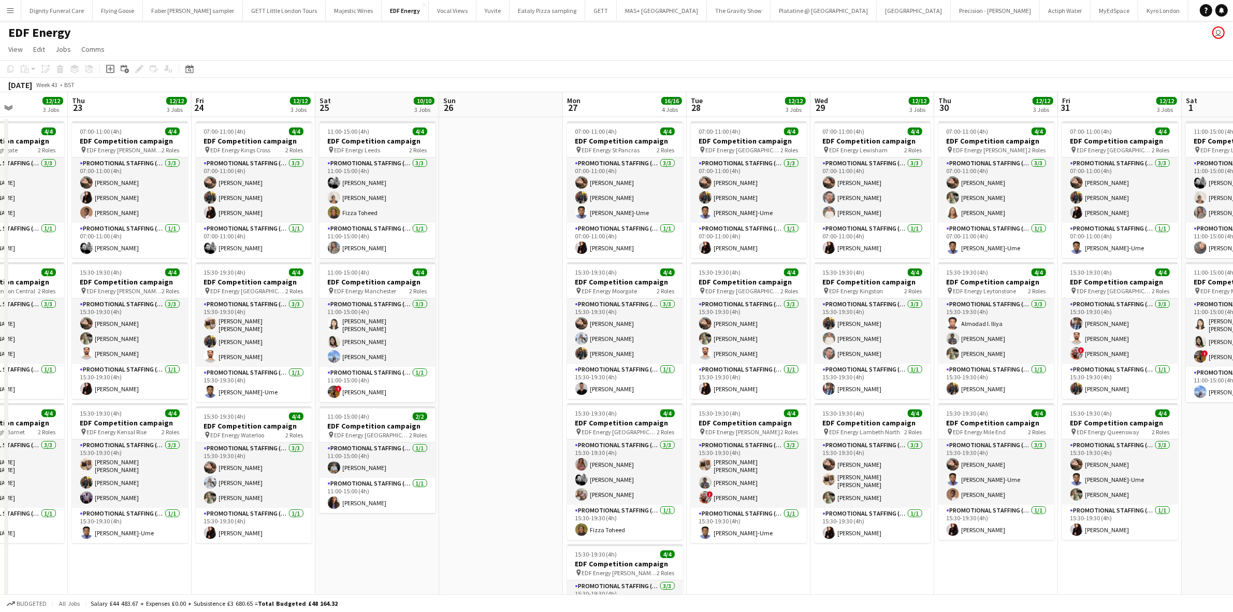
drag, startPoint x: 901, startPoint y: 324, endPoint x: 509, endPoint y: 325, distance: 392.1
click at [509, 325] on app-calendar-viewport "Sun 19 Mon 20 16/16 4 Jobs Tue 21 16/16 4 Jobs Wed 22 12/12 3 Jobs Thu 23 12/12…" at bounding box center [616, 417] width 1233 height 650
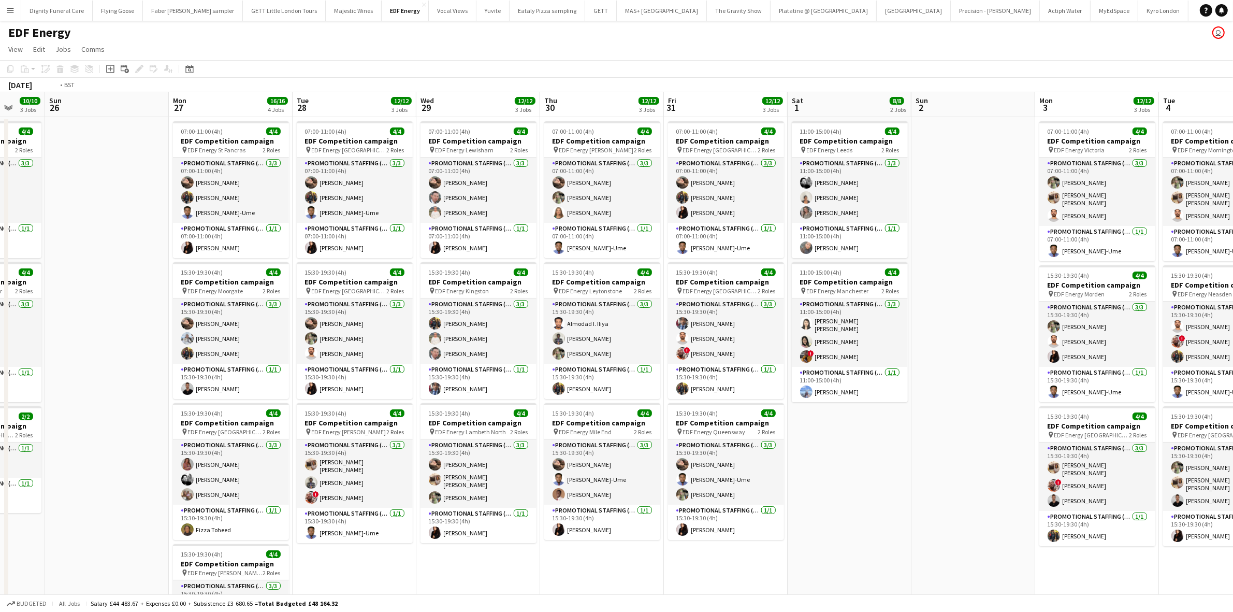
drag, startPoint x: 723, startPoint y: 324, endPoint x: 417, endPoint y: 315, distance: 305.2
click at [417, 315] on app-calendar-viewport "Thu 23 12/12 3 Jobs Fri 24 12/12 3 Jobs Sat 25 10/10 3 Jobs Sun 26 Mon 27 16/16…" at bounding box center [616, 417] width 1233 height 650
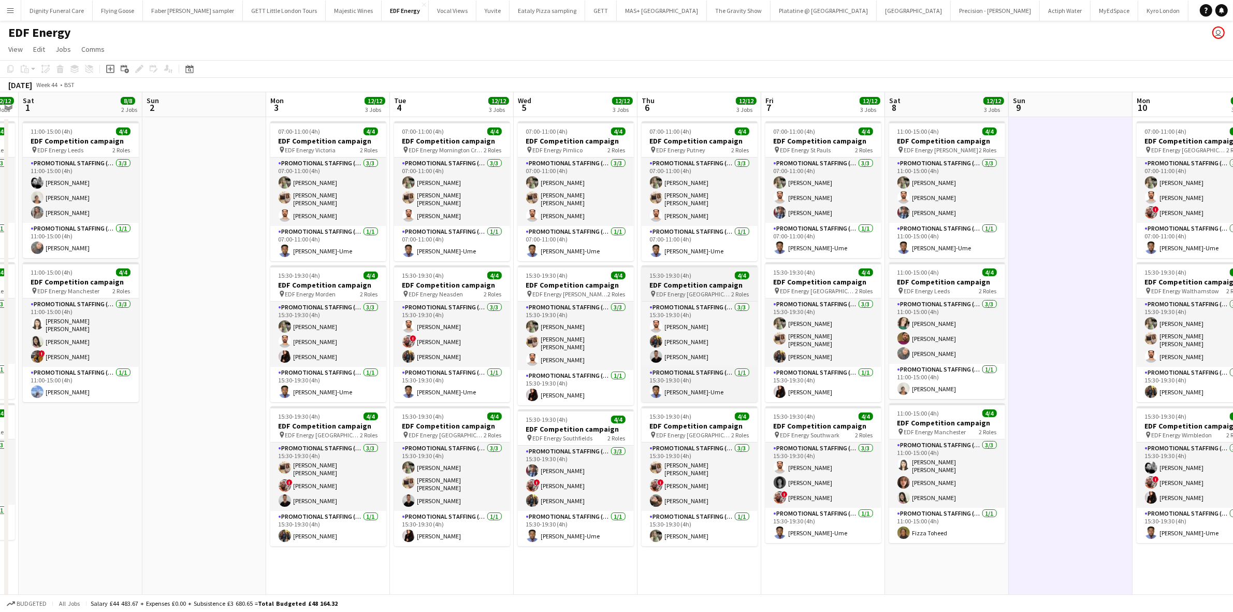
drag, startPoint x: 682, startPoint y: 297, endPoint x: 692, endPoint y: 292, distance: 11.6
click at [477, 297] on app-calendar-viewport "Tue 28 12/12 3 Jobs Wed 29 12/12 3 Jobs Thu 30 12/12 3 Jobs Fri 31 12/12 3 Jobs…" at bounding box center [616, 417] width 1233 height 650
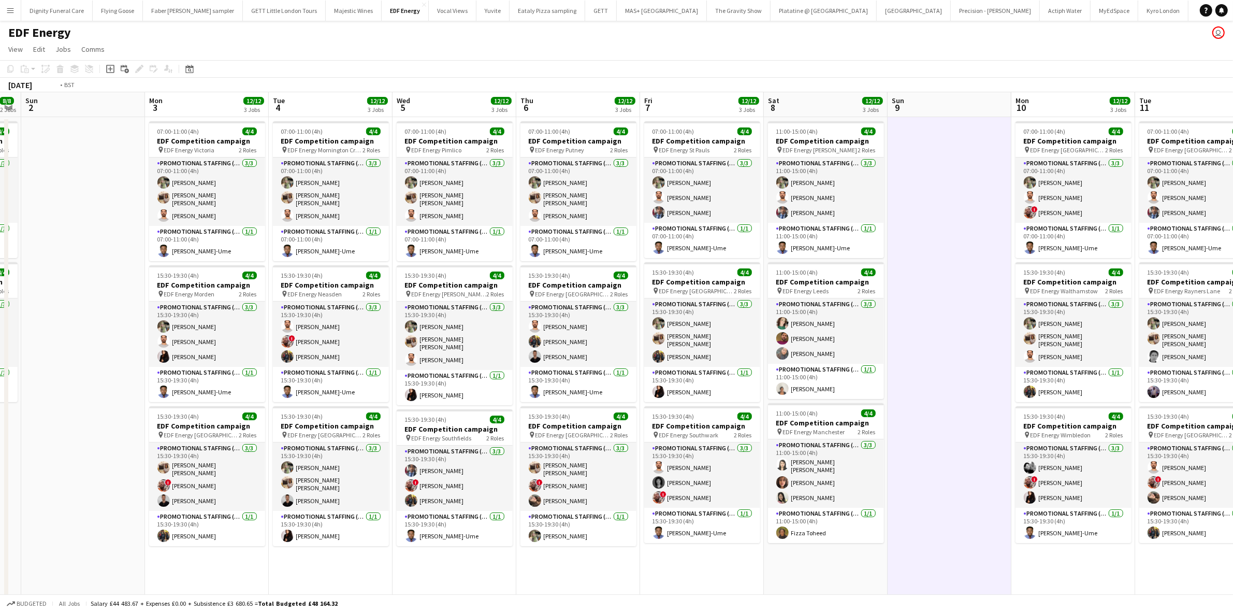
drag, startPoint x: 901, startPoint y: 292, endPoint x: 414, endPoint y: 298, distance: 486.9
click at [414, 298] on app-calendar-viewport "Thu 30 12/12 3 Jobs Fri 31 12/12 3 Jobs Sat 1 8/8 2 Jobs Sun 2 Mon 3 12/12 3 Jo…" at bounding box center [616, 417] width 1233 height 650
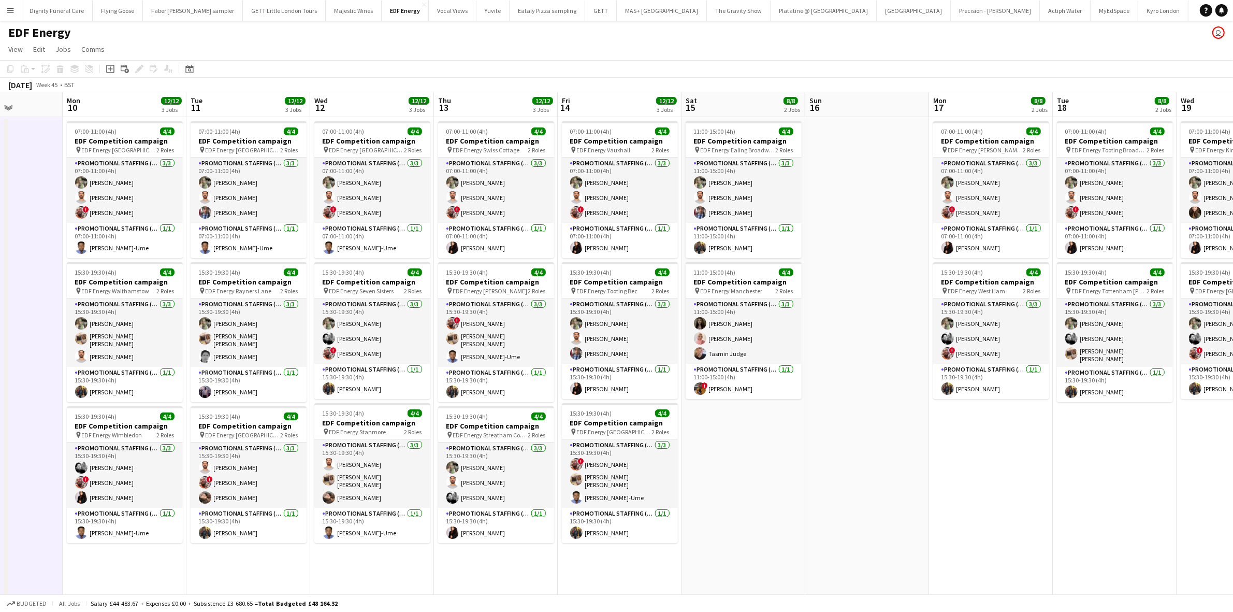
drag, startPoint x: 992, startPoint y: 305, endPoint x: 434, endPoint y: 309, distance: 558.4
click at [431, 309] on app-calendar-viewport "Thu 6 12/12 3 Jobs Fri 7 12/12 3 Jobs Sat 8 12/12 3 Jobs Sun 9 Mon 10 12/12 3 J…" at bounding box center [616, 417] width 1233 height 650
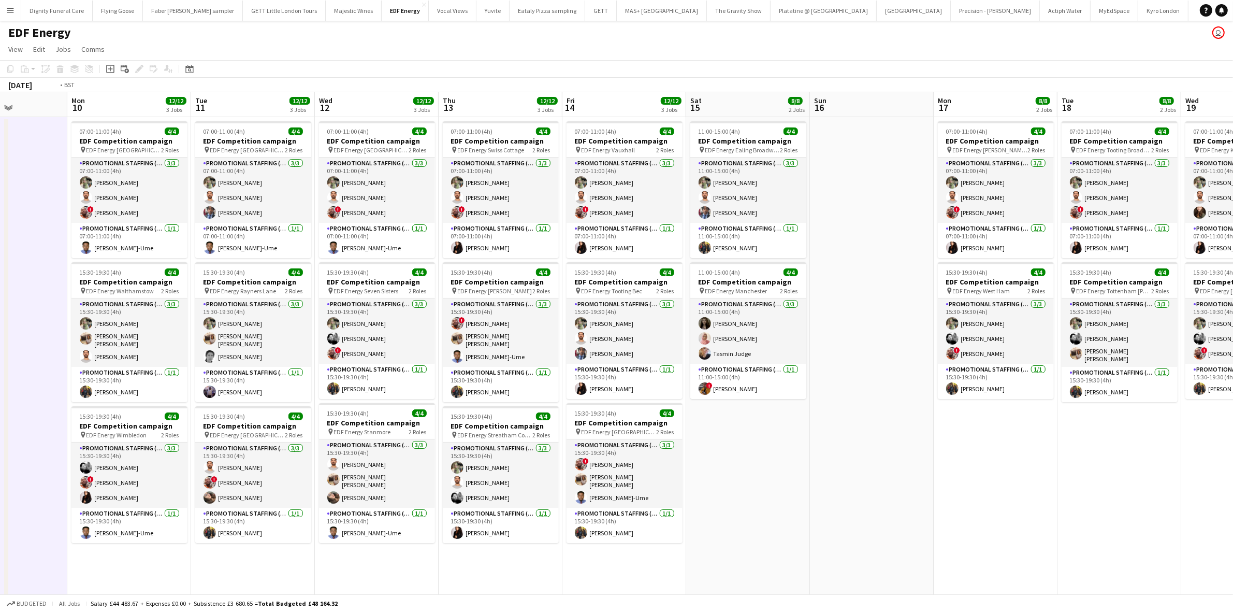
drag, startPoint x: 844, startPoint y: 329, endPoint x: 354, endPoint y: 327, distance: 490.5
click at [354, 327] on app-calendar-viewport "Thu 6 12/12 3 Jobs Fri 7 12/12 3 Jobs Sat 8 12/12 3 Jobs Sun 9 Mon 10 12/12 3 J…" at bounding box center [616, 417] width 1233 height 650
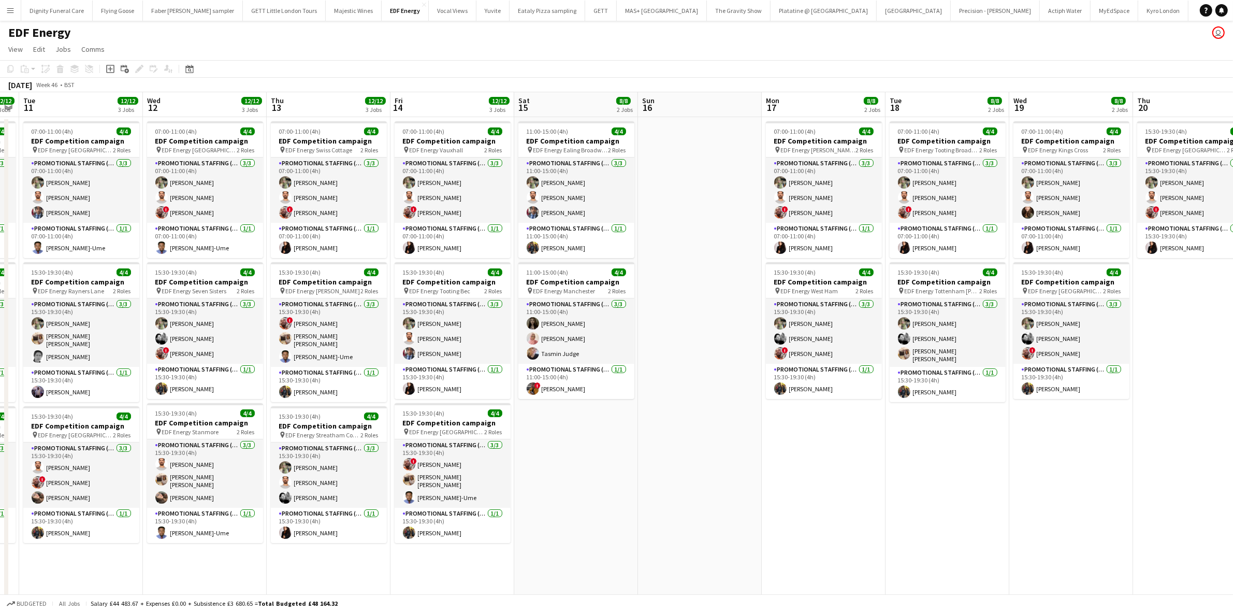
drag
click at [1176, 350] on app-calendar-viewport "Mon 10 12/12 3 Jobs Tue 11 12/12 3 Jobs Wed 12 12/12 3 Jobs Thu 13 12/12 3 Jobs…" at bounding box center [616, 417] width 1233 height 650
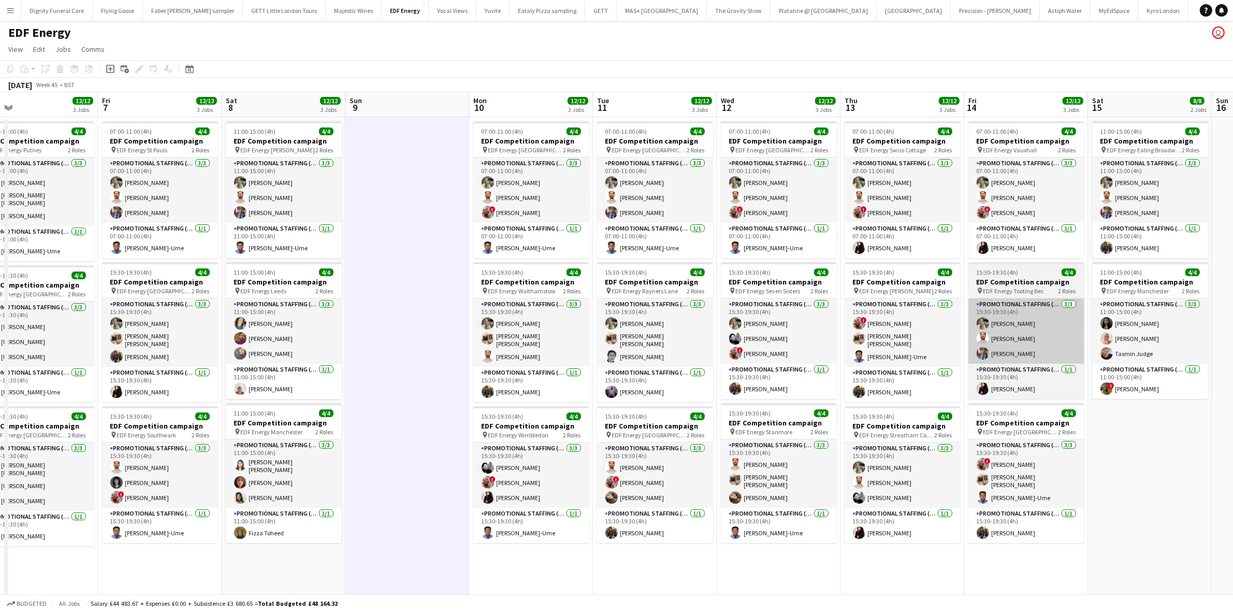
click at [990, 310] on app-calendar-viewport "Tue 4 12/12 3 Jobs Wed 5 12/12 3 Jobs Thu 6 12/12 3 Jobs Fri 7 12/12 3 Jobs Sat…" at bounding box center [616, 417] width 1233 height 650
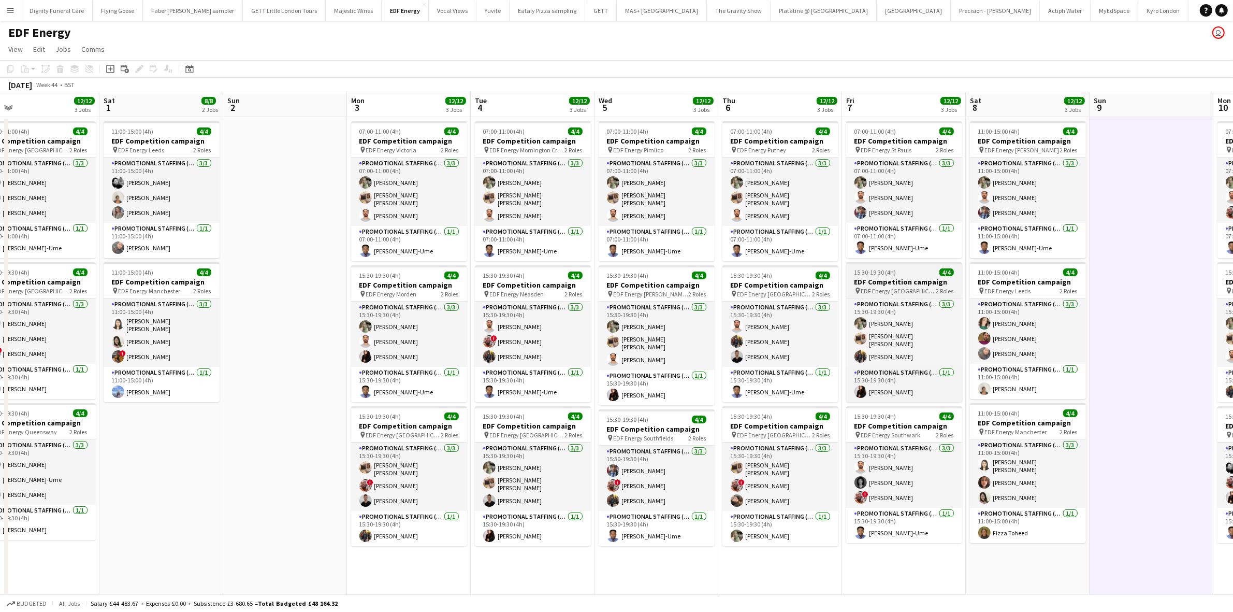
click at [983, 285] on app-calendar-viewport "Wed 29 12/12 3 Jobs Thu 30 12/12 3 Jobs Fri 31 12/12 3 Jobs Sat 1 8/8 2 Jobs Su…" at bounding box center [616, 417] width 1233 height 650
click at [1081, 248] on app-calendar-viewport "Wed 29 12/12 3 Jobs Thu 30 12/12 3 Jobs Fri 31 12/12 3 Jobs Sat 1 8/8 2 Jobs Su…" at bounding box center [616, 417] width 1233 height 650
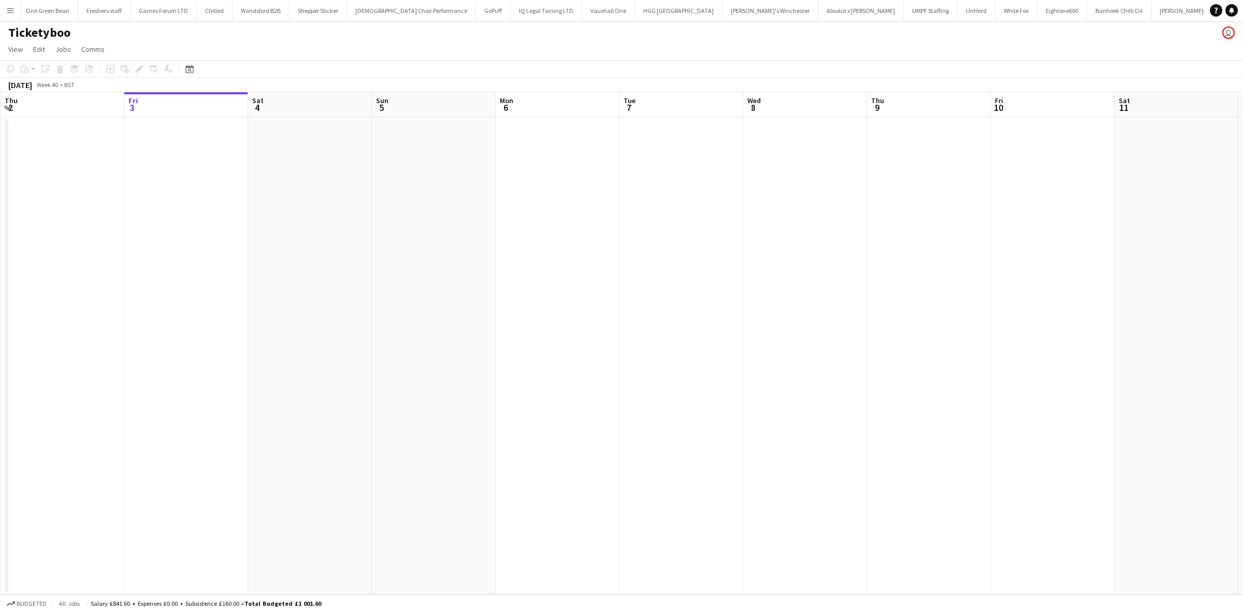
scroll to position [0, 1227]
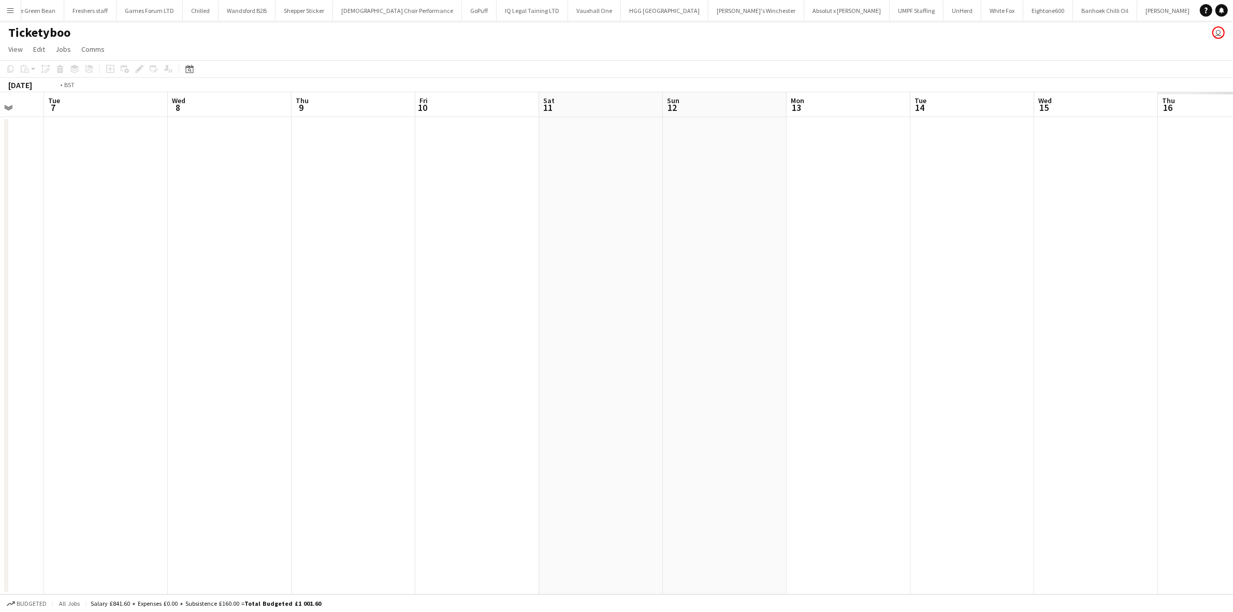
drag, startPoint x: 898, startPoint y: 301, endPoint x: 222, endPoint y: 279, distance: 676.3
click at [68, 281] on app-calendar-viewport "Fri 3 Sat 4 Sun 5 Mon 6 Tue 7 Wed 8 Thu 9 Fri 10 Sat 11 Sun 12 Mon 13 Tue 14 We…" at bounding box center [616, 343] width 1233 height 502
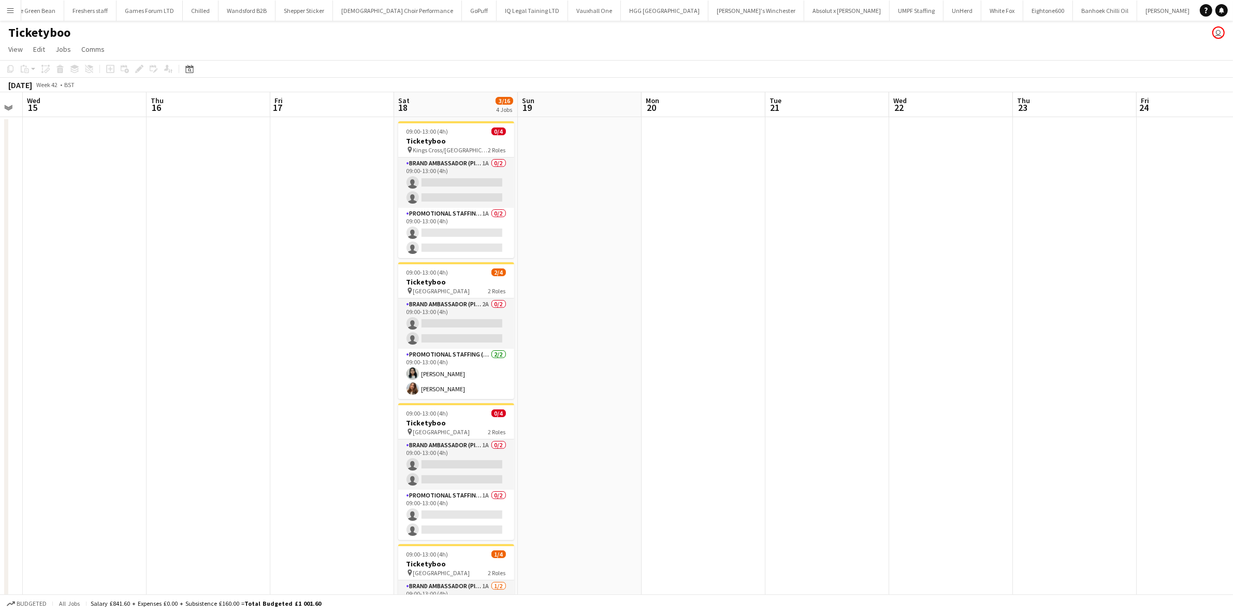
scroll to position [0, 447]
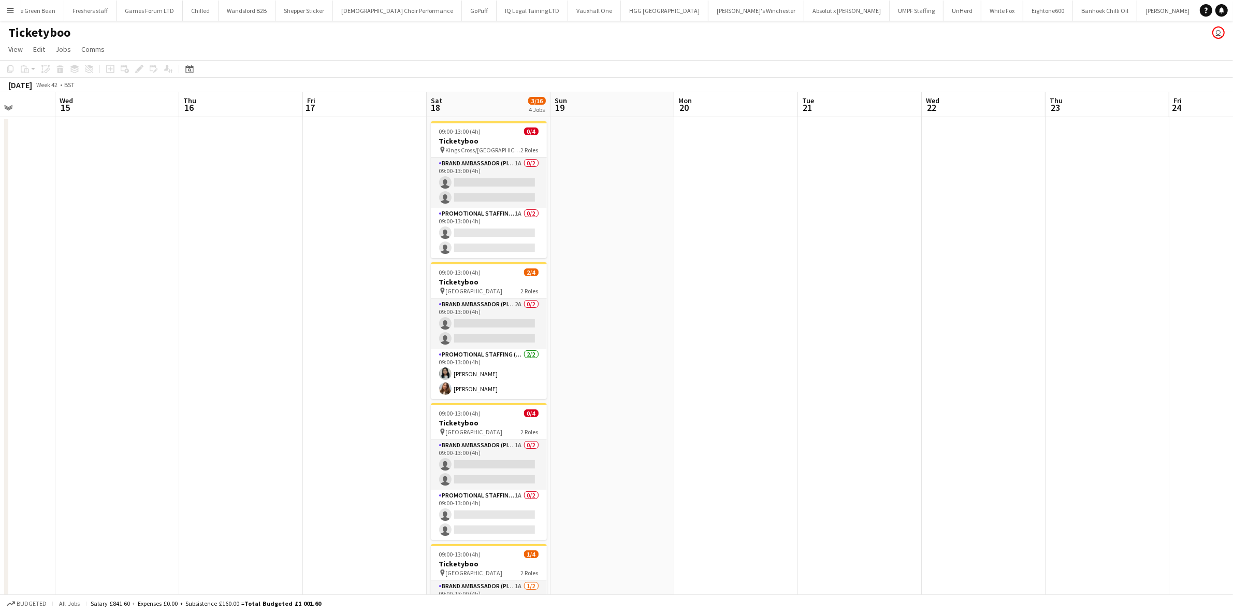
drag, startPoint x: 728, startPoint y: 306, endPoint x: -17, endPoint y: 291, distance: 744.5
click at [0, 291] on html "Menu Boards Boards Boards All jobs Status Workforce Workforce My Workforce Recr…" at bounding box center [616, 361] width 1233 height 722
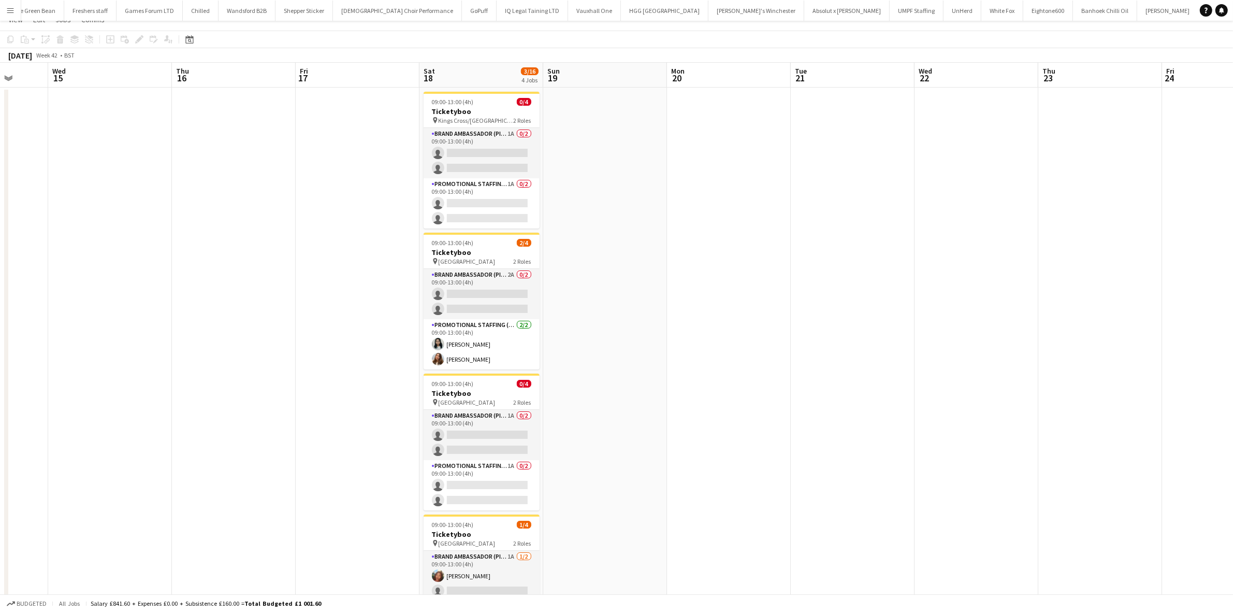
scroll to position [0, 0]
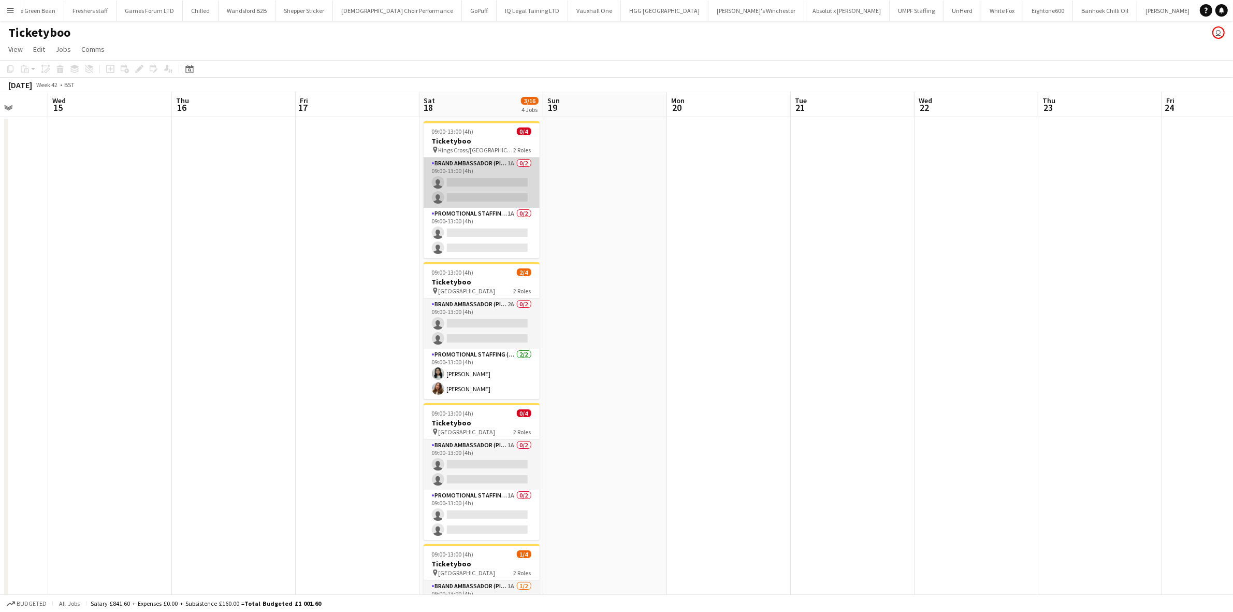
click at [491, 184] on app-card-role "Brand Ambassador (Pick up) 1A 0/2 09:00-13:00 (4h) single-neutral-actions singl…" at bounding box center [482, 182] width 116 height 50
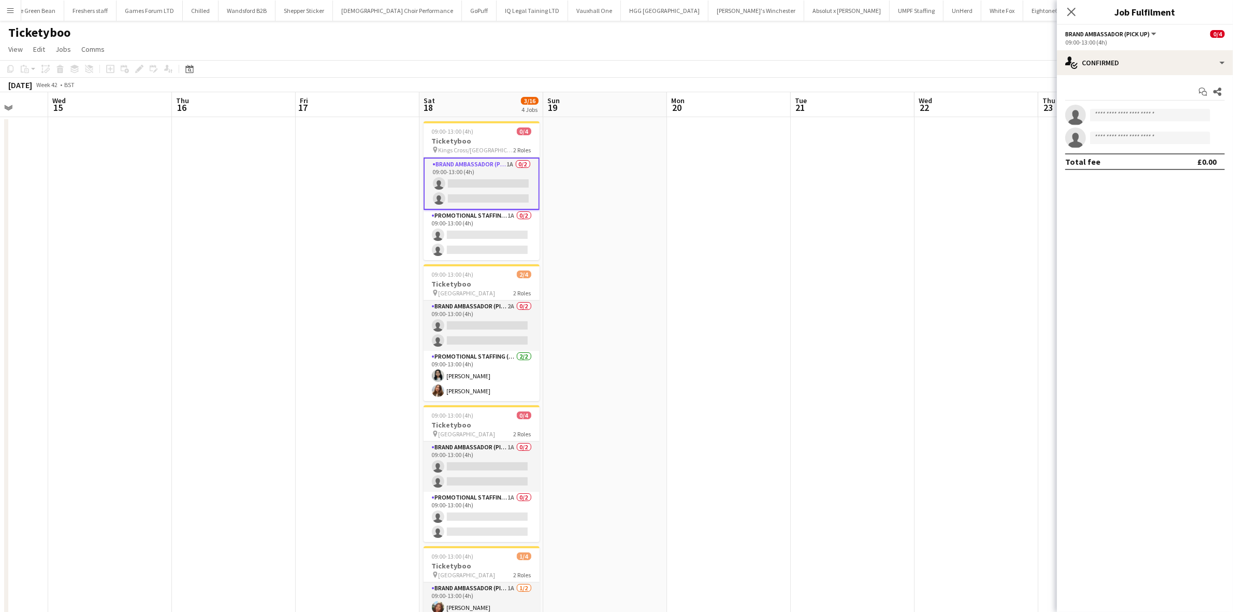
click at [1142, 75] on div "Start chat Share single-neutral-actions single-neutral-actions Total fee £0.00" at bounding box center [1145, 126] width 176 height 103
click at [1150, 65] on div "single-neutral-actions-check-2 Confirmed" at bounding box center [1145, 62] width 176 height 25
click at [1171, 172] on span "Applicants" at bounding box center [1169, 168] width 33 height 9
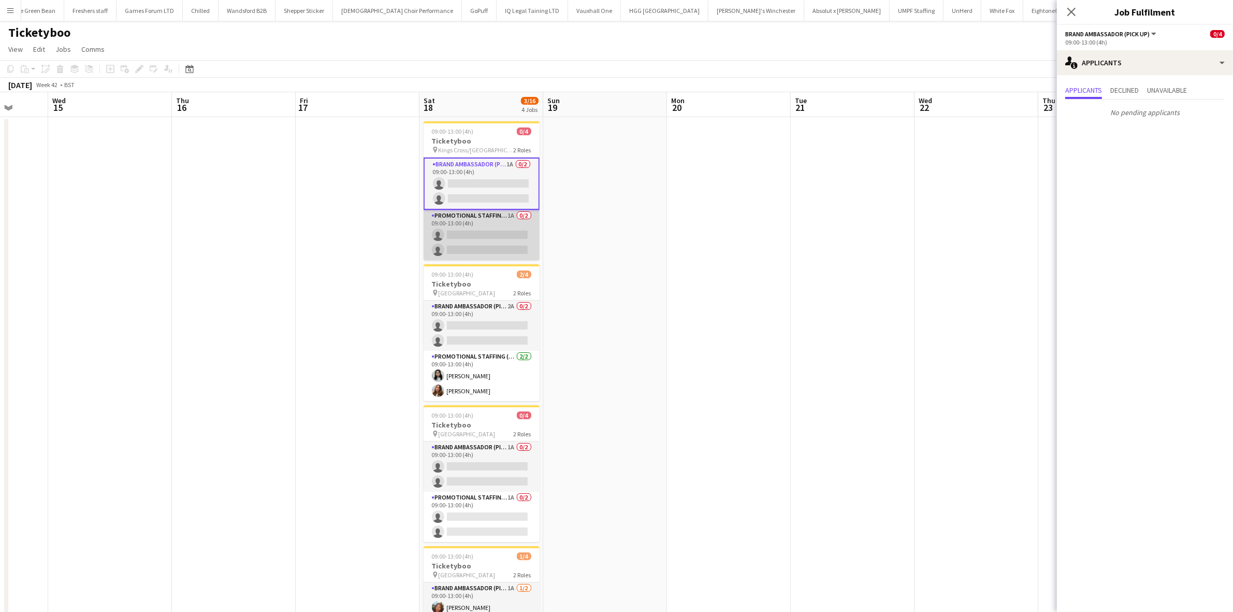
click at [495, 239] on app-card-role "Promotional Staffing (Brand Ambassadors) 1A 0/2 09:00-13:00 (4h) single-neutral…" at bounding box center [482, 235] width 116 height 50
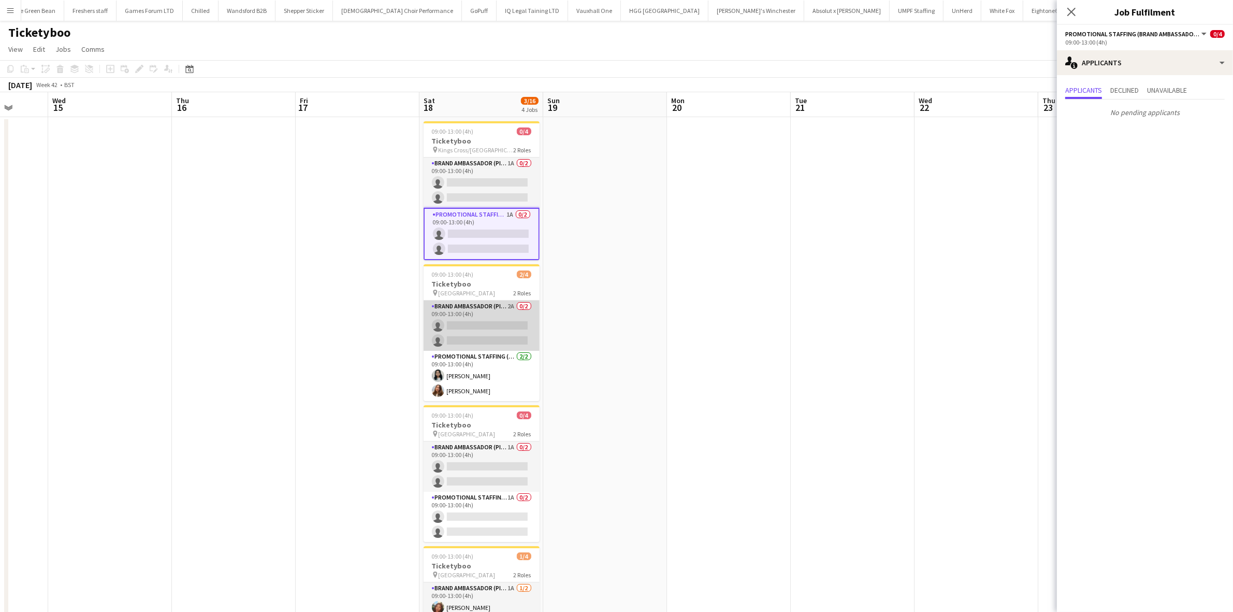
click at [508, 334] on app-card-role "Brand Ambassador (Pick up) 2A 0/2 09:00-13:00 (4h) single-neutral-actions singl…" at bounding box center [482, 325] width 116 height 50
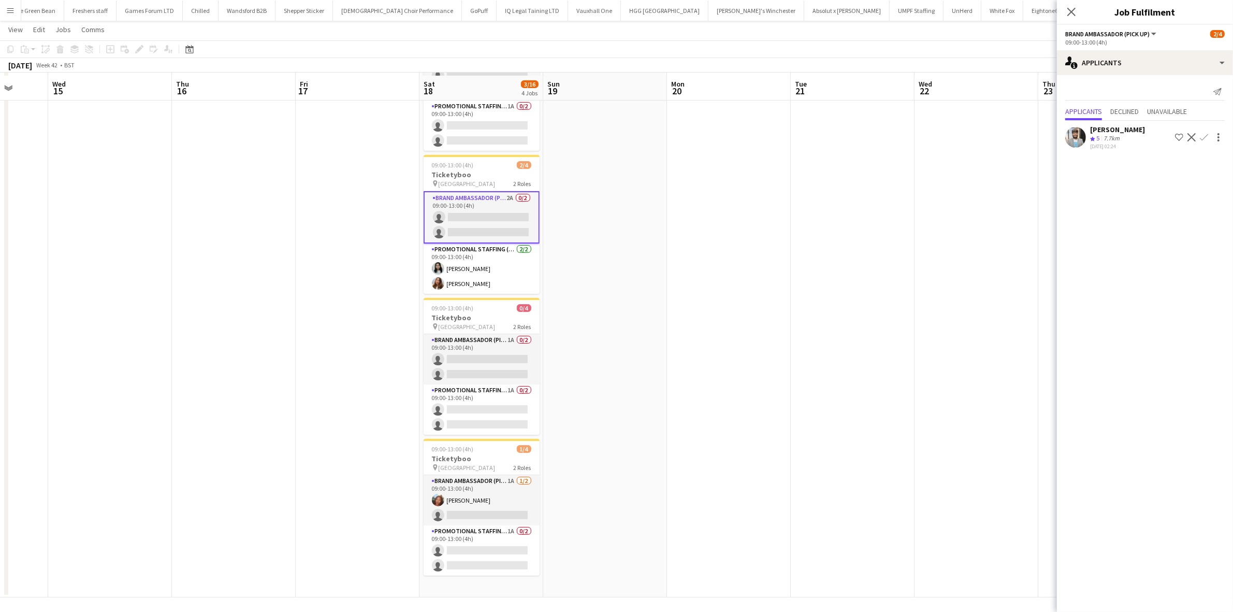
scroll to position [109, 0]
click at [490, 362] on app-card-role "Brand Ambassador (Pick up) 1A 0/2 09:00-13:00 (4h) single-neutral-actions singl…" at bounding box center [482, 356] width 116 height 50
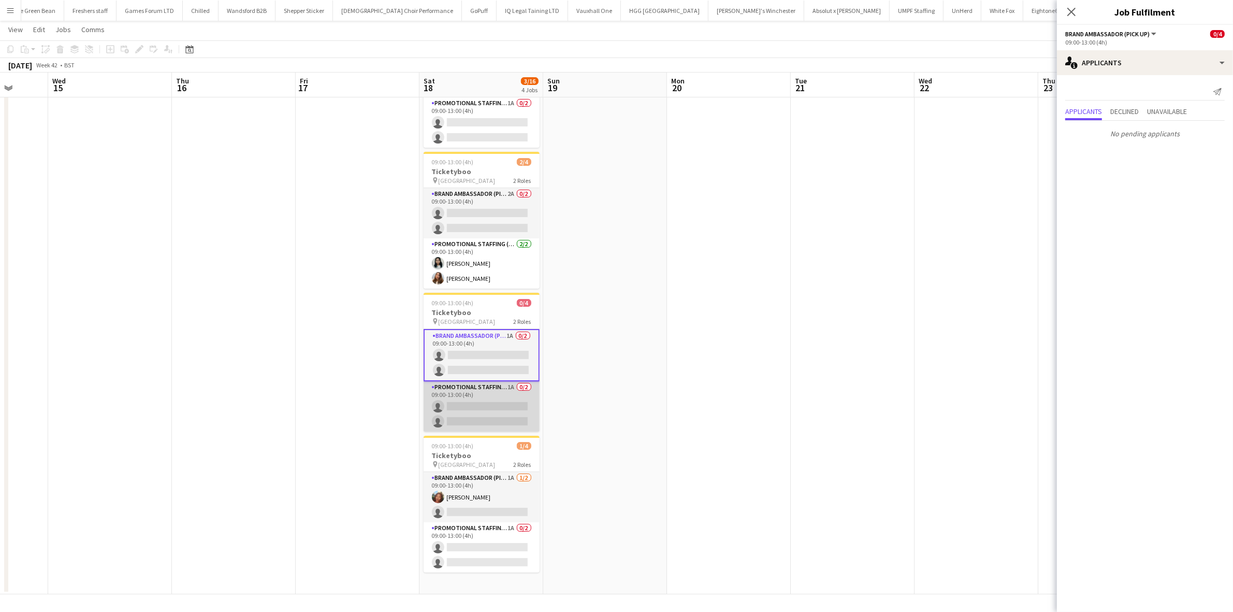
click at [503, 407] on app-card-role "Promotional Staffing (Brand Ambassadors) 1A 0/2 09:00-13:00 (4h) single-neutral…" at bounding box center [482, 406] width 116 height 50
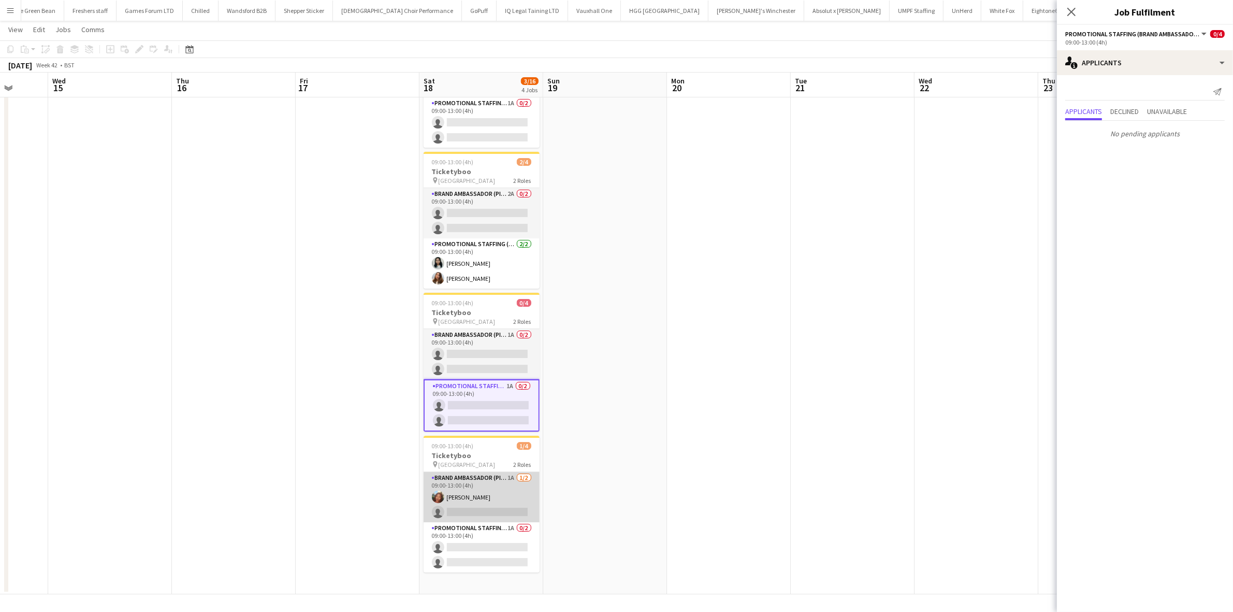
click at [505, 511] on app-card-role "Brand Ambassador (Pick up) 1A 1/2 09:00-13:00 (4h) Lianna Smith-Prince single-n…" at bounding box center [482, 497] width 116 height 50
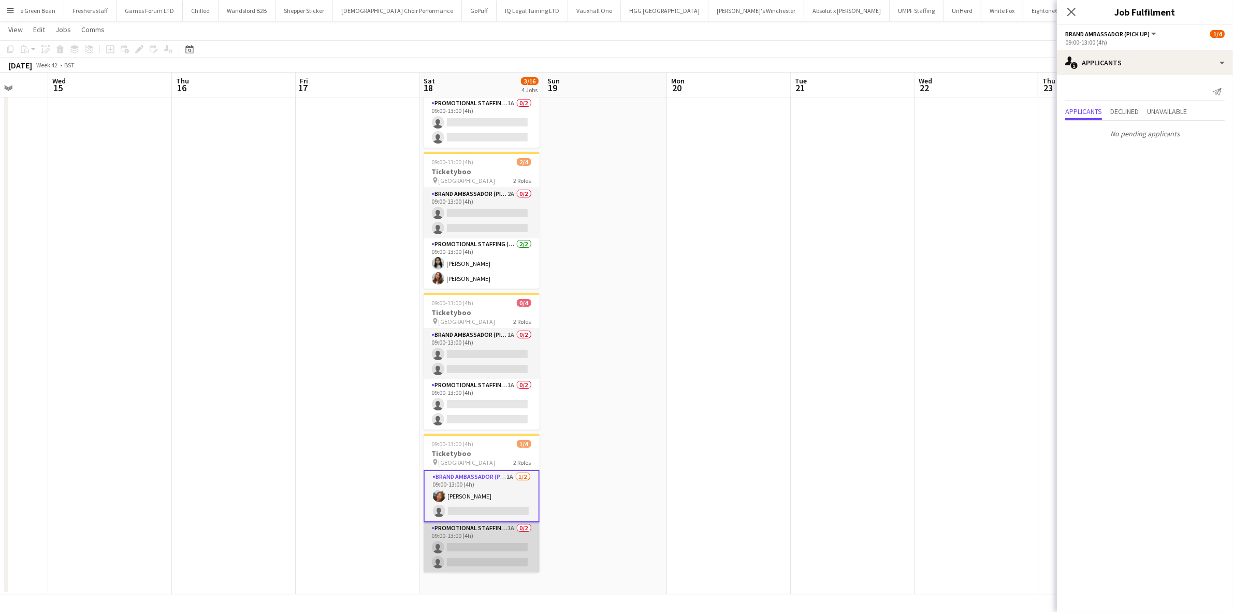
click at [489, 558] on app-card-role "Promotional Staffing (Brand Ambassadors) 1A 0/2 09:00-13:00 (4h) single-neutral…" at bounding box center [482, 547] width 116 height 50
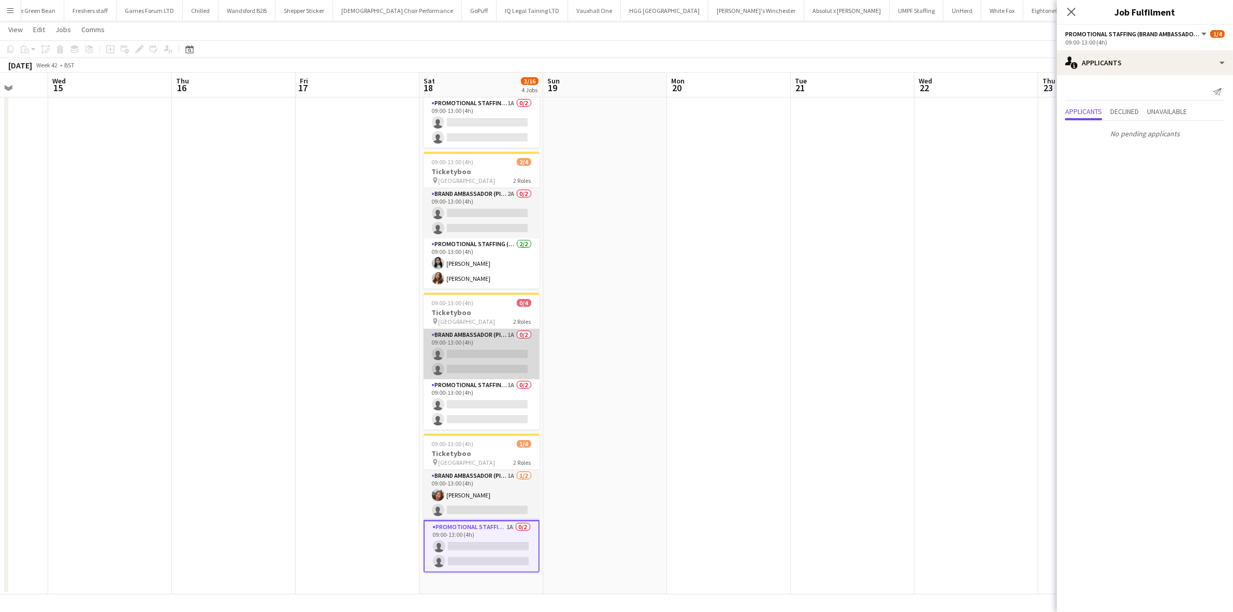
click at [506, 361] on app-card-role "Brand Ambassador (Pick up) 1A 0/2 09:00-13:00 (4h) single-neutral-actions singl…" at bounding box center [482, 354] width 116 height 50
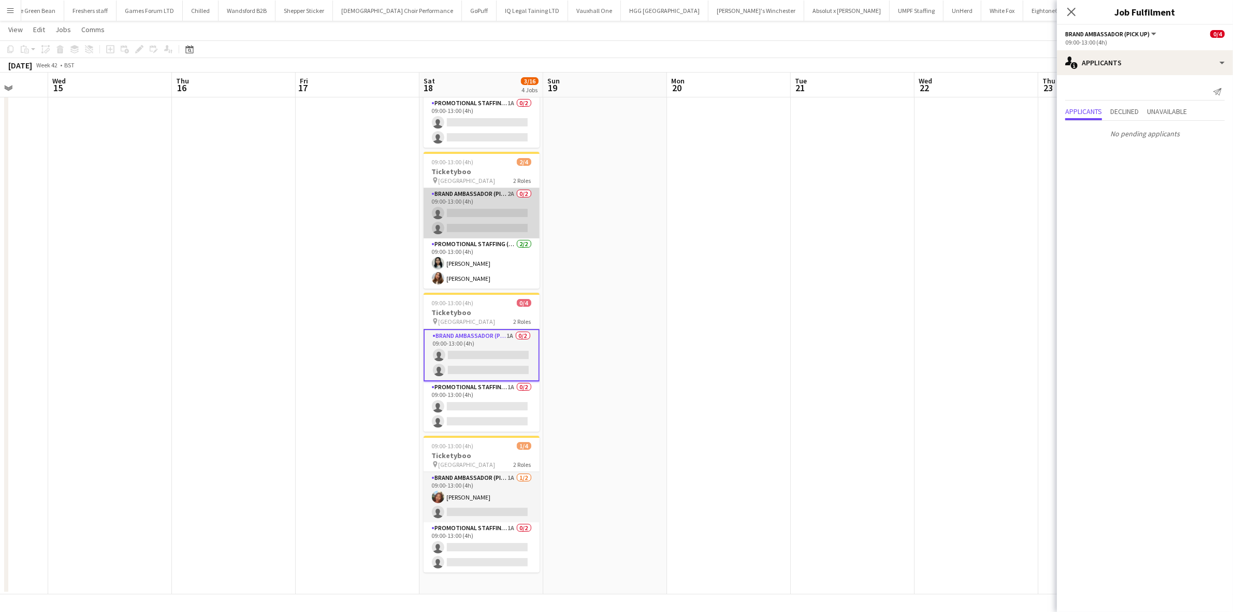
click at [490, 222] on app-card-role "Brand Ambassador (Pick up) 2A 0/2 09:00-13:00 (4h) single-neutral-actions singl…" at bounding box center [482, 213] width 116 height 50
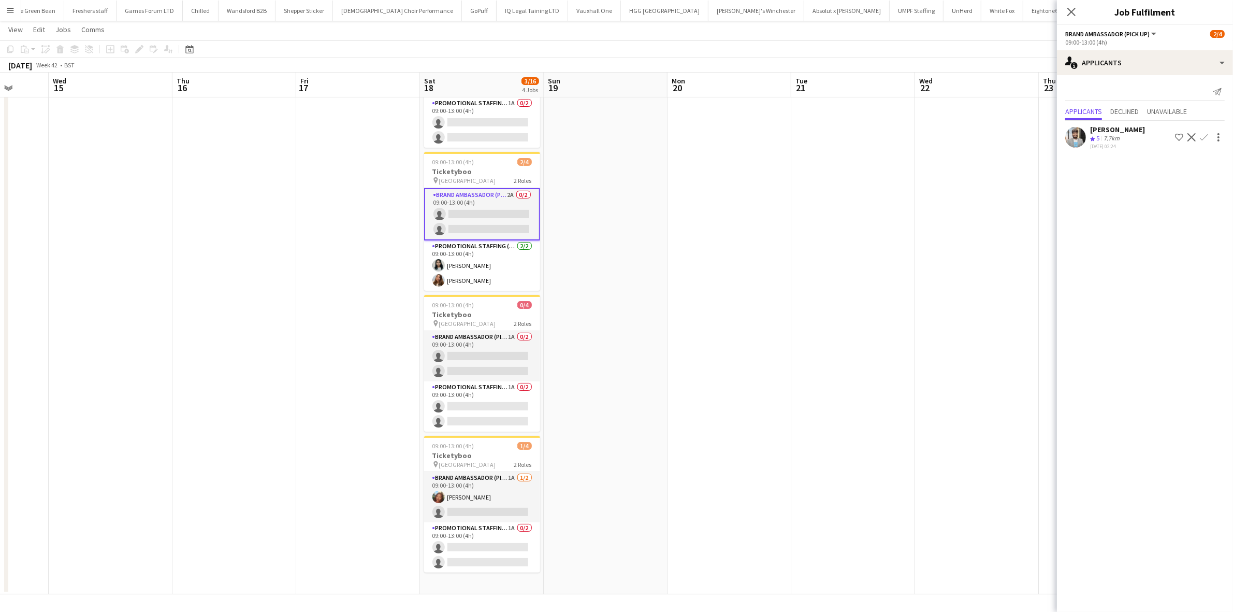
click at [1205, 134] on app-icon "Confirm" at bounding box center [1204, 137] width 8 height 8
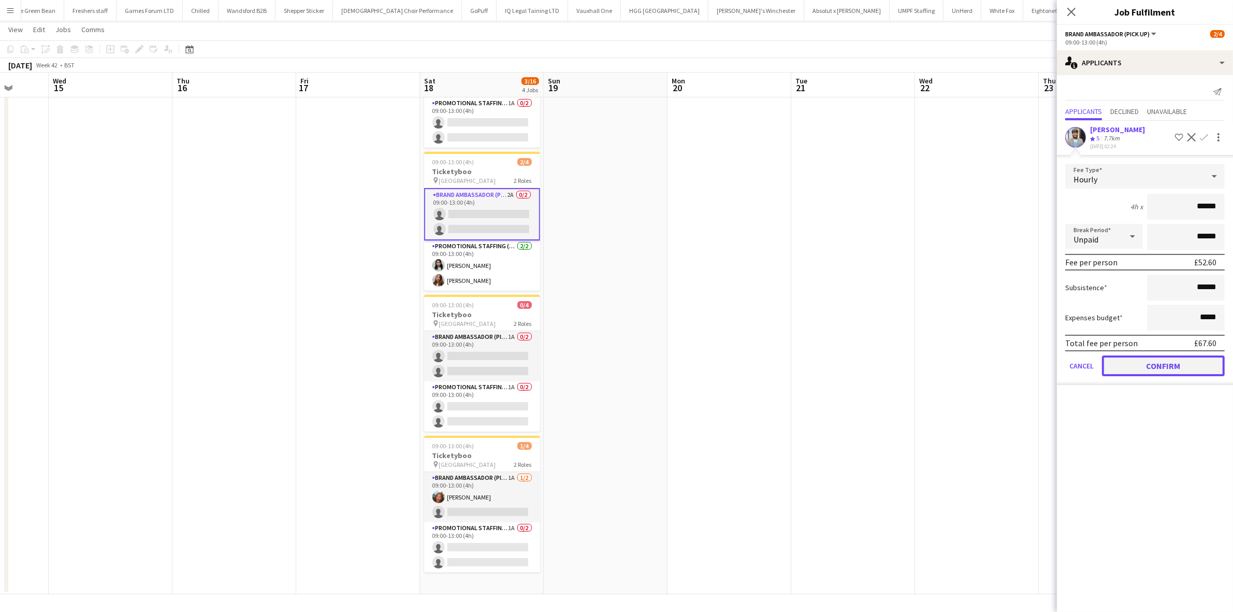
click at [1185, 361] on button "Confirm" at bounding box center [1163, 365] width 123 height 21
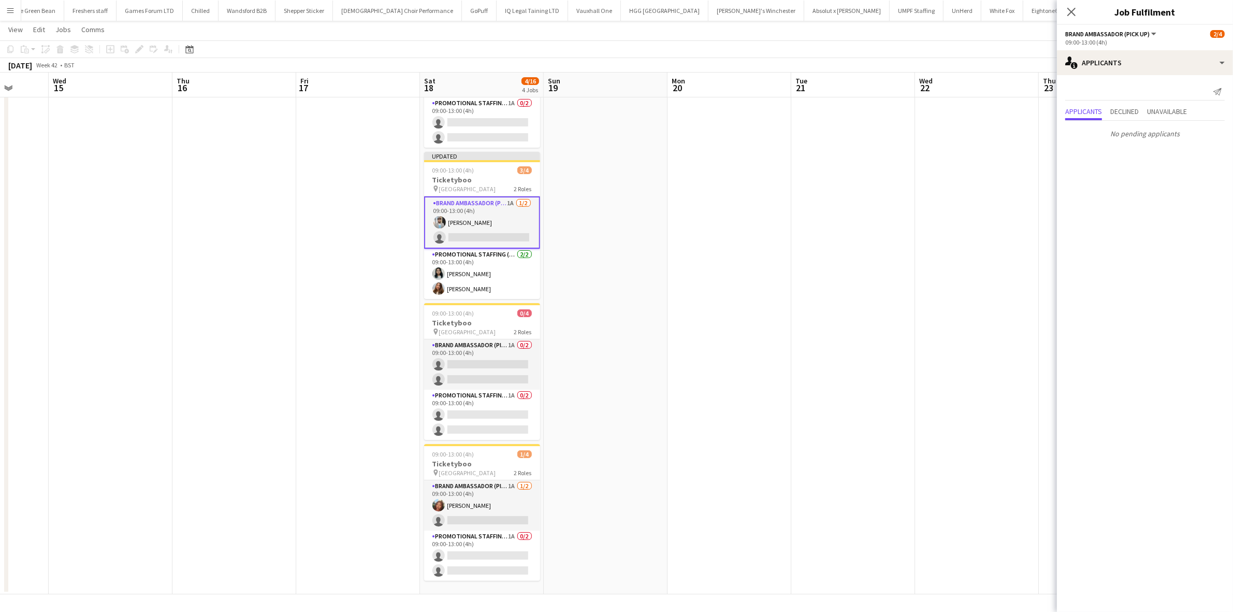
click at [825, 285] on app-calendar-viewport "Sat 11 Sun 12 Mon 13 Tue 14 Wed 15 Thu 16 Fri 17 Sat 18 4/16 4 Jobs Sun 19 Mon …" at bounding box center [616, 262] width 1233 height 663
drag, startPoint x: 990, startPoint y: 130, endPoint x: 1000, endPoint y: 128, distance: 10.1
click at [992, 130] on app-date-cell at bounding box center [981, 300] width 124 height 587
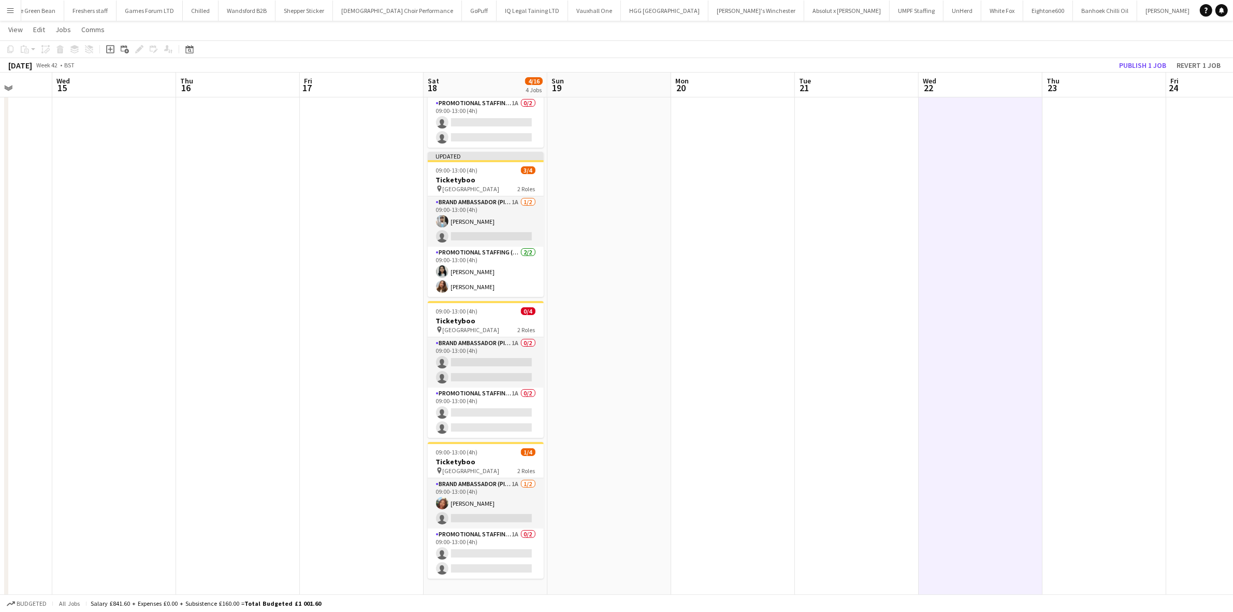
scroll to position [0, 441]
click at [1146, 60] on button "Publish 1 job" at bounding box center [1142, 65] width 55 height 13
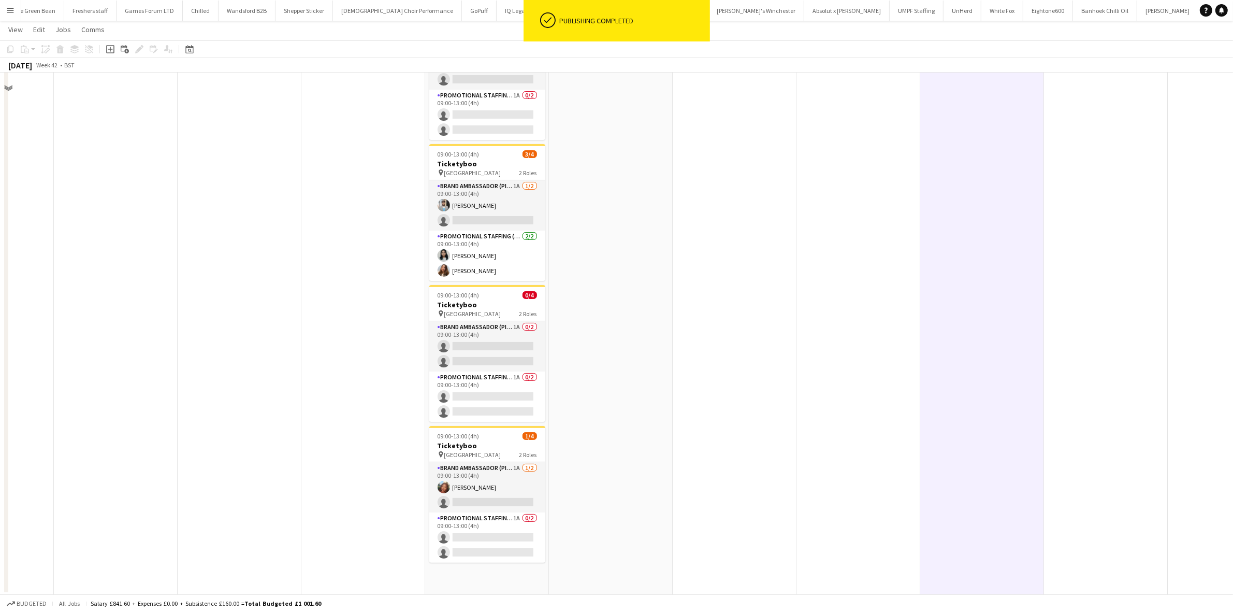
scroll to position [0, 0]
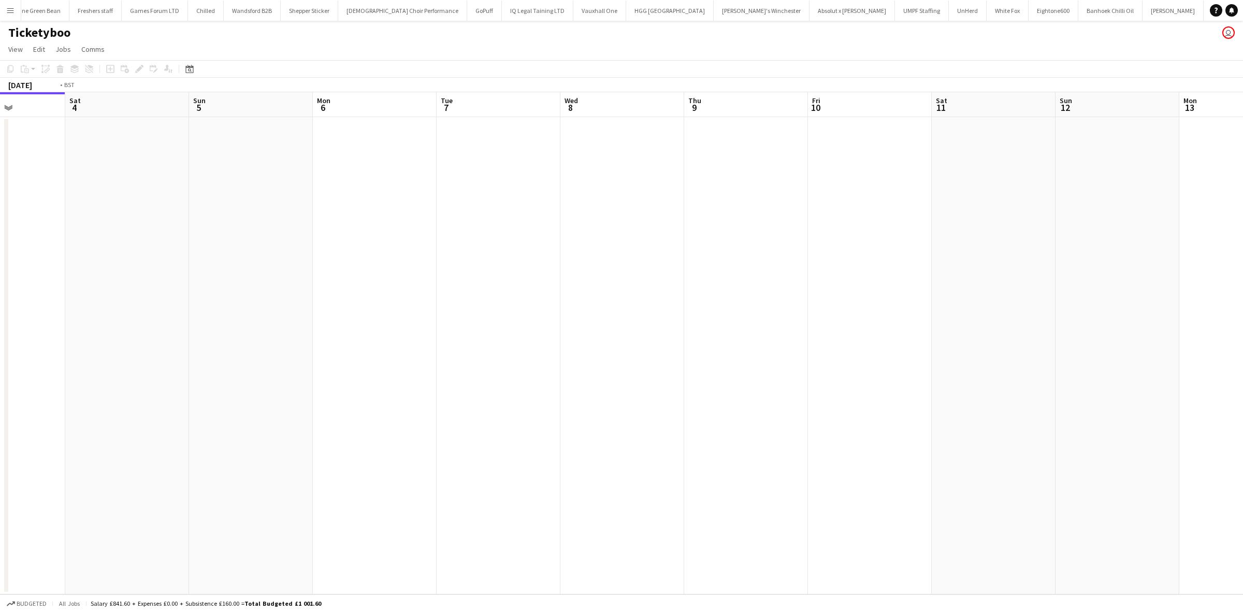
scroll to position [0, 1227]
drag, startPoint x: 828, startPoint y: 277, endPoint x: -226, endPoint y: 193, distance: 1057.4
click at [0, 193] on html "Menu Boards Boards Boards All jobs Status Workforce Workforce My Workforce Recr…" at bounding box center [621, 306] width 1243 height 612
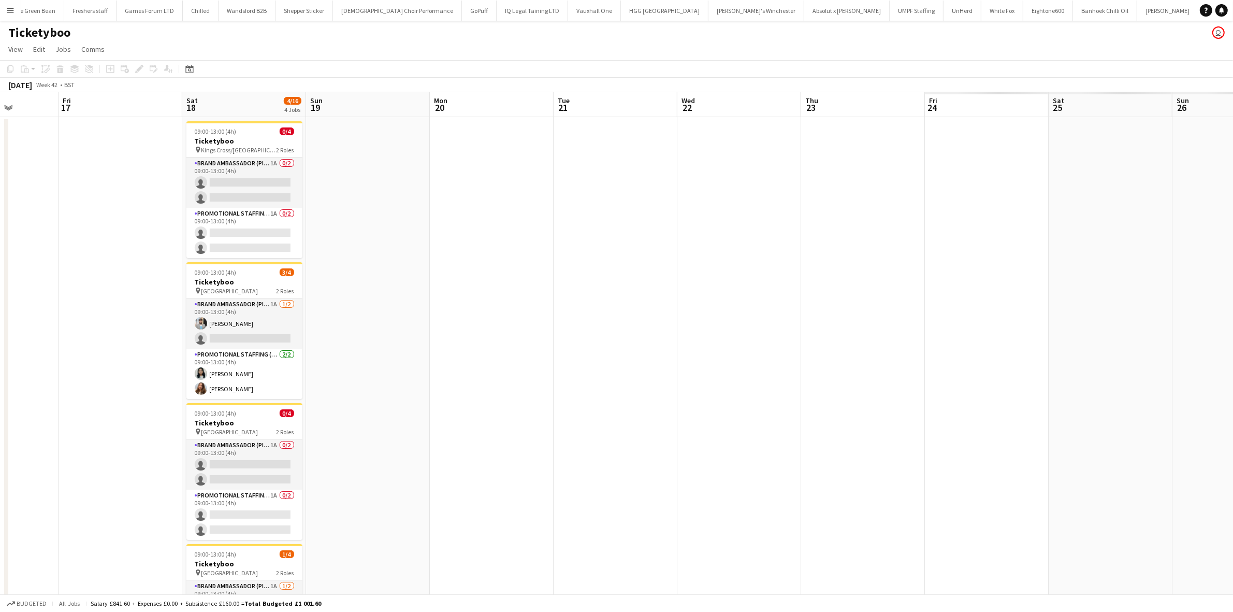
drag, startPoint x: 770, startPoint y: 277, endPoint x: 61, endPoint y: 227, distance: 710.9
click at [0, 232] on html "Menu Boards Boards Boards All jobs Status Workforce Workforce My Workforce Recr…" at bounding box center [616, 361] width 1233 height 722
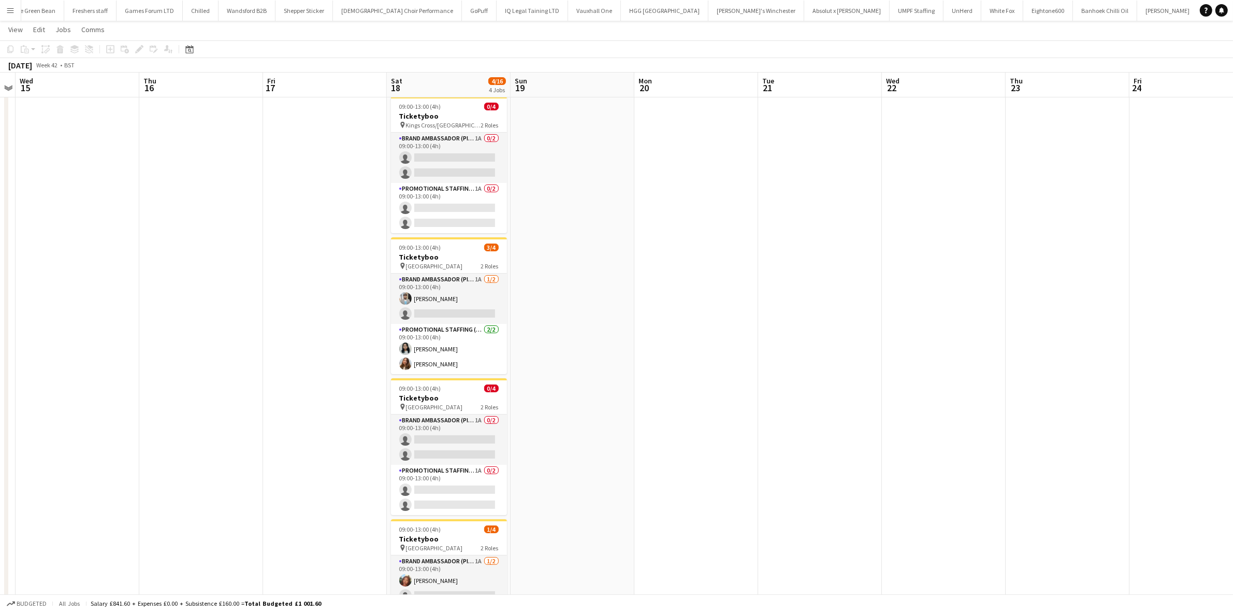
scroll to position [0, 0]
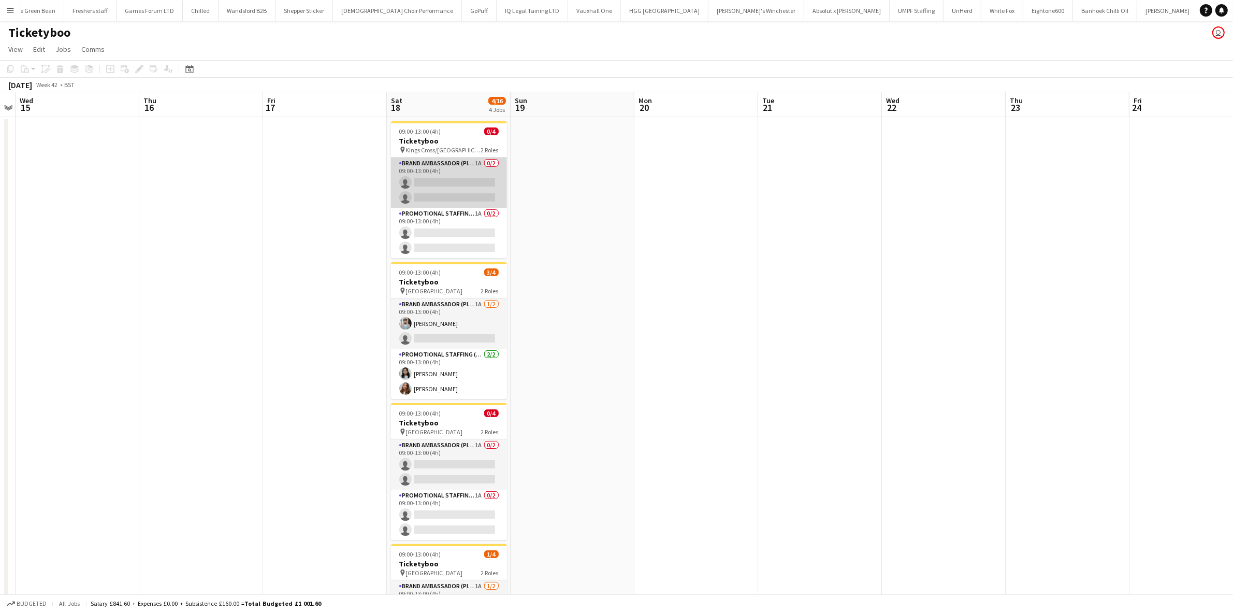
click at [467, 190] on app-card-role "Brand Ambassador (Pick up) 1A 0/2 09:00-13:00 (4h) single-neutral-actions singl…" at bounding box center [449, 182] width 116 height 50
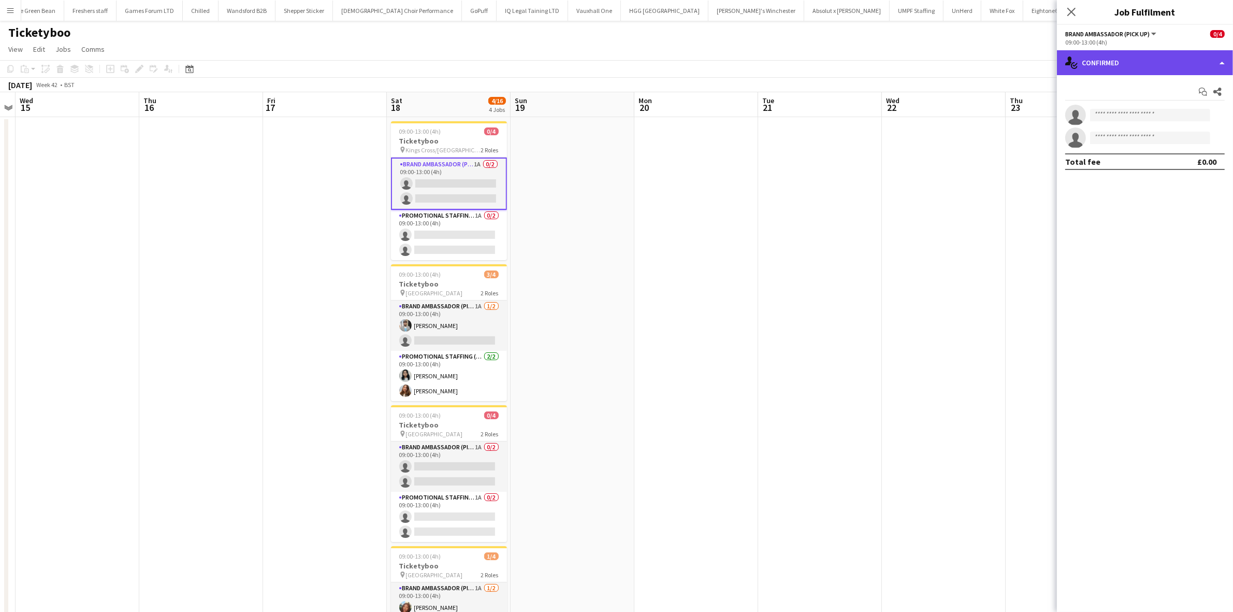
click at [1119, 65] on div "single-neutral-actions-check-2 Confirmed" at bounding box center [1145, 62] width 176 height 25
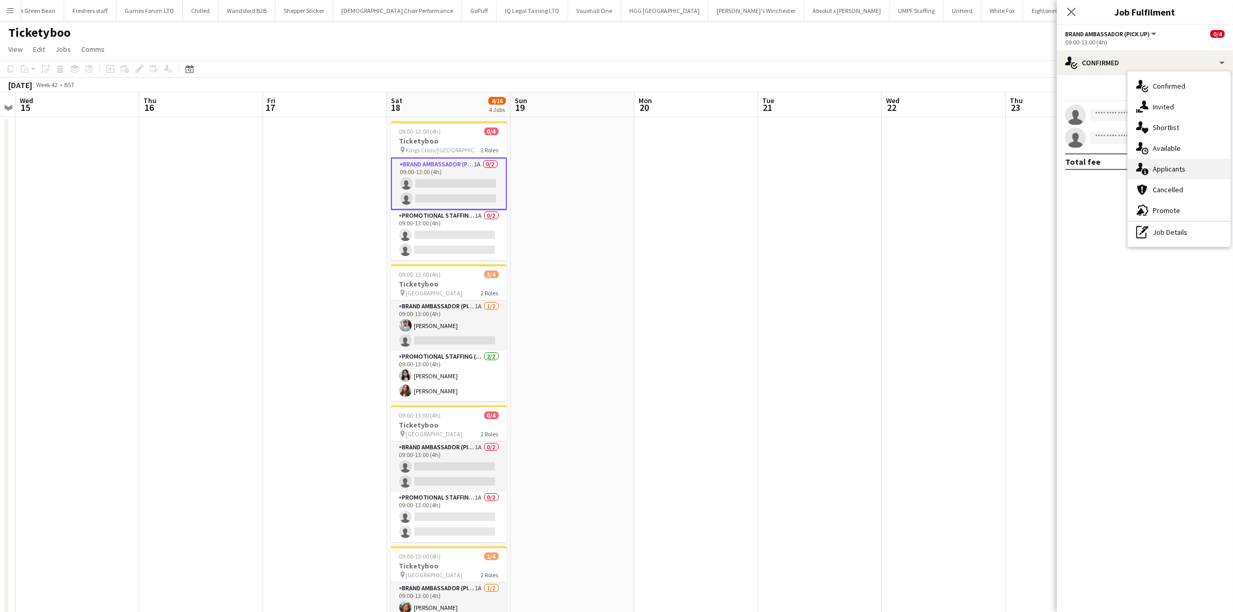
click at [1172, 174] on span "Applicants" at bounding box center [1169, 168] width 33 height 9
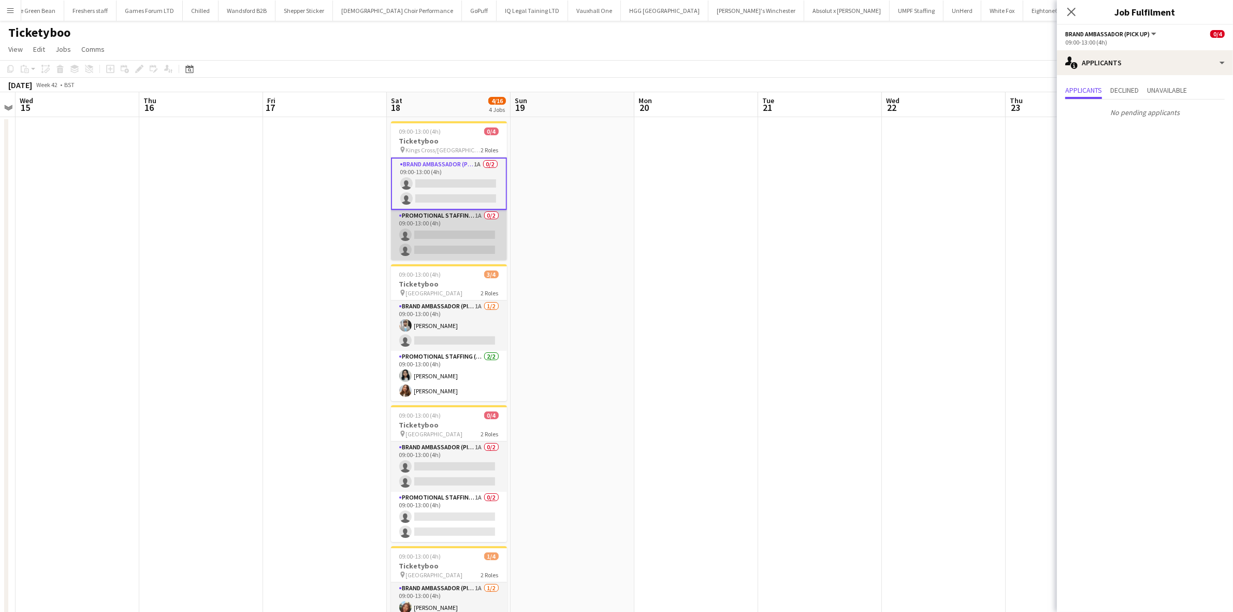
click at [462, 242] on app-card-role "Promotional Staffing (Brand Ambassadors) 1A 0/2 09:00-13:00 (4h) single-neutral…" at bounding box center [449, 235] width 116 height 50
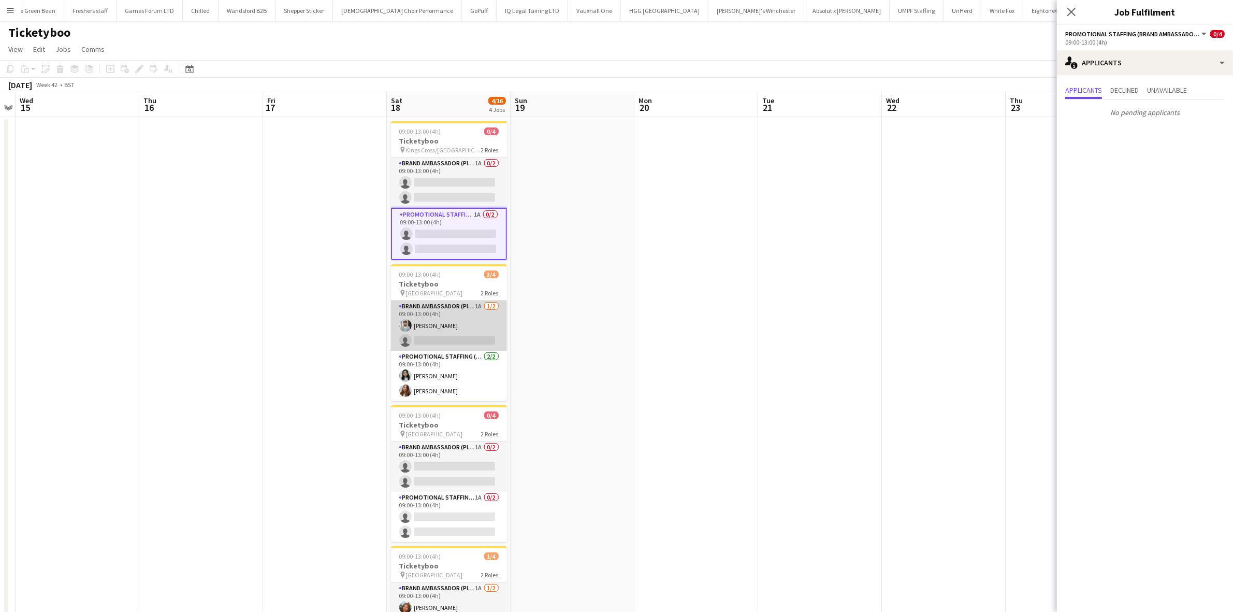
click at [472, 337] on app-card-role "Brand Ambassador (Pick up) 1A 1/2 09:00-13:00 (4h) Abhishek Rayewar single-neut…" at bounding box center [449, 325] width 116 height 50
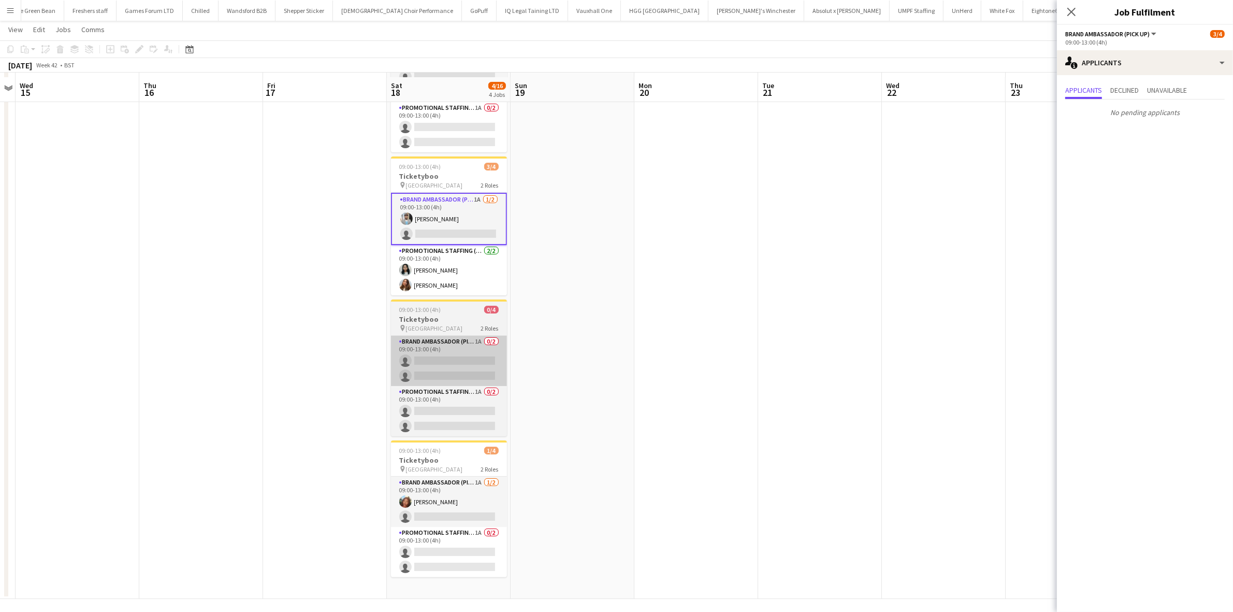
scroll to position [109, 0]
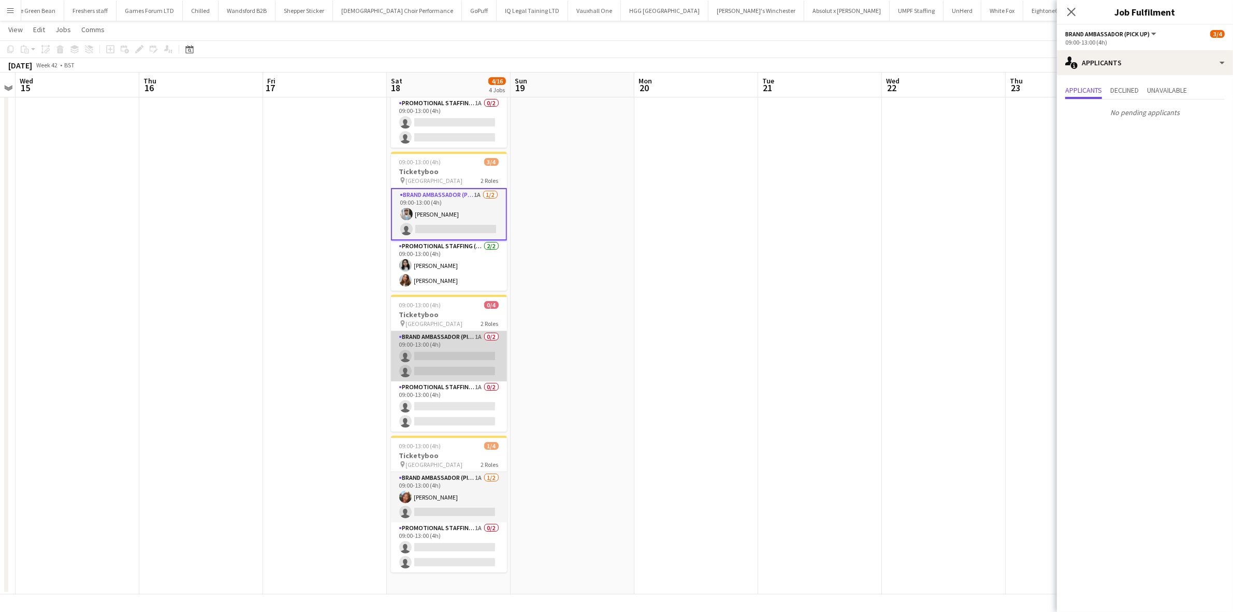
click at [459, 361] on app-card-role "Brand Ambassador (Pick up) 1A 0/2 09:00-13:00 (4h) single-neutral-actions singl…" at bounding box center [449, 356] width 116 height 50
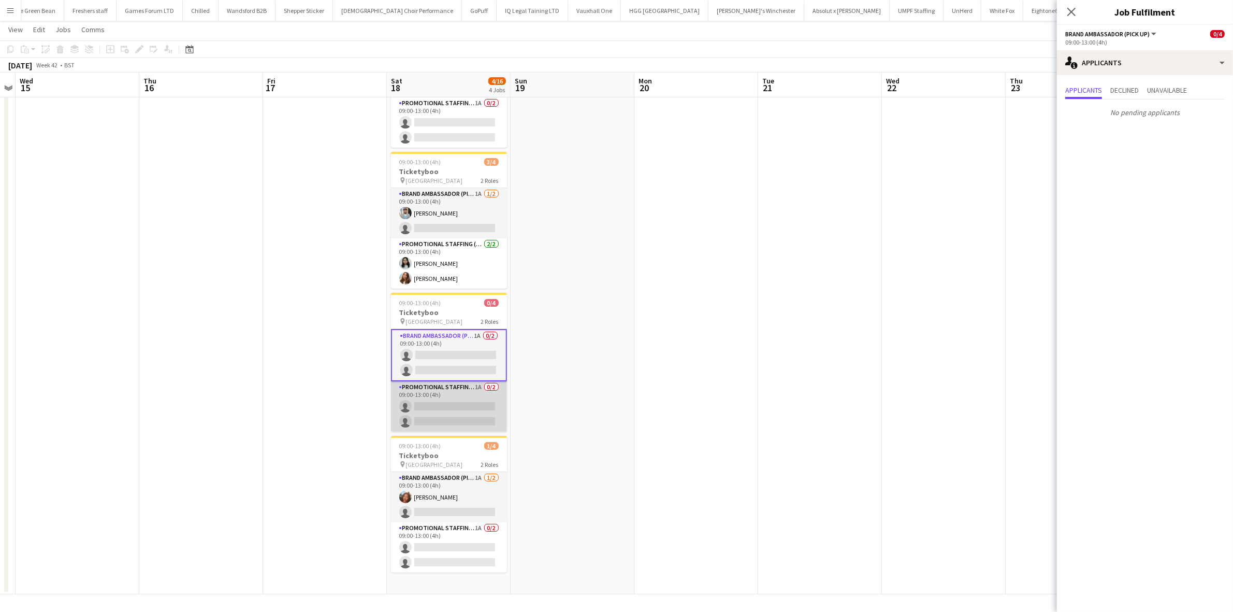
click at [475, 416] on app-card-role "Promotional Staffing (Brand Ambassadors) 1A 0/2 09:00-13:00 (4h) single-neutral…" at bounding box center [449, 406] width 116 height 50
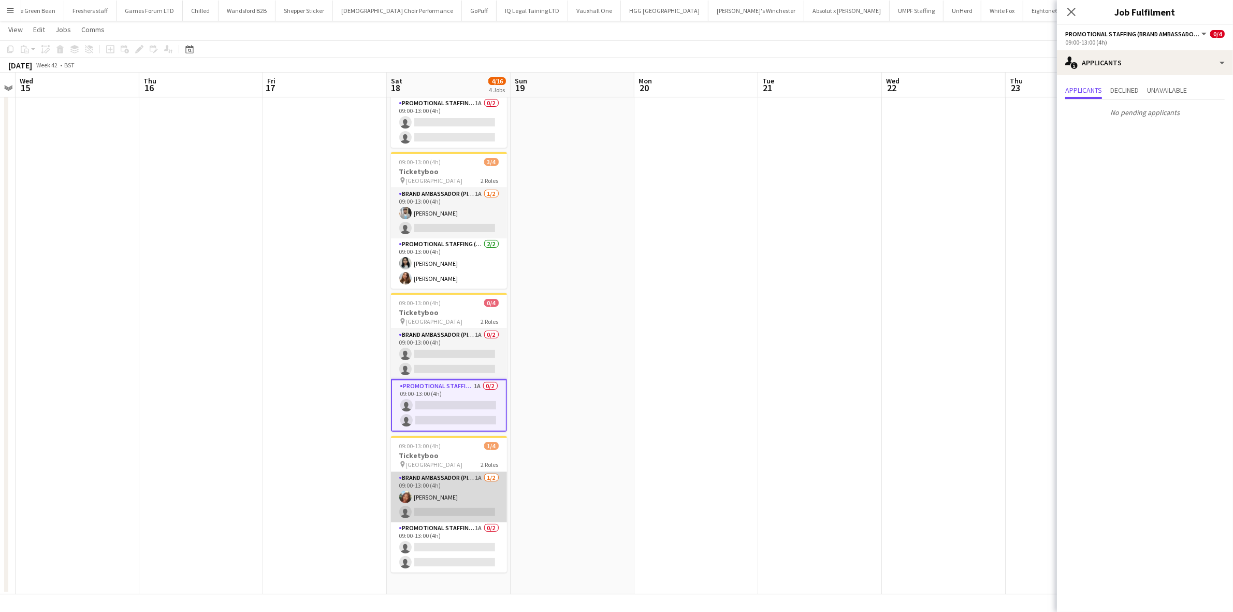
click at [466, 509] on app-card-role "Brand Ambassador (Pick up) 1A [DATE] 09:00-13:00 (4h) [PERSON_NAME] single-neut…" at bounding box center [449, 497] width 116 height 50
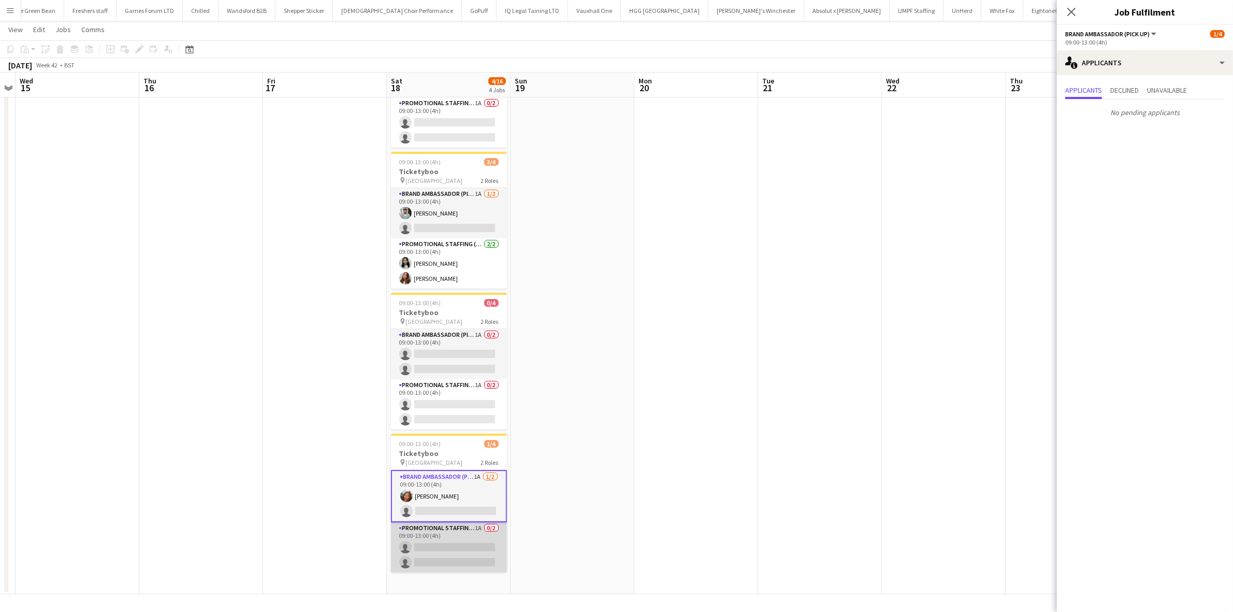
click at [453, 549] on app-card-role "Promotional Staffing (Brand Ambassadors) 1A 0/2 09:00-13:00 (4h) single-neutral…" at bounding box center [449, 547] width 116 height 50
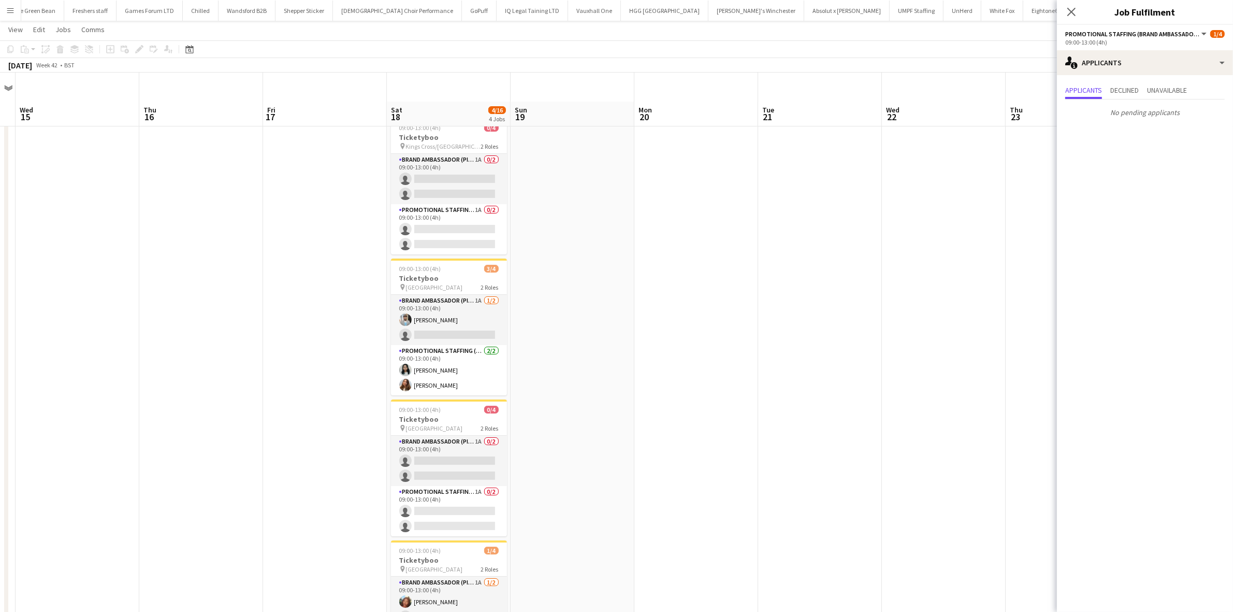
scroll to position [0, 0]
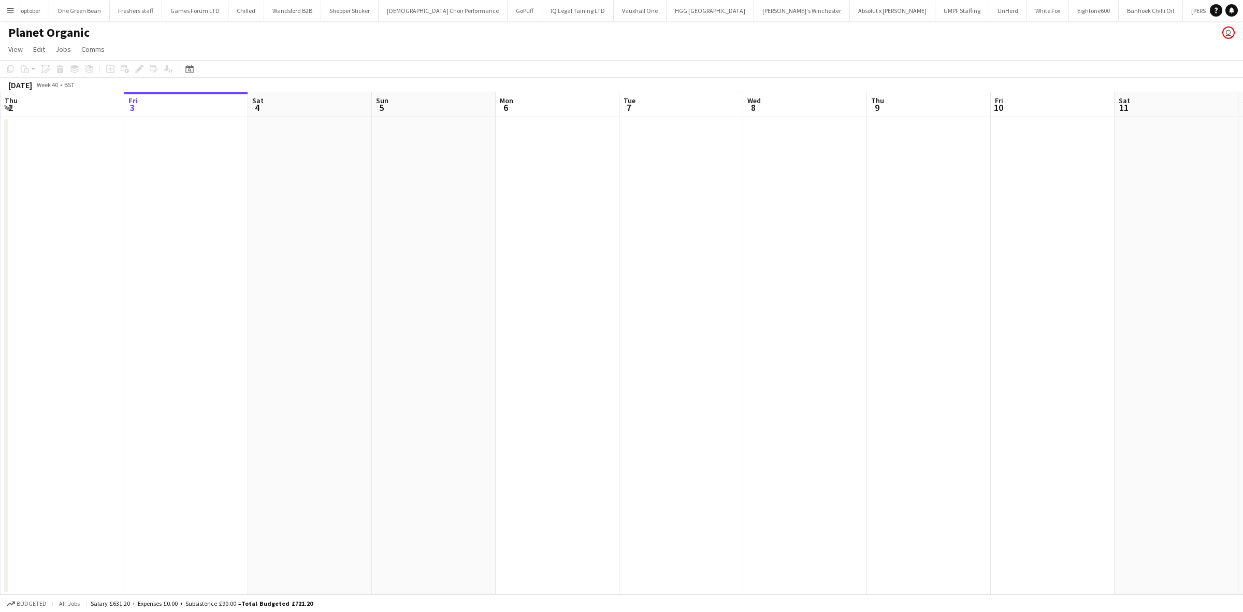
scroll to position [0, 1182]
drag, startPoint x: 860, startPoint y: 332, endPoint x: 192, endPoint y: 314, distance: 667.9
click at [192, 314] on app-calendar-viewport "Tue 30 Wed 1 Thu 2 Fri 3 Sat 4 Sun 5 Mon 6 Tue 7 Wed 8 Thu 9 Fri 10 Sat 11 Sun …" at bounding box center [621, 343] width 1243 height 502
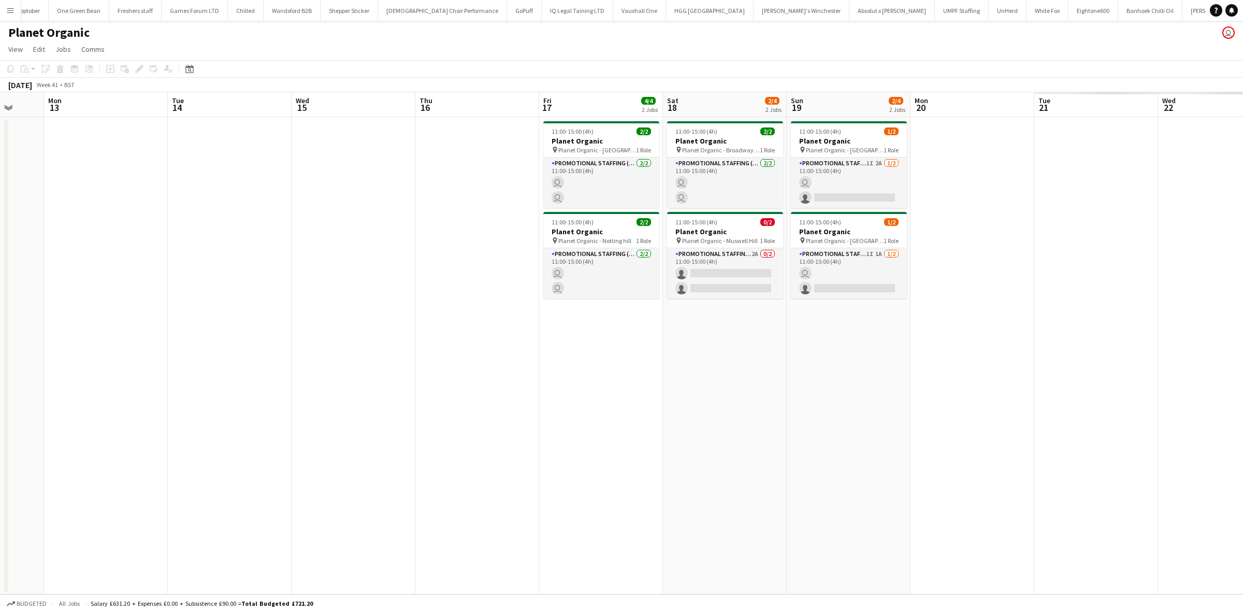
drag, startPoint x: 803, startPoint y: 338, endPoint x: 148, endPoint y: 310, distance: 655.3
click at [151, 312] on app-calendar-viewport "Fri 10 Sat 11 Sun 12 Mon 13 Tue 14 Wed 15 Thu 16 Fri 17 4/4 2 Jobs Sat 18 2/4 2…" at bounding box center [621, 343] width 1243 height 502
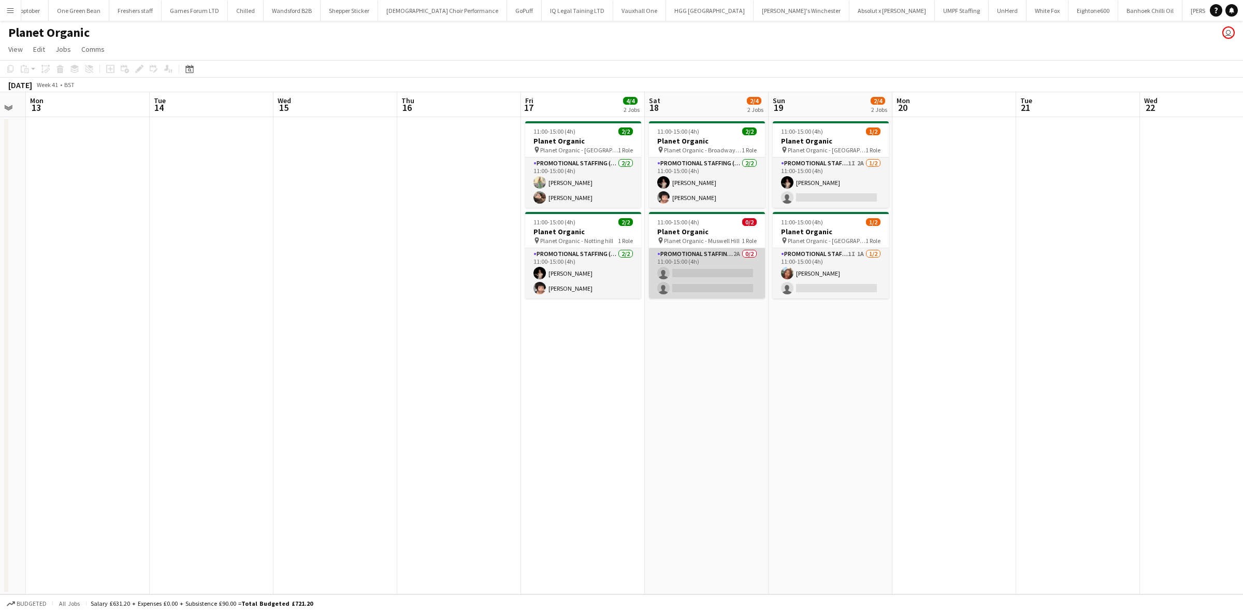
click at [704, 281] on app-card-role "Promotional Staffing (Brand Ambassadors) 2A 0/2 11:00-15:00 (4h) single-neutral…" at bounding box center [707, 273] width 116 height 50
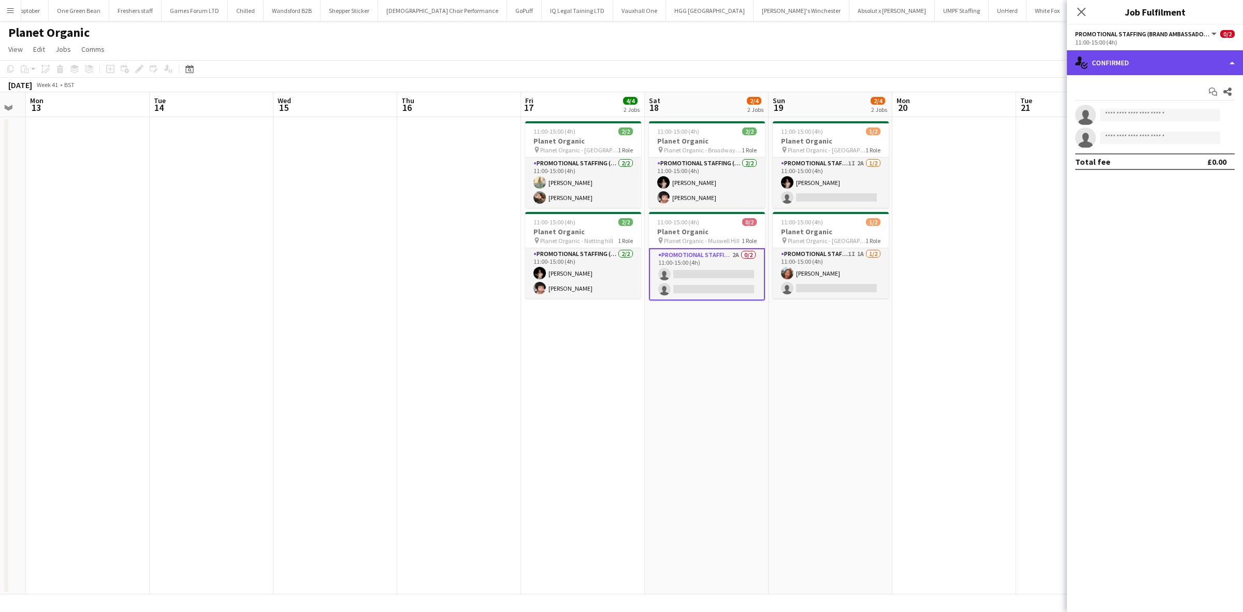
click at [1140, 58] on div "single-neutral-actions-check-2 Confirmed" at bounding box center [1155, 62] width 176 height 25
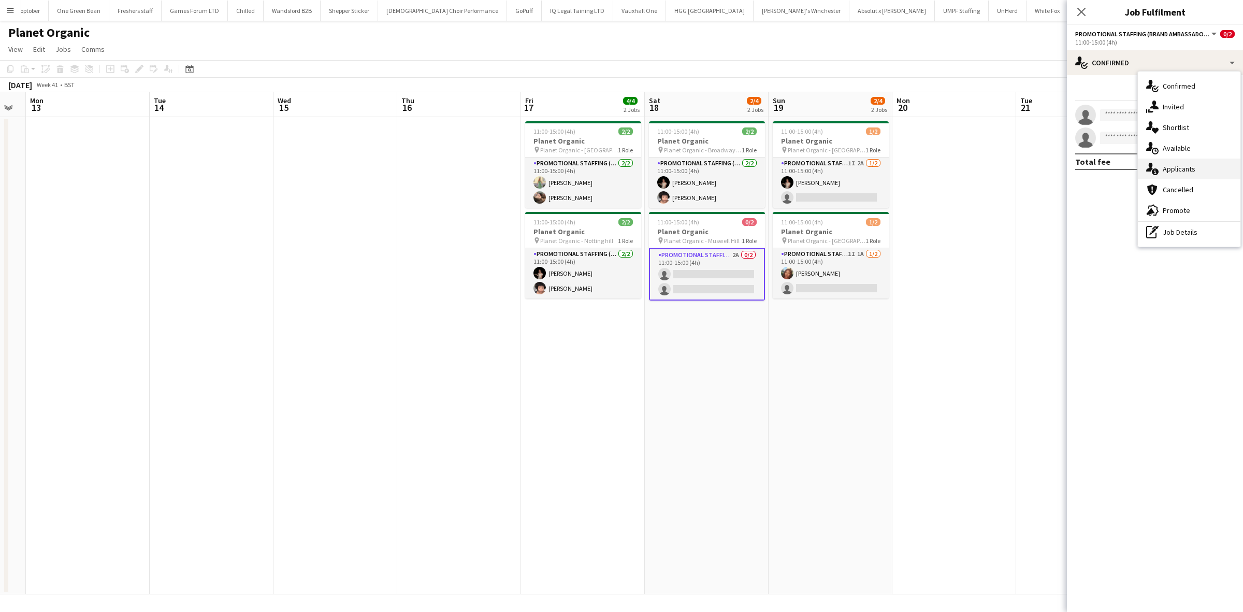
click at [1179, 170] on span "Applicants" at bounding box center [1179, 168] width 33 height 9
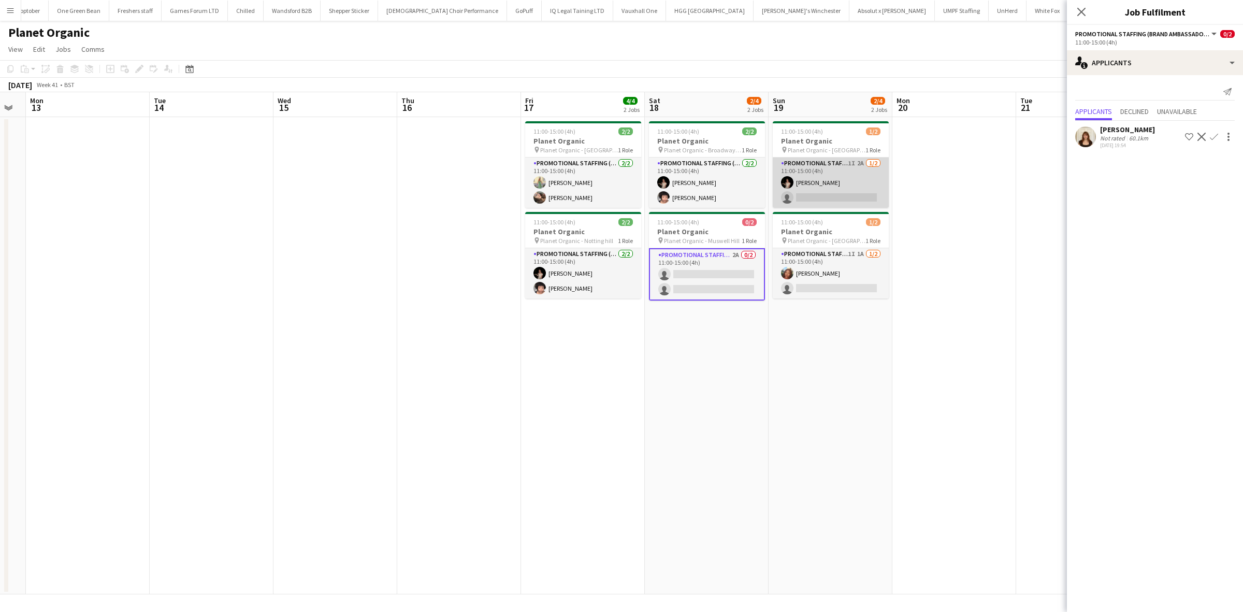
click at [843, 194] on app-card-role "Promotional Staffing (Brand Ambassadors) 1I 2A [DATE] 11:00-15:00 (4h) [PERSON_…" at bounding box center [831, 182] width 116 height 50
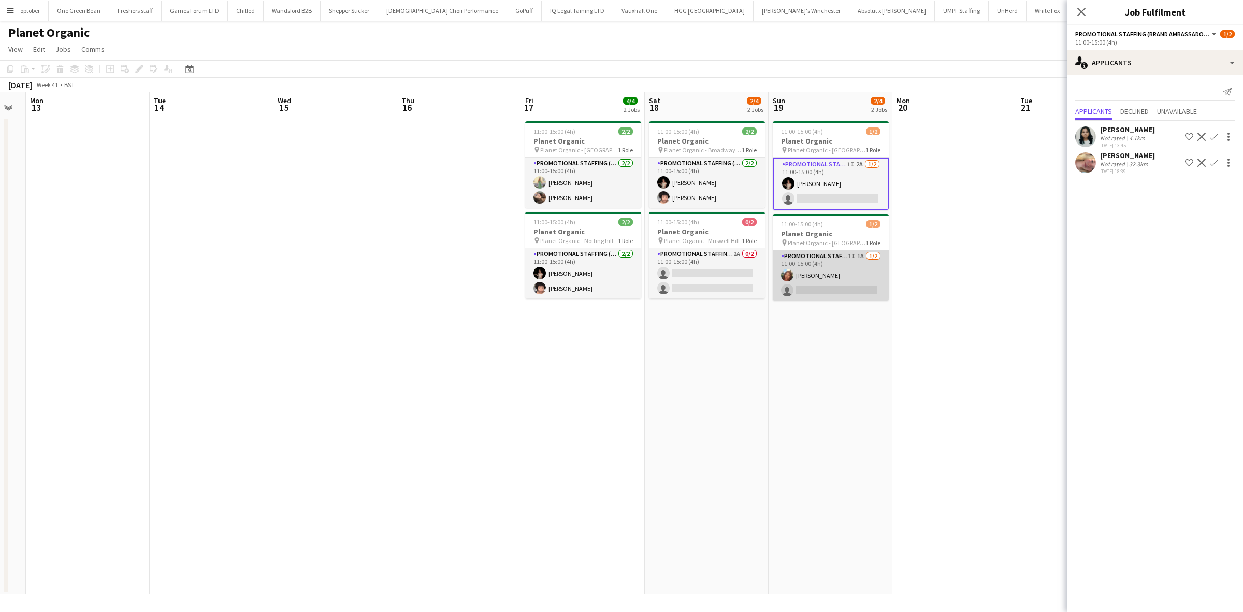
click at [844, 281] on app-card-role "Promotional Staffing (Brand Ambassadors) 1I 1A [DATE] 11:00-15:00 (4h) [PERSON_…" at bounding box center [831, 275] width 116 height 50
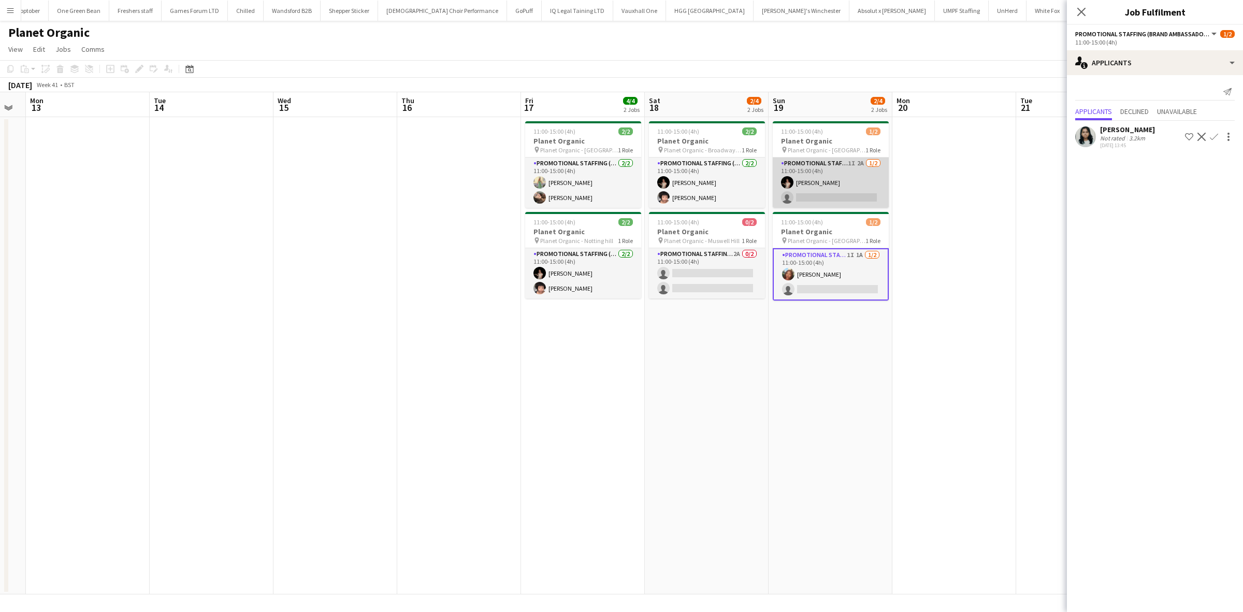
click at [848, 192] on app-card-role "Promotional Staffing (Brand Ambassadors) 1I 2A [DATE] 11:00-15:00 (4h) [PERSON_…" at bounding box center [831, 182] width 116 height 50
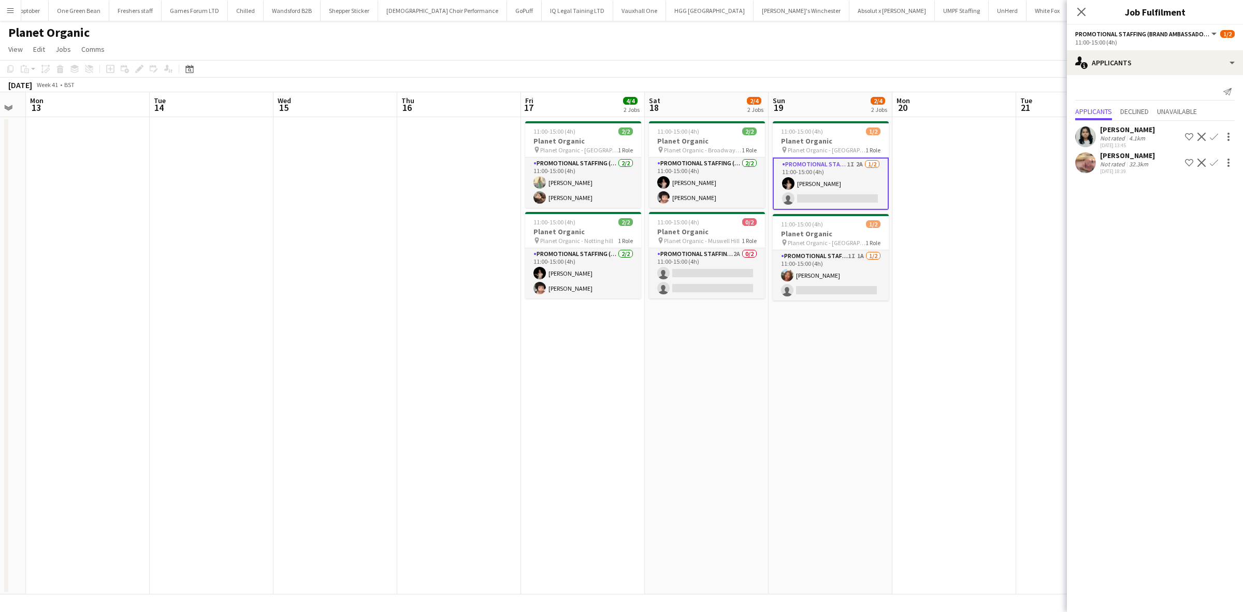
click at [1115, 154] on div "[PERSON_NAME]" at bounding box center [1127, 155] width 55 height 9
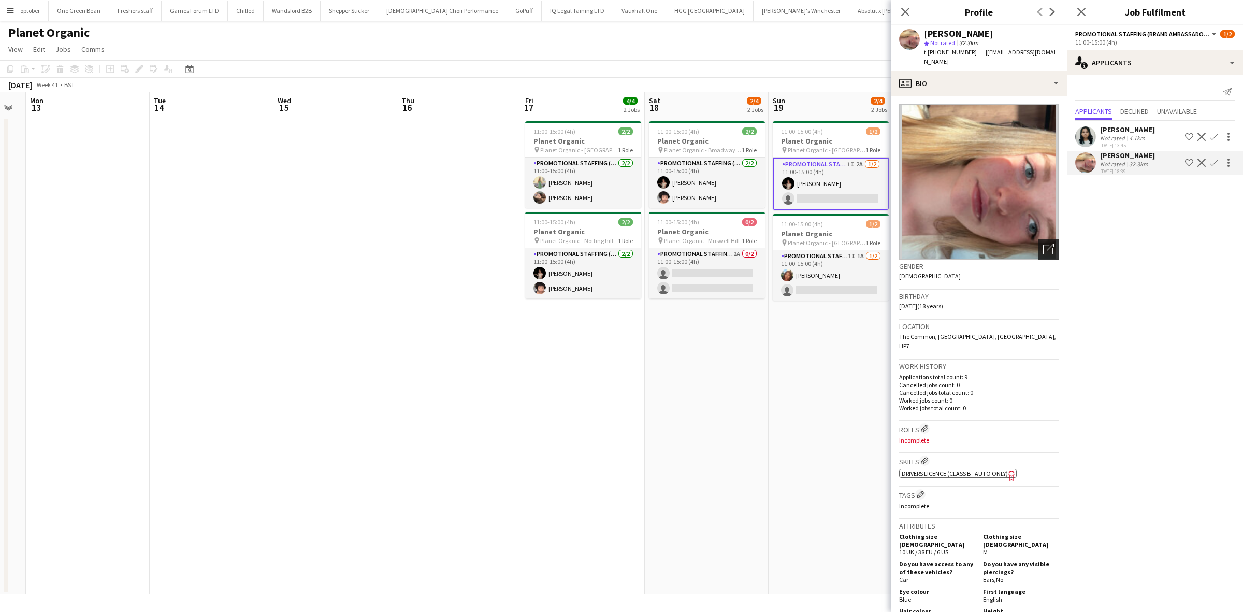
click at [1047, 243] on icon at bounding box center [1050, 246] width 7 height 7
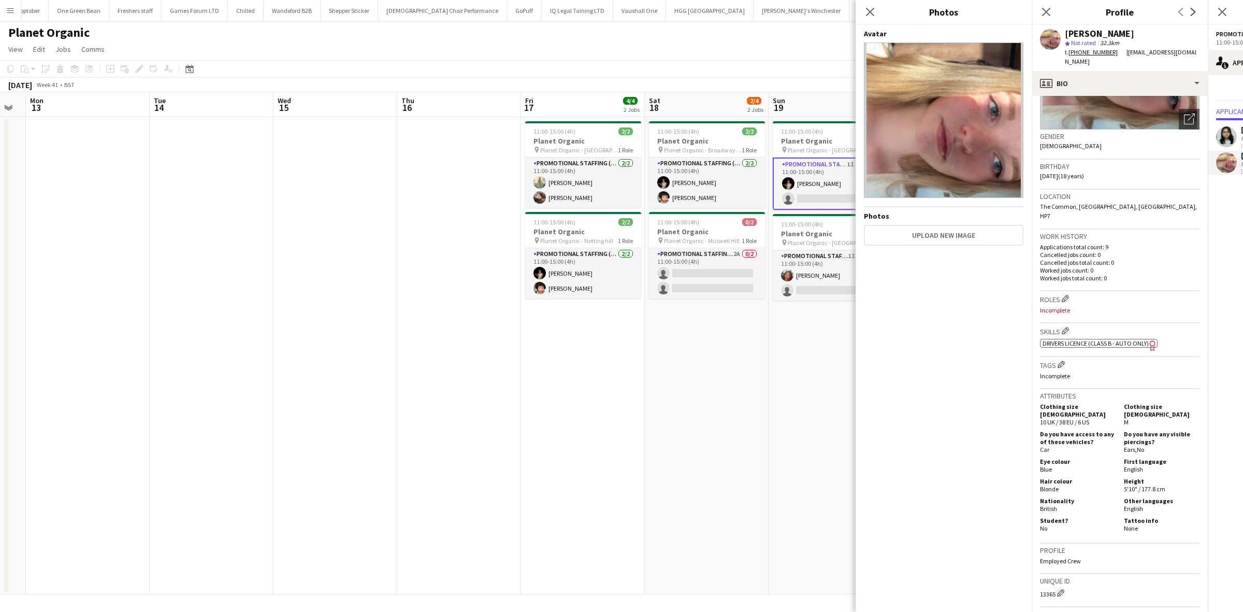
scroll to position [0, 0]
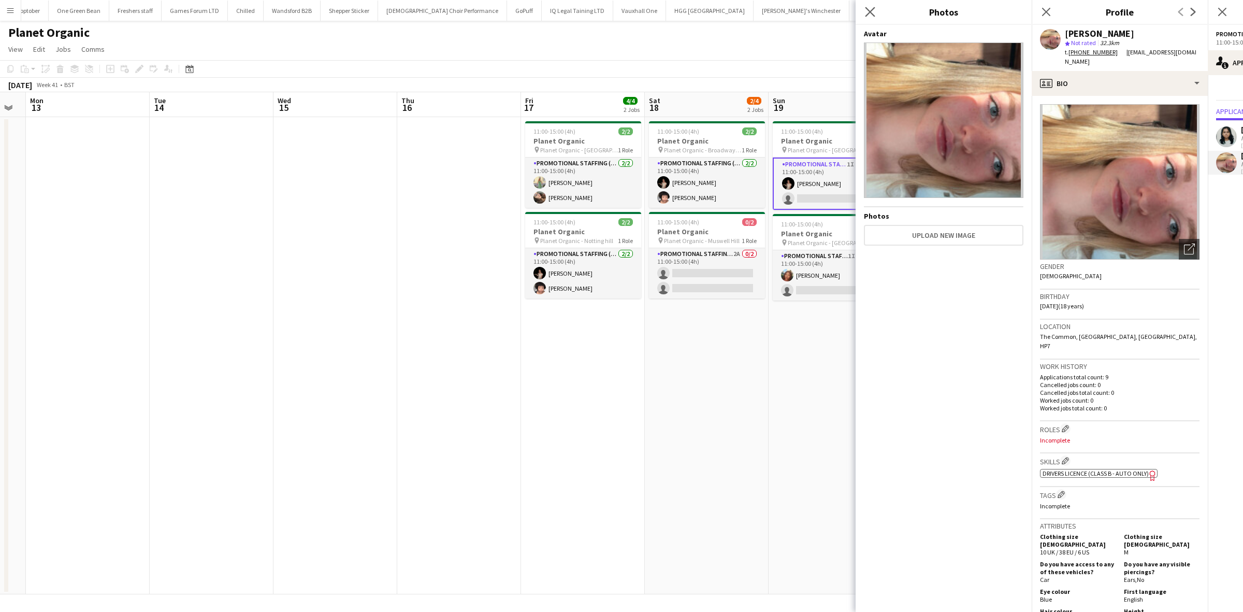
click at [868, 6] on app-icon "Close pop-in" at bounding box center [870, 12] width 15 height 15
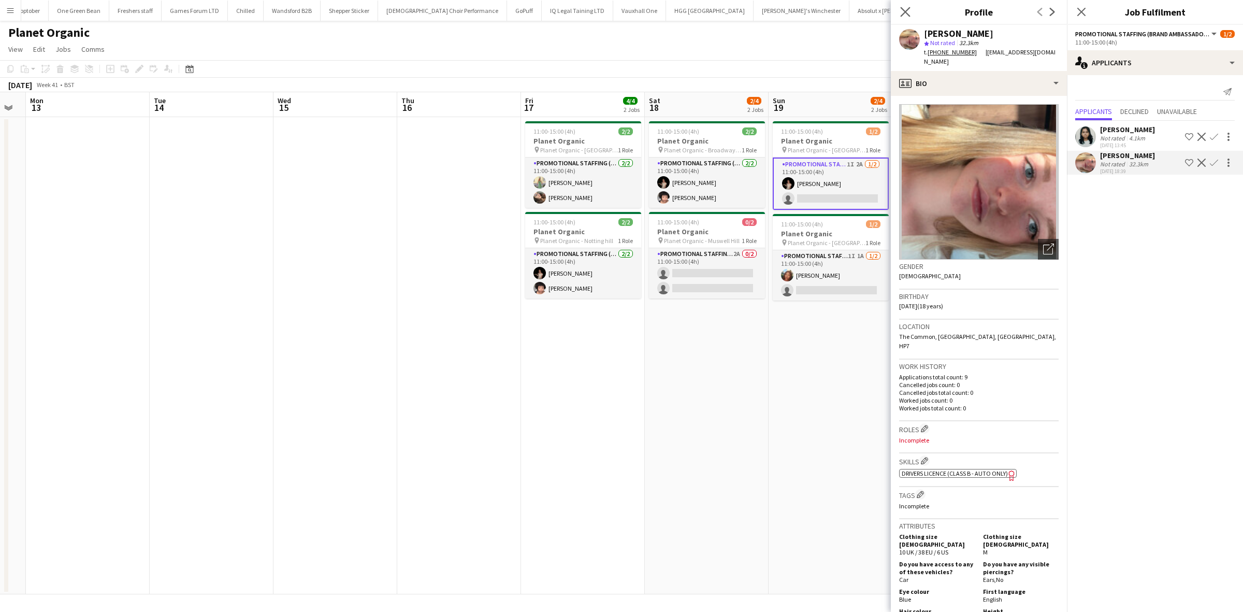
click at [899, 9] on app-icon "Close pop-in" at bounding box center [905, 12] width 15 height 15
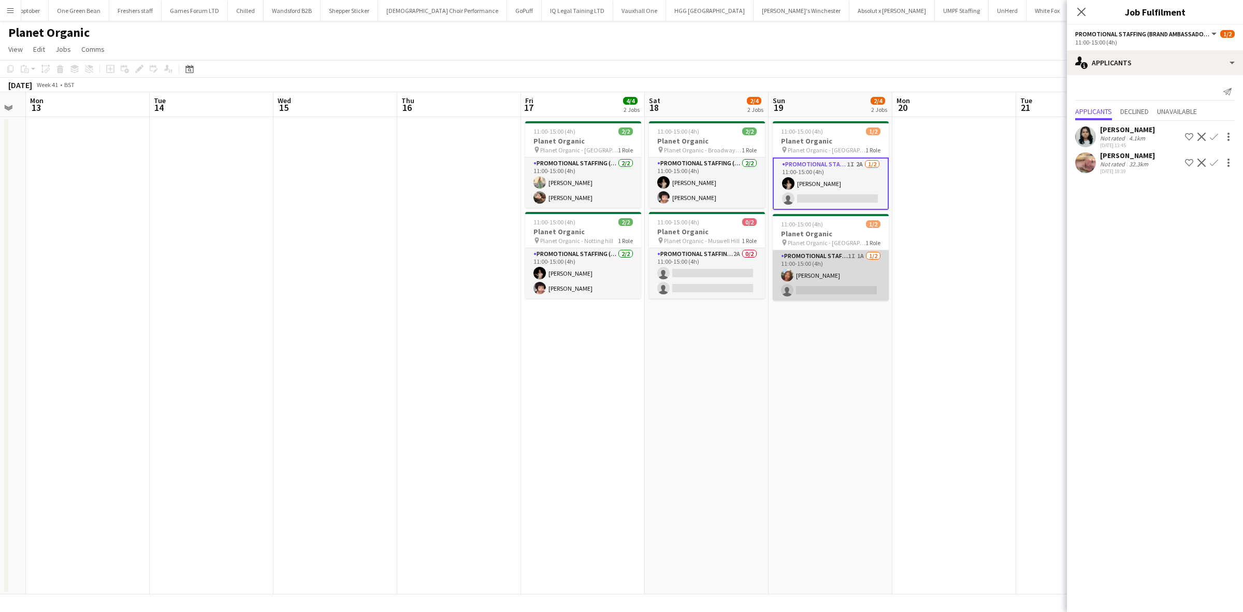
click at [848, 285] on app-card-role "Promotional Staffing (Brand Ambassadors) 1I 1A [DATE] 11:00-15:00 (4h) [PERSON_…" at bounding box center [831, 275] width 116 height 50
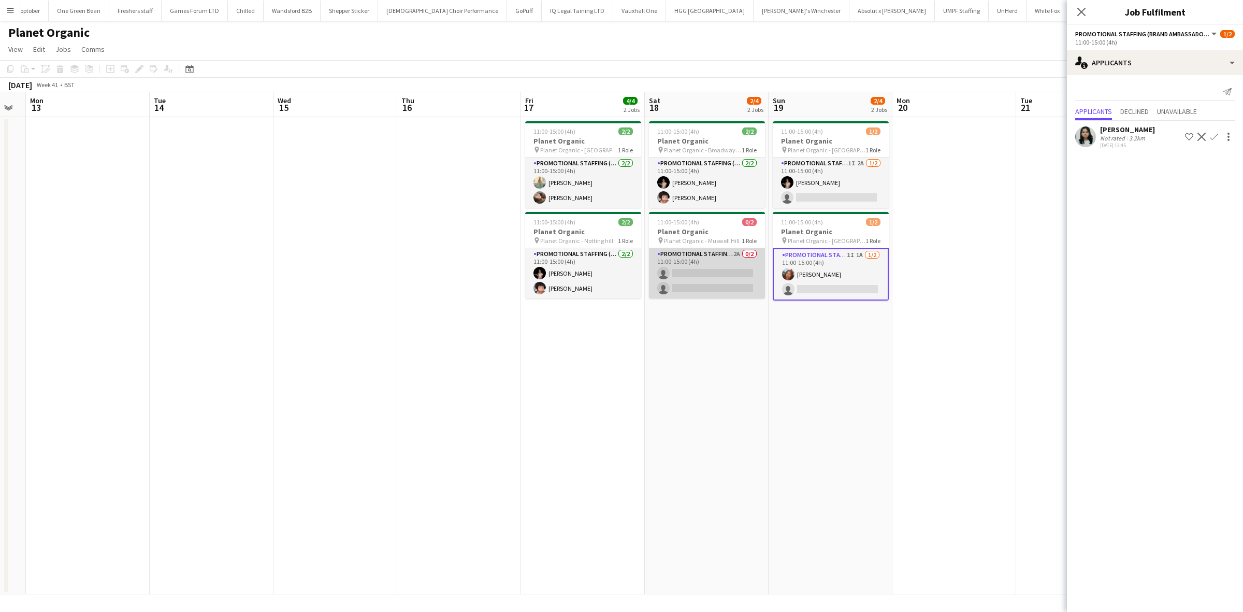
click at [692, 280] on app-card-role "Promotional Staffing (Brand Ambassadors) 2A 0/2 11:00-15:00 (4h) single-neutral…" at bounding box center [707, 273] width 116 height 50
click at [1110, 127] on div "[PERSON_NAME]" at bounding box center [1127, 129] width 55 height 9
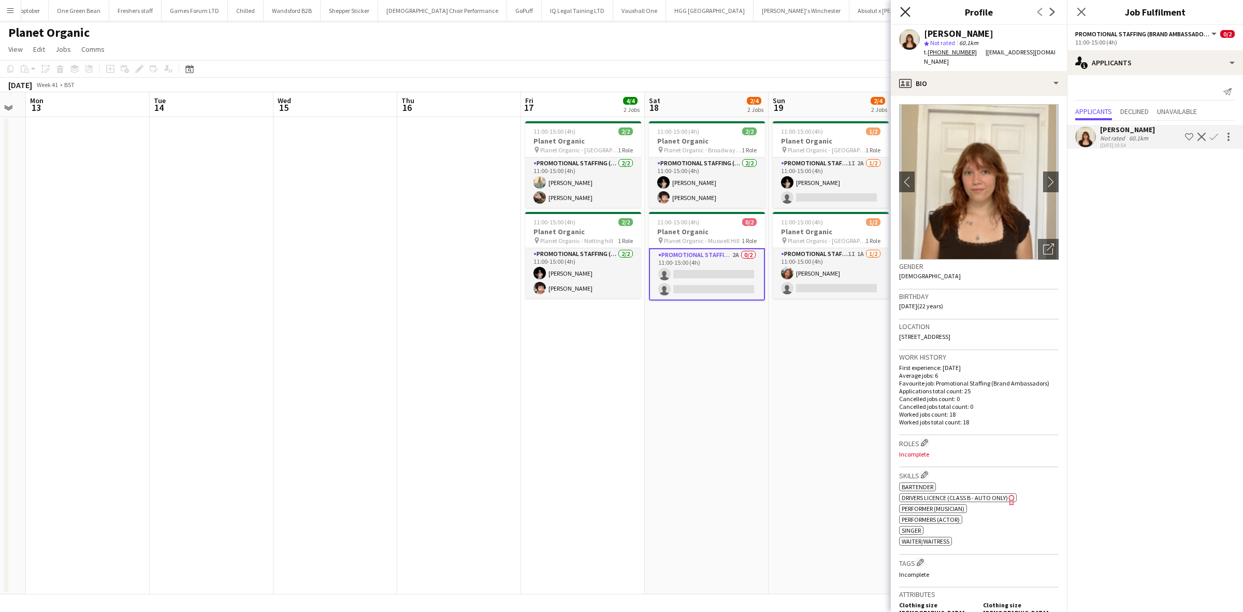
click at [904, 9] on icon "Close pop-in" at bounding box center [905, 12] width 10 height 10
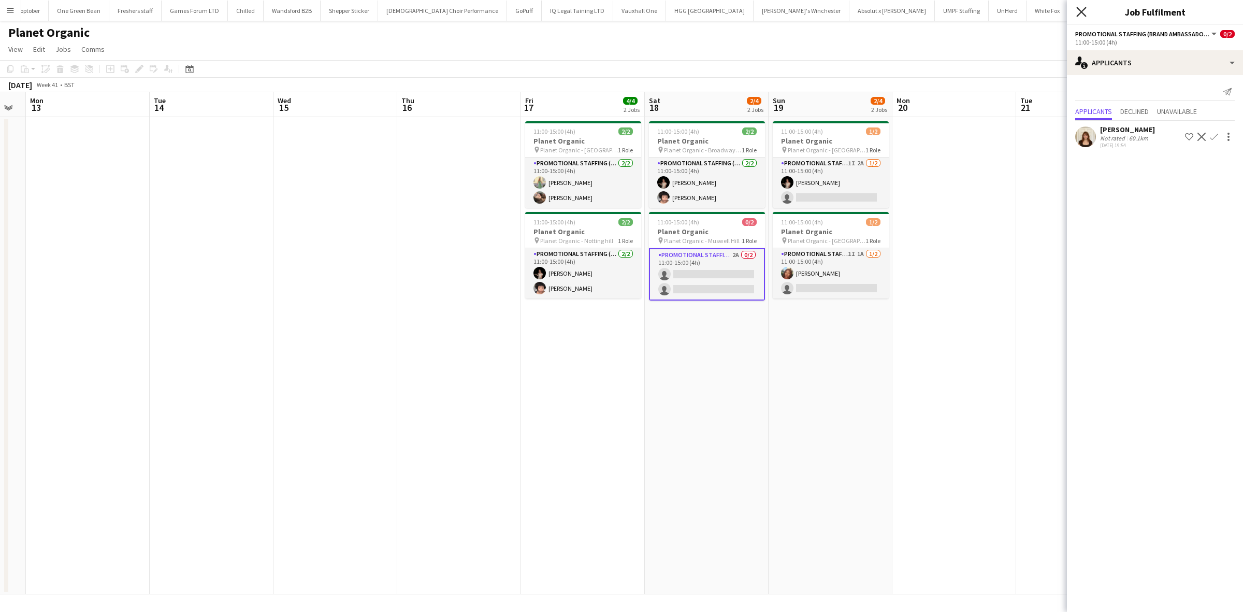
click at [1078, 8] on icon at bounding box center [1081, 12] width 10 height 10
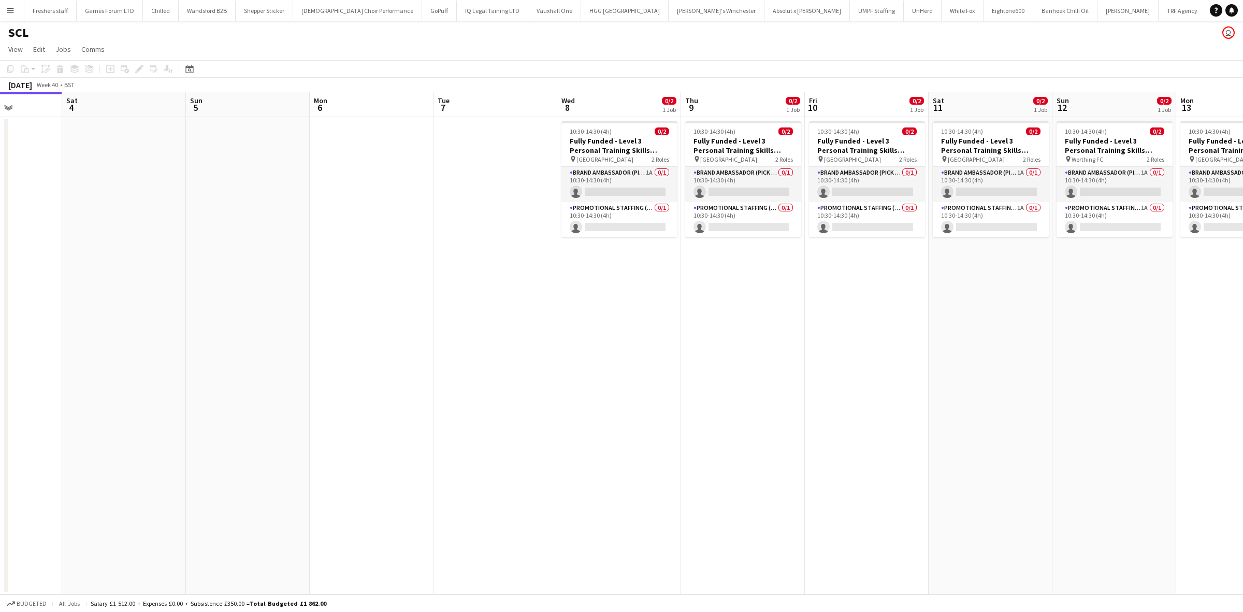
scroll to position [0, 466]
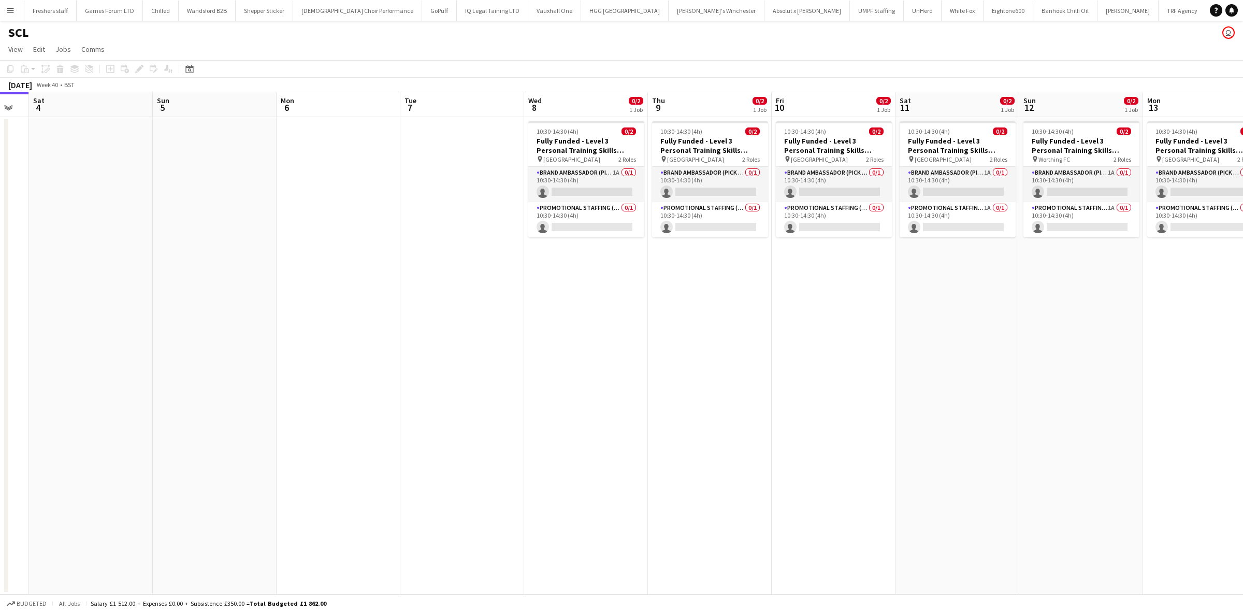
drag, startPoint x: 933, startPoint y: 303, endPoint x: 714, endPoint y: 299, distance: 219.1
click at [714, 299] on app-calendar-viewport "Tue 30 Wed 1 Thu 2 Fri 3 Sat 4 Sun 5 Mon 6 Tue 7 Wed 8 0/2 1 Job Thu 9 0/2 1 Jo…" at bounding box center [621, 343] width 1243 height 502
click at [592, 188] on app-card-role "Brand Ambassador (Pick up) 1A 0/1 10:30-14:30 (4h) single-neutral-actions" at bounding box center [586, 184] width 116 height 35
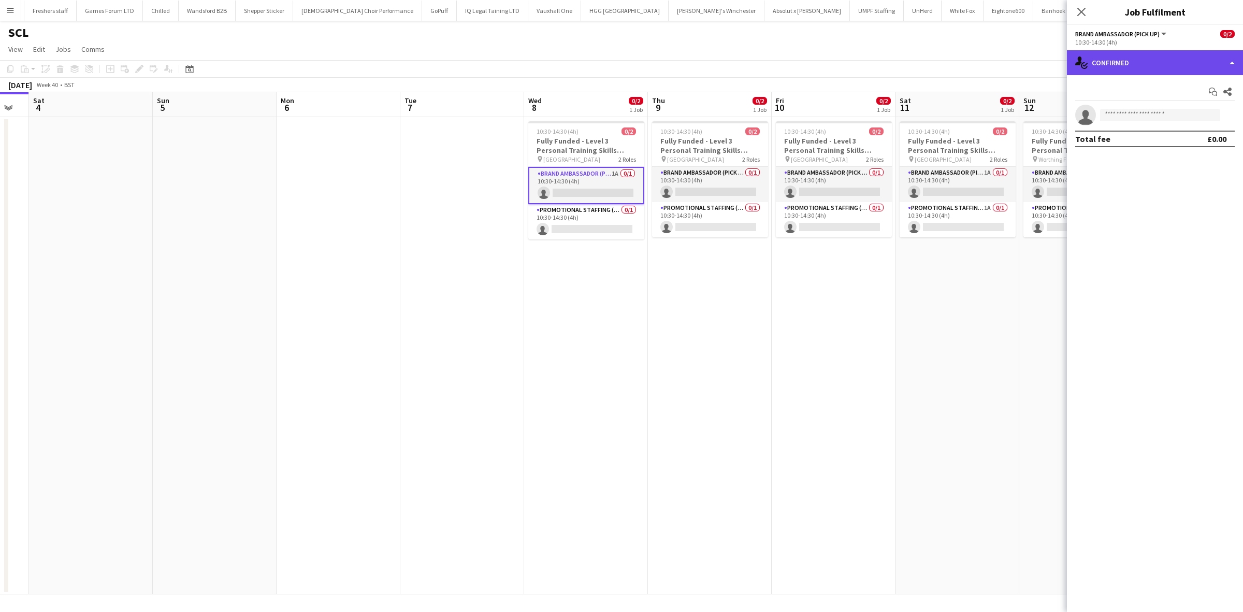
click at [1144, 50] on div "single-neutral-actions-check-2 Confirmed" at bounding box center [1155, 62] width 176 height 25
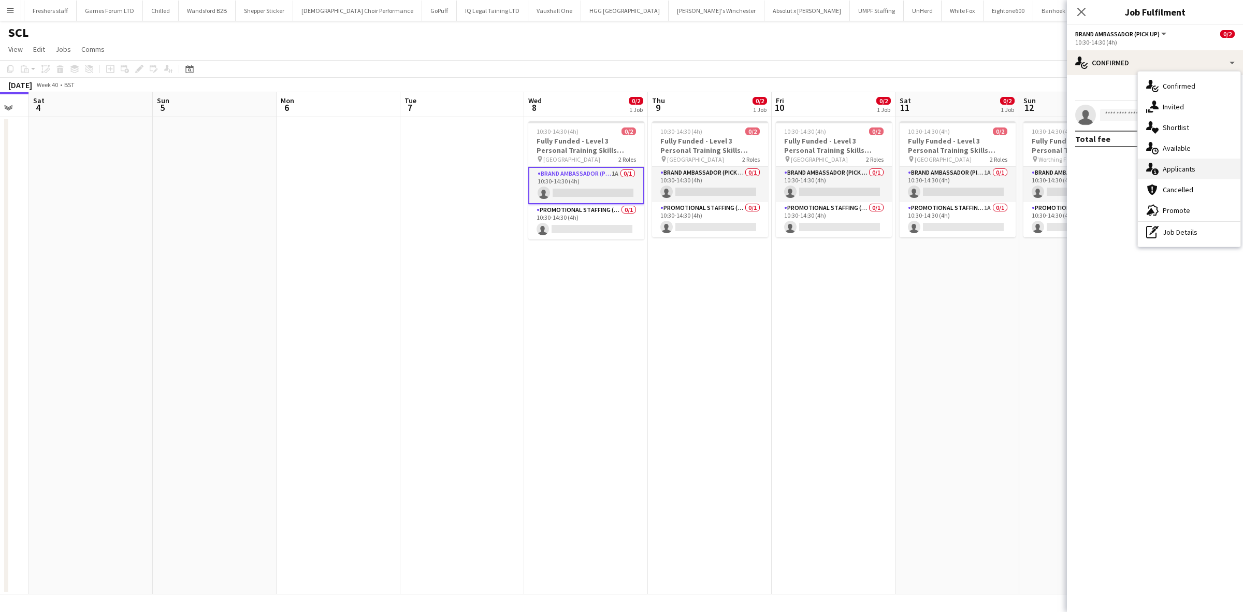
click at [1172, 163] on div "single-neutral-actions-information Applicants" at bounding box center [1189, 169] width 103 height 21
click at [1122, 130] on div "[PERSON_NAME]" at bounding box center [1127, 129] width 55 height 9
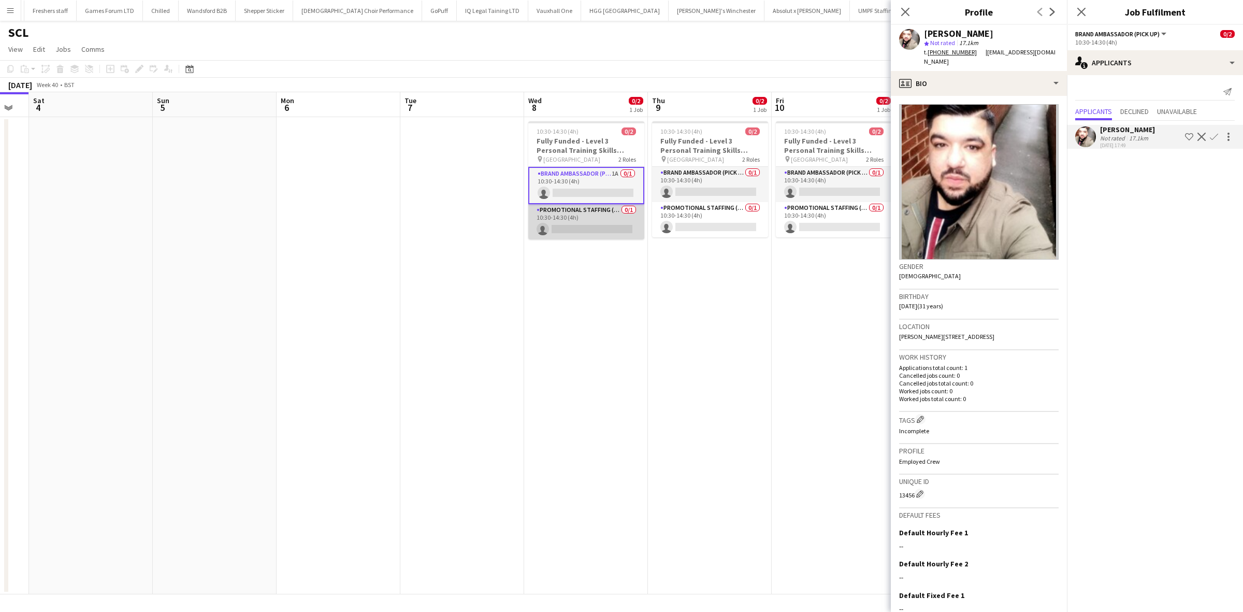
click at [613, 221] on app-card-role "Promotional Staffing (Brand Ambassadors) 0/1 10:30-14:30 (4h) single-neutral-ac…" at bounding box center [586, 221] width 116 height 35
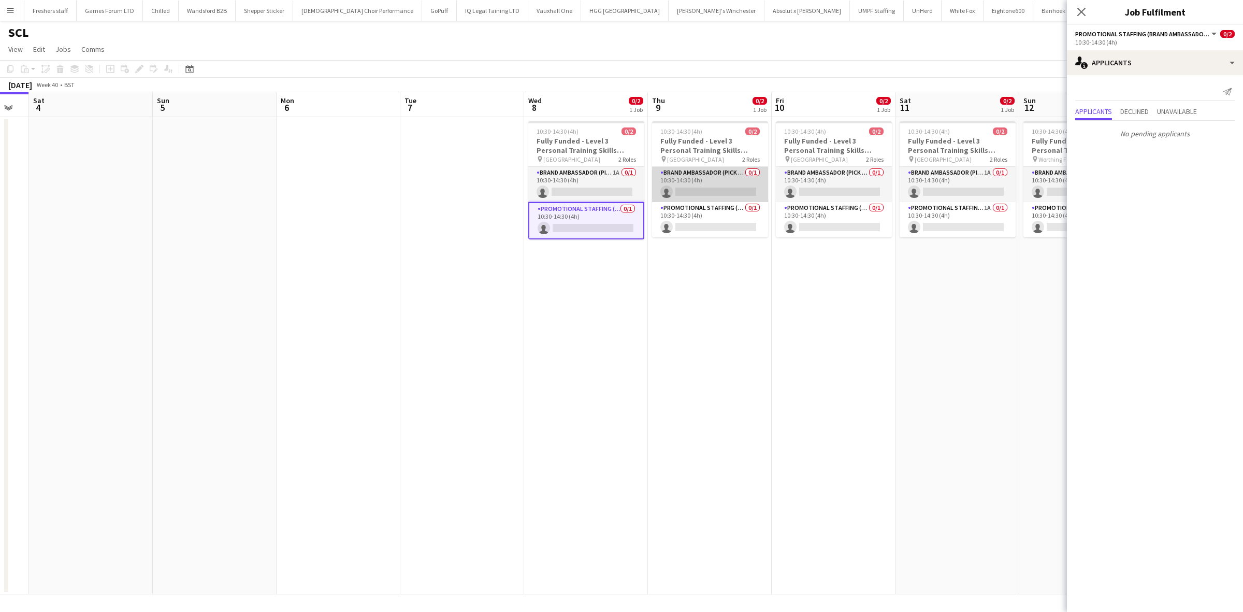
click at [741, 196] on app-card-role "Brand Ambassador (Pick up) 0/1 10:30-14:30 (4h) single-neutral-actions" at bounding box center [710, 184] width 116 height 35
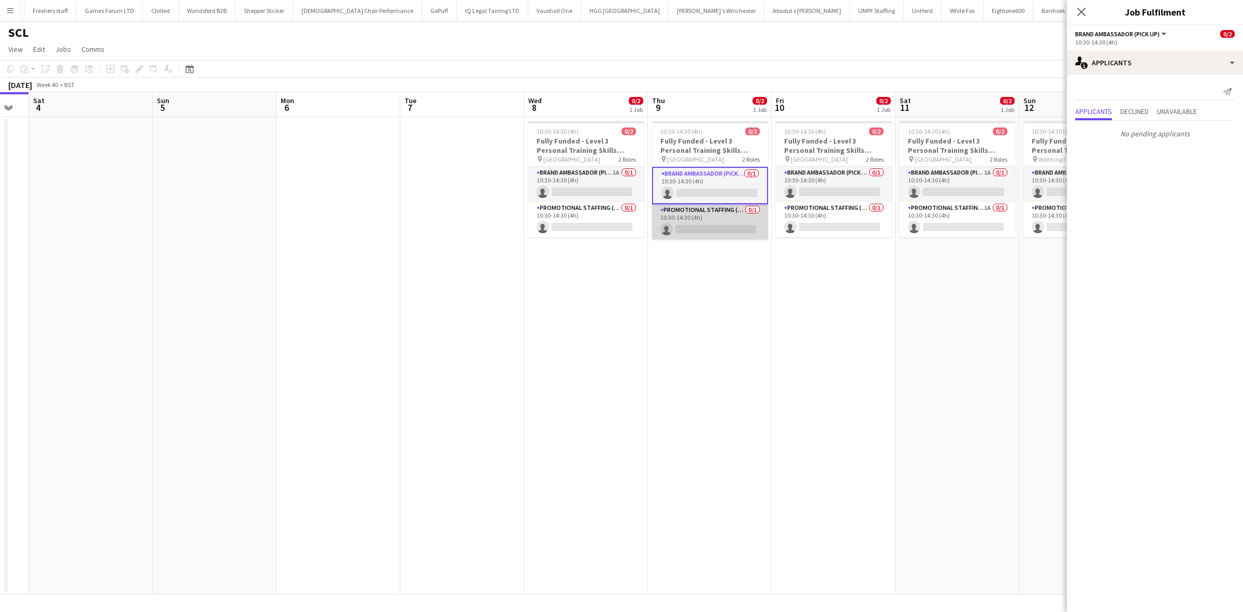
click at [718, 232] on app-card-role "Promotional Staffing (Brand Ambassadors) 0/1 10:30-14:30 (4h) single-neutral-ac…" at bounding box center [710, 221] width 116 height 35
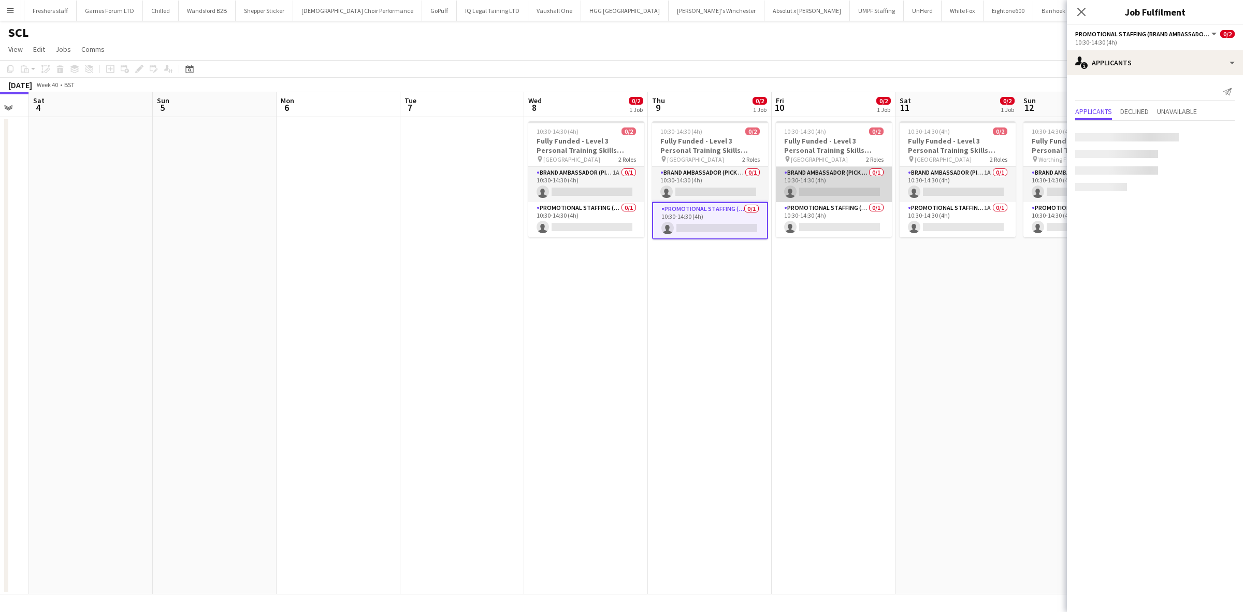
click at [843, 188] on app-card-role "Brand Ambassador (Pick up) 0/1 10:30-14:30 (4h) single-neutral-actions" at bounding box center [834, 184] width 116 height 35
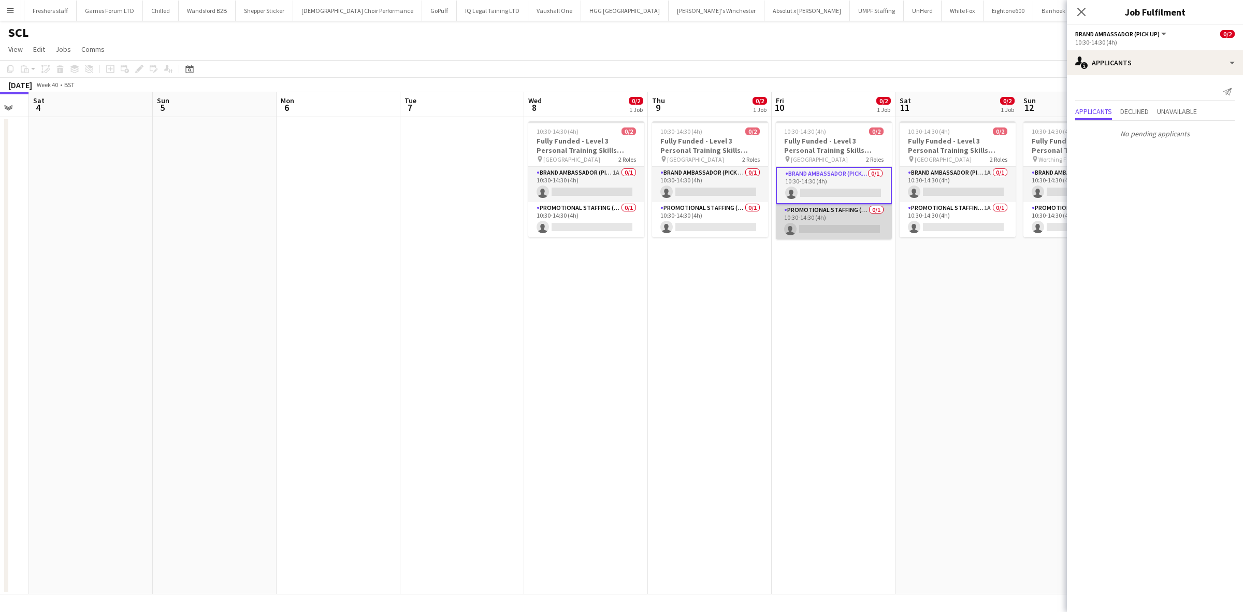
click at [837, 226] on app-card-role "Promotional Staffing (Brand Ambassadors) 0/1 10:30-14:30 (4h) single-neutral-ac…" at bounding box center [834, 221] width 116 height 35
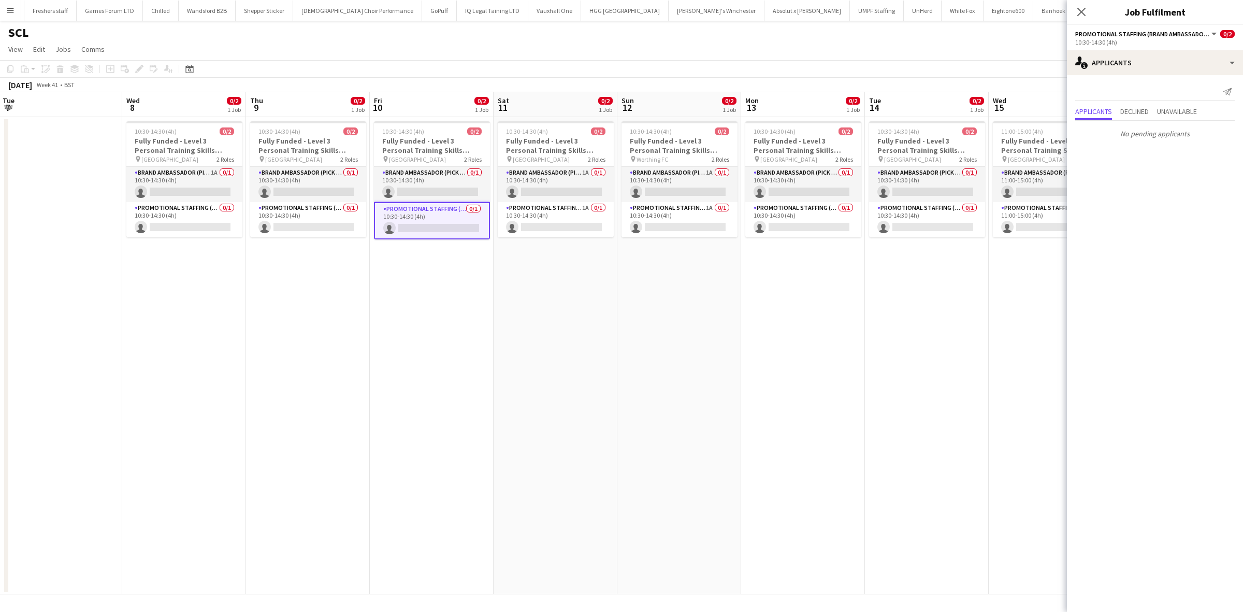
scroll to position [0, 462]
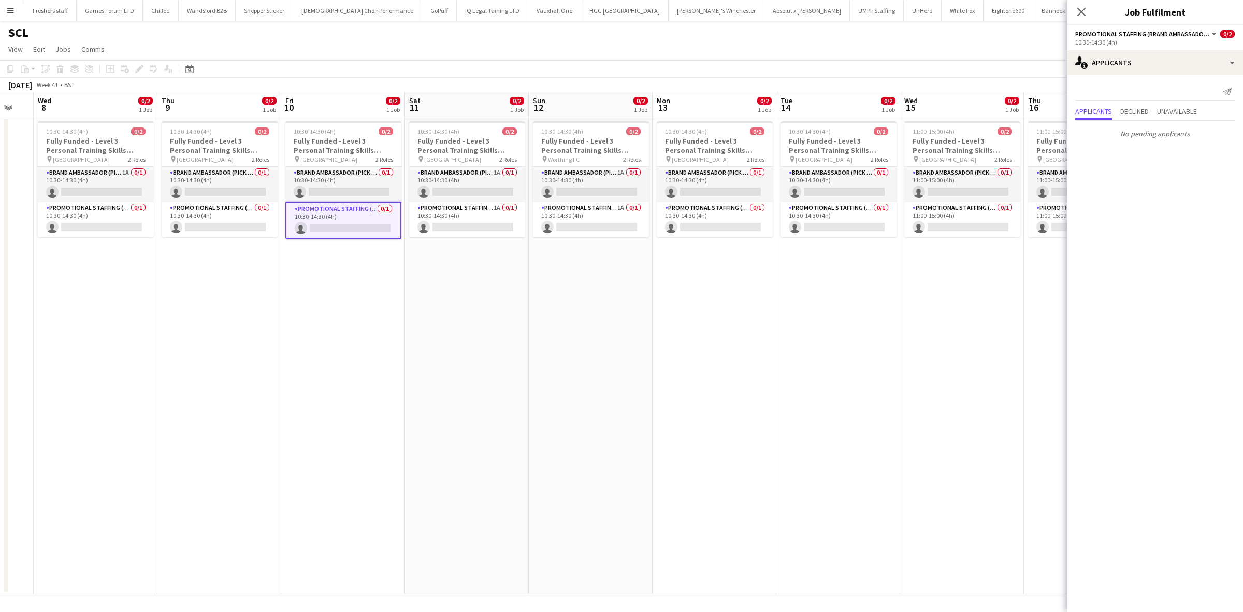
drag, startPoint x: 928, startPoint y: 325, endPoint x: 438, endPoint y: 286, distance: 492.0
click at [438, 286] on app-calendar-viewport "Sat 4 Sun 5 Mon 6 Tue 7 Wed 8 0/2 1 Job Thu 9 0/2 1 Job Fri 10 0/2 1 Job Sat 11…" at bounding box center [621, 343] width 1243 height 502
click at [487, 193] on app-card-role "Brand Ambassador (Pick up) 1A 0/1 10:30-14:30 (4h) single-neutral-actions" at bounding box center [467, 184] width 116 height 35
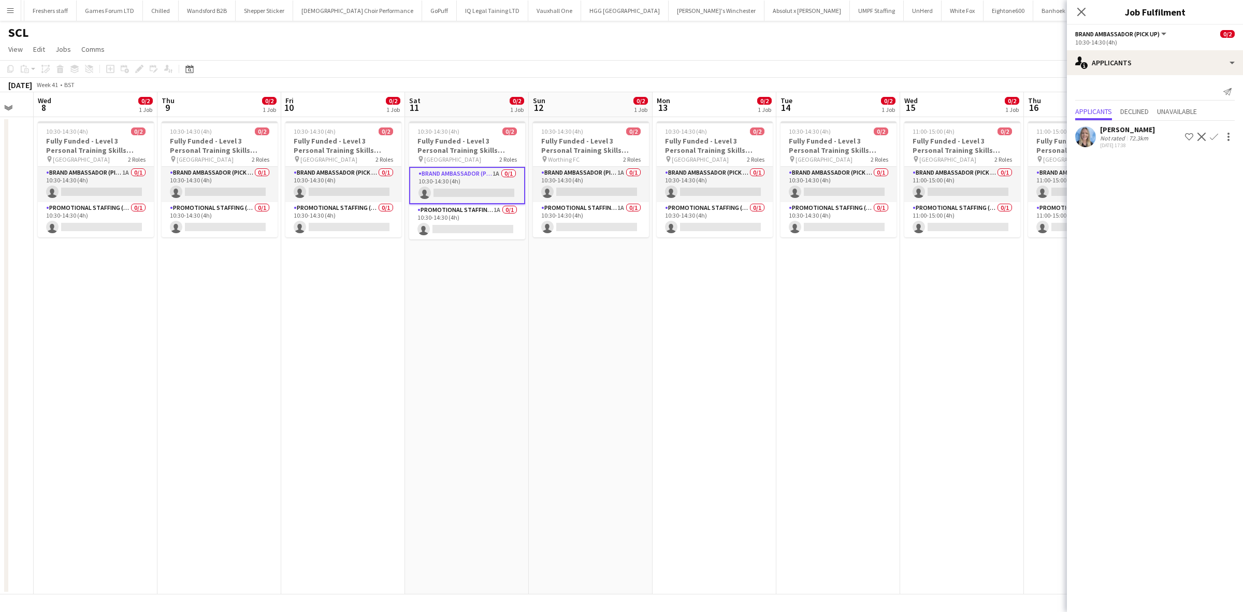
click at [1138, 131] on div "Katrina Donaldson" at bounding box center [1127, 129] width 55 height 9
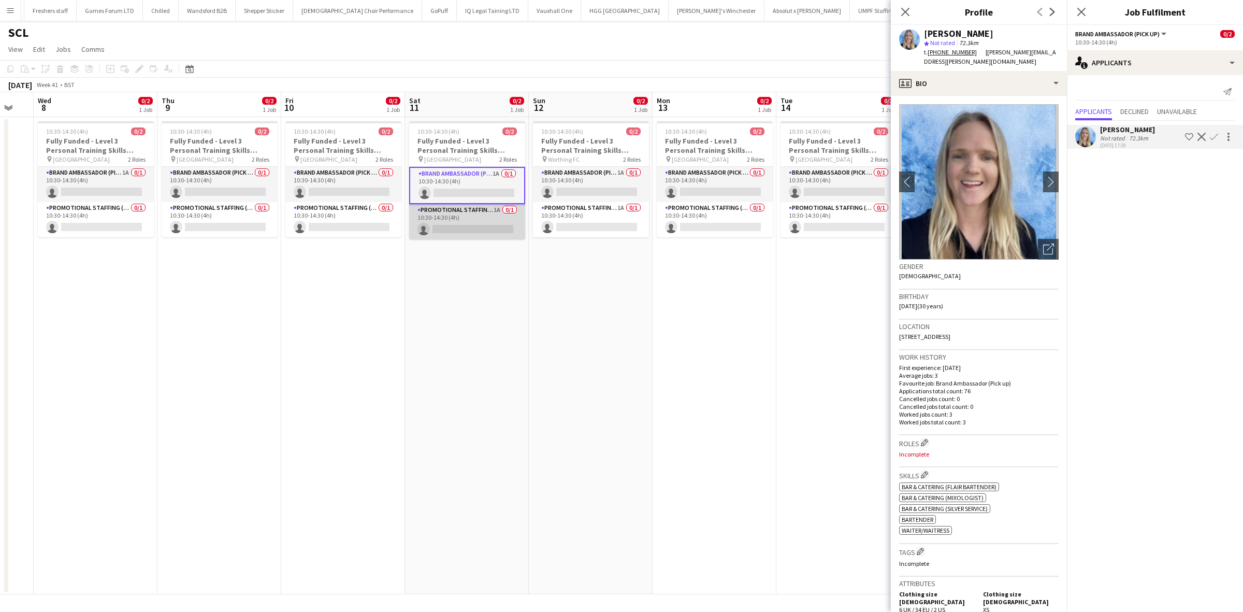
scroll to position [0, 461]
click at [485, 225] on app-card-role "Promotional Staffing (Brand Ambassadors) 1A 0/1 10:30-14:30 (4h) single-neutral…" at bounding box center [468, 221] width 116 height 35
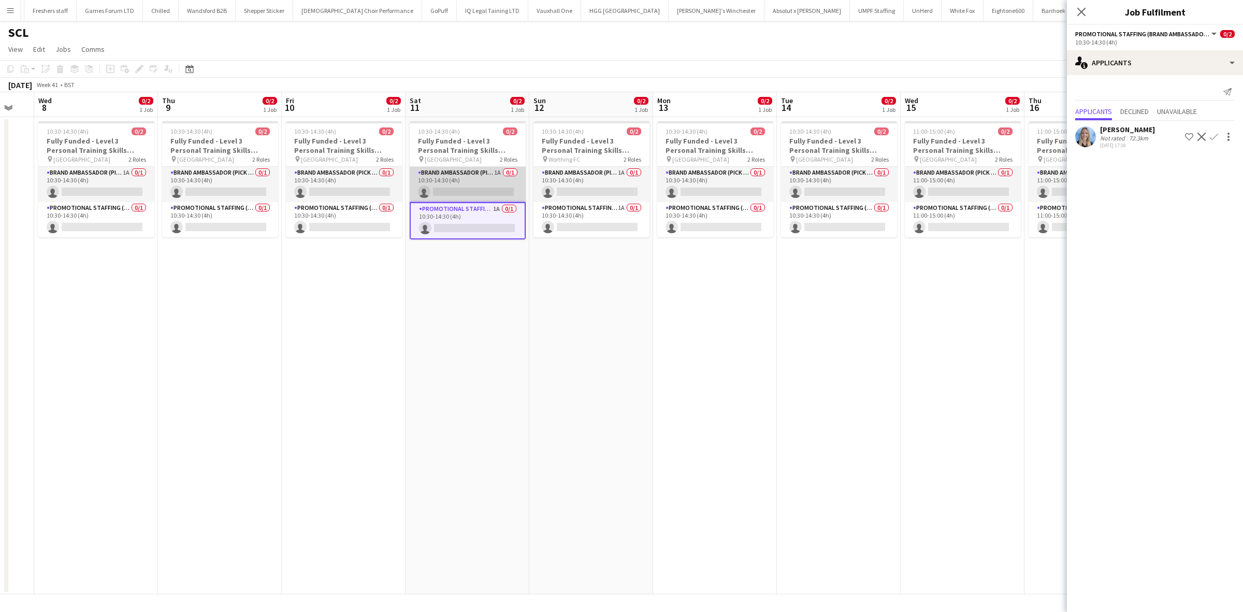
click at [487, 187] on app-card-role "Brand Ambassador (Pick up) 1A 0/1 10:30-14:30 (4h) single-neutral-actions" at bounding box center [468, 184] width 116 height 35
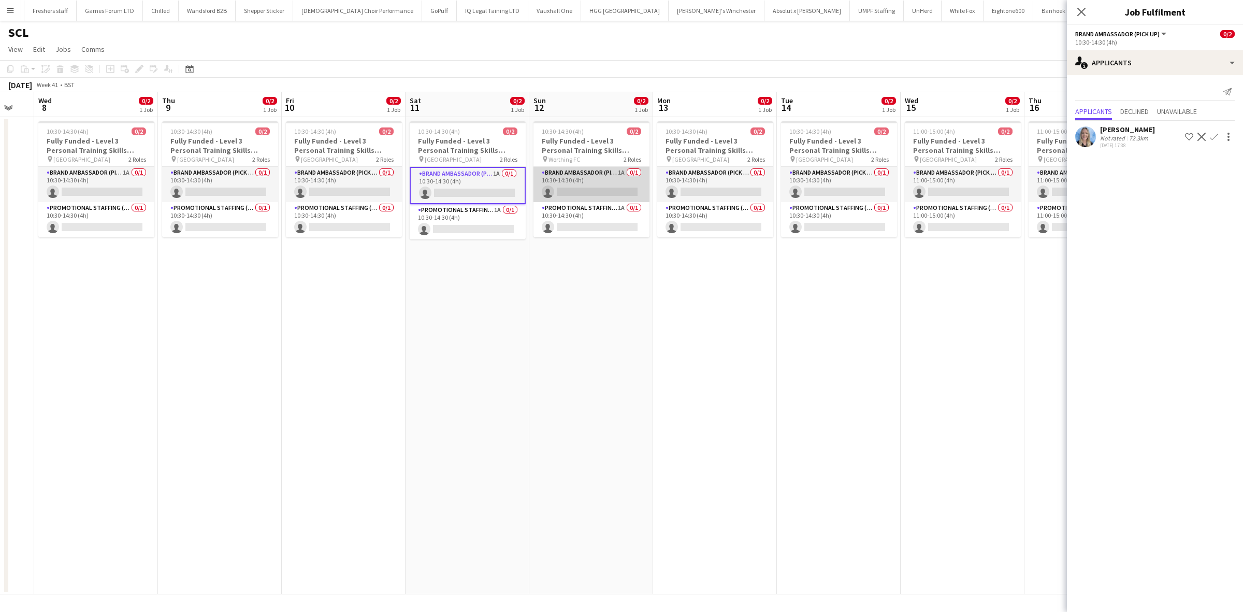
click at [601, 188] on app-card-role "Brand Ambassador (Pick up) 1A 0/1 10:30-14:30 (4h) single-neutral-actions" at bounding box center [592, 184] width 116 height 35
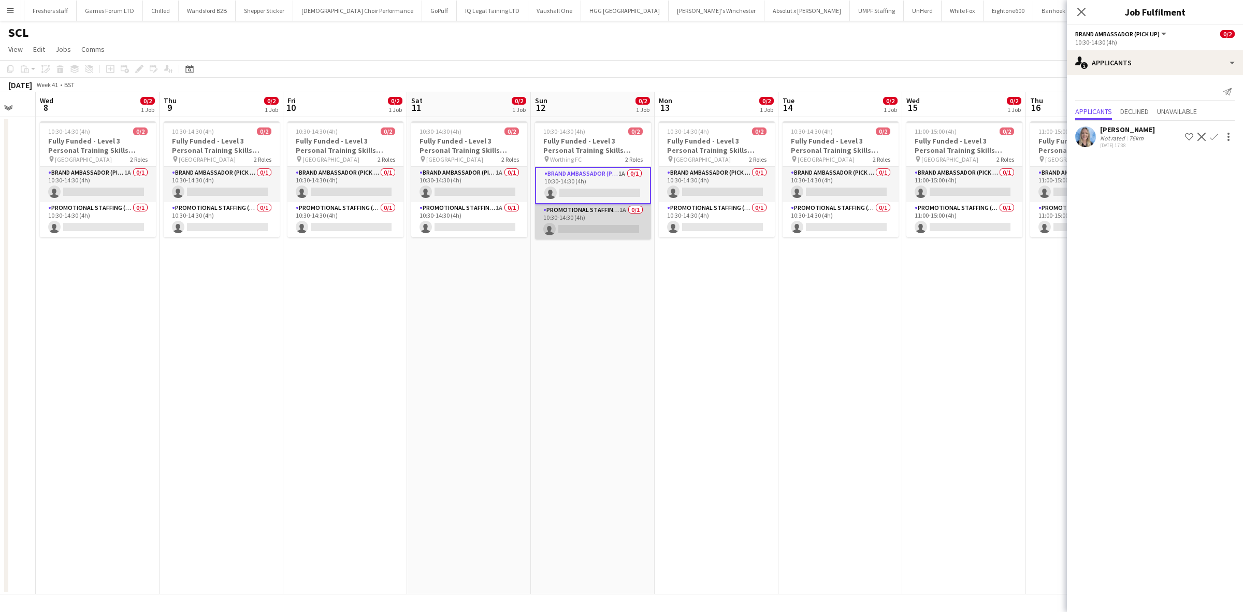
click at [610, 221] on app-card-role "Promotional Staffing (Brand Ambassadors) 1A 0/1 10:30-14:30 (4h) single-neutral…" at bounding box center [593, 221] width 116 height 35
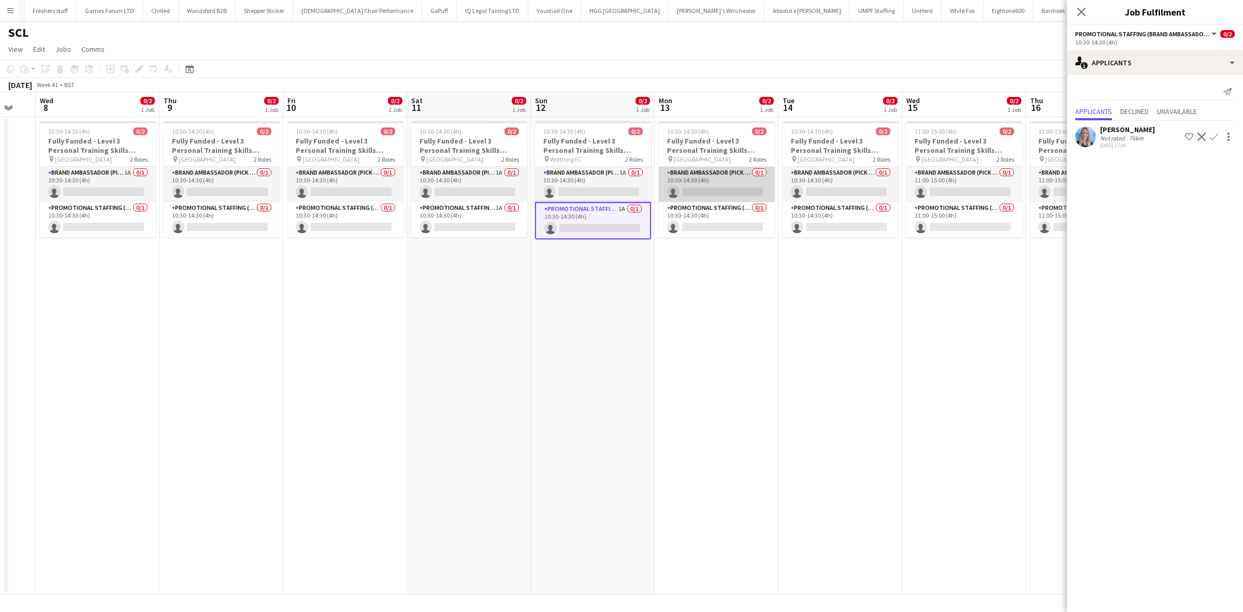
click at [720, 190] on app-card-role "Brand Ambassador (Pick up) 0/1 10:30-14:30 (4h) single-neutral-actions" at bounding box center [717, 184] width 116 height 35
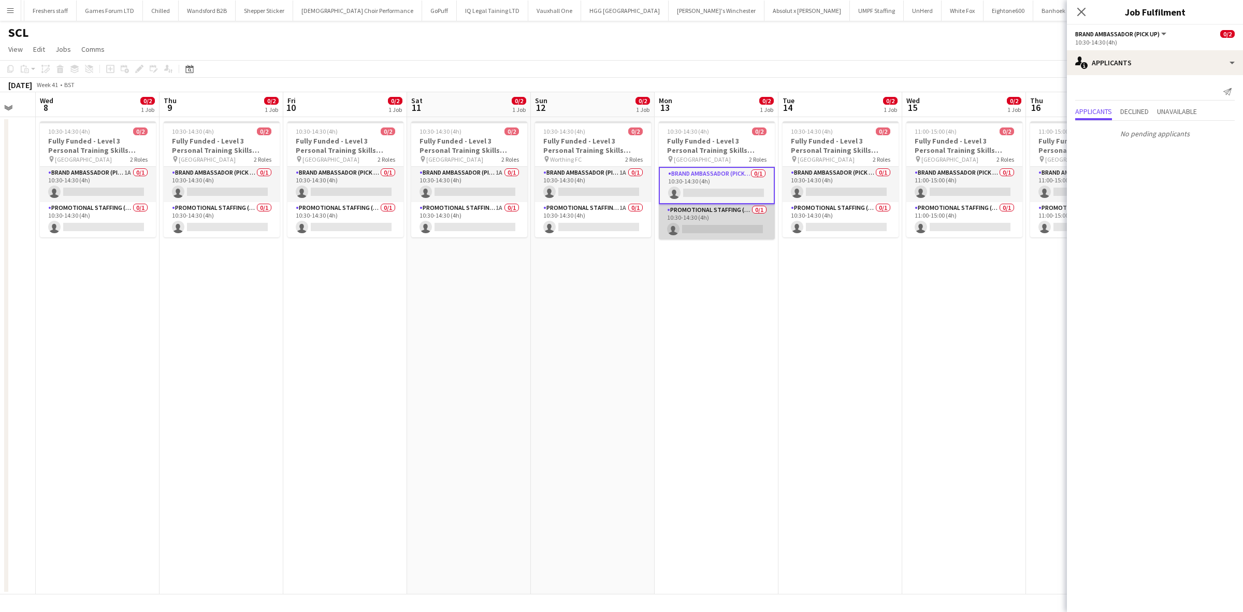
click at [723, 224] on app-card-role "Promotional Staffing (Brand Ambassadors) 0/1 10:30-14:30 (4h) single-neutral-ac…" at bounding box center [717, 221] width 116 height 35
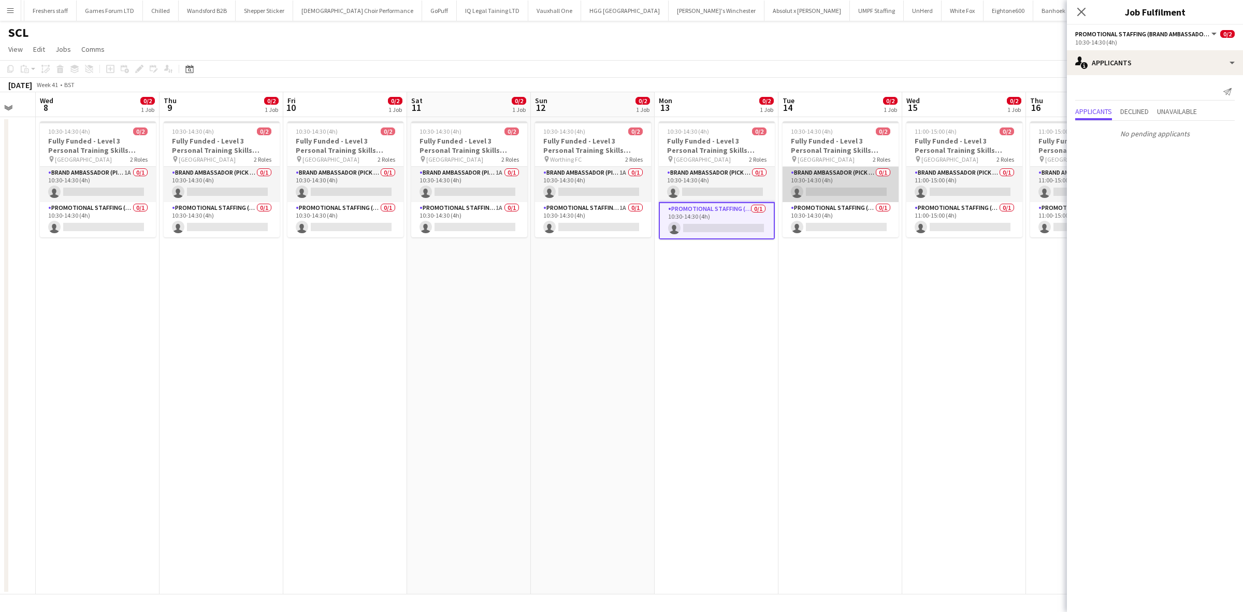
click at [853, 182] on app-card-role "Brand Ambassador (Pick up) 0/1 10:30-14:30 (4h) single-neutral-actions" at bounding box center [841, 184] width 116 height 35
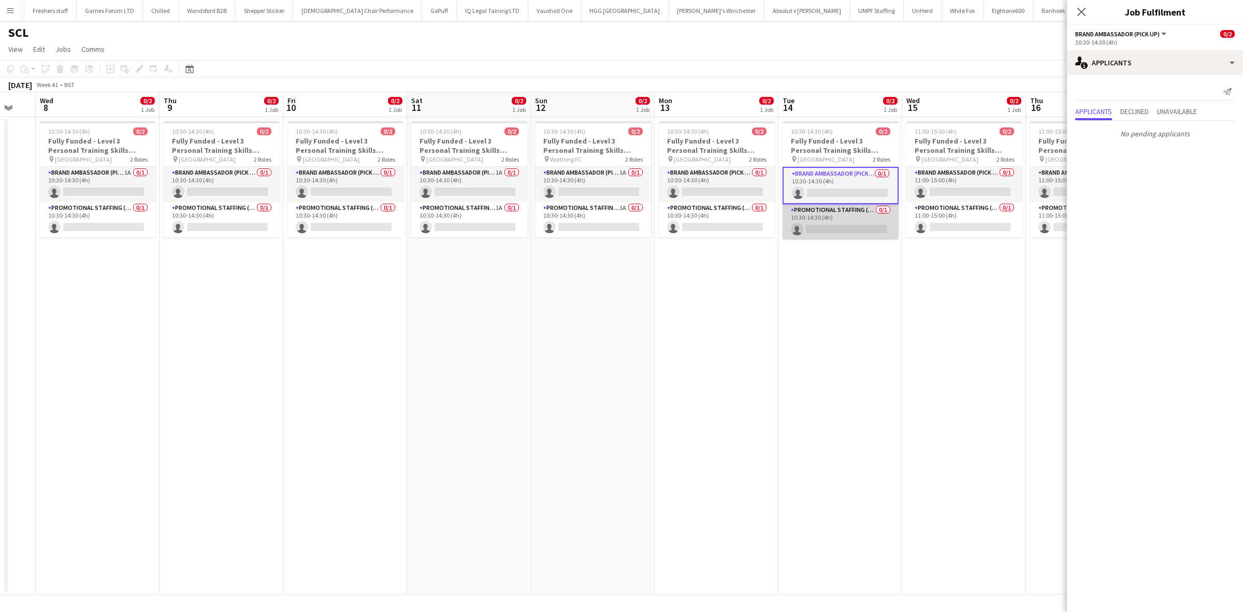
click at [846, 223] on app-card-role "Promotional Staffing (Brand Ambassadors) 0/1 10:30-14:30 (4h) single-neutral-ac…" at bounding box center [841, 221] width 116 height 35
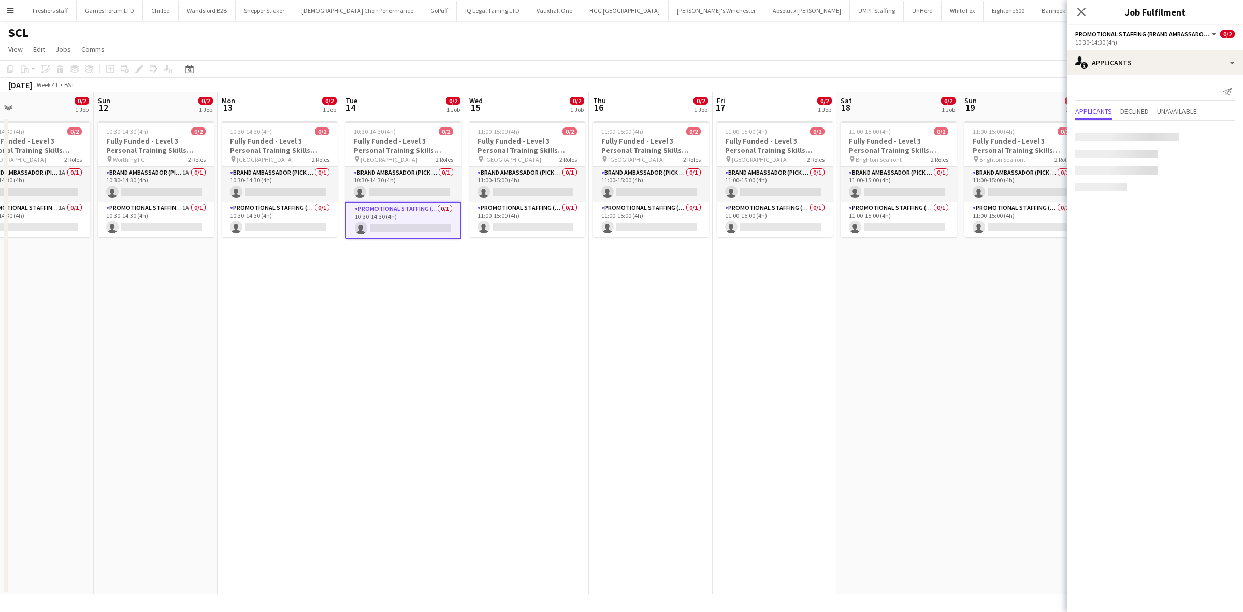
scroll to position [0, 457]
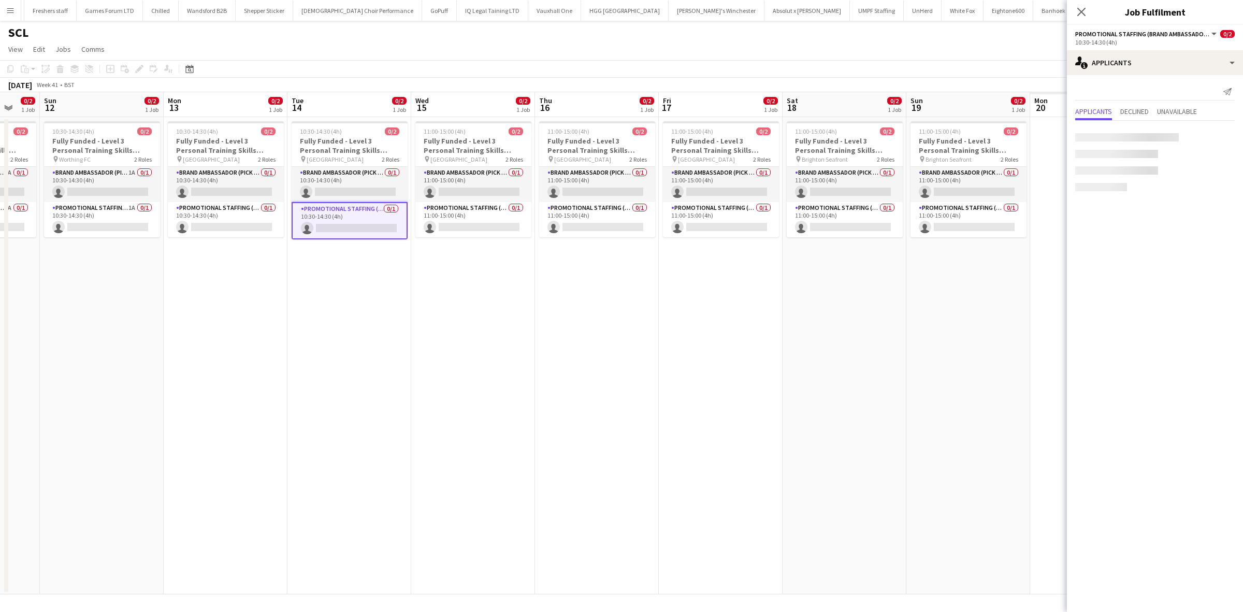
drag, startPoint x: 827, startPoint y: 306, endPoint x: 485, endPoint y: 267, distance: 343.5
click at [482, 280] on app-calendar-viewport "Wed 8 0/2 1 Job Thu 9 0/2 1 Job Fri 10 0/2 1 Job Sat 11 0/2 1 Job Sun 12 0/2 1 …" at bounding box center [621, 343] width 1243 height 502
click at [489, 192] on app-card-role "Brand Ambassador (Pick up) 0/1 11:00-15:00 (4h) single-neutral-actions" at bounding box center [471, 184] width 116 height 35
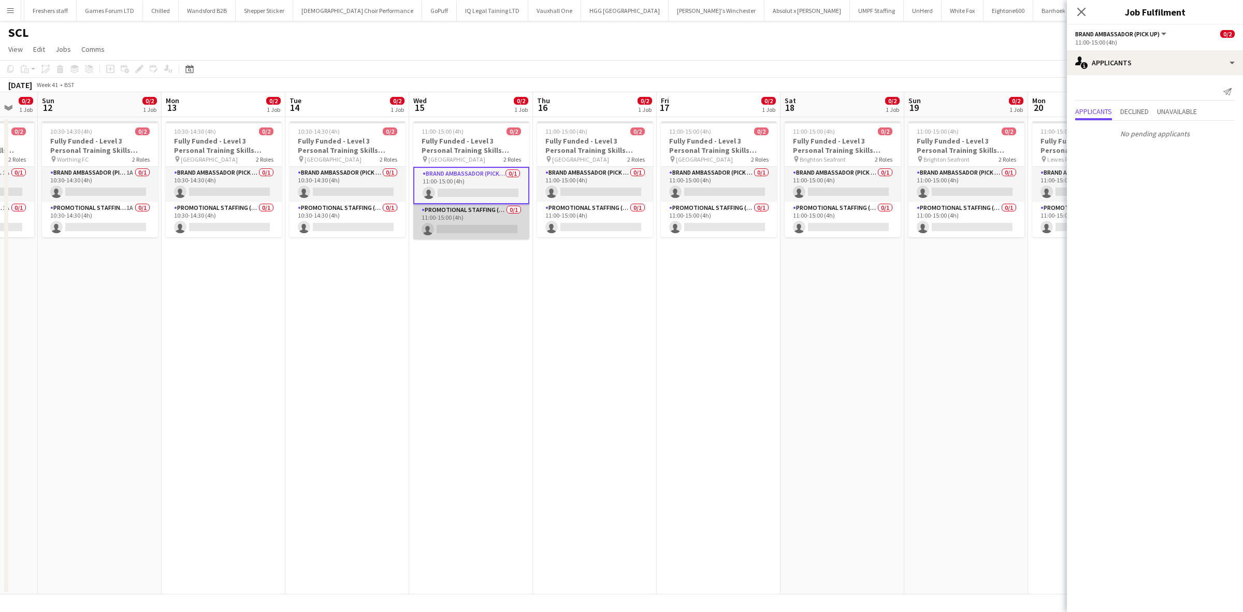
click at [478, 224] on app-card-role "Promotional Staffing (Brand Ambassadors) 0/1 11:00-15:00 (4h) single-neutral-ac…" at bounding box center [471, 221] width 116 height 35
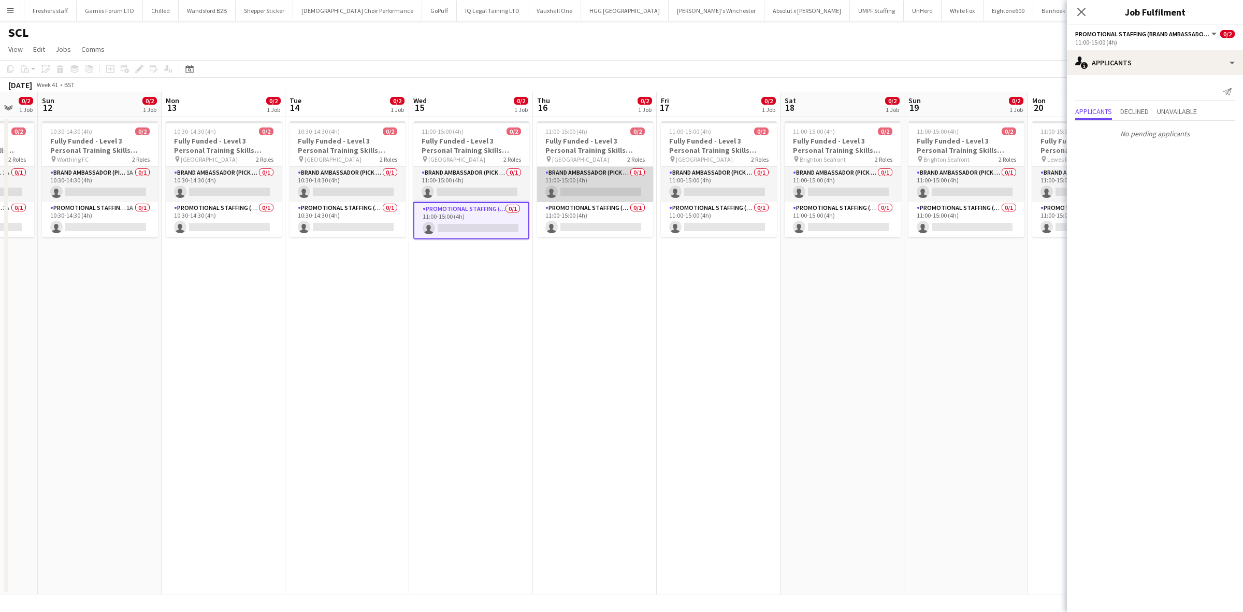
click at [604, 184] on app-card-role "Brand Ambassador (Pick up) 0/1 11:00-15:00 (4h) single-neutral-actions" at bounding box center [595, 184] width 116 height 35
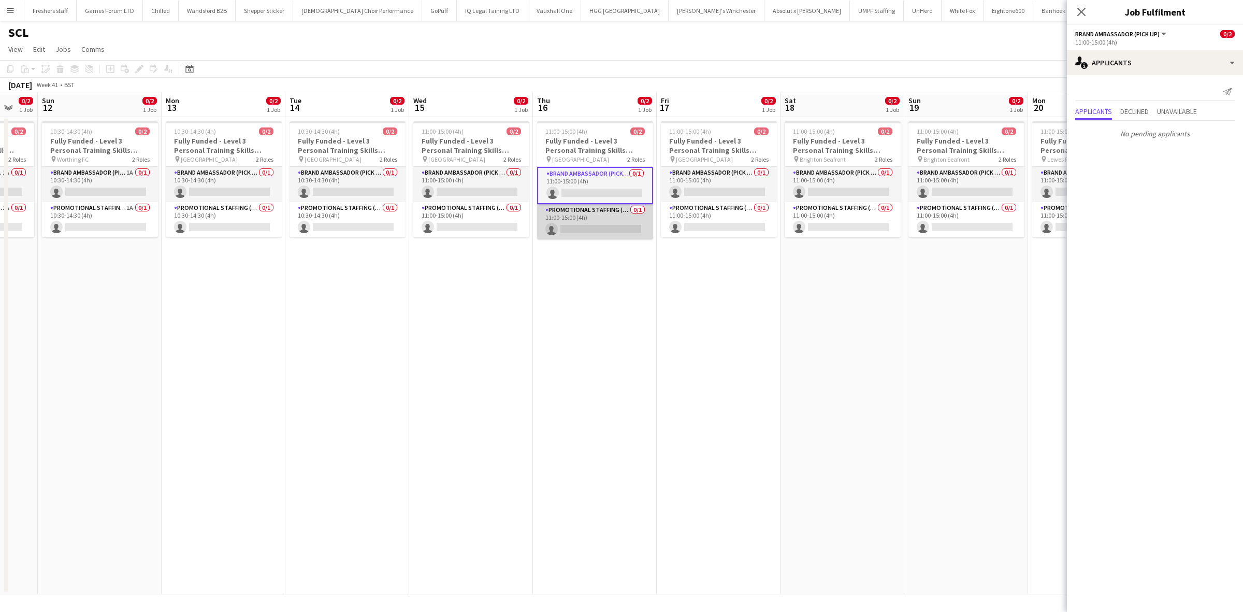
click at [636, 229] on app-card-role "Promotional Staffing (Brand Ambassadors) 0/1 11:00-15:00 (4h) single-neutral-ac…" at bounding box center [595, 221] width 116 height 35
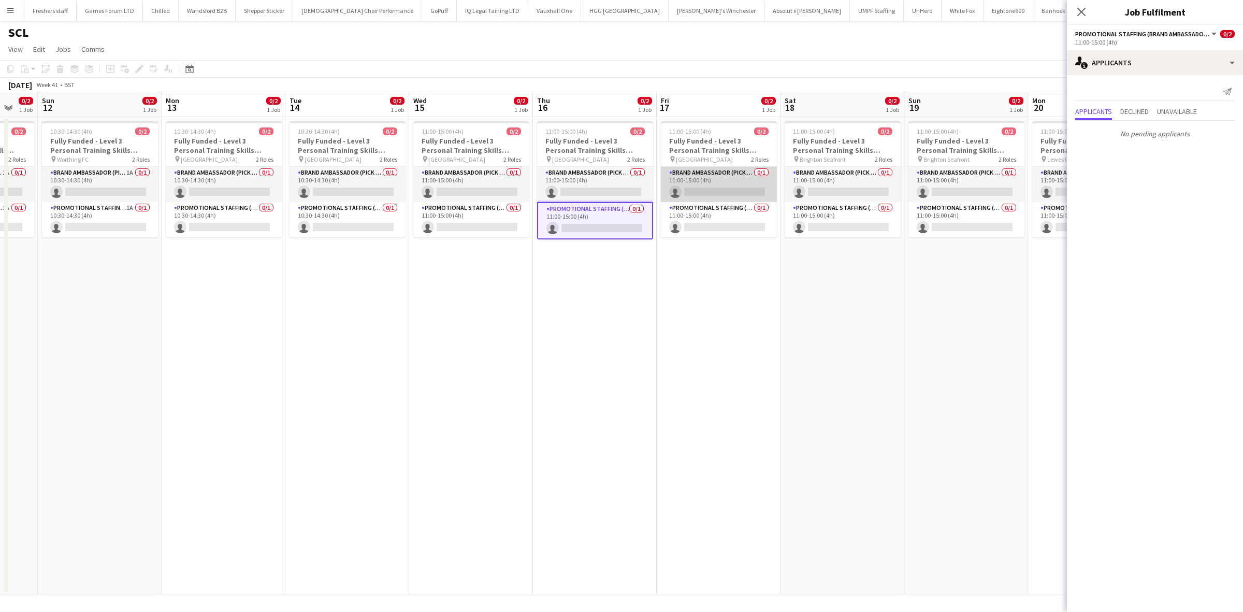
click at [741, 194] on app-card-role "Brand Ambassador (Pick up) 0/1 11:00-15:00 (4h) single-neutral-actions" at bounding box center [719, 184] width 116 height 35
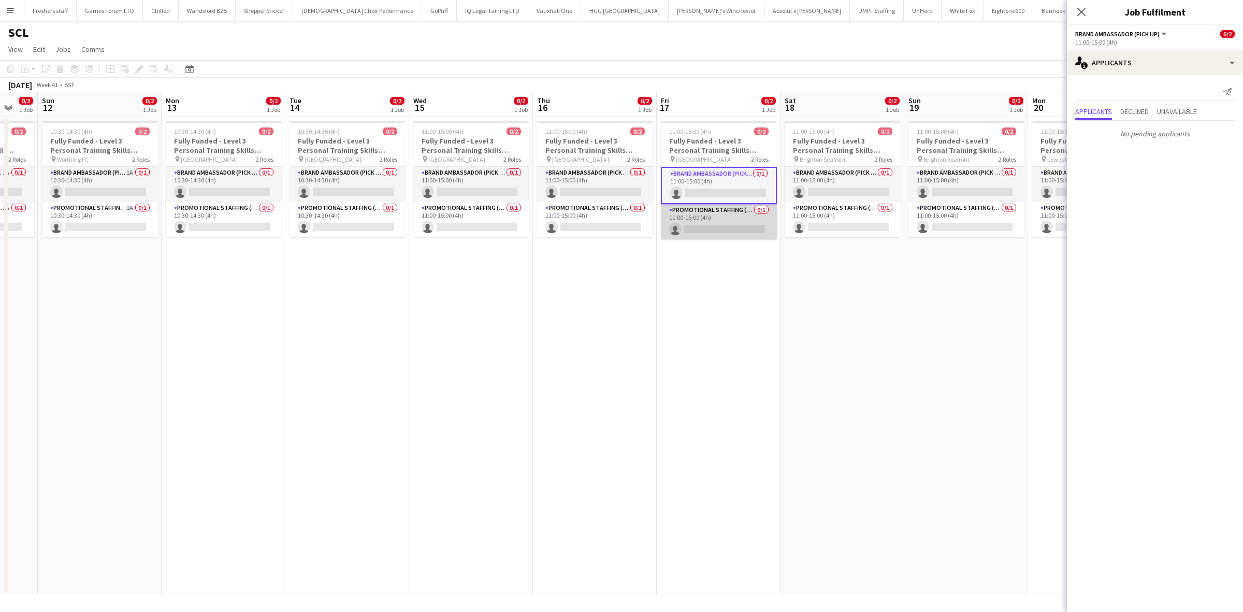
click at [724, 225] on app-card-role "Promotional Staffing (Brand Ambassadors) 0/1 11:00-15:00 (4h) single-neutral-ac…" at bounding box center [719, 221] width 116 height 35
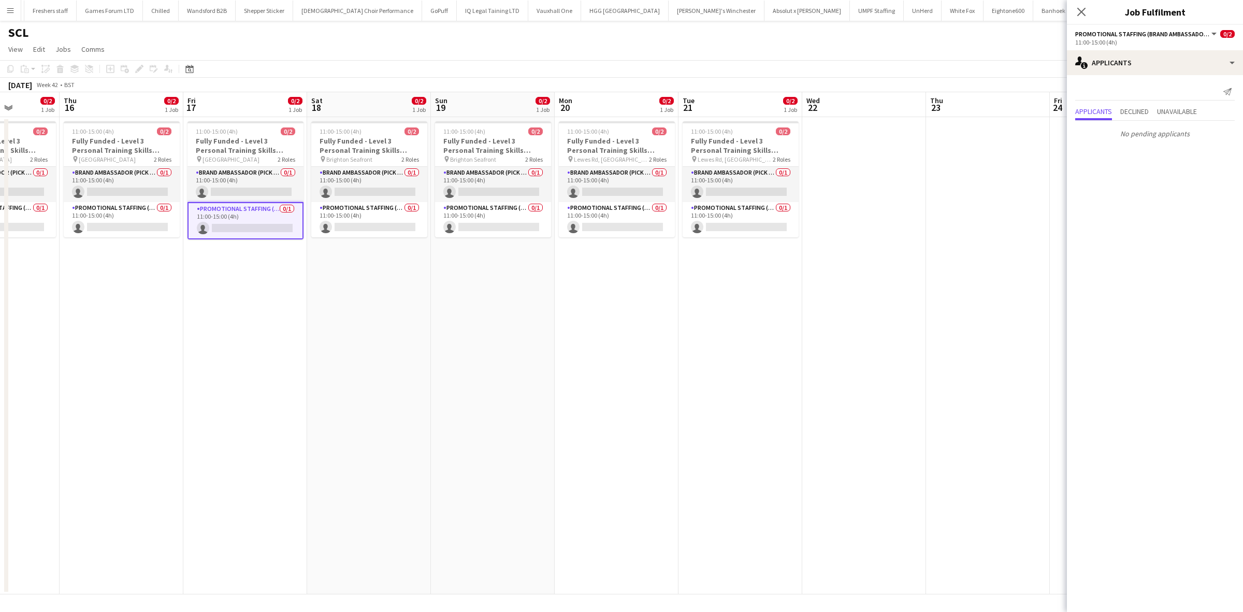
scroll to position [0, 449]
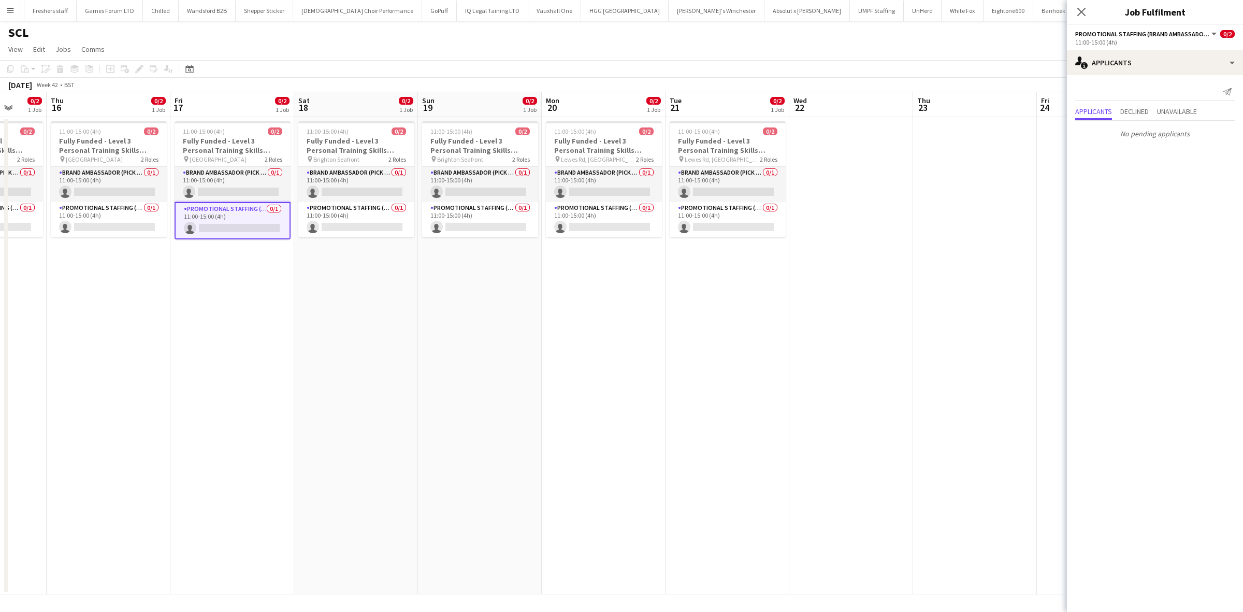
drag, startPoint x: 889, startPoint y: 332, endPoint x: 416, endPoint y: 334, distance: 472.9
click at [416, 334] on app-calendar-viewport "Sun 12 0/2 1 Job Mon 13 0/2 1 Job Tue 14 0/2 1 Job Wed 15 0/2 1 Job Thu 16 0/2 …" at bounding box center [621, 343] width 1243 height 502
click at [382, 195] on app-card-role "Brand Ambassador (Pick up) 0/1 11:00-15:00 (4h) single-neutral-actions" at bounding box center [356, 184] width 116 height 35
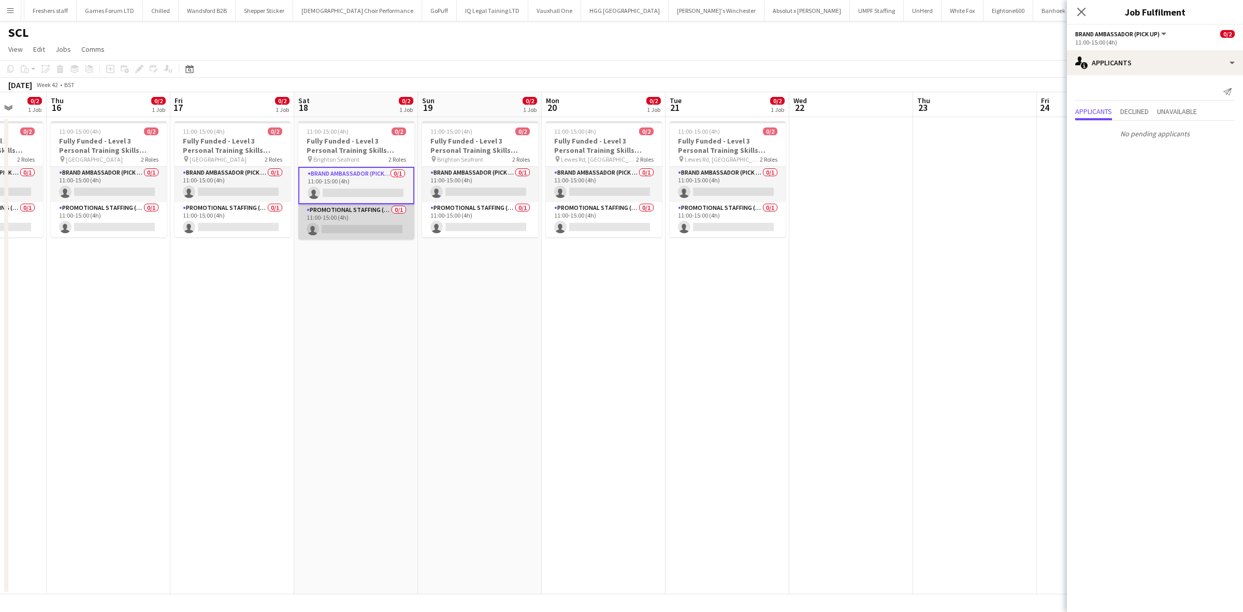
click at [410, 229] on app-card-role "Promotional Staffing (Brand Ambassadors) 0/1 11:00-15:00 (4h) single-neutral-ac…" at bounding box center [356, 221] width 116 height 35
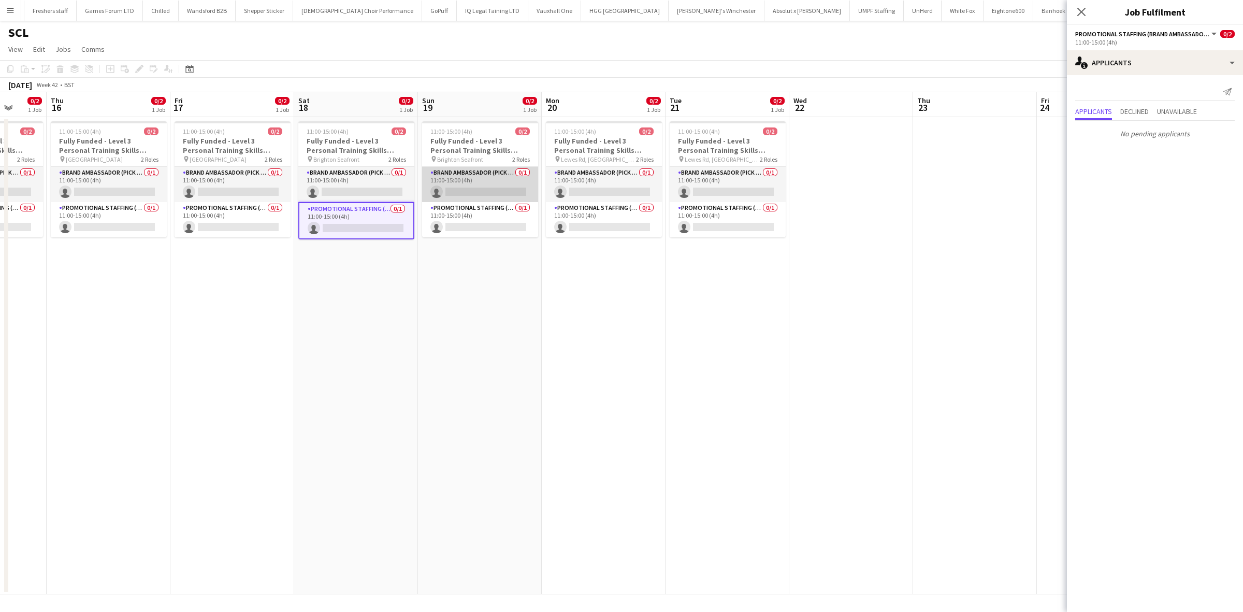
click at [508, 193] on app-card-role "Brand Ambassador (Pick up) 0/1 11:00-15:00 (4h) single-neutral-actions" at bounding box center [480, 184] width 116 height 35
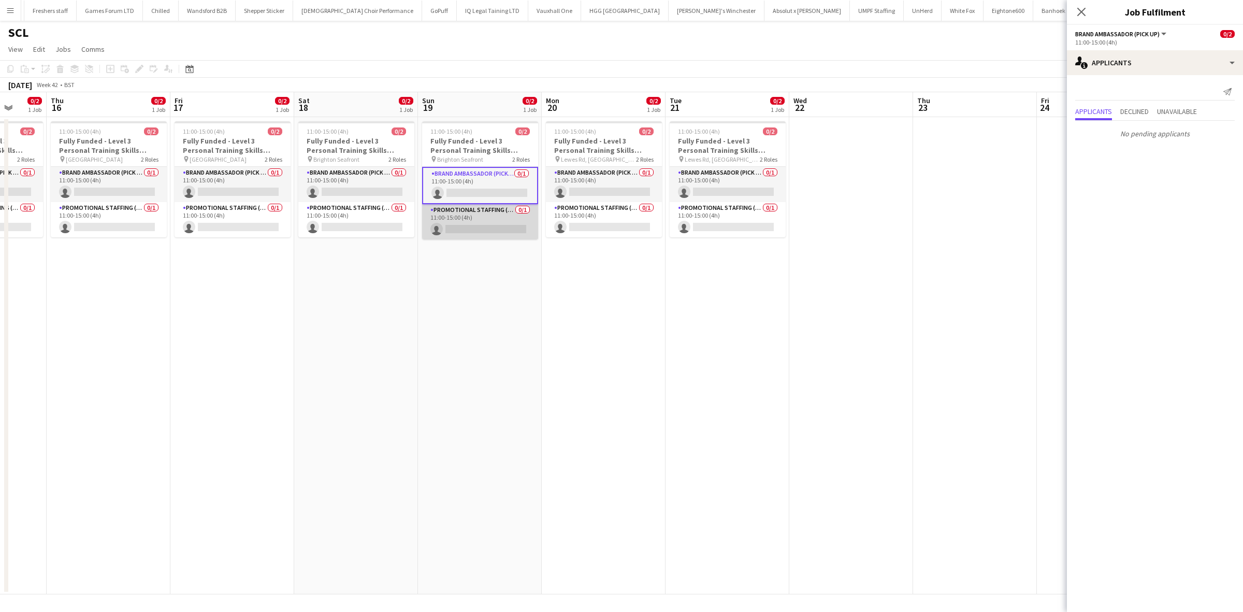
click at [513, 228] on app-card-role "Promotional Staffing (Brand Ambassadors) 0/1 11:00-15:00 (4h) single-neutral-ac…" at bounding box center [480, 221] width 116 height 35
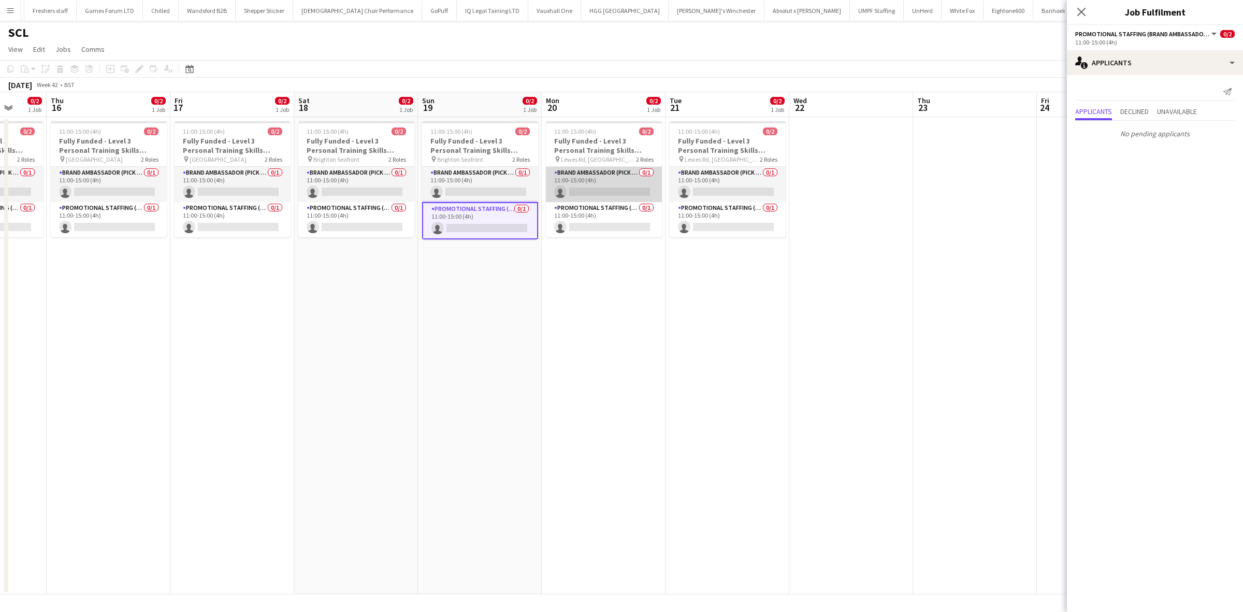
click at [629, 190] on app-card-role "Brand Ambassador (Pick up) 0/1 11:00-15:00 (4h) single-neutral-actions" at bounding box center [604, 184] width 116 height 35
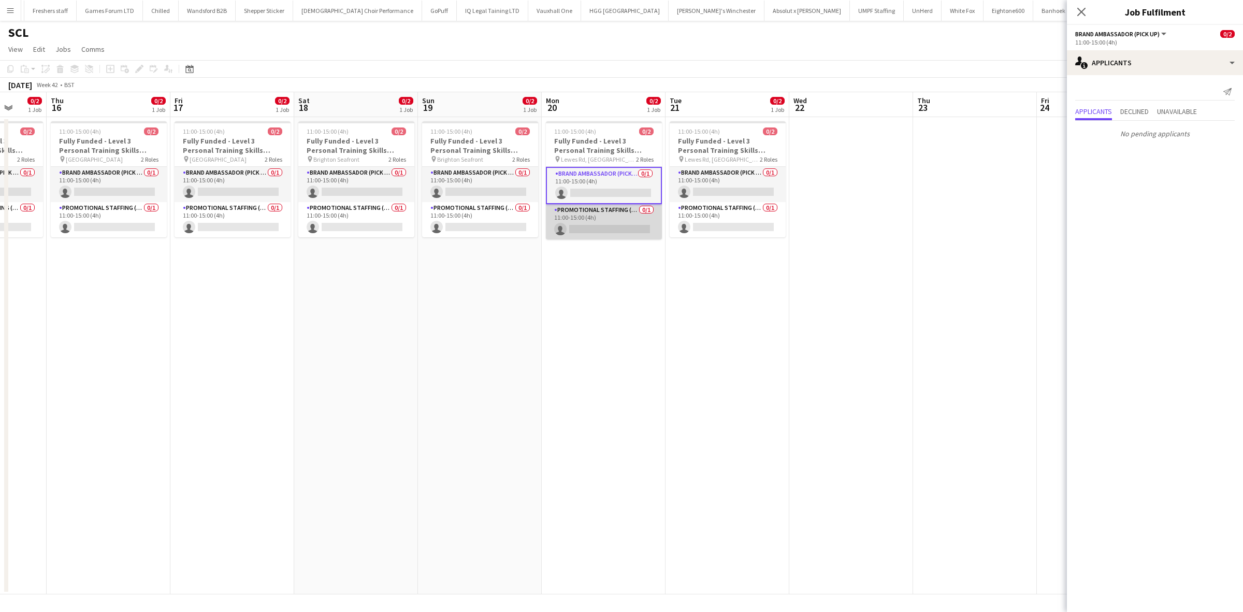
click at [620, 225] on app-card-role "Promotional Staffing (Brand Ambassadors) 0/1 11:00-15:00 (4h) single-neutral-ac…" at bounding box center [604, 221] width 116 height 35
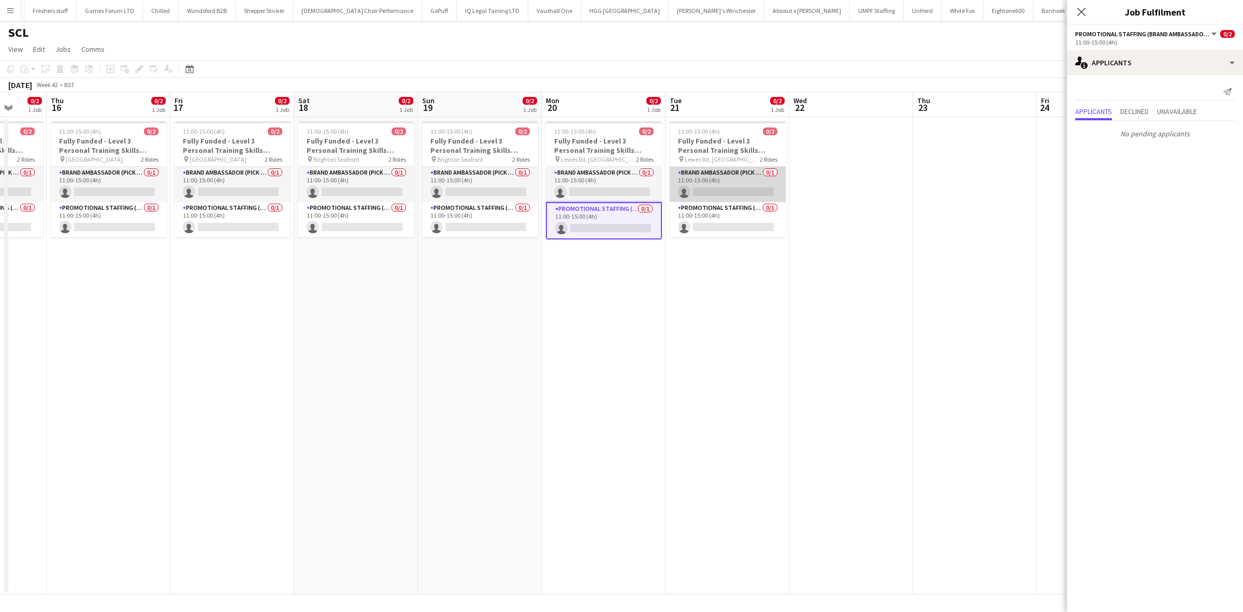
click at [743, 196] on app-card-role "Brand Ambassador (Pick up) 0/1 11:00-15:00 (4h) single-neutral-actions" at bounding box center [728, 184] width 116 height 35
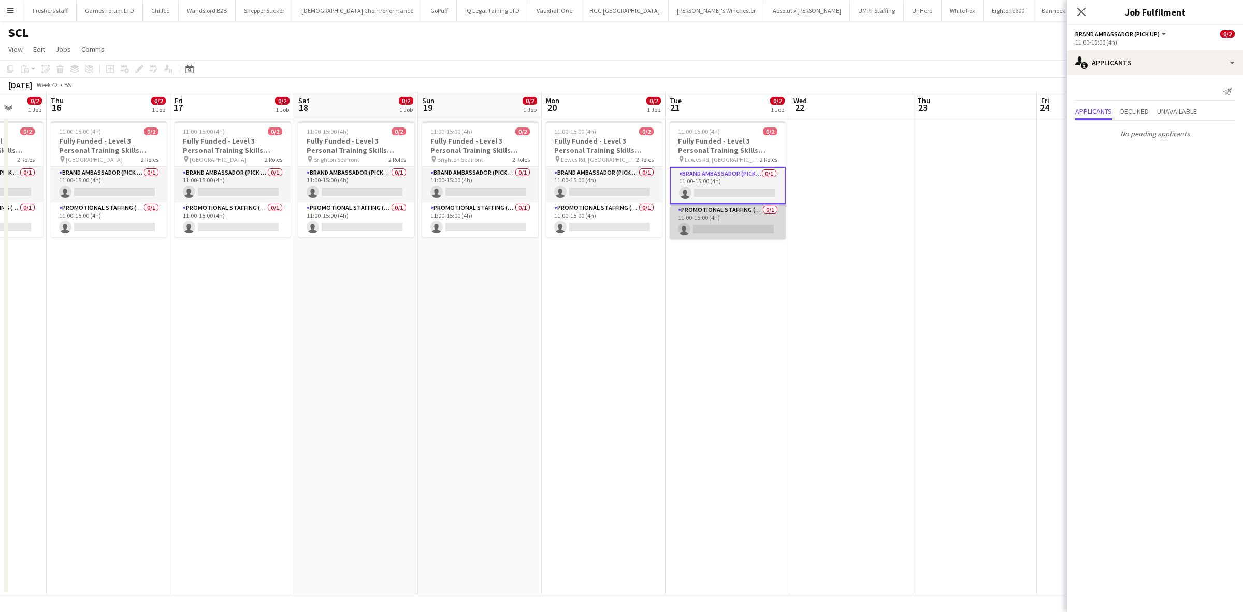
click at [737, 226] on app-card-role "Promotional Staffing (Brand Ambassadors) 0/1 11:00-15:00 (4h) single-neutral-ac…" at bounding box center [728, 221] width 116 height 35
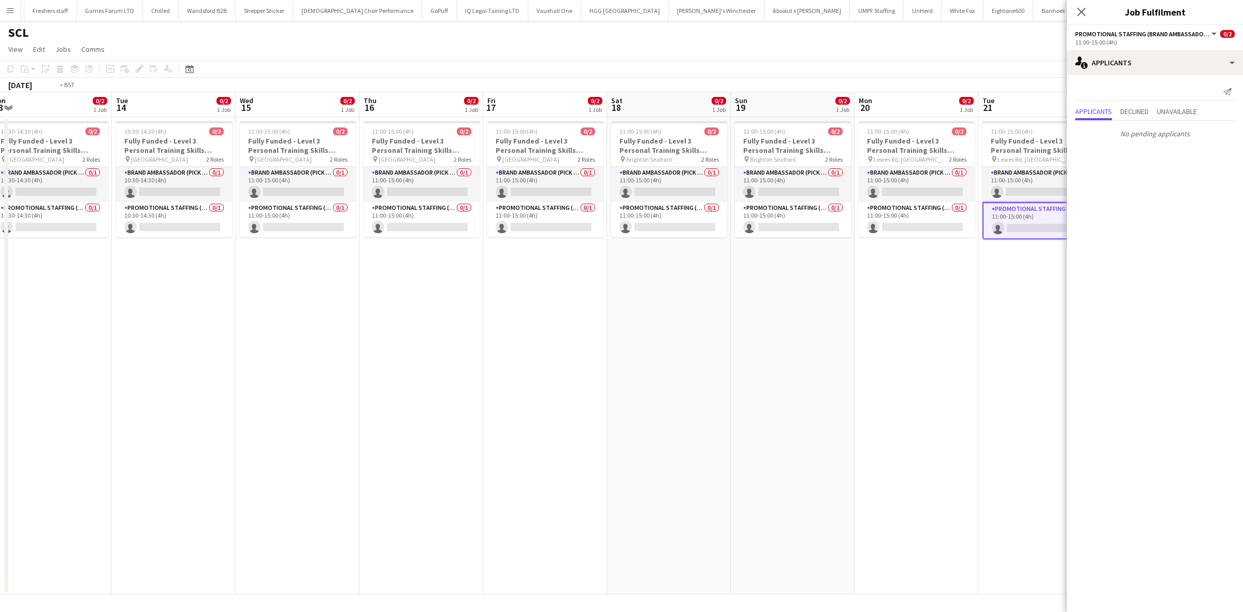
scroll to position [0, 319]
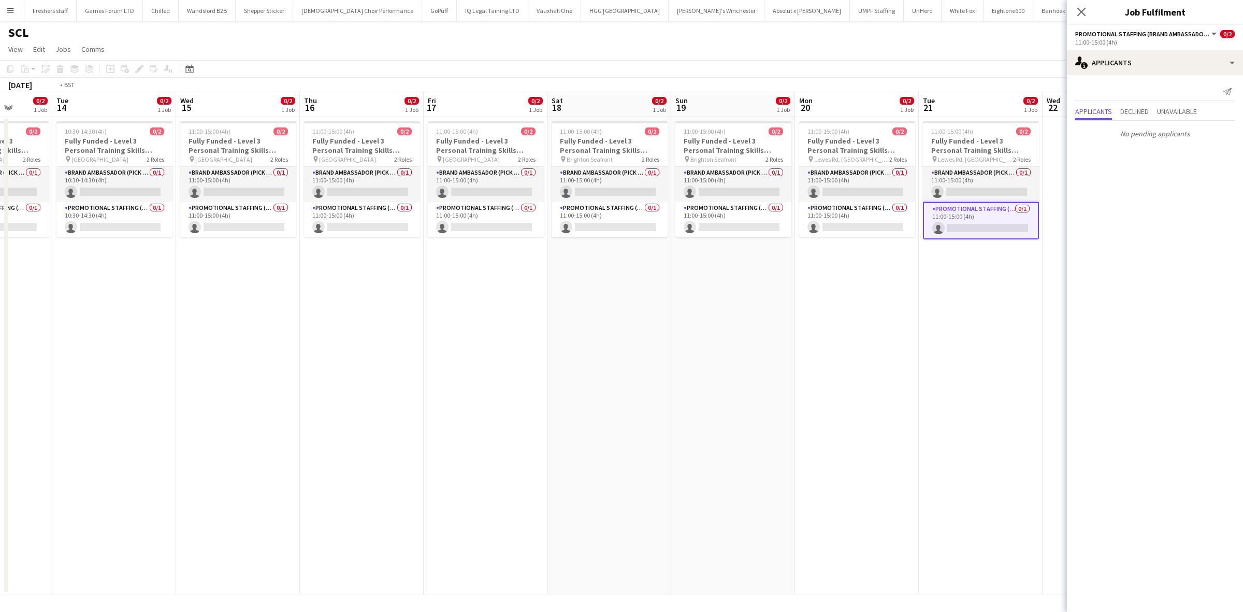
drag, startPoint x: 565, startPoint y: 287, endPoint x: 1127, endPoint y: 269, distance: 562.3
click at [1169, 270] on body "Menu Boards Boards Boards All jobs Status Workforce Workforce My Workforce Recr…" at bounding box center [621, 306] width 1243 height 612
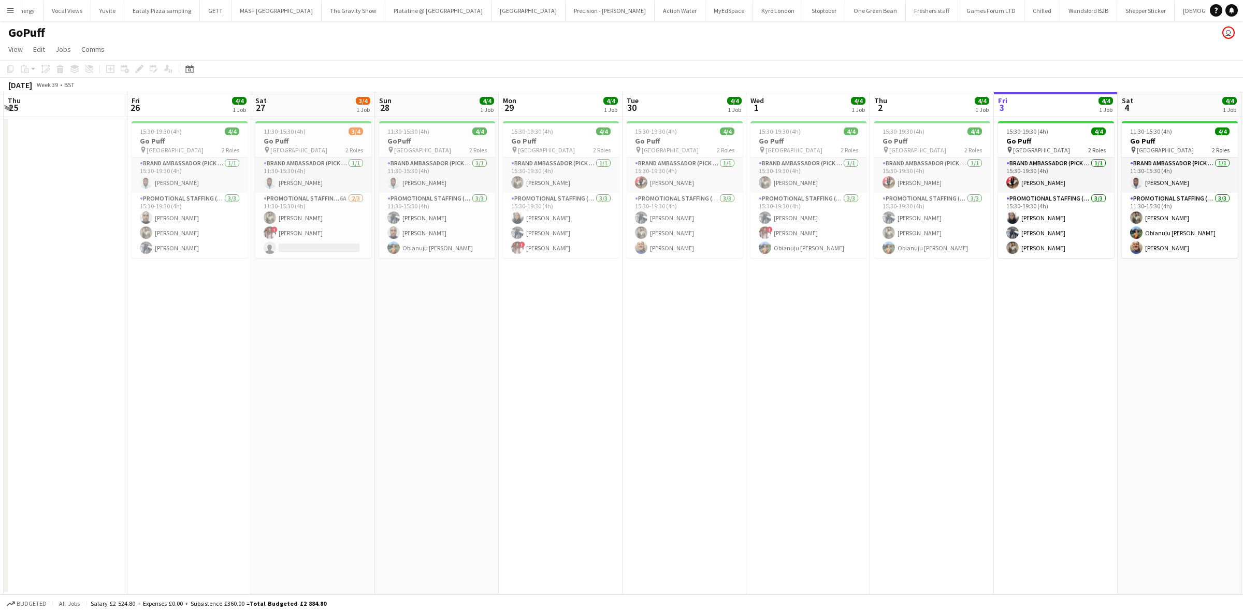
scroll to position [0, 240]
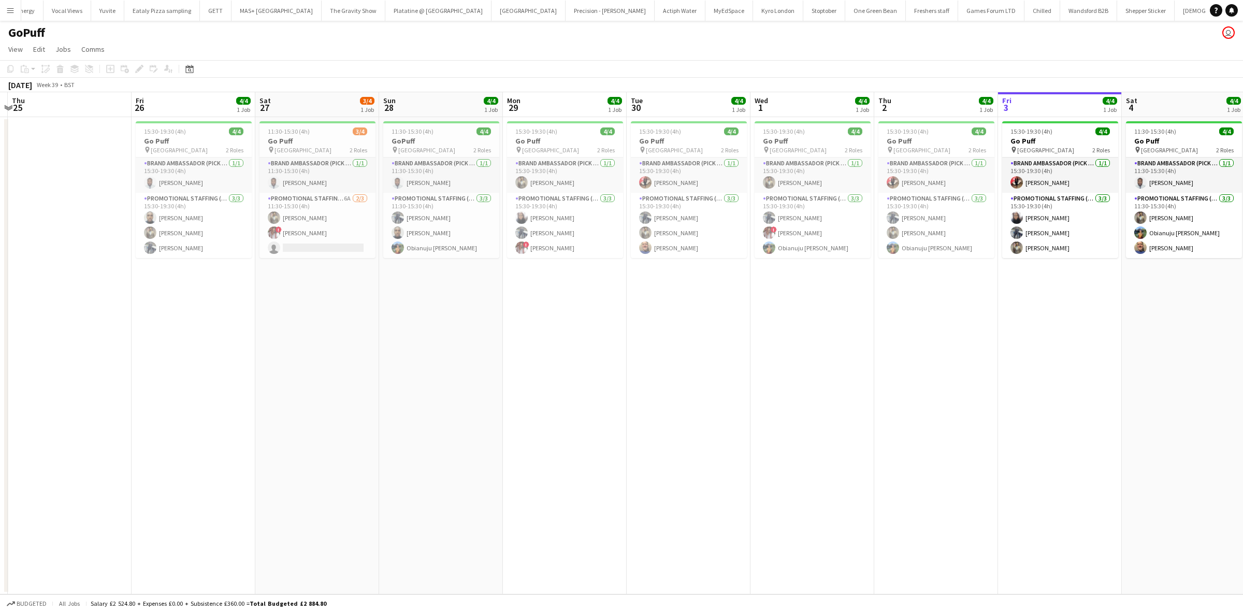
drag, startPoint x: 364, startPoint y: 367, endPoint x: 1144, endPoint y: 399, distance: 780.7
click at [1225, 387] on app-calendar-viewport "Tue 23 Wed 24 Thu 25 Fri 26 4/4 1 Job Sat 27 3/4 1 Job Sun 28 4/4 1 Job Mon 29 …" at bounding box center [621, 343] width 1243 height 502
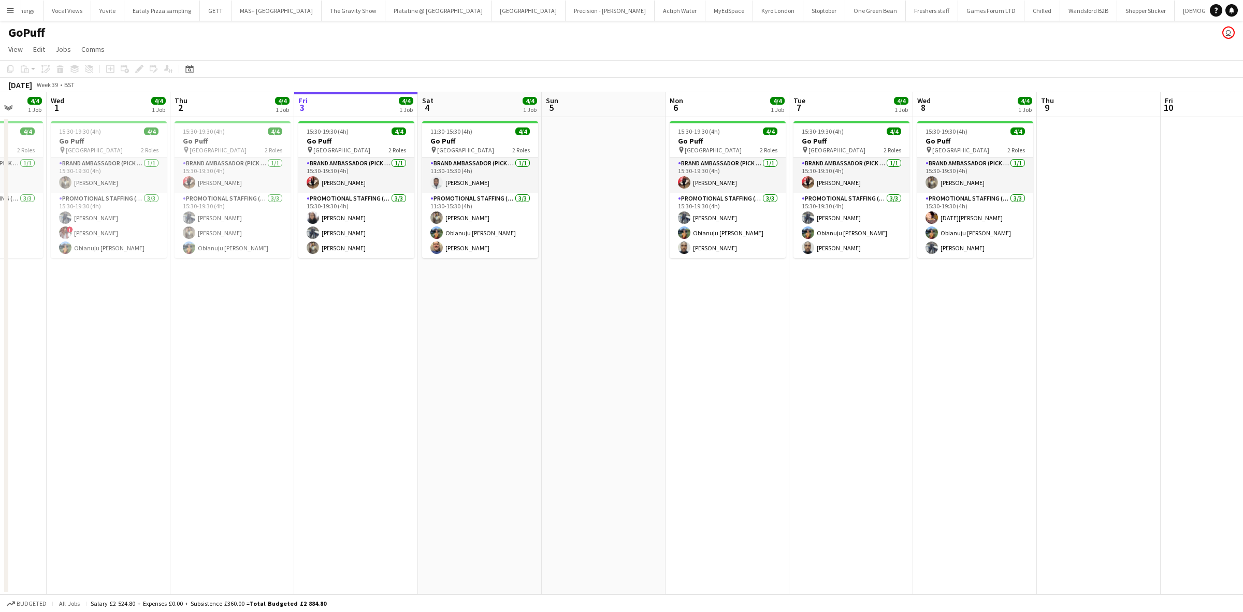
scroll to position [0, 492]
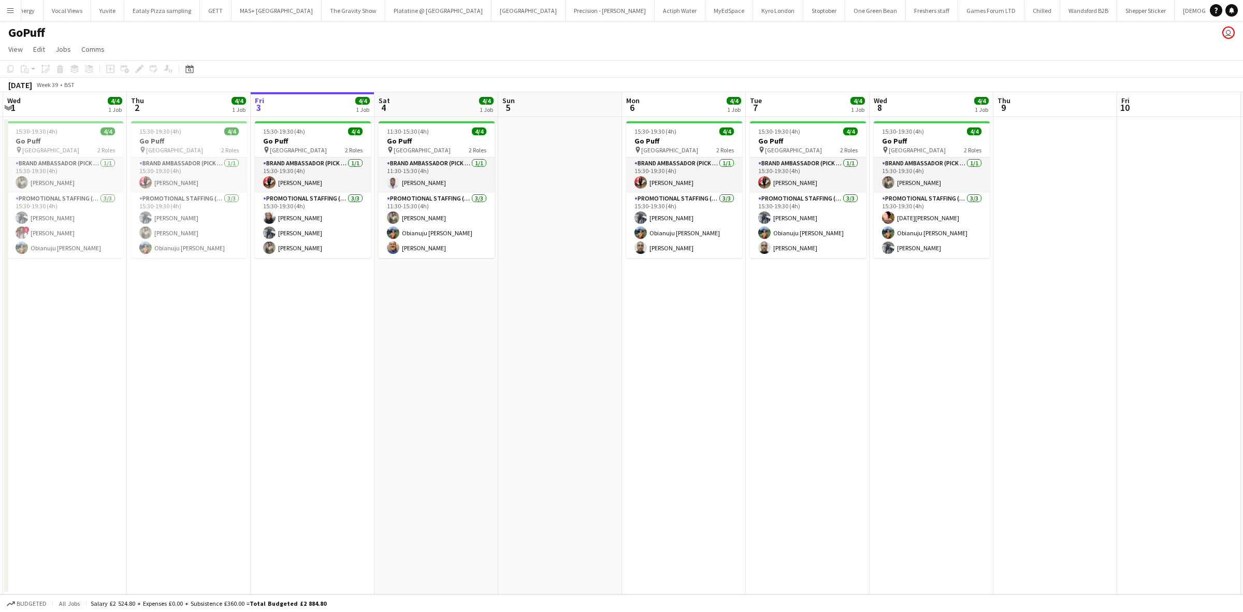
drag, startPoint x: 1156, startPoint y: 328, endPoint x: 409, endPoint y: 307, distance: 747.2
click at [409, 307] on app-calendar-viewport "Sat 27 3/4 1 Job Sun 28 4/4 1 Job Mon 29 4/4 1 Job Tue 30 4/4 1 Job Wed 1 4/4 1…" at bounding box center [621, 343] width 1243 height 502
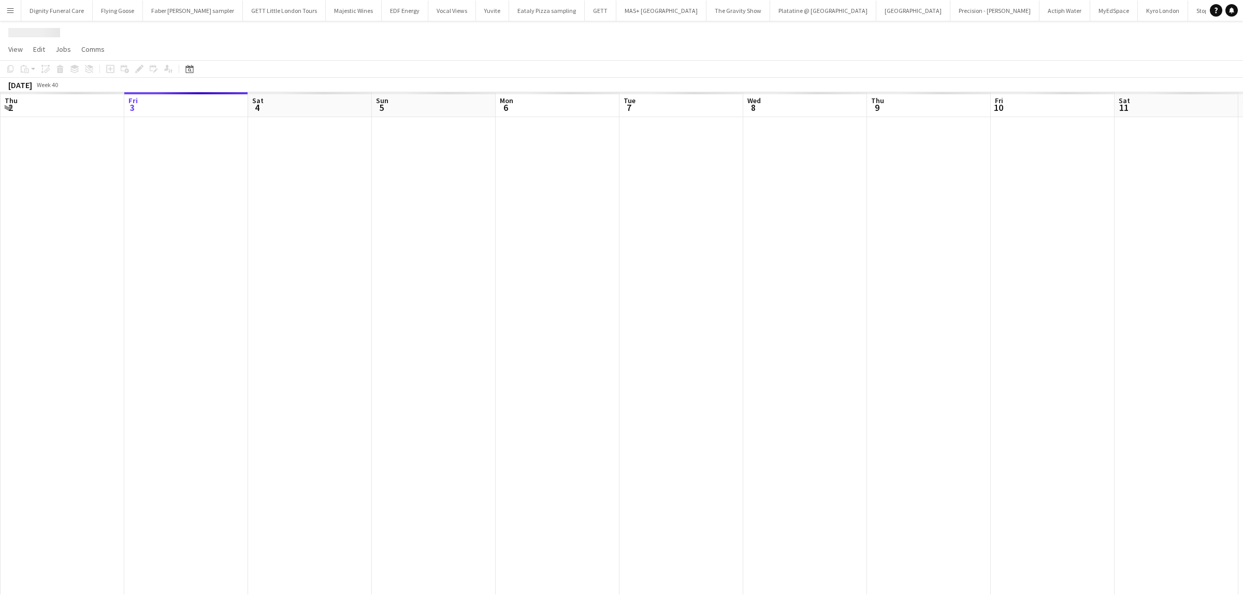
scroll to position [0, 1334]
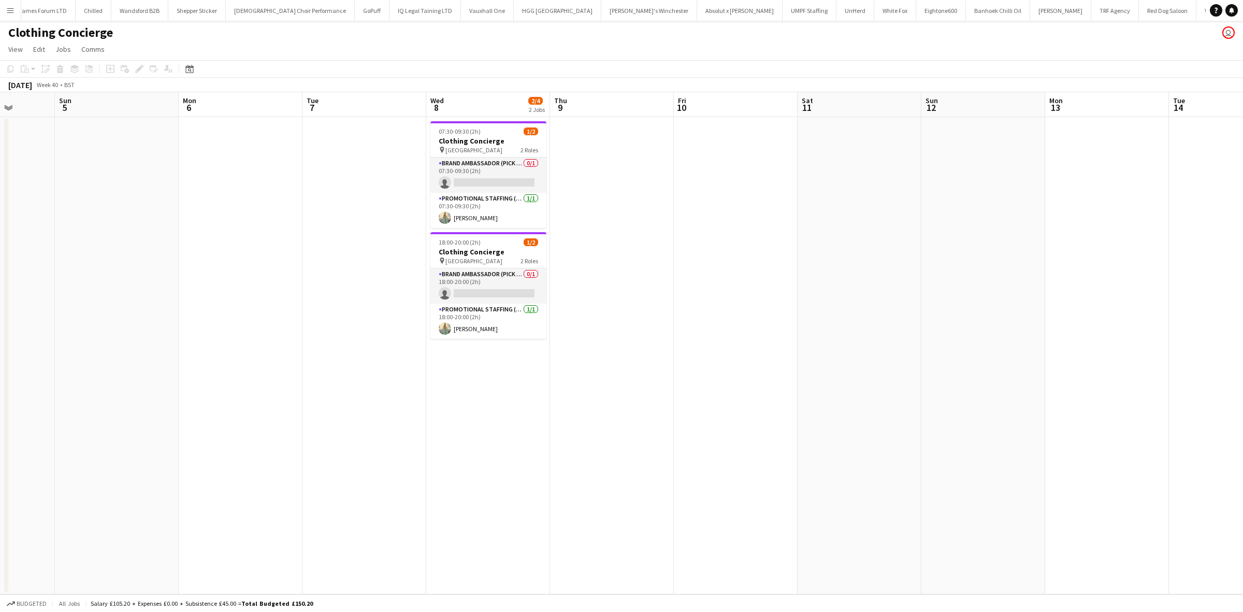
drag, startPoint x: 979, startPoint y: 335, endPoint x: 645, endPoint y: 345, distance: 334.3
click at [645, 345] on app-calendar-viewport "Thu 2 Fri 3 Sat 4 Sun 5 Mon 6 Tue 7 Wed 8 2/4 2 Jobs Thu 9 Fri 10 Sat 11 Sun 12…" at bounding box center [621, 343] width 1243 height 502
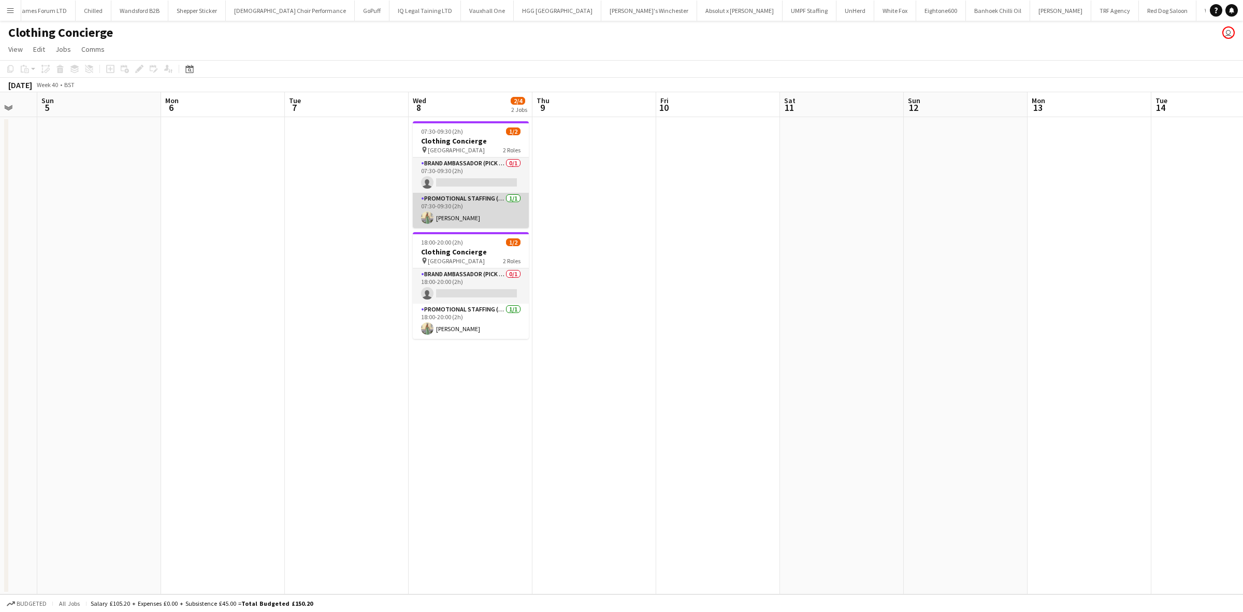
click at [469, 218] on app-card-role "Promotional Staffing (Brand Ambassadors) [DATE] 07:30-09:30 (2h) [PERSON_NAME]" at bounding box center [471, 210] width 116 height 35
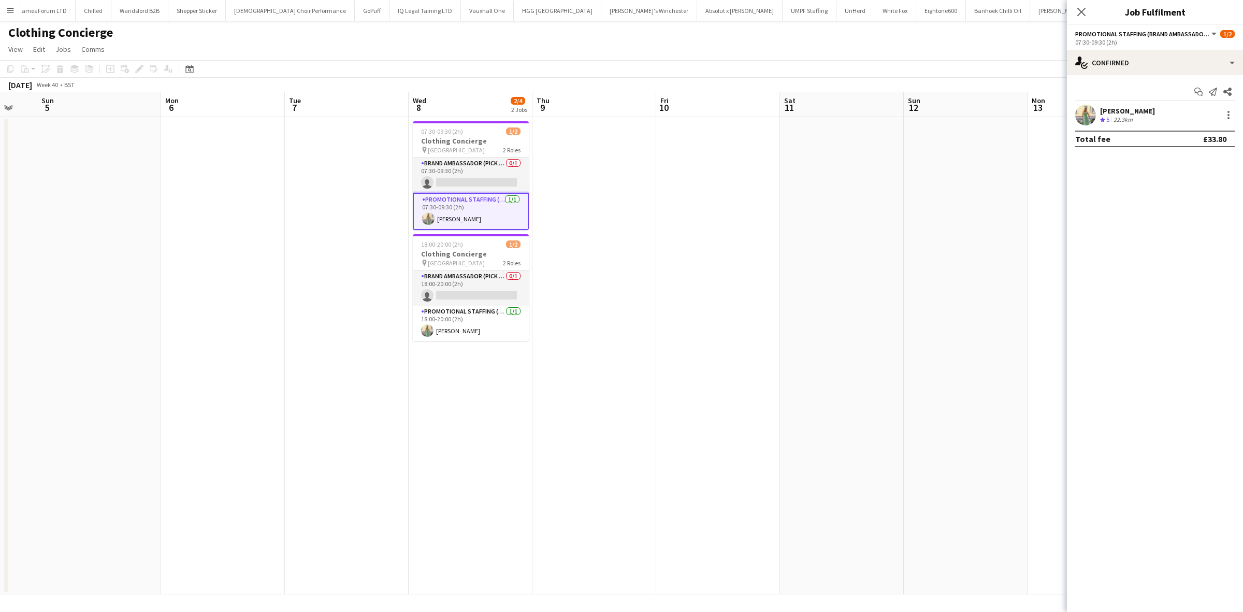
click at [1121, 109] on div "[PERSON_NAME]" at bounding box center [1127, 110] width 55 height 9
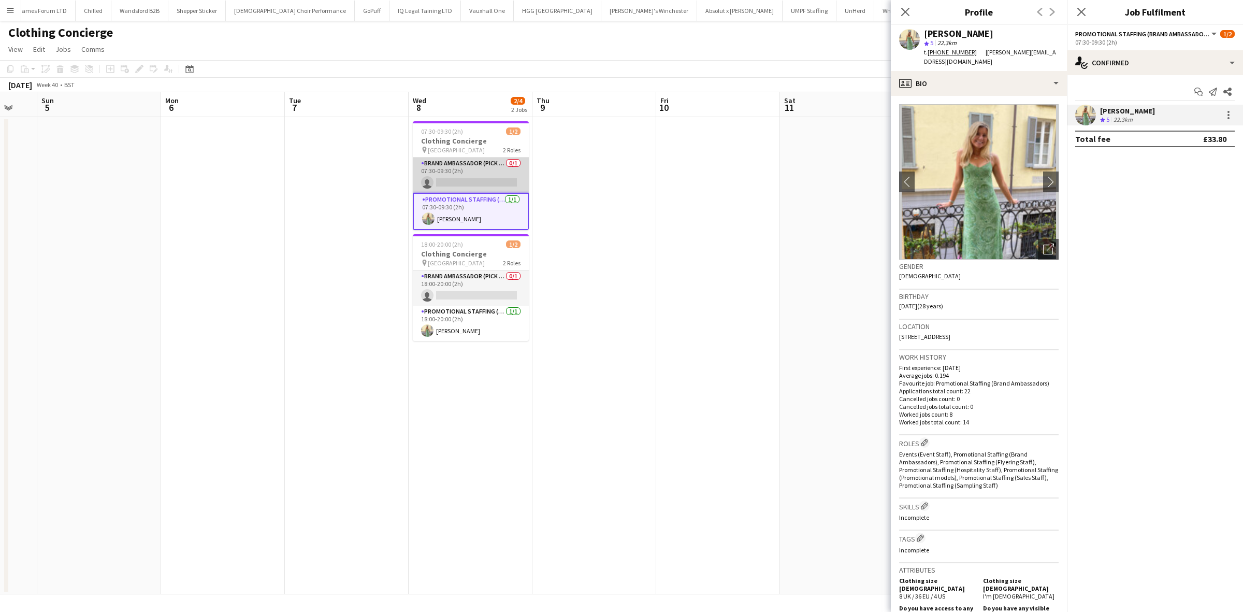
click at [487, 180] on app-card-role "Brand Ambassador (Pick up) 0/1 07:30-09:30 (2h) single-neutral-actions" at bounding box center [471, 174] width 116 height 35
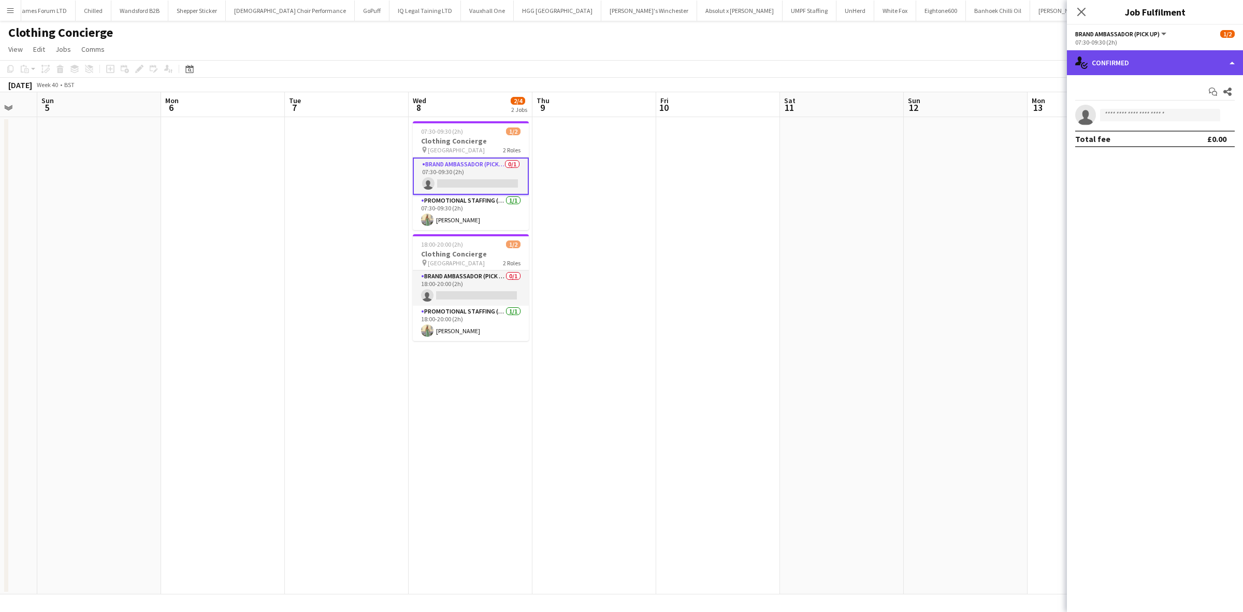
click at [1117, 66] on div "single-neutral-actions-check-2 Confirmed" at bounding box center [1155, 62] width 176 height 25
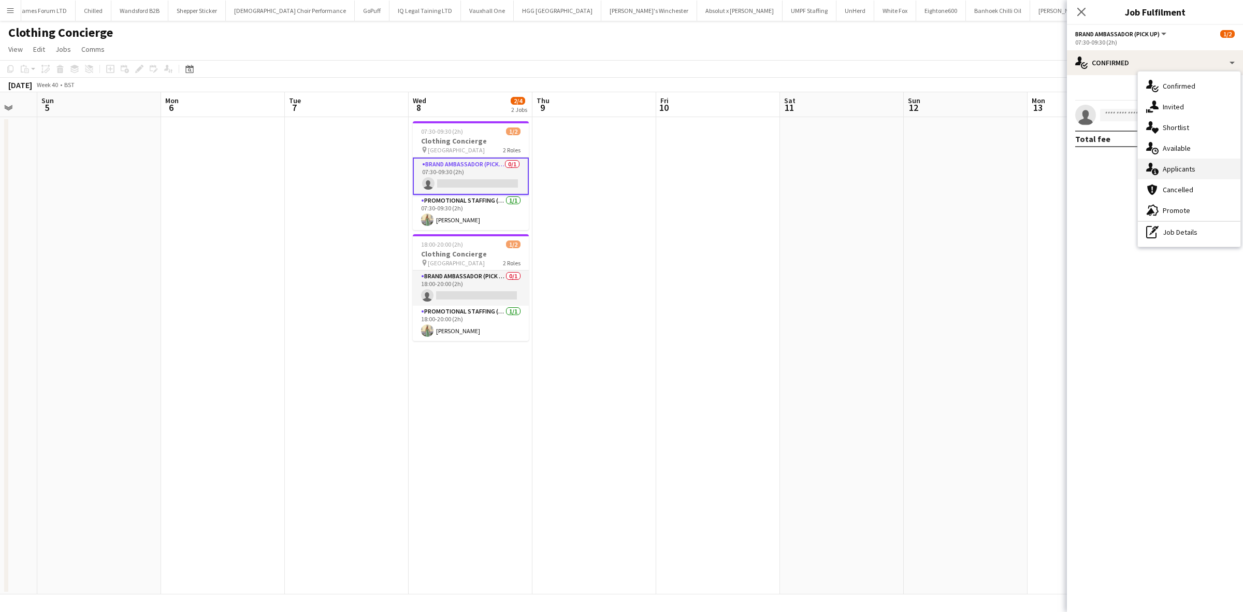
click at [1172, 167] on span "Applicants" at bounding box center [1179, 168] width 33 height 9
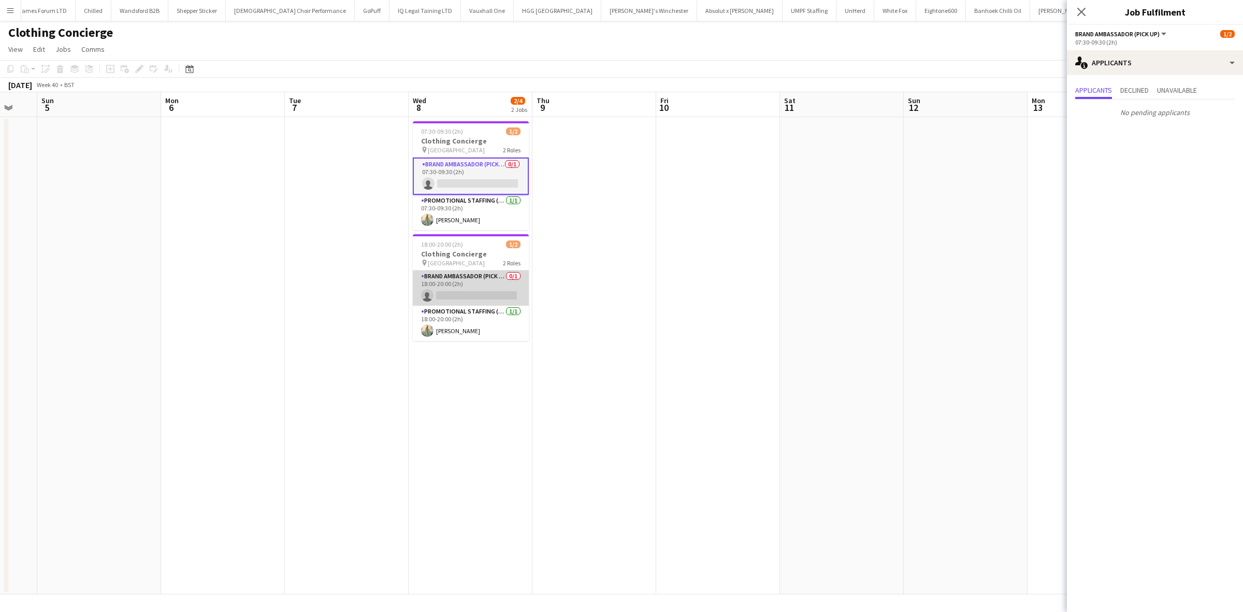
click at [493, 297] on app-card-role "Brand Ambassador (Pick up) 0/1 18:00-20:00 (2h) single-neutral-actions" at bounding box center [471, 287] width 116 height 35
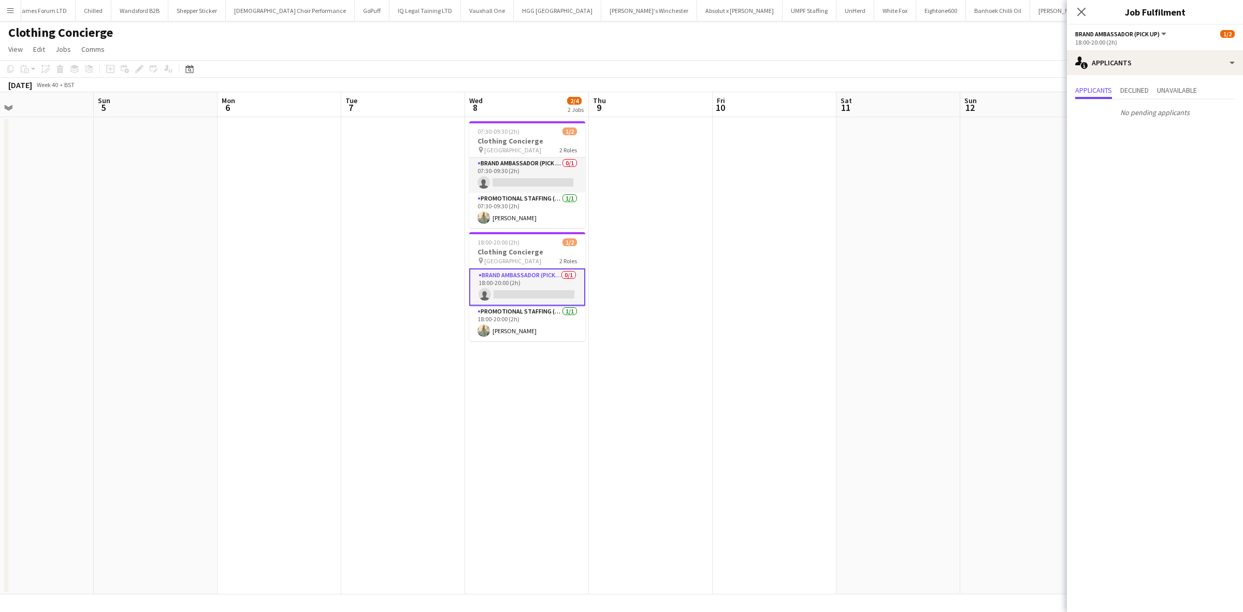
drag, startPoint x: 441, startPoint y: 351, endPoint x: 669, endPoint y: 248, distance: 250.8
click at [780, 350] on app-calendar-viewport "Thu 2 Fri 3 Sat 4 Sun 5 Mon 6 Tue 7 Wed 8 2/4 2 Jobs Thu 9 Fri 10 Sat 11 Sun 12…" at bounding box center [621, 343] width 1243 height 502
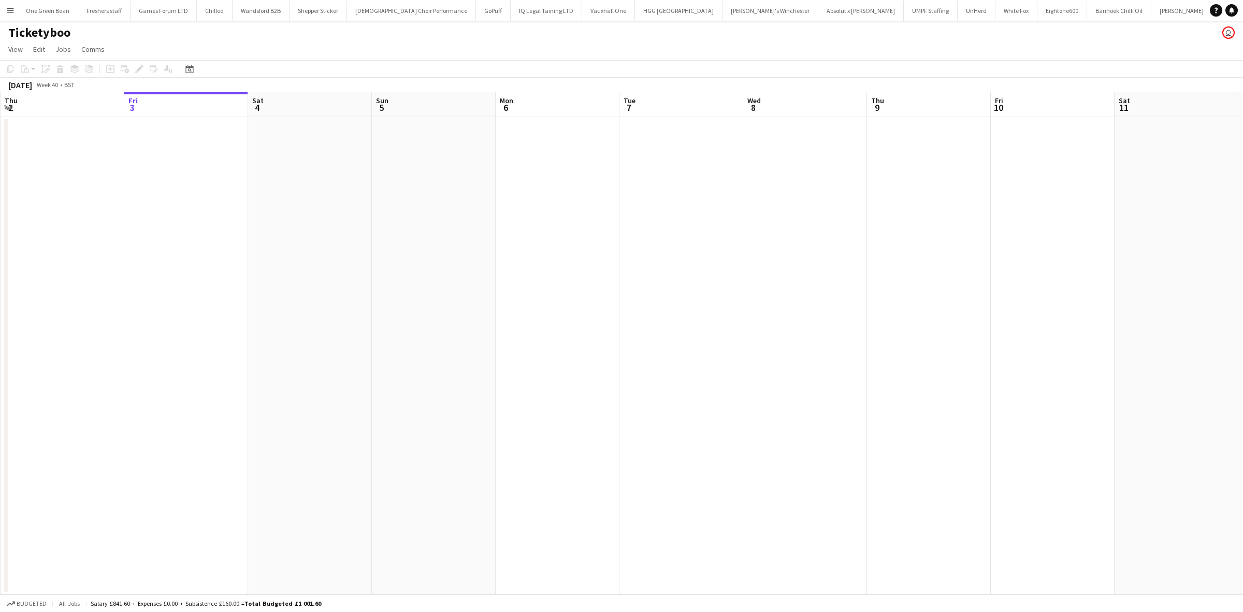
scroll to position [0, 1227]
drag, startPoint x: 542, startPoint y: 255, endPoint x: 596, endPoint y: 296, distance: 67.6
click at [0, 213] on html "Menu Boards Boards Boards All jobs Status Workforce Workforce My Workforce Recr…" at bounding box center [621, 306] width 1243 height 612
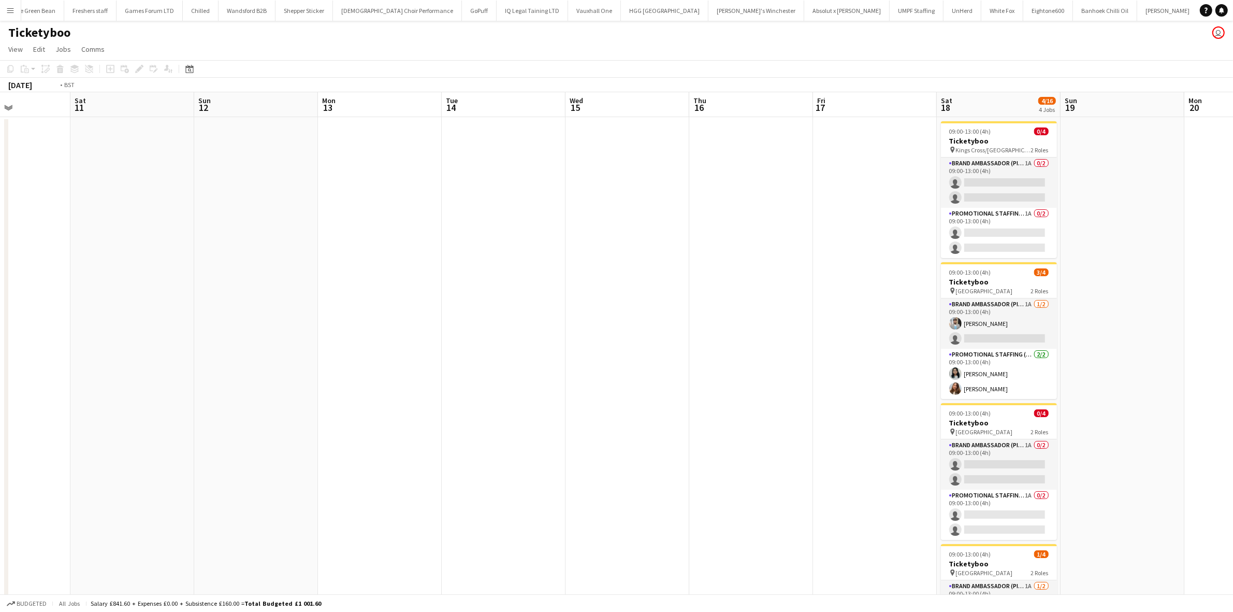
scroll to position [0, 412]
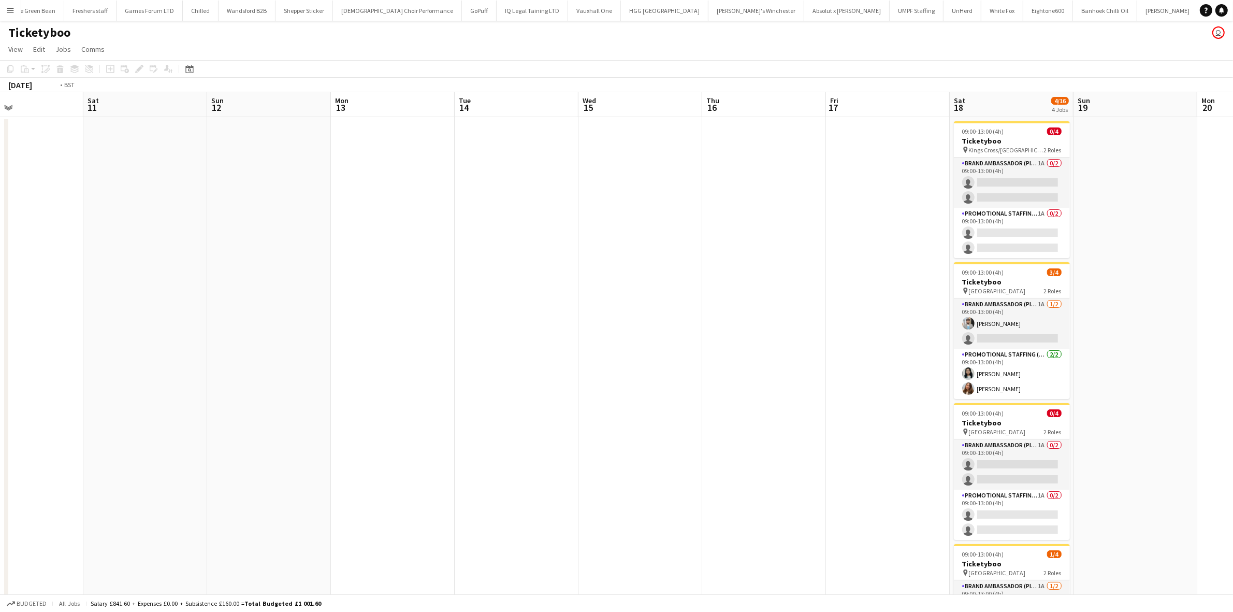
drag, startPoint x: 715, startPoint y: 298, endPoint x: -69, endPoint y: 282, distance: 784.4
click at [0, 282] on html "Menu Boards Boards Boards All jobs Status Workforce Workforce My Workforce Recr…" at bounding box center [616, 361] width 1233 height 722
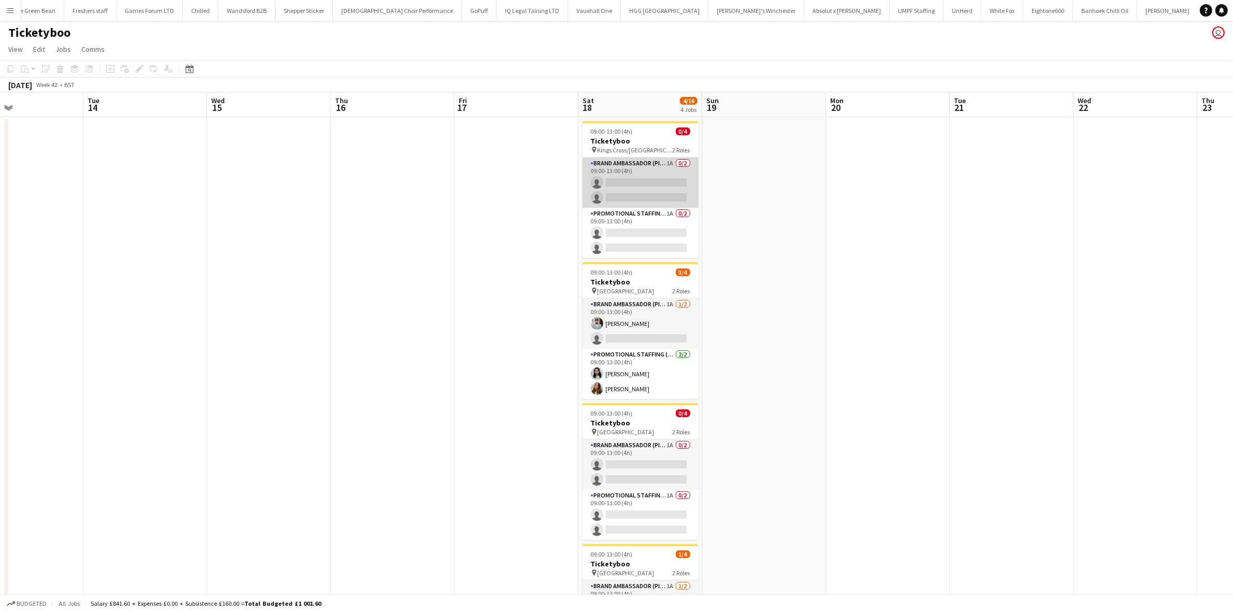
click at [636, 193] on app-card-role "Brand Ambassador (Pick up) 1A 0/2 09:00-13:00 (4h) single-neutral-actions singl…" at bounding box center [641, 182] width 116 height 50
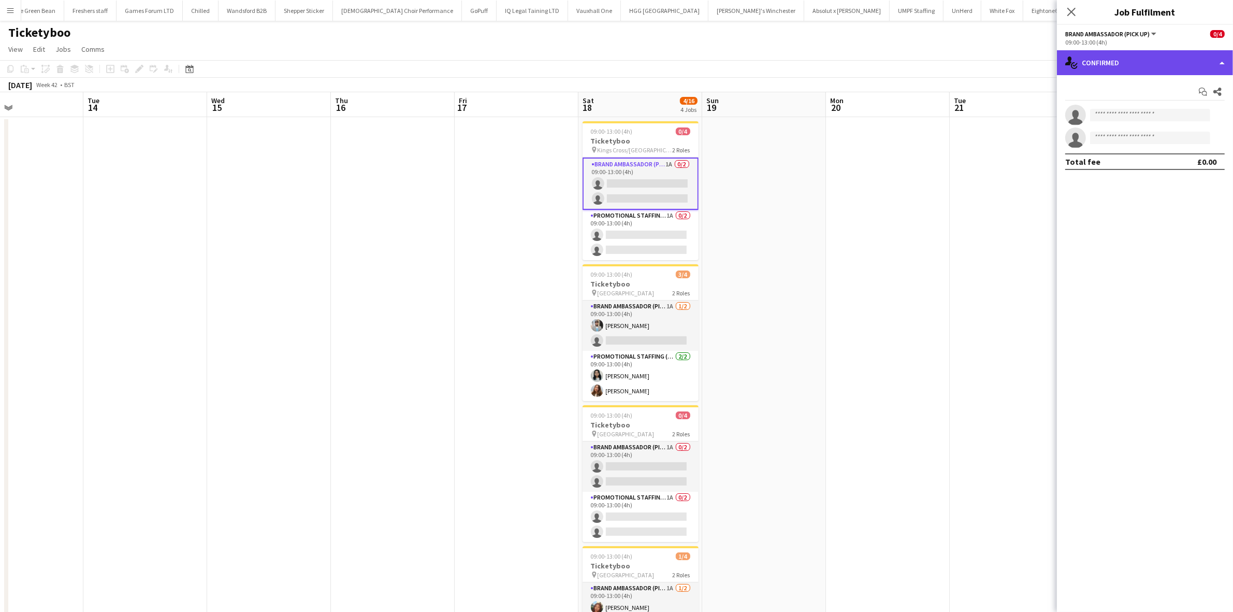
click at [1132, 63] on div "single-neutral-actions-check-2 Confirmed" at bounding box center [1145, 62] width 176 height 25
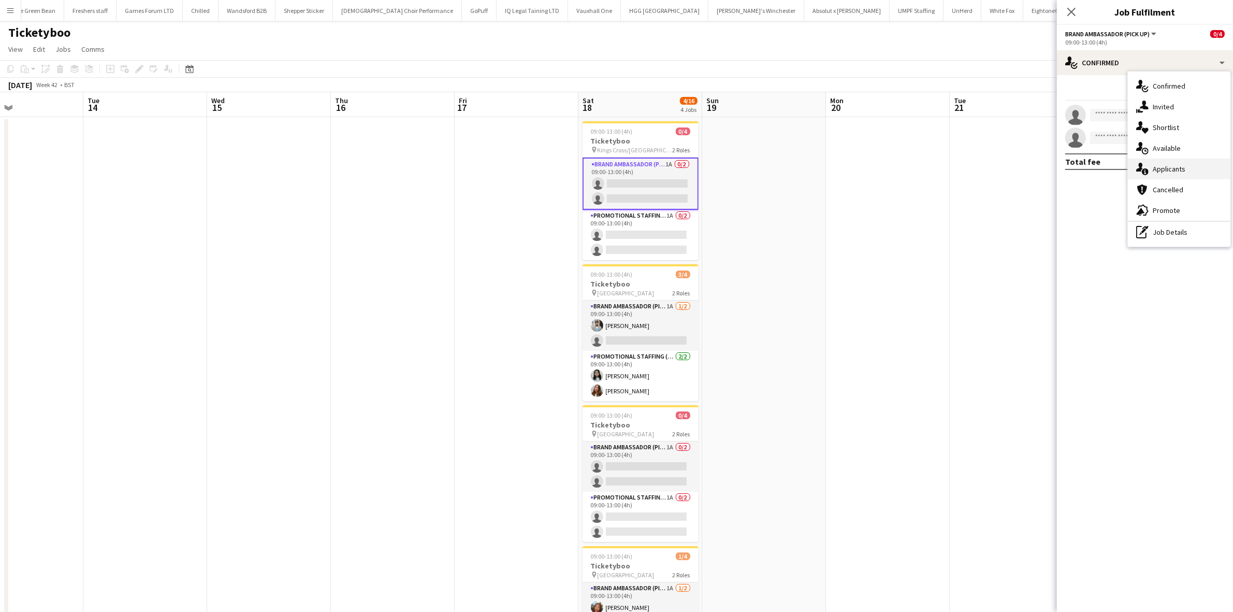
click at [1177, 166] on span "Applicants" at bounding box center [1169, 168] width 33 height 9
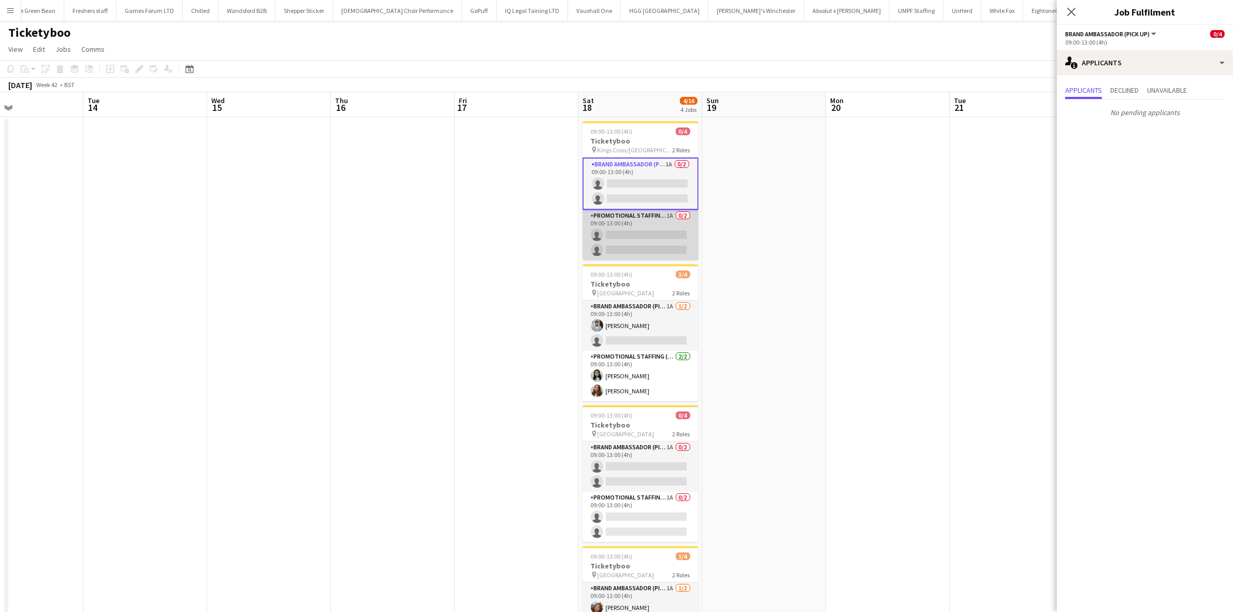
click at [668, 236] on app-card-role "Promotional Staffing (Brand Ambassadors) 1A 0/2 09:00-13:00 (4h) single-neutral…" at bounding box center [641, 235] width 116 height 50
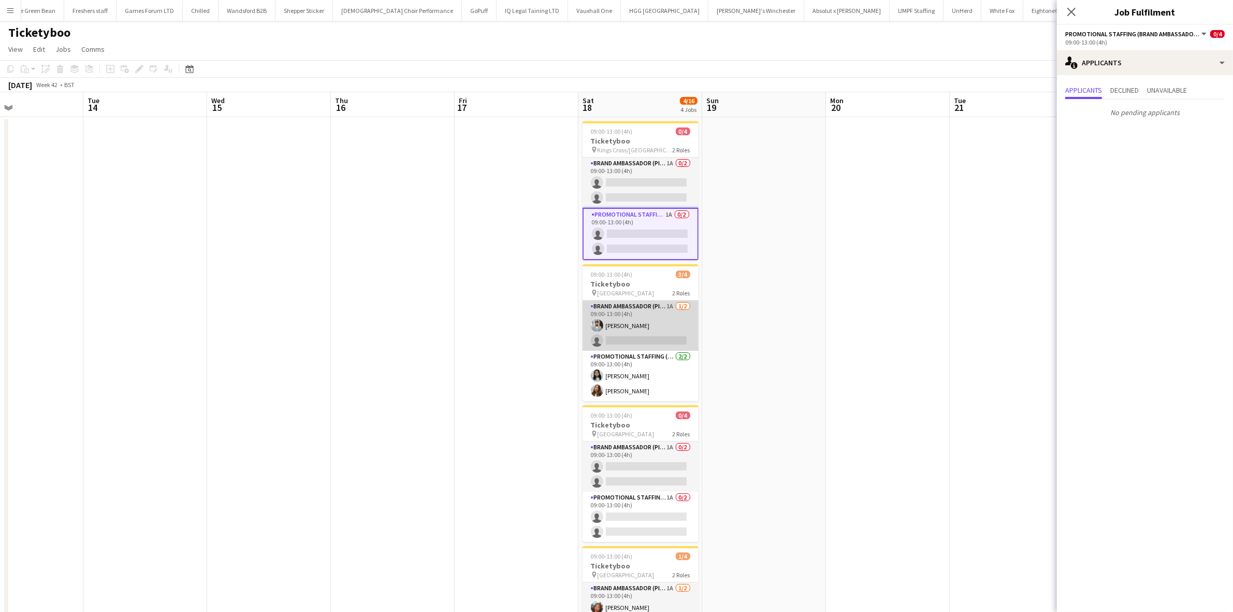
click at [663, 337] on app-card-role "Brand Ambassador (Pick up) 1A 1/2 09:00-13:00 (4h) Abhishek Rayewar single-neut…" at bounding box center [641, 325] width 116 height 50
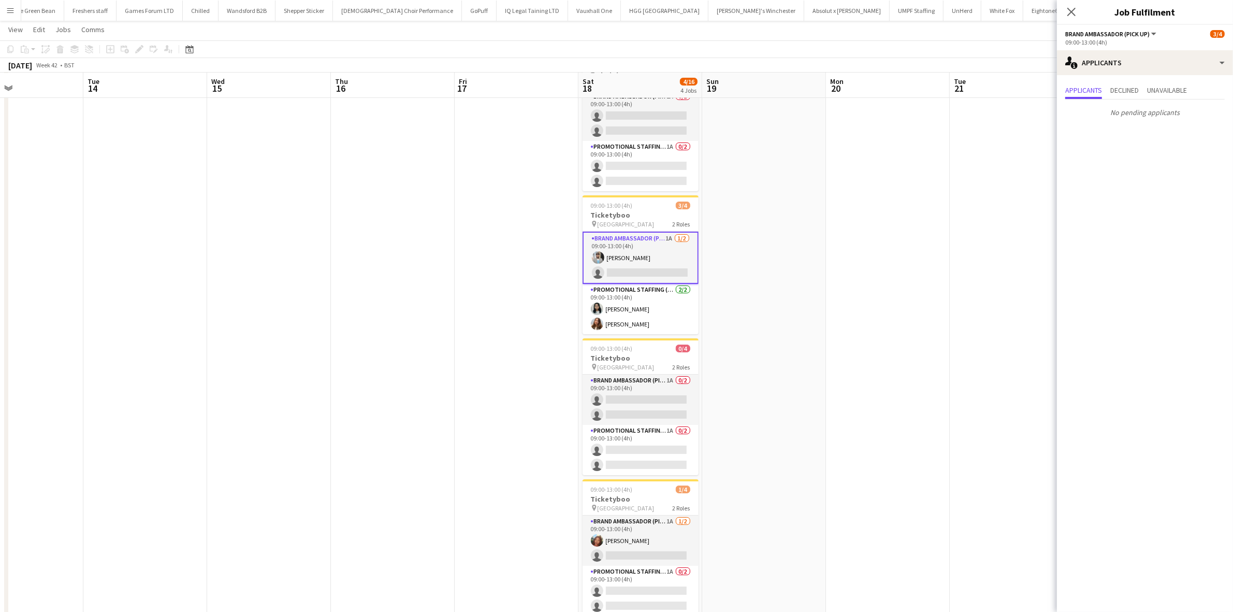
scroll to position [109, 0]
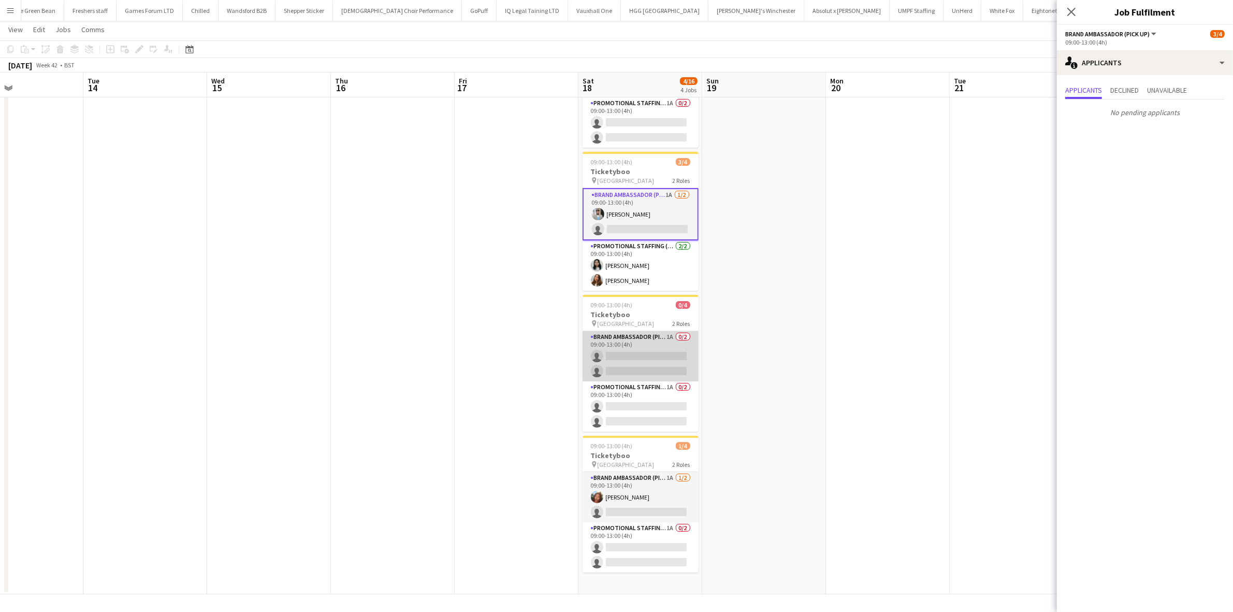
click at [663, 362] on app-card-role "Brand Ambassador (Pick up) 1A 0/2 09:00-13:00 (4h) single-neutral-actions singl…" at bounding box center [641, 356] width 116 height 50
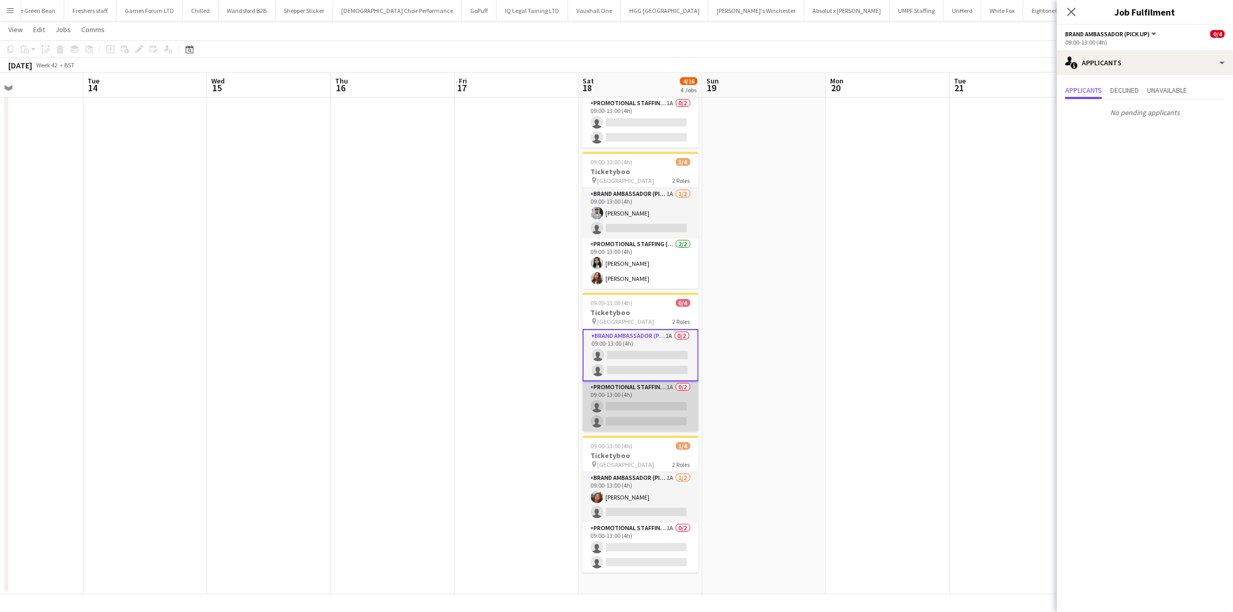
click at [682, 418] on app-card-role "Promotional Staffing (Brand Ambassadors) 1A 0/2 09:00-13:00 (4h) single-neutral…" at bounding box center [641, 406] width 116 height 50
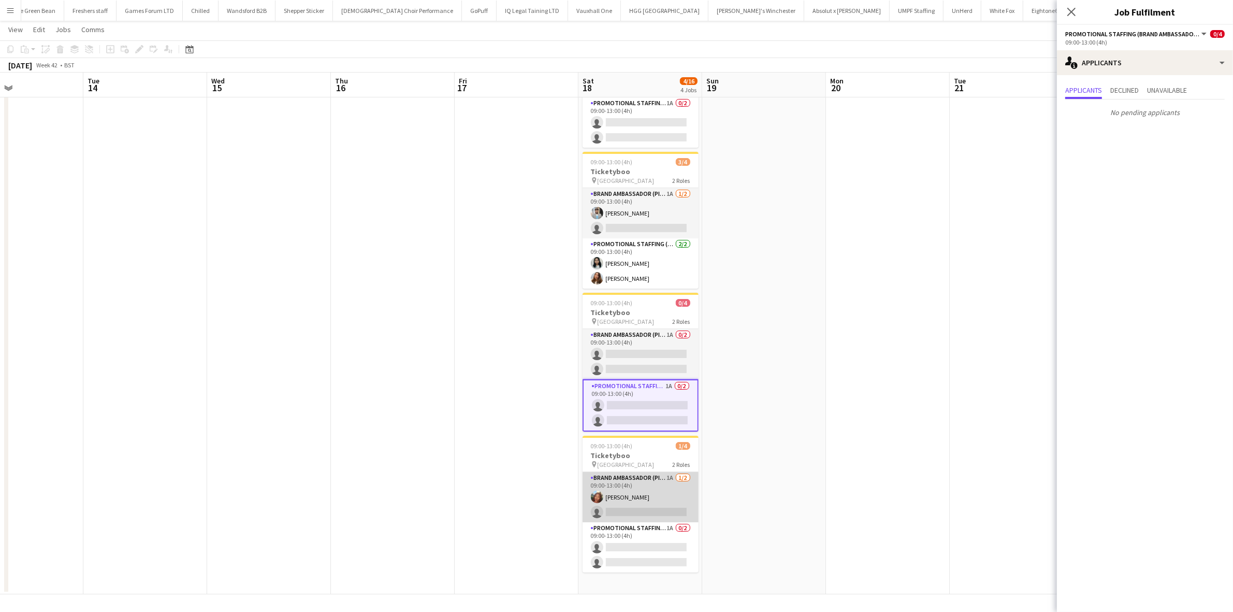
click at [646, 510] on app-card-role "Brand Ambassador (Pick up) 1A 1/2 09:00-13:00 (4h) Lianna Smith-Prince single-n…" at bounding box center [641, 497] width 116 height 50
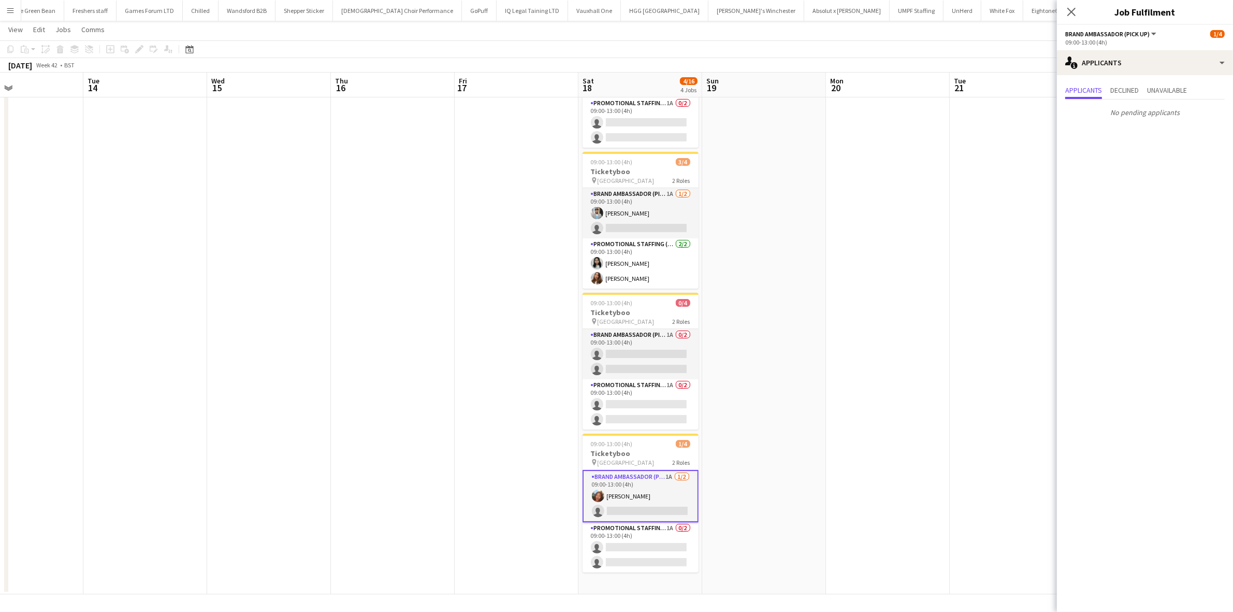
drag, startPoint x: 649, startPoint y: 554, endPoint x: 771, endPoint y: 568, distance: 122.5
click at [650, 555] on app-card-role "Promotional Staffing (Brand Ambassadors) 1A 0/2 09:00-13:00 (4h) single-neutral…" at bounding box center [641, 547] width 116 height 50
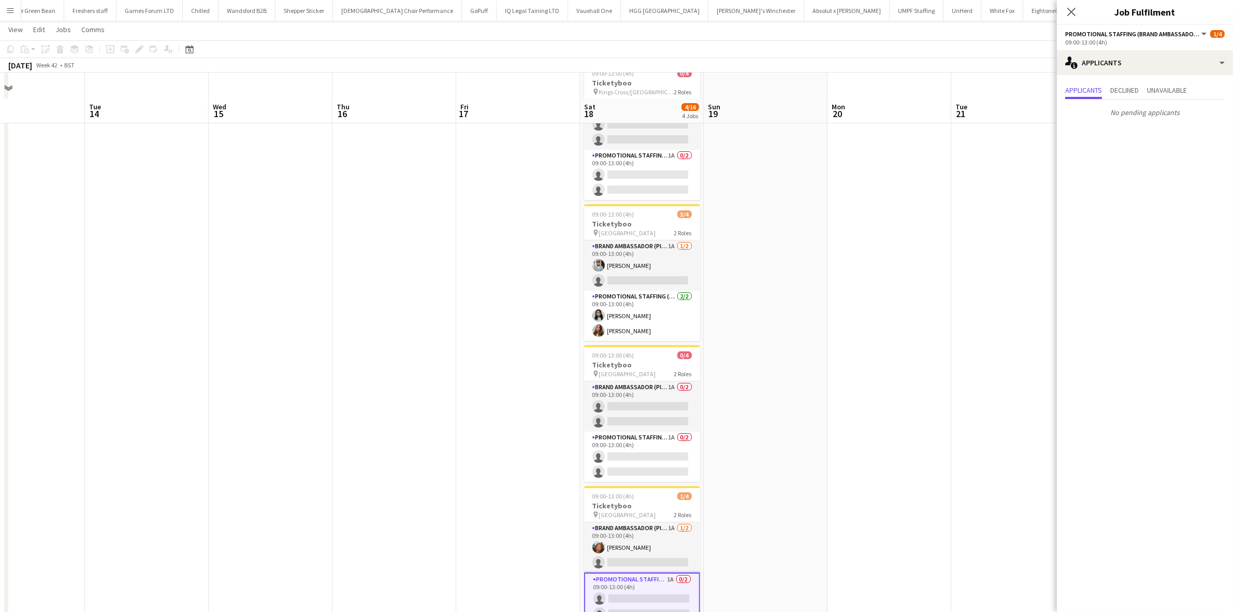
scroll to position [0, 0]
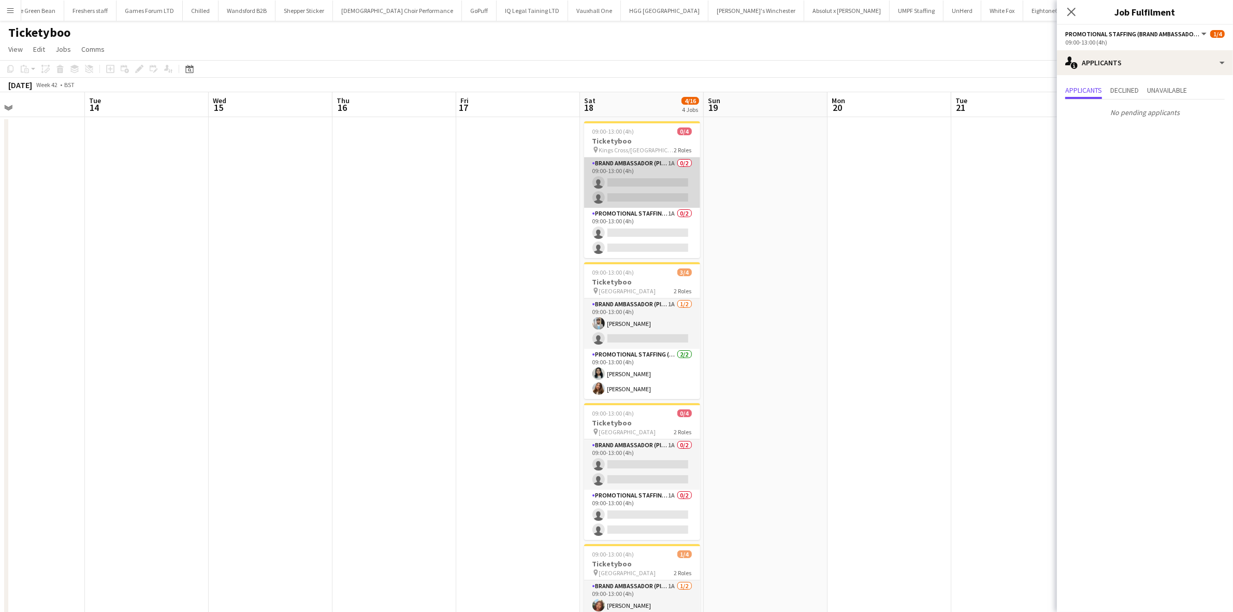
click at [635, 188] on app-card-role "Brand Ambassador (Pick up) 1A 0/2 09:00-13:00 (4h) single-neutral-actions singl…" at bounding box center [642, 182] width 116 height 50
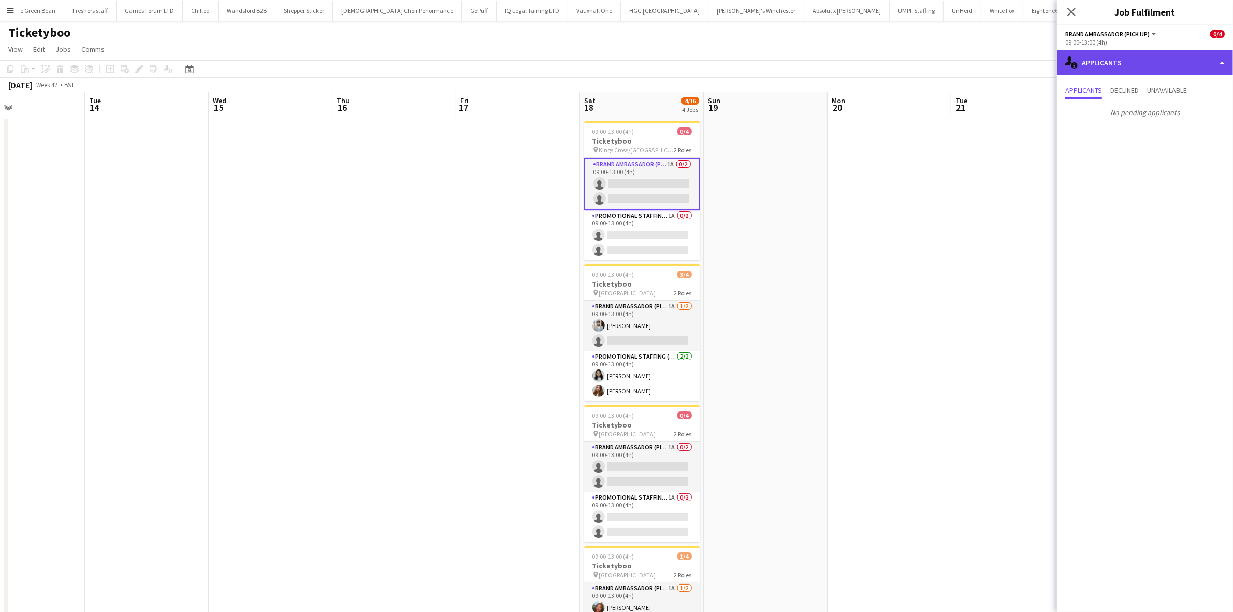
click at [1110, 66] on div "single-neutral-actions-information Applicants" at bounding box center [1145, 62] width 176 height 25
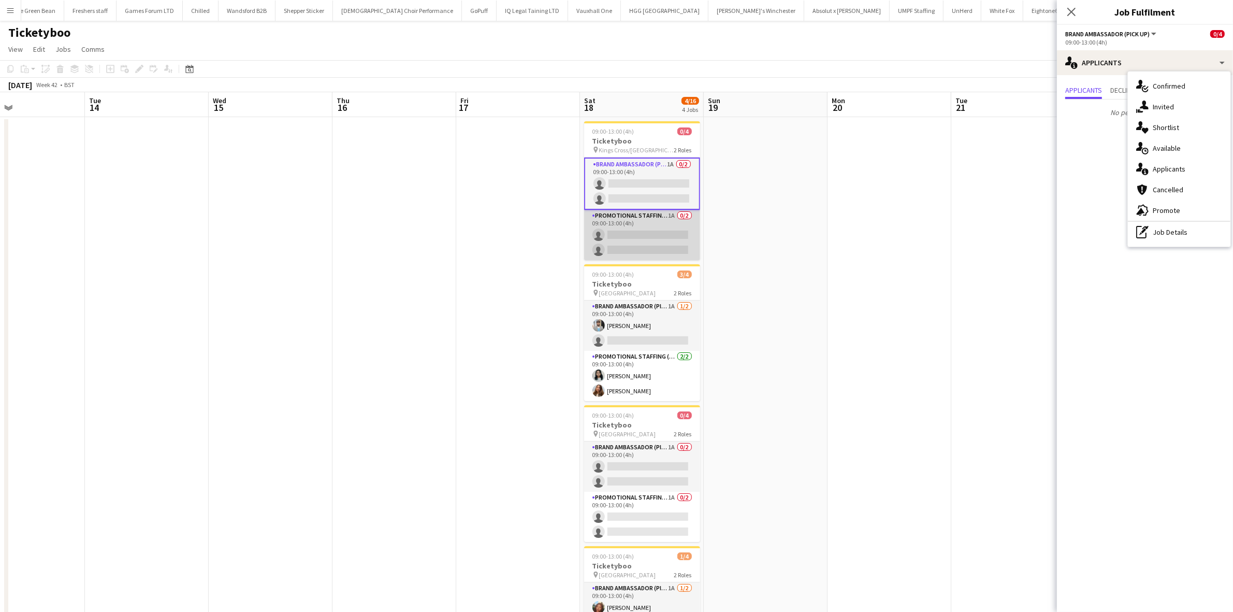
click at [672, 237] on app-card-role "Promotional Staffing (Brand Ambassadors) 1A 0/2 09:00-13:00 (4h) single-neutral…" at bounding box center [642, 235] width 116 height 50
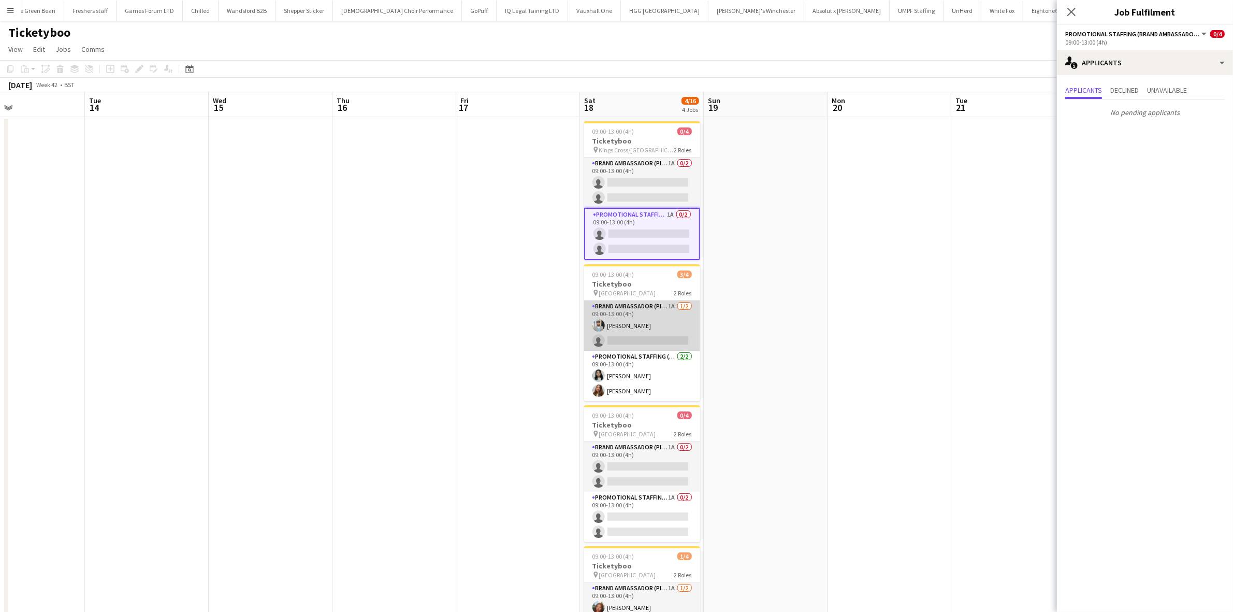
click at [662, 337] on app-card-role "Brand Ambassador (Pick up) 1A 1/2 09:00-13:00 (4h) Abhishek Rayewar single-neut…" at bounding box center [642, 325] width 116 height 50
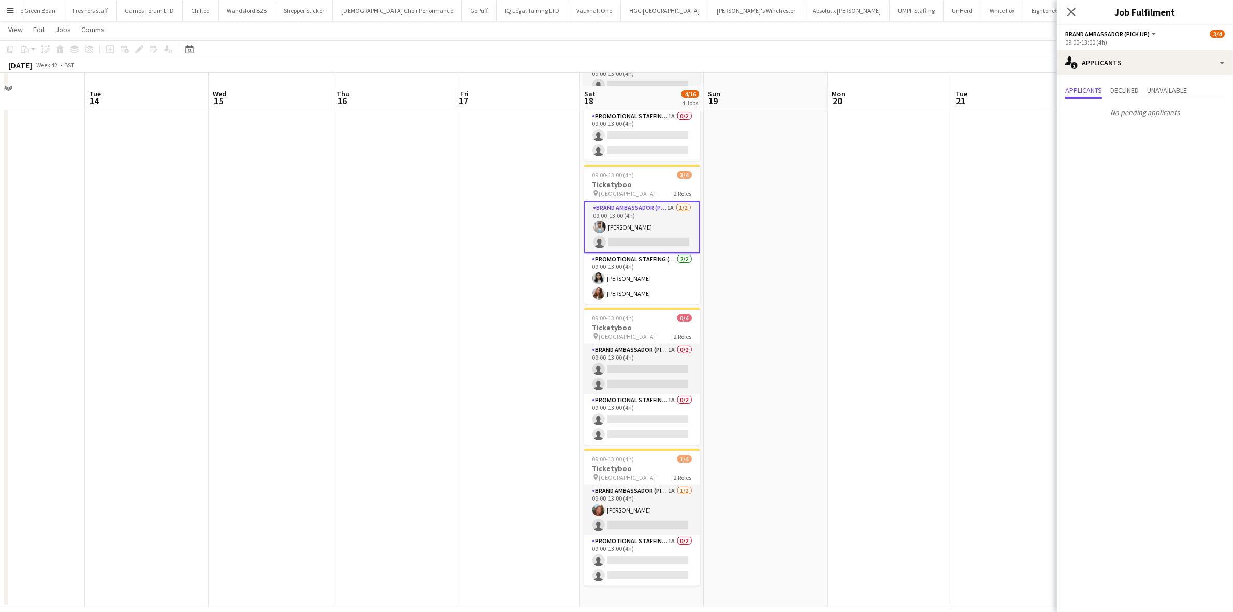
scroll to position [109, 0]
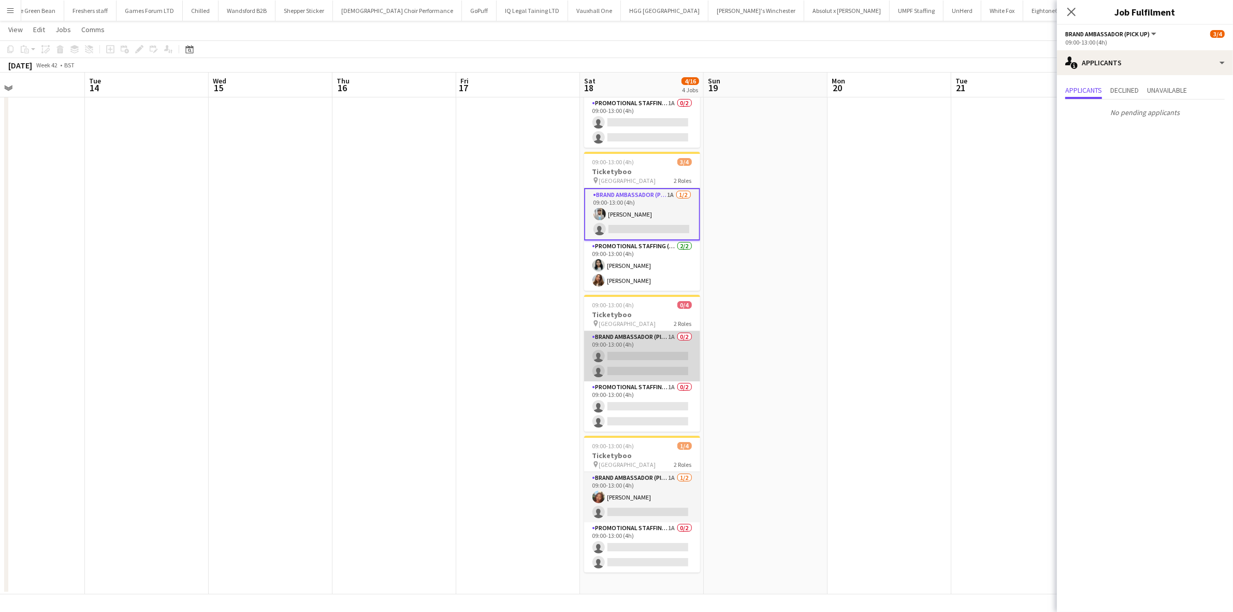
click at [664, 354] on app-card-role "Brand Ambassador (Pick up) 1A 0/2 09:00-13:00 (4h) single-neutral-actions singl…" at bounding box center [642, 356] width 116 height 50
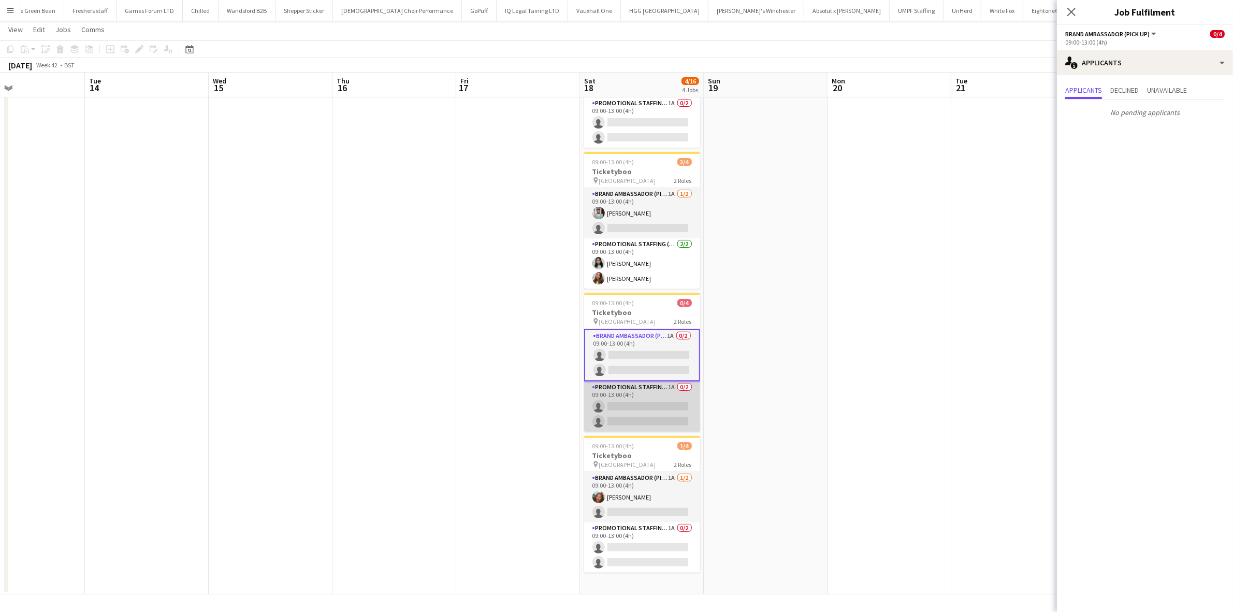
scroll to position [0, 410]
click at [661, 407] on app-card-role "Promotional Staffing (Brand Ambassadors) 1A 0/2 09:00-13:00 (4h) single-neutral…" at bounding box center [643, 406] width 116 height 50
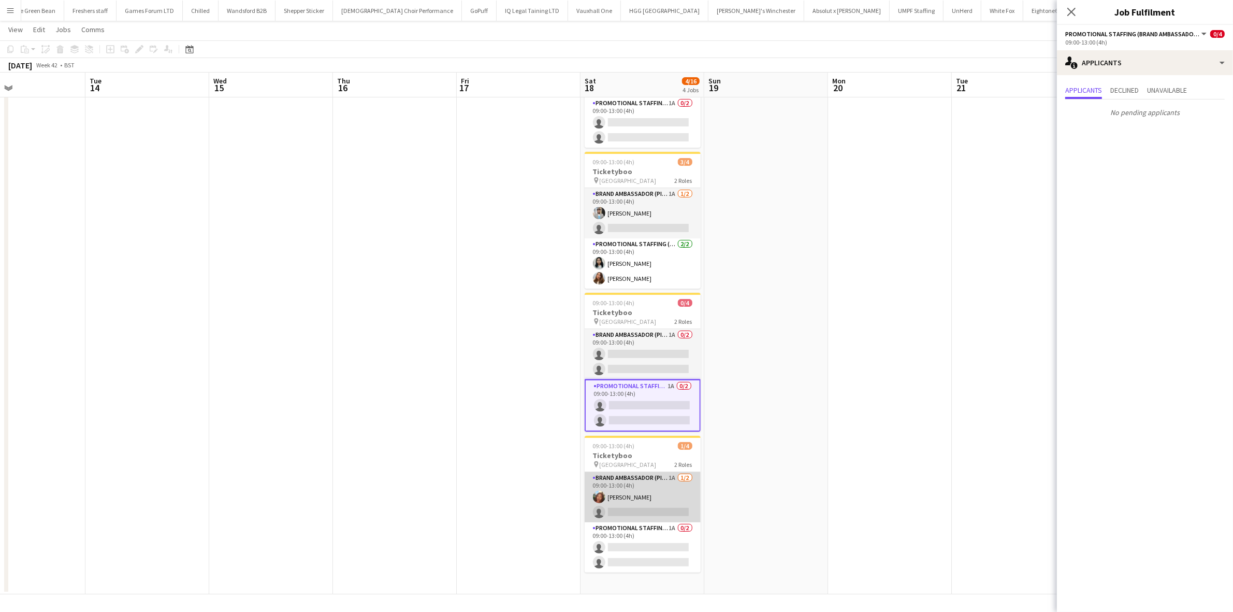
click at [658, 503] on app-card-role "Brand Ambassador (Pick up) 1A 1/2 09:00-13:00 (4h) Lianna Smith-Prince single-n…" at bounding box center [643, 497] width 116 height 50
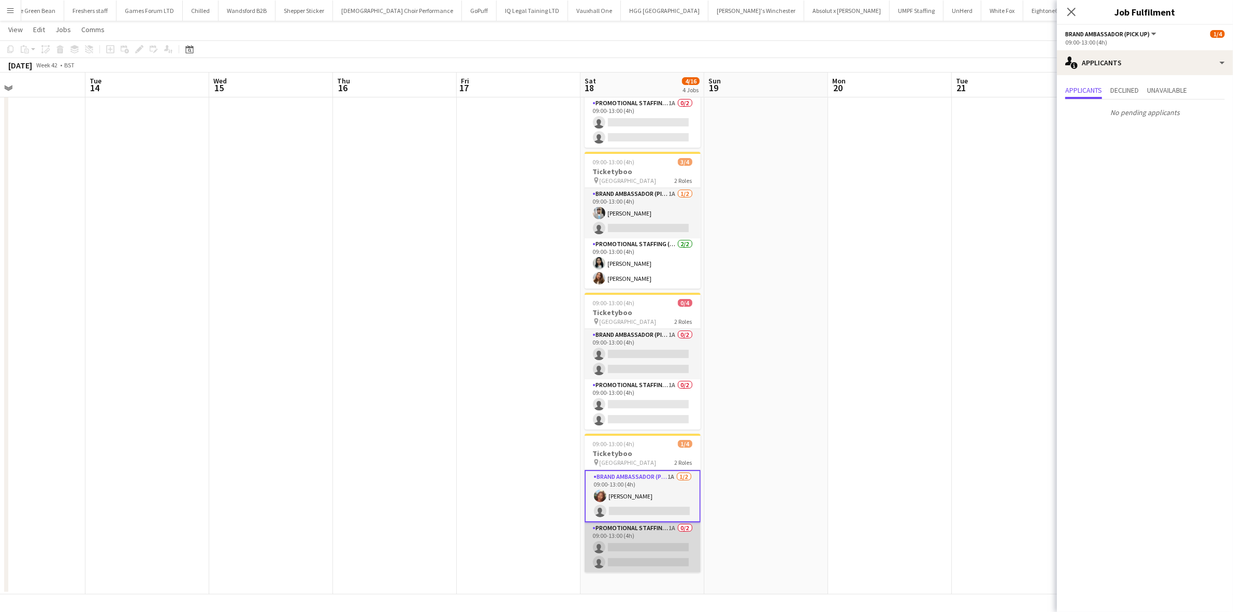
click at [653, 552] on app-card-role "Promotional Staffing (Brand Ambassadors) 1A 0/2 09:00-13:00 (4h) single-neutral…" at bounding box center [643, 547] width 116 height 50
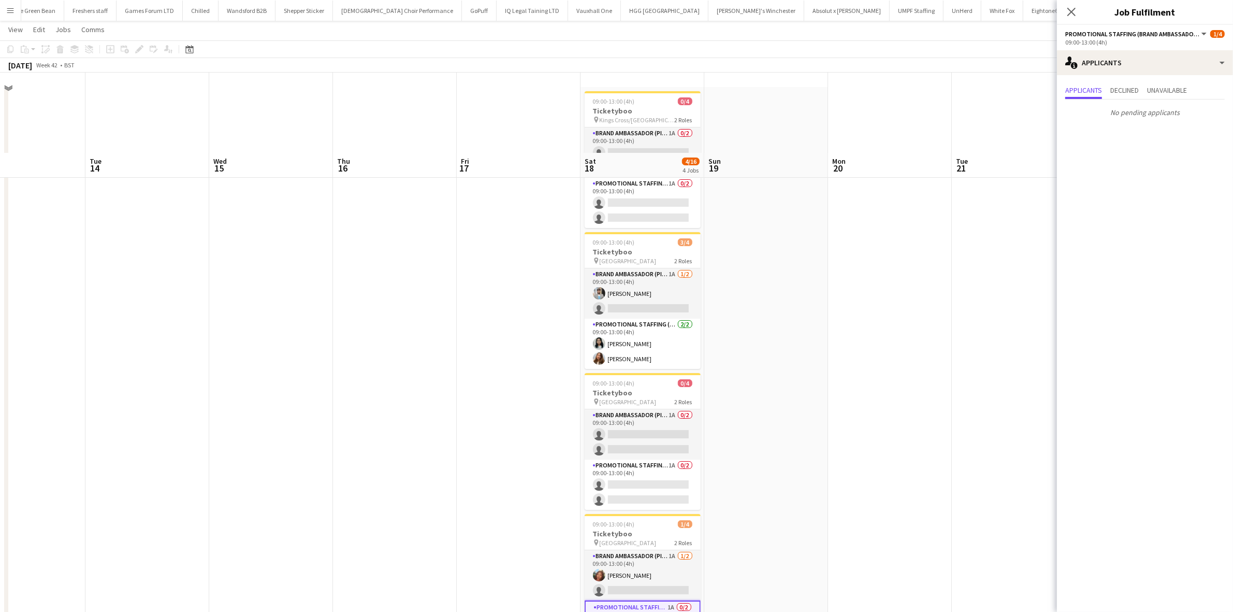
scroll to position [0, 0]
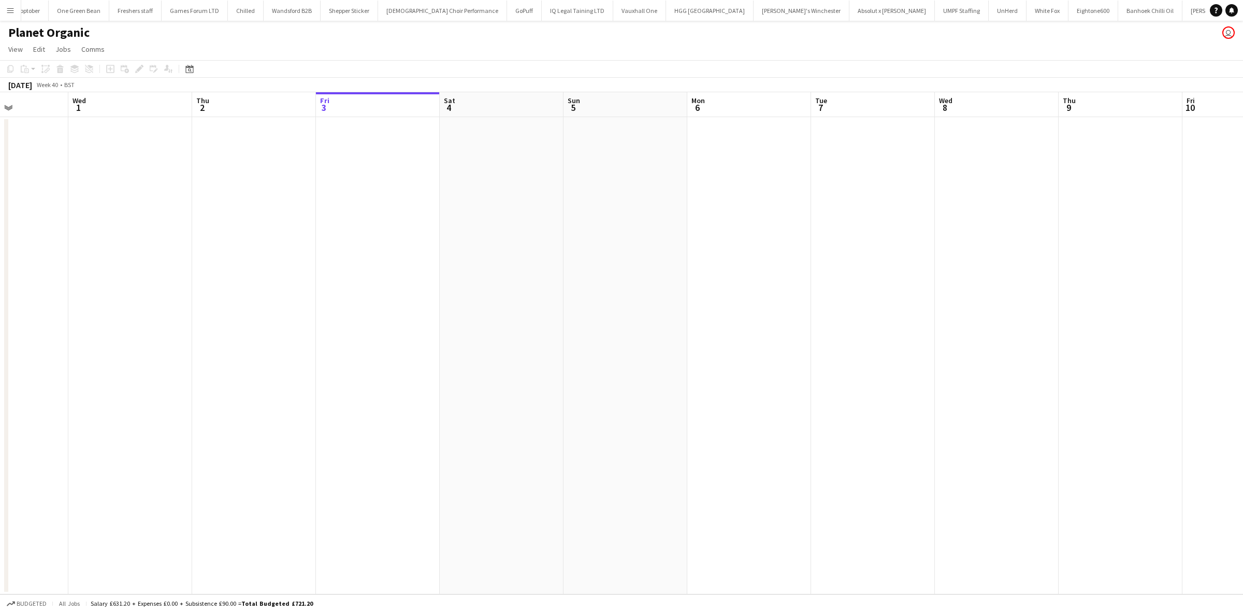
scroll to position [0, 240]
drag, startPoint x: 512, startPoint y: 337, endPoint x: 767, endPoint y: 324, distance: 255.2
click at [767, 324] on app-calendar-viewport "Sun 28 Mon 29 Tue 30 Wed 1 Thu 2 Fri 3 Sat 4 Sun 5 Mon 6 Tue 7 Wed 8 Thu 9 Fri …" at bounding box center [621, 343] width 1243 height 502
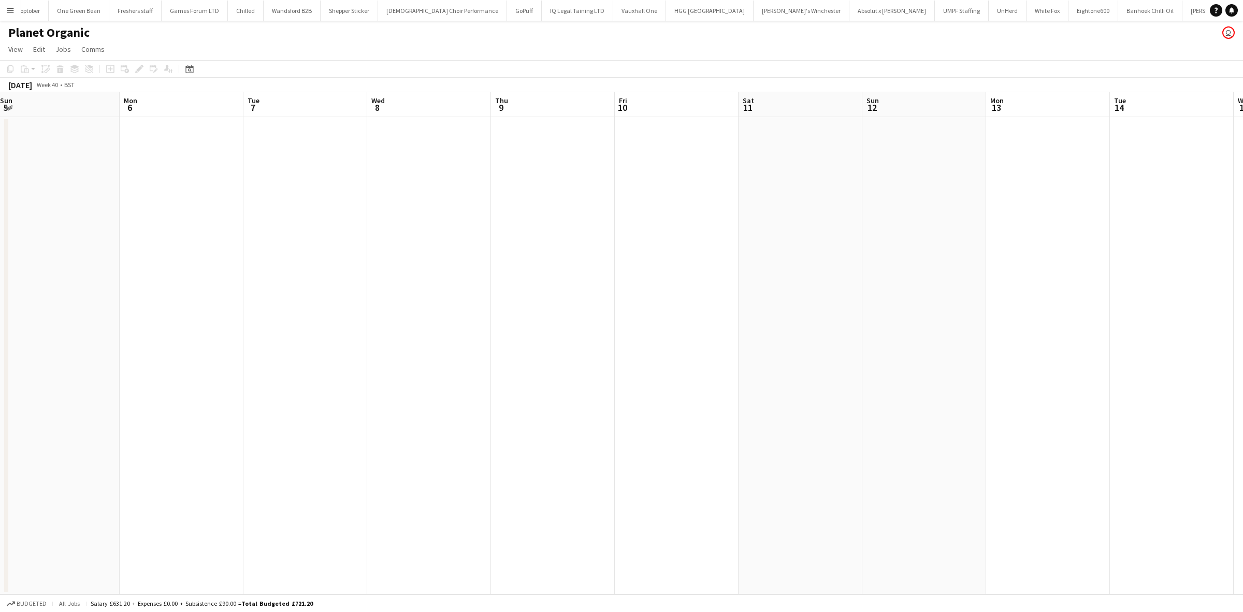
drag, startPoint x: 899, startPoint y: 304, endPoint x: 193, endPoint y: 263, distance: 707.2
click at [210, 267] on app-calendar-viewport "Fri 3 Sat 4 Sun 5 Mon 6 Tue 7 Wed 8 Thu 9 Fri 10 Sat 11 Sun 12 Mon 13 Tue 14 We…" at bounding box center [621, 343] width 1243 height 502
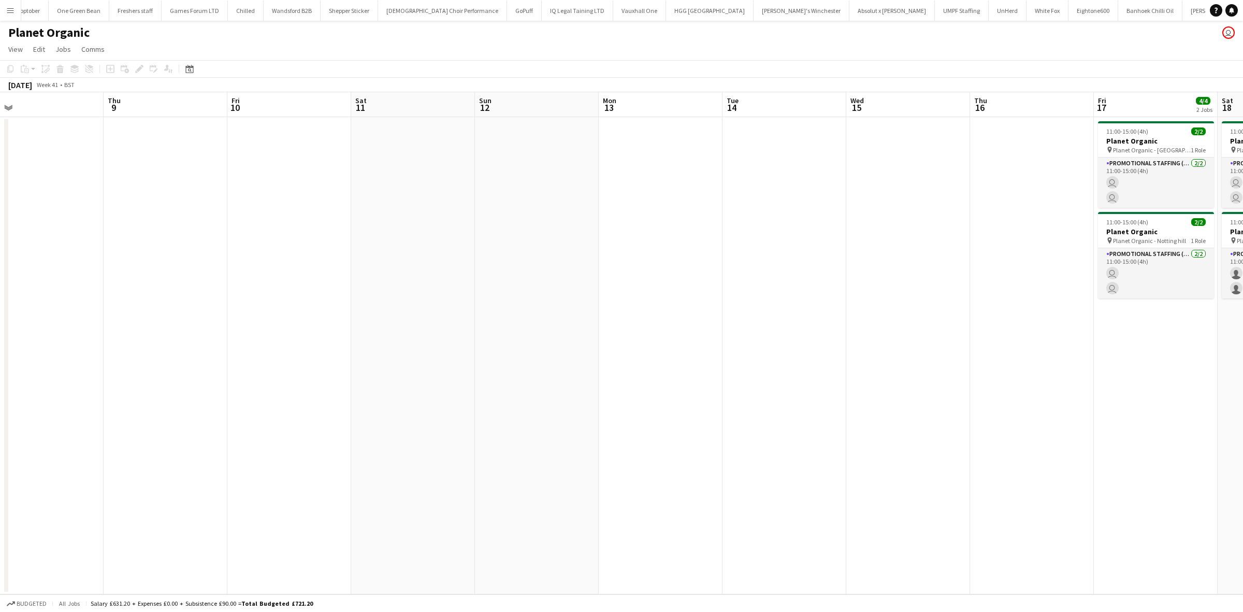
drag, startPoint x: 651, startPoint y: 303, endPoint x: 136, endPoint y: 264, distance: 516.3
click at [147, 265] on app-calendar-viewport "Mon 6 Tue 7 Wed 8 Thu 9 Fri 10 Sat 11 Sun 12 Mon 13 Tue 14 Wed 15 Thu 16 Fri 17…" at bounding box center [621, 343] width 1243 height 502
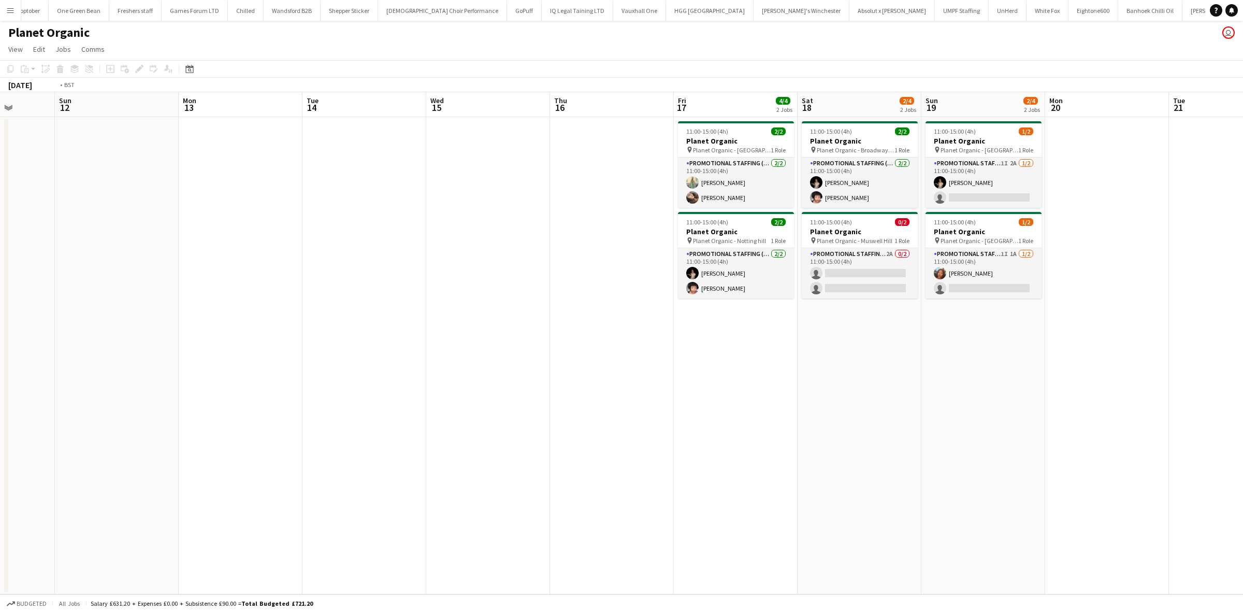
drag, startPoint x: 696, startPoint y: 291, endPoint x: 253, endPoint y: 275, distance: 443.2
click at [267, 280] on app-calendar-viewport "Wed 8 Thu 9 Fri 10 Sat 11 Sun 12 Mon 13 Tue 14 Wed 15 Thu 16 Fri 17 4/4 2 Jobs …" at bounding box center [621, 343] width 1243 height 502
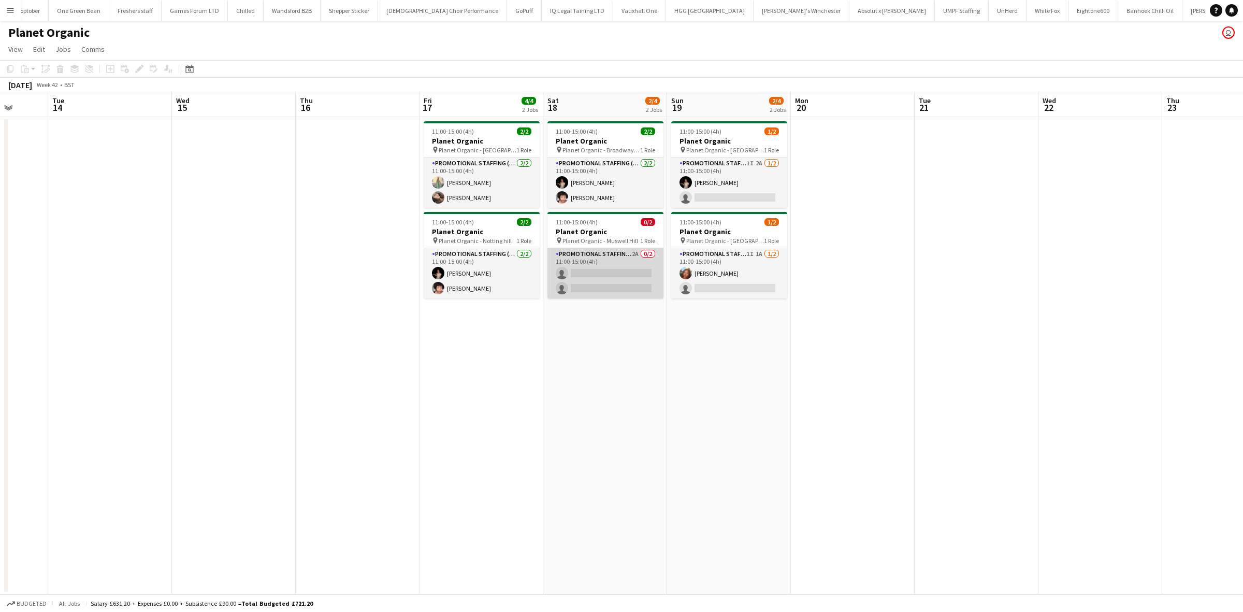
click at [632, 281] on app-card-role "Promotional Staffing (Brand Ambassadors) 2A 0/2 11:00-15:00 (4h) single-neutral…" at bounding box center [606, 273] width 116 height 50
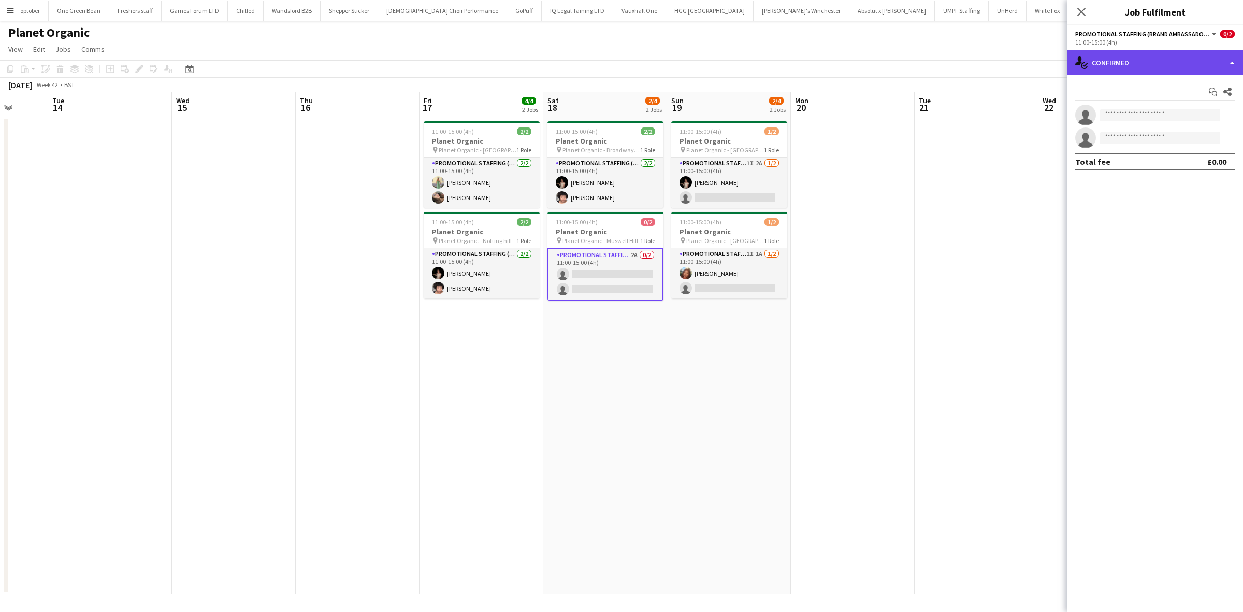
click at [1160, 61] on div "single-neutral-actions-check-2 Confirmed" at bounding box center [1155, 62] width 176 height 25
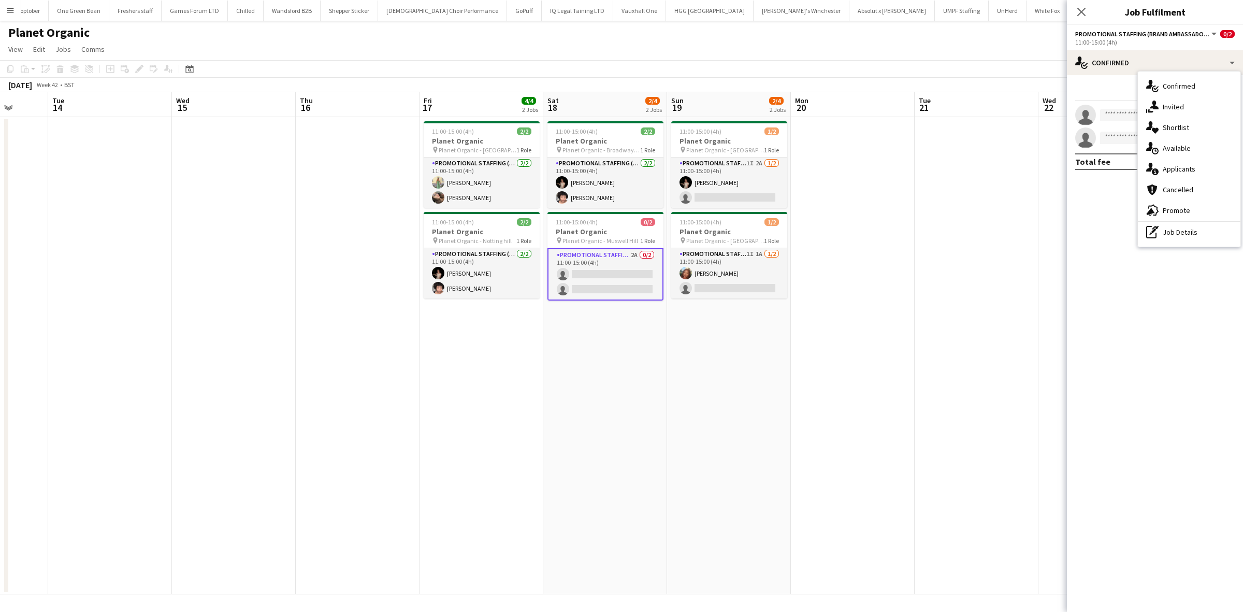
click at [1186, 171] on span "Applicants" at bounding box center [1179, 168] width 33 height 9
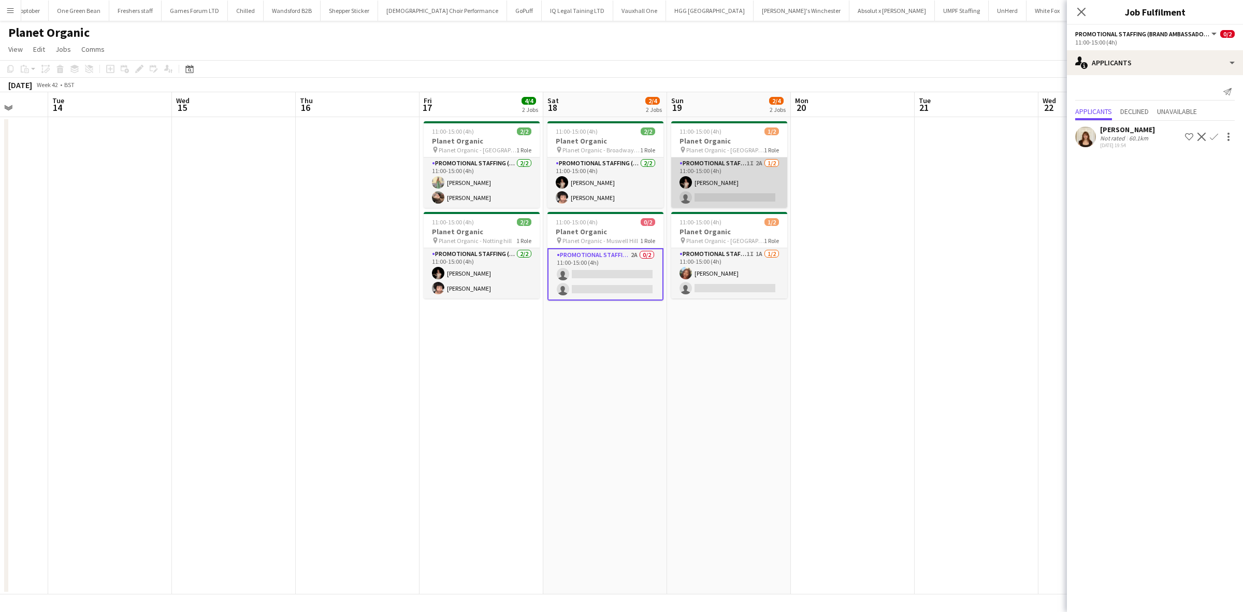
scroll to position [0, 446]
click at [736, 195] on app-card-role "Promotional Staffing (Brand Ambassadors) 1I 2A [DATE] 11:00-15:00 (4h) [PERSON_…" at bounding box center [730, 182] width 116 height 50
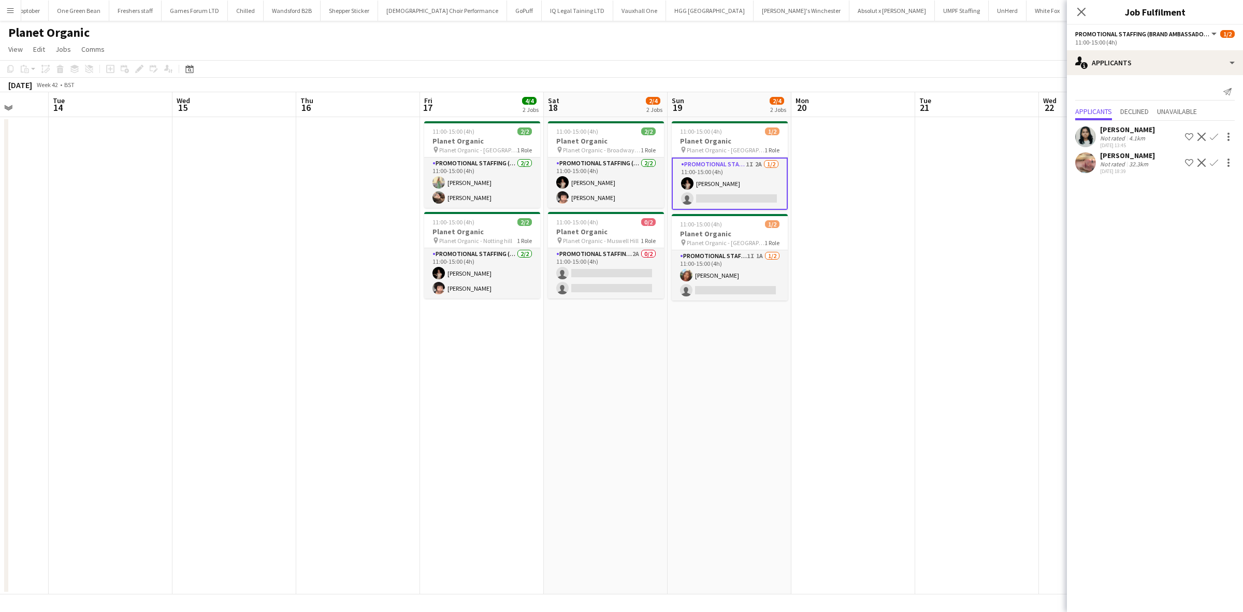
click at [1119, 158] on div "[PERSON_NAME]" at bounding box center [1127, 155] width 55 height 9
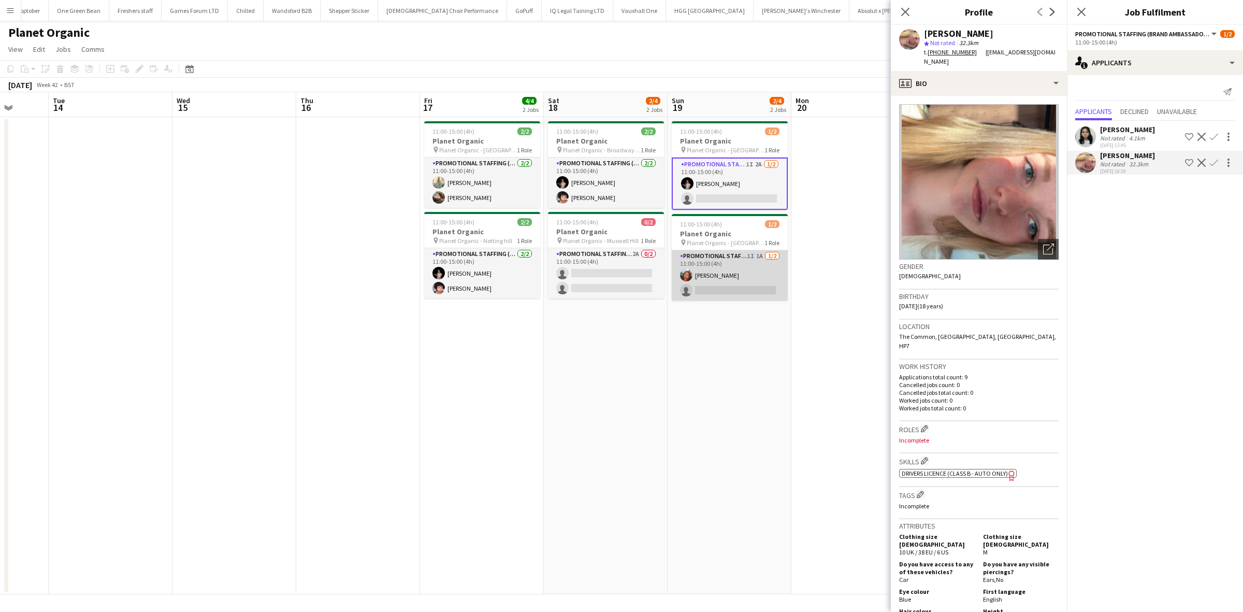
click at [737, 288] on app-card-role "Promotional Staffing (Brand Ambassadors) 1I 1A [DATE] 11:00-15:00 (4h) [PERSON_…" at bounding box center [730, 275] width 116 height 50
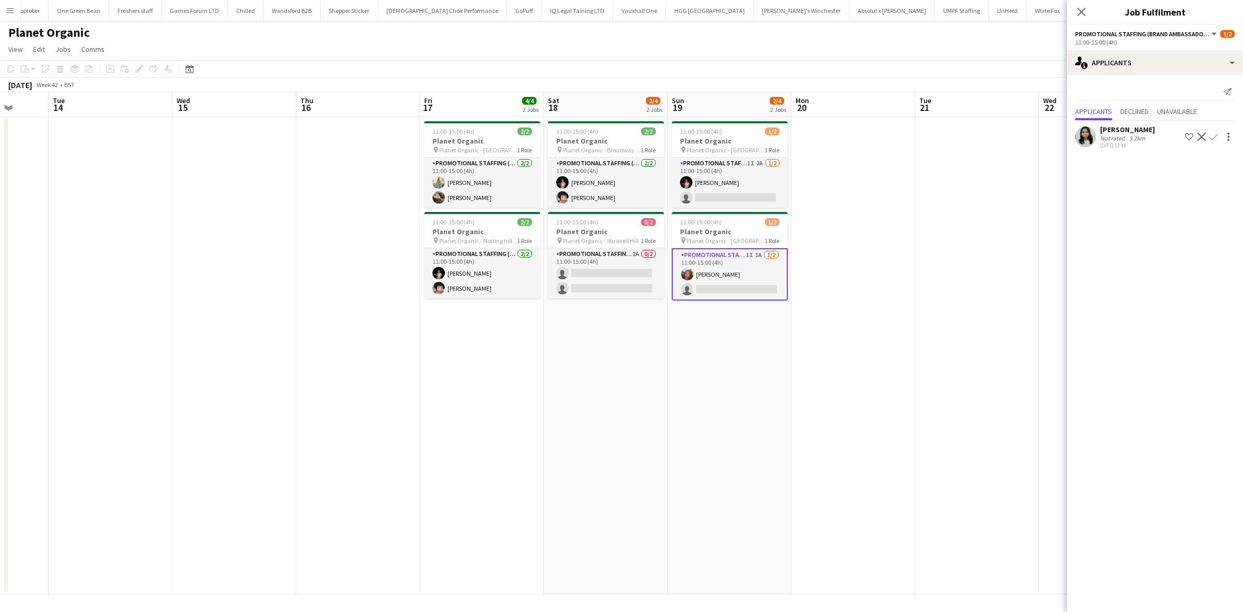
click at [805, 374] on app-date-cell at bounding box center [853, 355] width 124 height 477
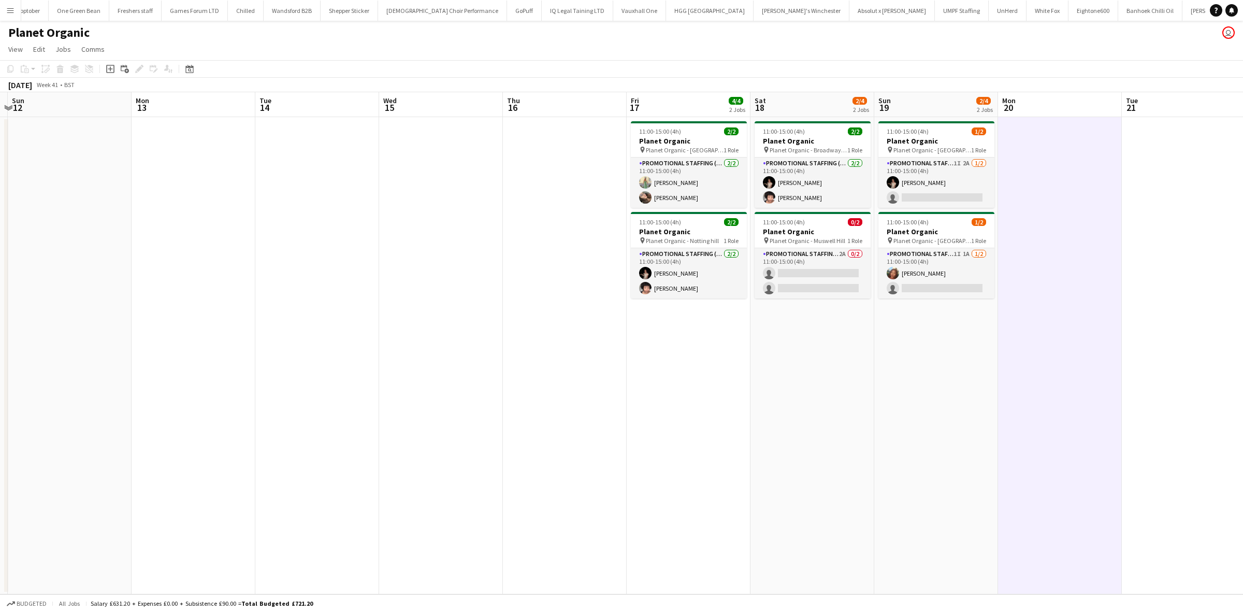
drag, startPoint x: 467, startPoint y: 280, endPoint x: 983, endPoint y: 268, distance: 516.0
click at [984, 270] on app-calendar-viewport "Fri 10 Sat 11 Sun 12 Mon 13 Tue 14 Wed 15 Thu 16 Fri 17 4/4 2 Jobs Sat 18 2/4 2…" at bounding box center [621, 343] width 1243 height 502
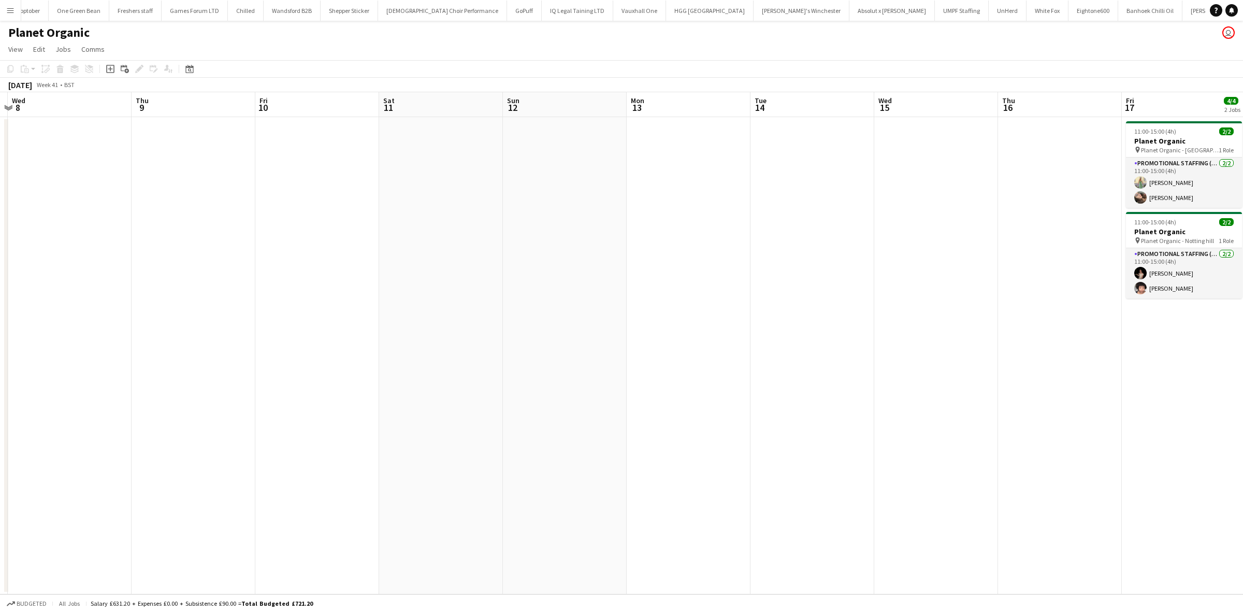
scroll to position [0, 220]
